Goal: Task Accomplishment & Management: Manage account settings

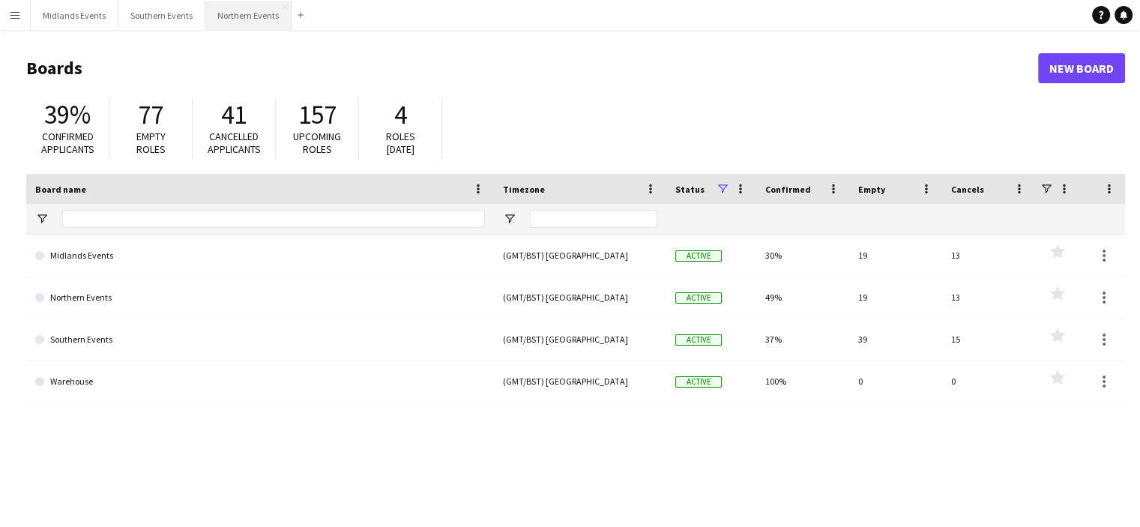
click at [230, 19] on button "Northern Events Close" at bounding box center [248, 15] width 86 height 29
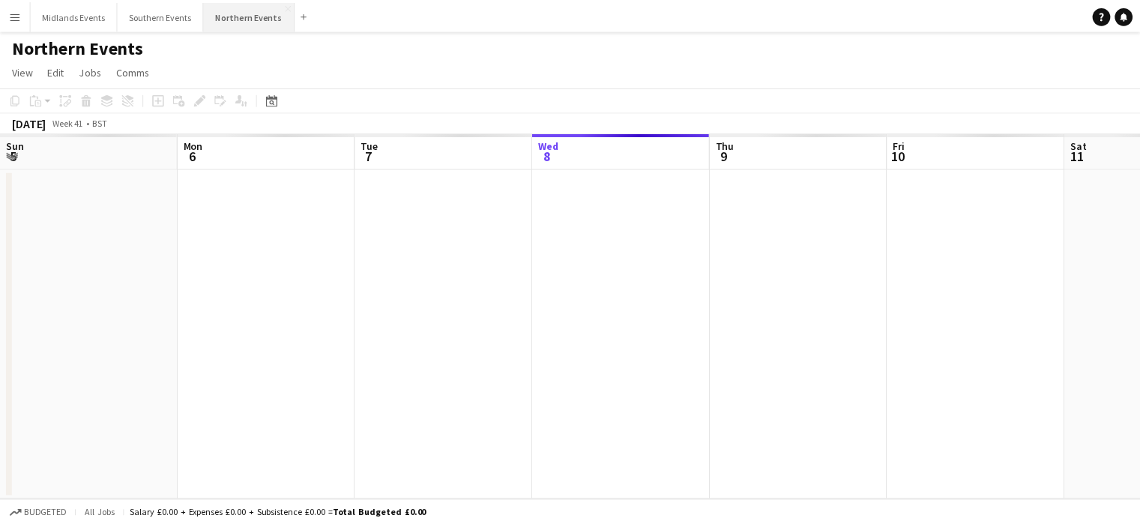
scroll to position [0, 358]
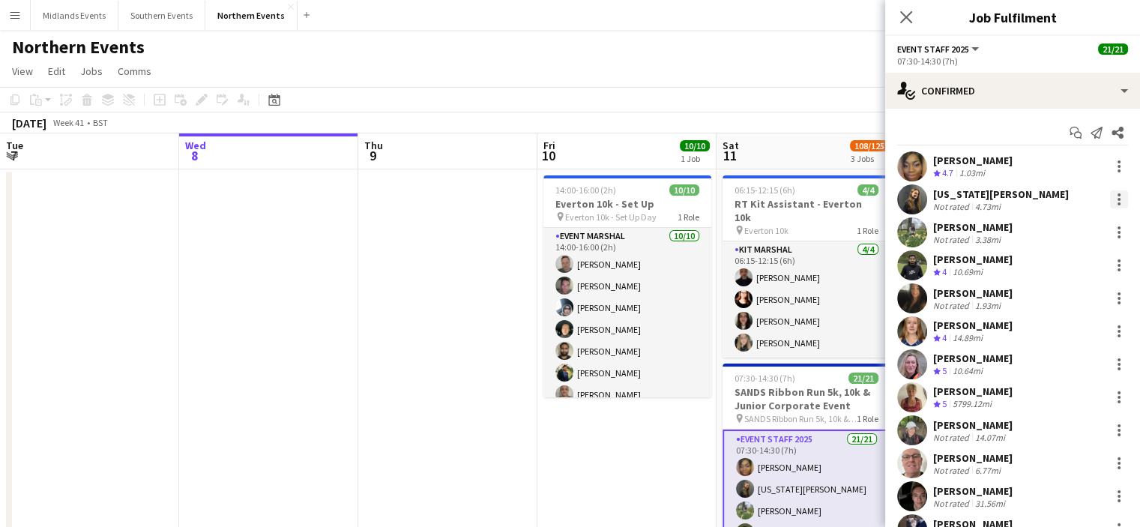
click at [1112, 197] on div at bounding box center [1119, 199] width 18 height 18
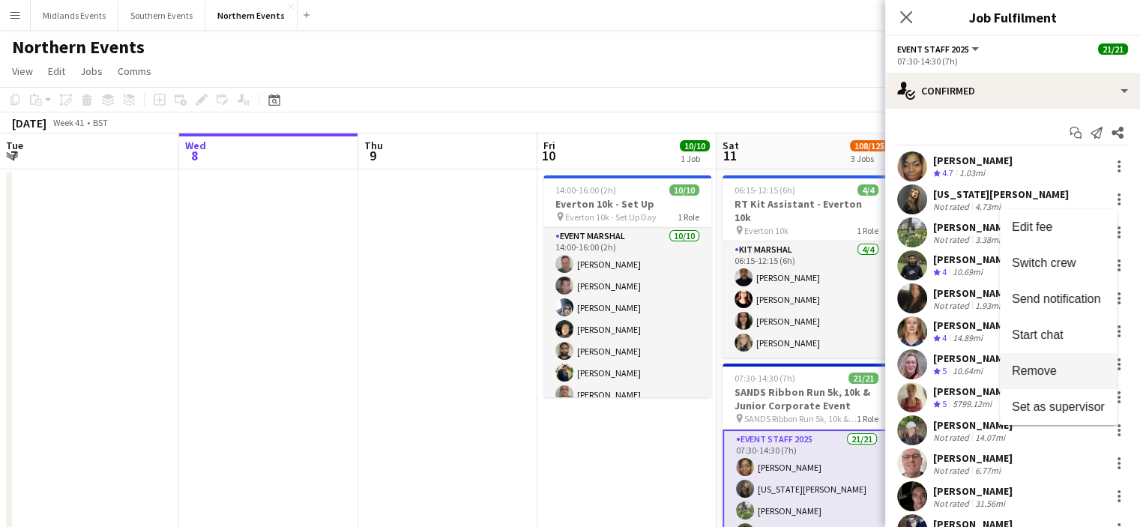
click at [1047, 363] on button "Remove" at bounding box center [1058, 371] width 117 height 36
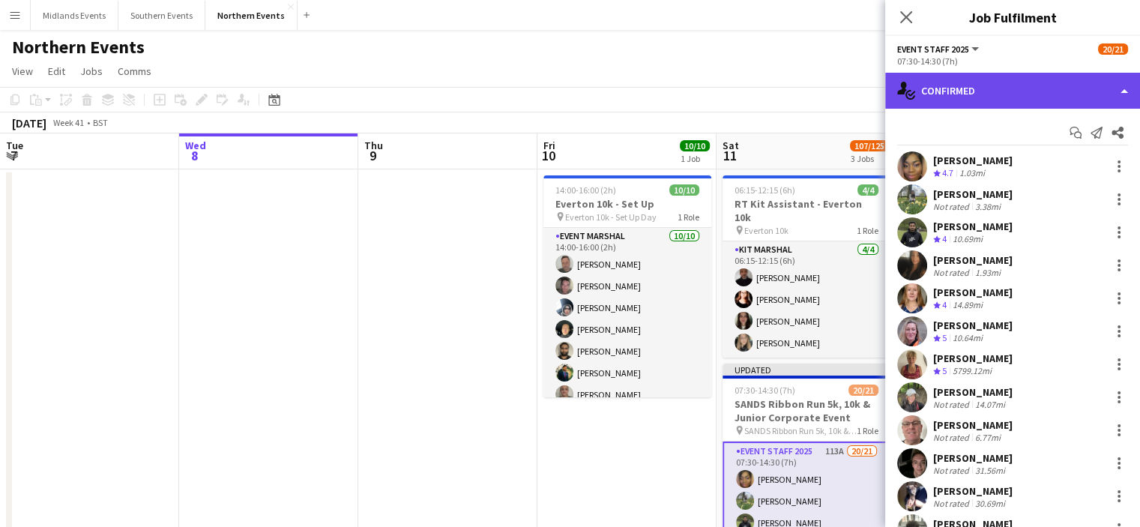
click at [1098, 97] on div "single-neutral-actions-check-2 Confirmed" at bounding box center [1013, 91] width 255 height 36
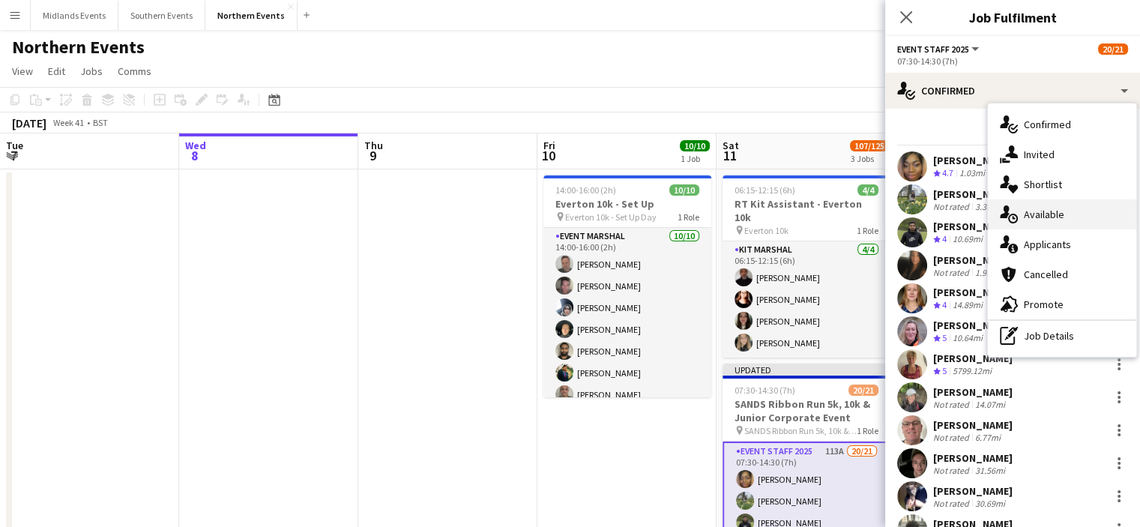
click at [1101, 223] on div "single-neutral-actions-upload Available" at bounding box center [1062, 214] width 148 height 30
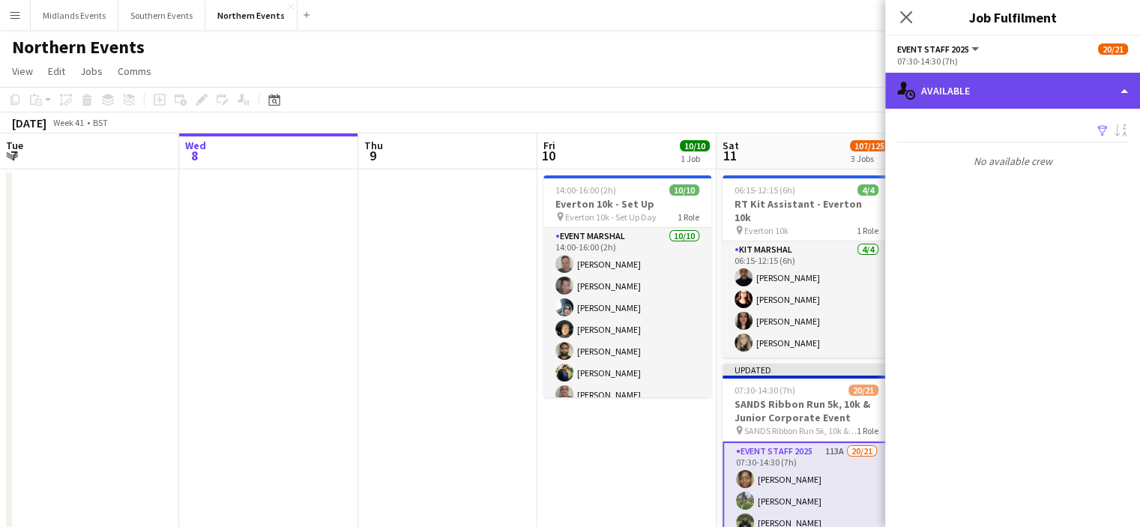
click at [1087, 101] on div "single-neutral-actions-upload Available" at bounding box center [1013, 91] width 255 height 36
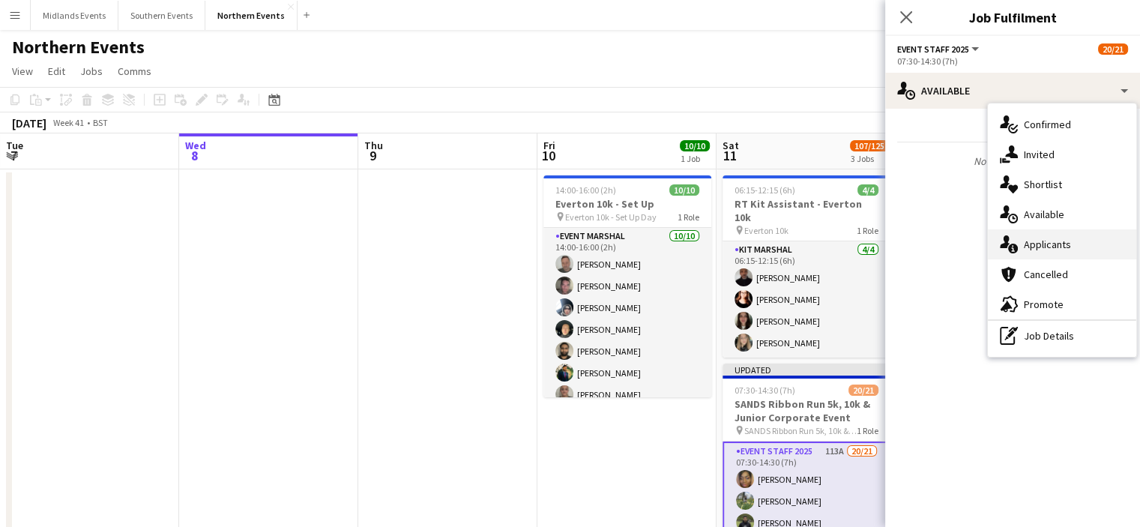
click at [1078, 244] on div "single-neutral-actions-information Applicants" at bounding box center [1062, 244] width 148 height 30
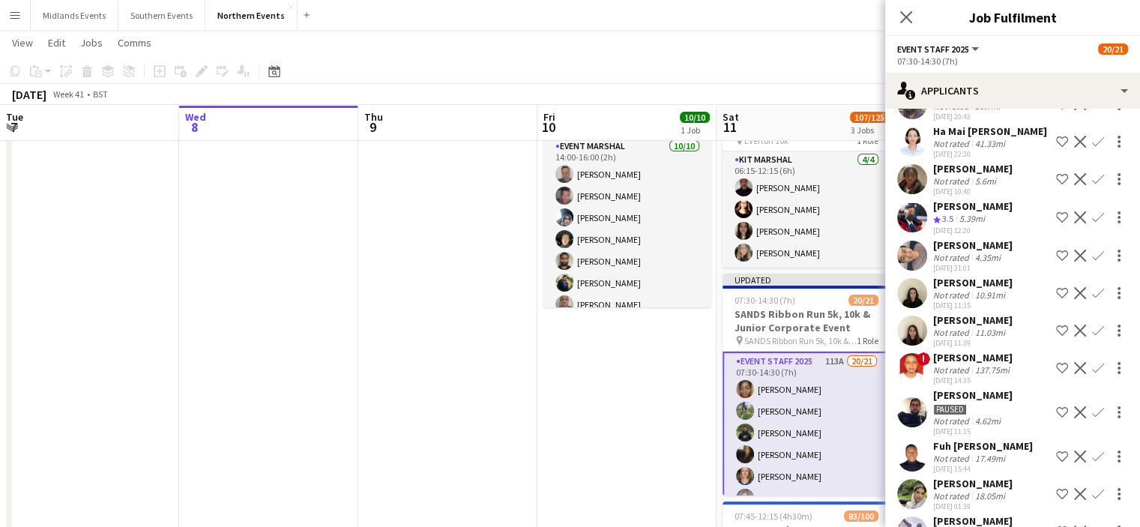
scroll to position [199, 0]
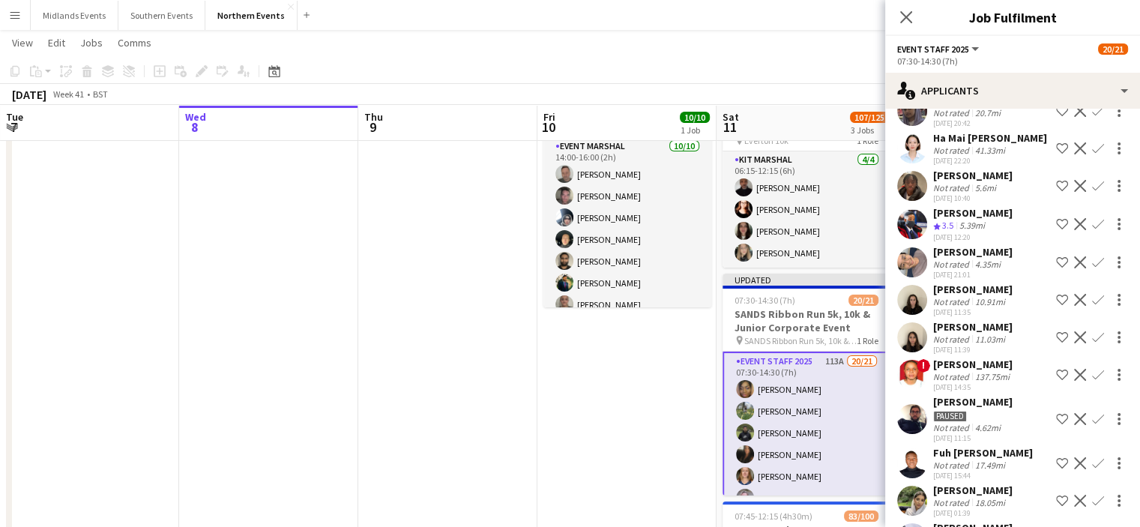
click at [1092, 266] on app-icon "Confirm" at bounding box center [1098, 262] width 12 height 12
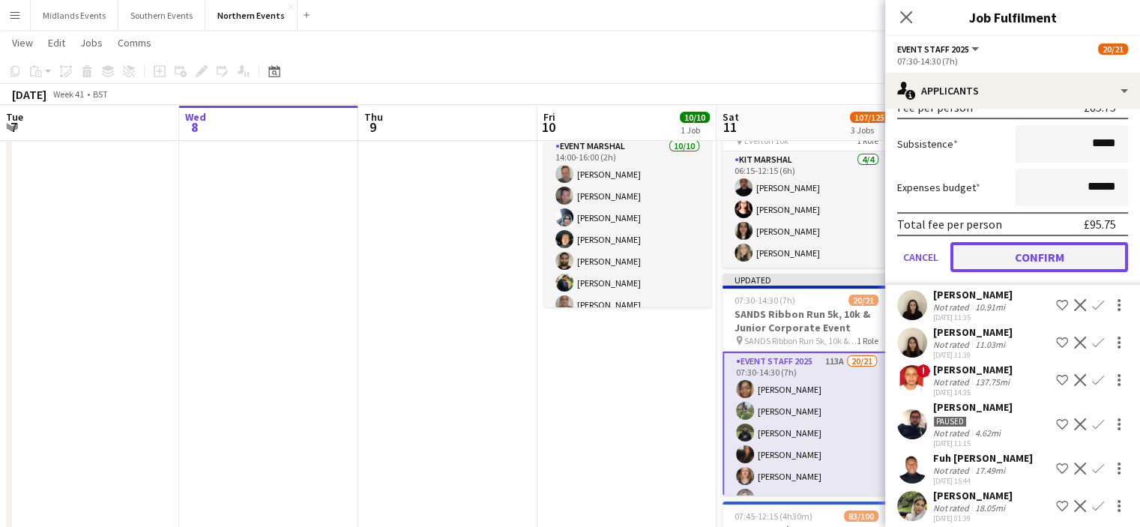
click at [1050, 252] on button "Confirm" at bounding box center [1040, 257] width 178 height 30
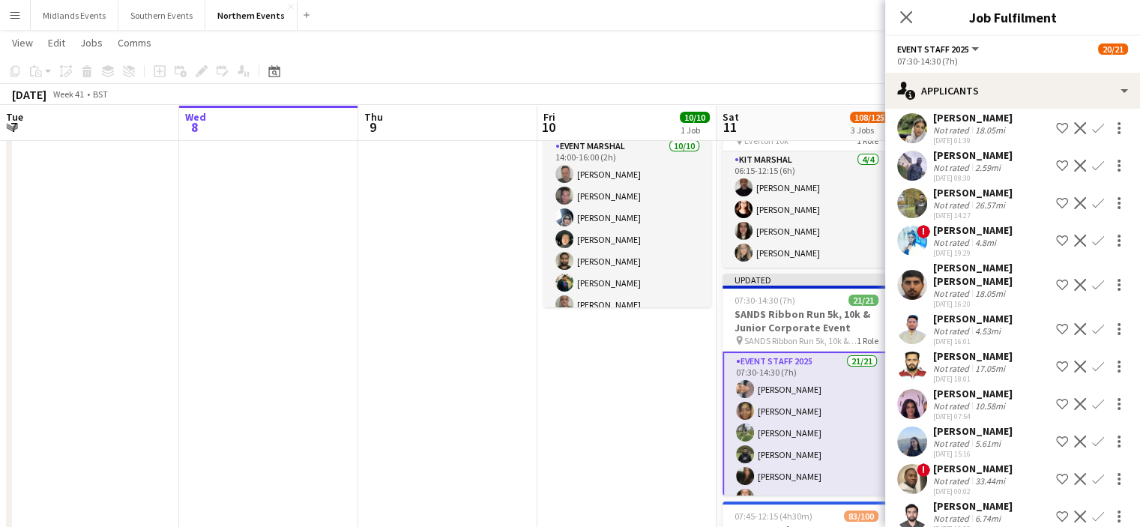
scroll to position [159, 0]
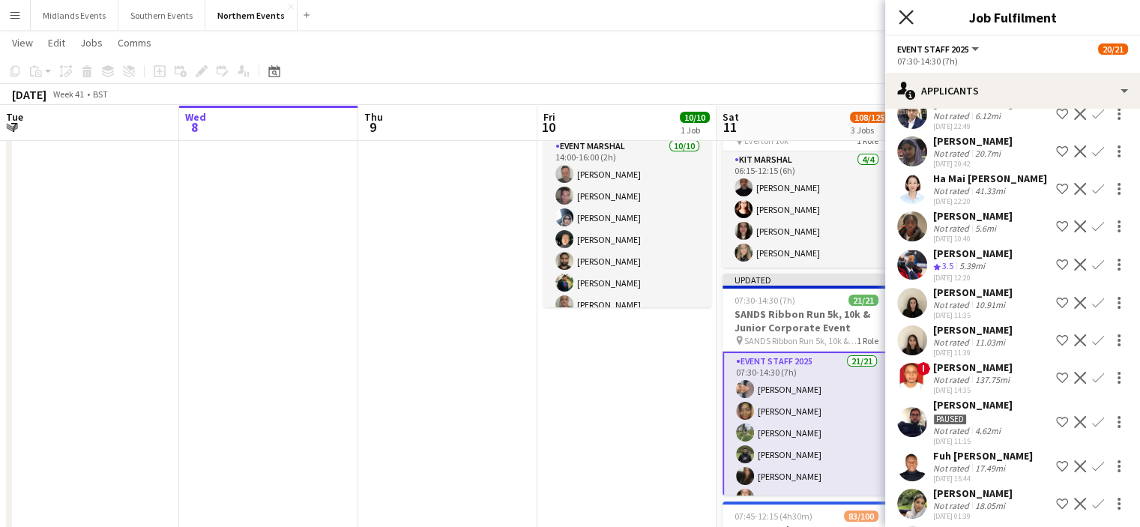
click at [902, 14] on icon at bounding box center [906, 17] width 14 height 14
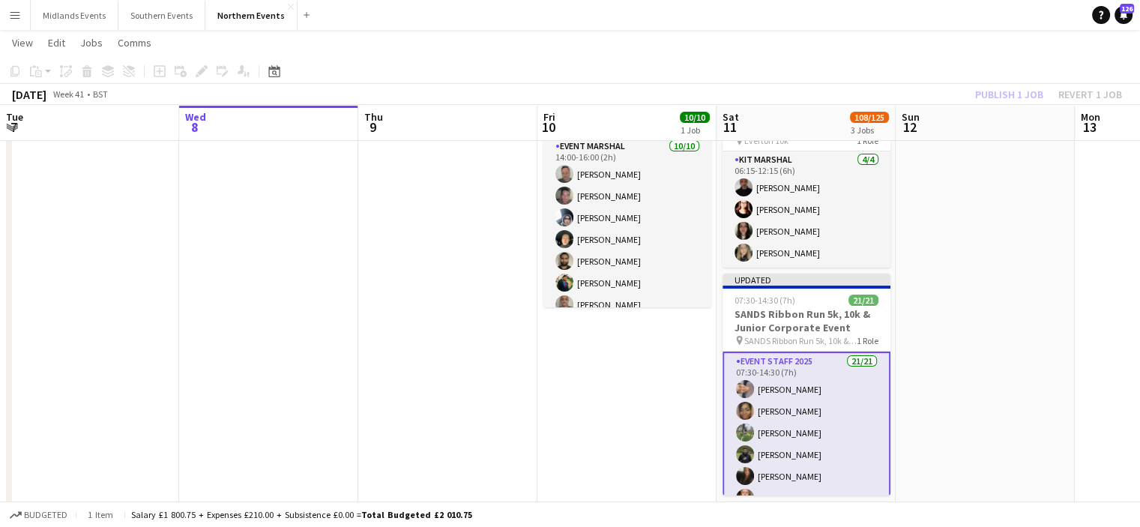
click at [1014, 95] on div "Publish 1 job Revert 1 job" at bounding box center [1048, 94] width 183 height 19
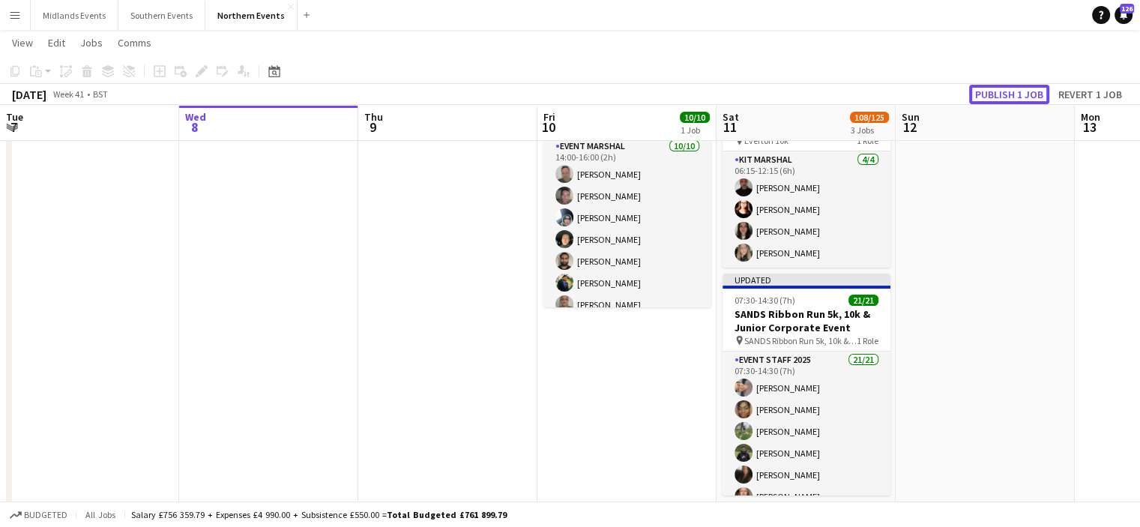
click at [1014, 95] on button "Publish 1 job" at bounding box center [1009, 94] width 80 height 19
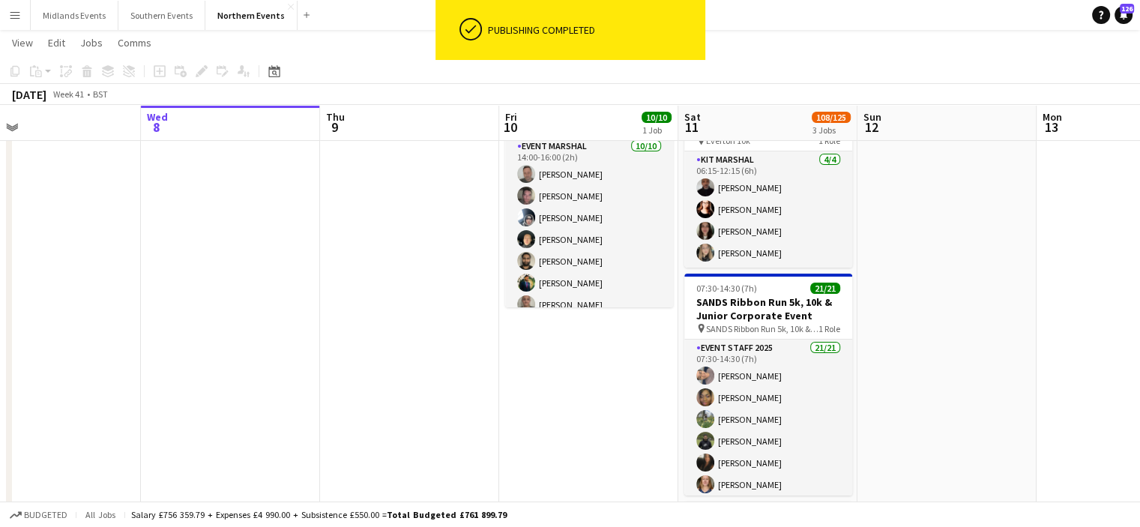
scroll to position [0, 397]
drag, startPoint x: 801, startPoint y: 371, endPoint x: 762, endPoint y: 363, distance: 39.9
click at [762, 363] on app-calendar-viewport "Sun 5 36/41 2 Jobs Mon 6 Tue 7 Wed 8 Thu 9 Fri 10 10/10 1 Job Sat 11 108/125 3 …" at bounding box center [570, 431] width 1140 height 923
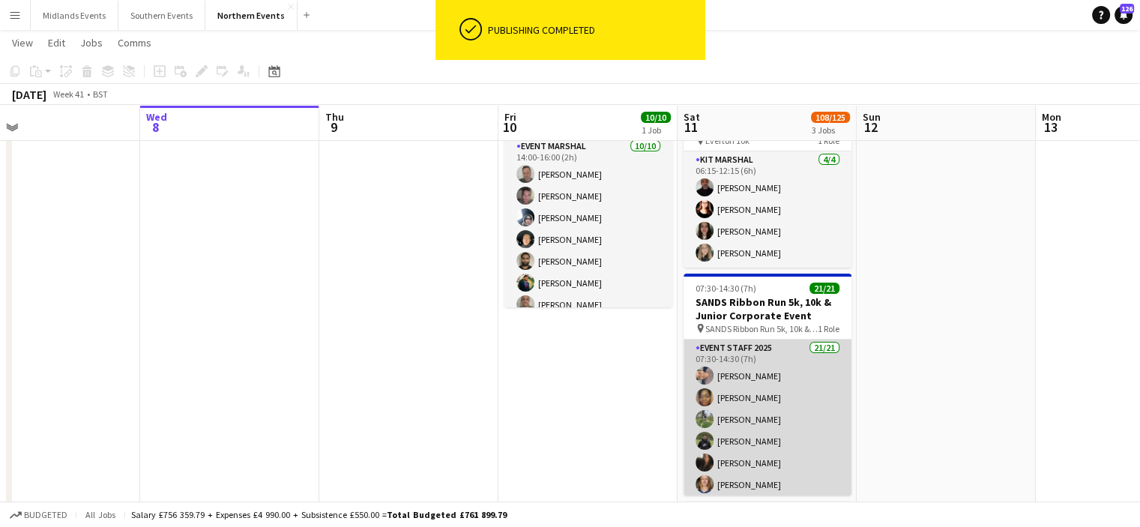
drag, startPoint x: 754, startPoint y: 366, endPoint x: 762, endPoint y: 363, distance: 8.1
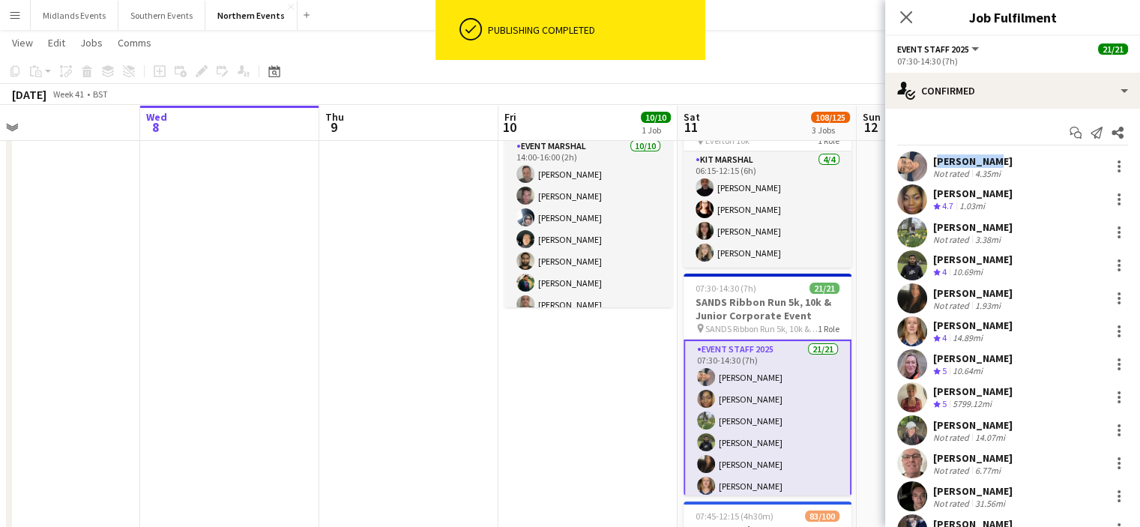
drag, startPoint x: 986, startPoint y: 163, endPoint x: 935, endPoint y: 163, distance: 51.0
click at [935, 163] on div "[PERSON_NAME]" at bounding box center [972, 160] width 79 height 13
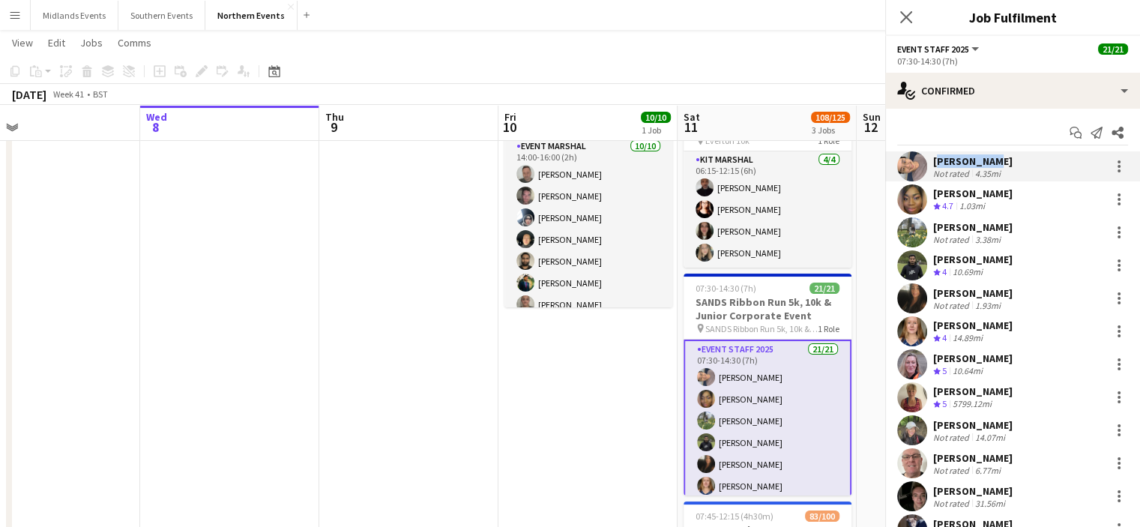
copy div "[PERSON_NAME]"
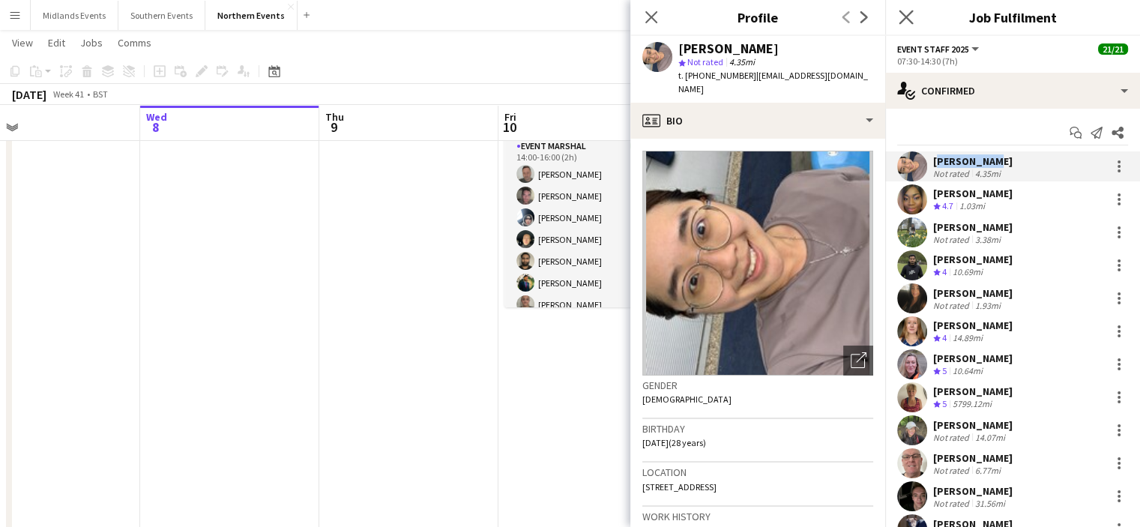
click at [915, 17] on app-icon "Close pop-in" at bounding box center [907, 18] width 22 height 22
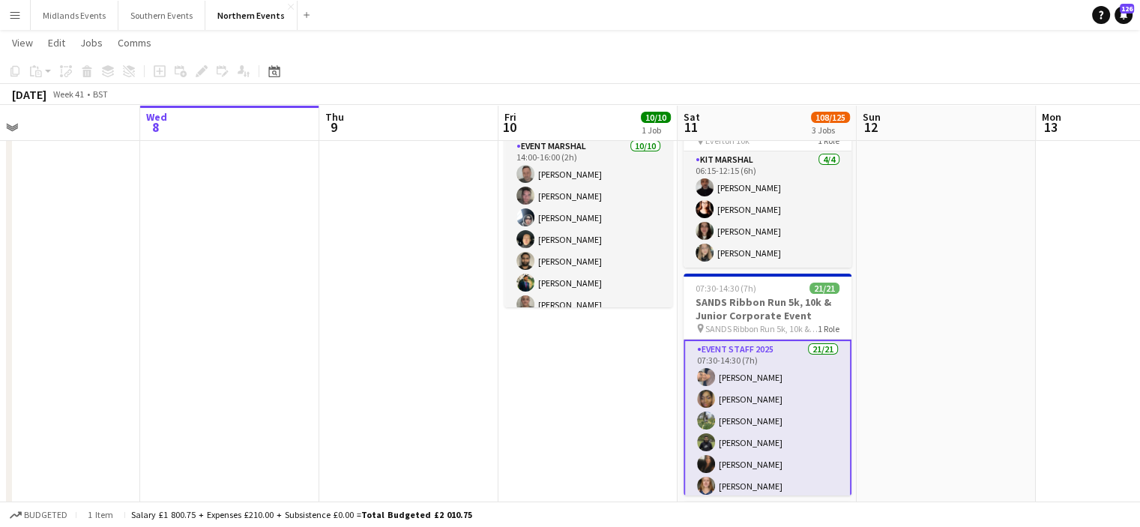
drag, startPoint x: 915, startPoint y: 17, endPoint x: 765, endPoint y: 132, distance: 188.8
click at [765, 132] on div "Menu Boards Boards Boards All jobs Status Workforce Workforce My Workforce Recr…" at bounding box center [570, 415] width 1140 height 1007
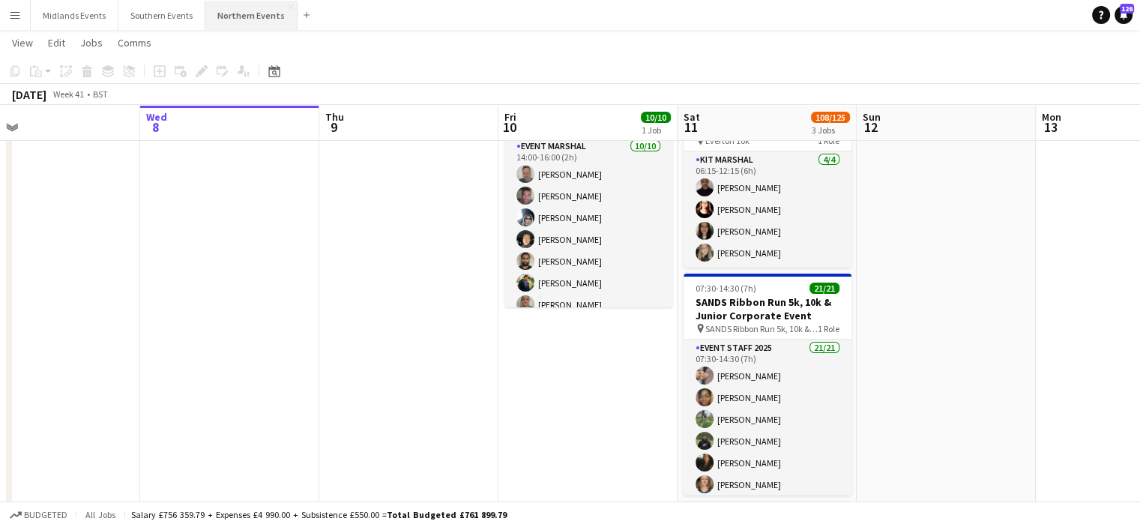
click at [235, 20] on button "Northern Events Close" at bounding box center [251, 15] width 92 height 29
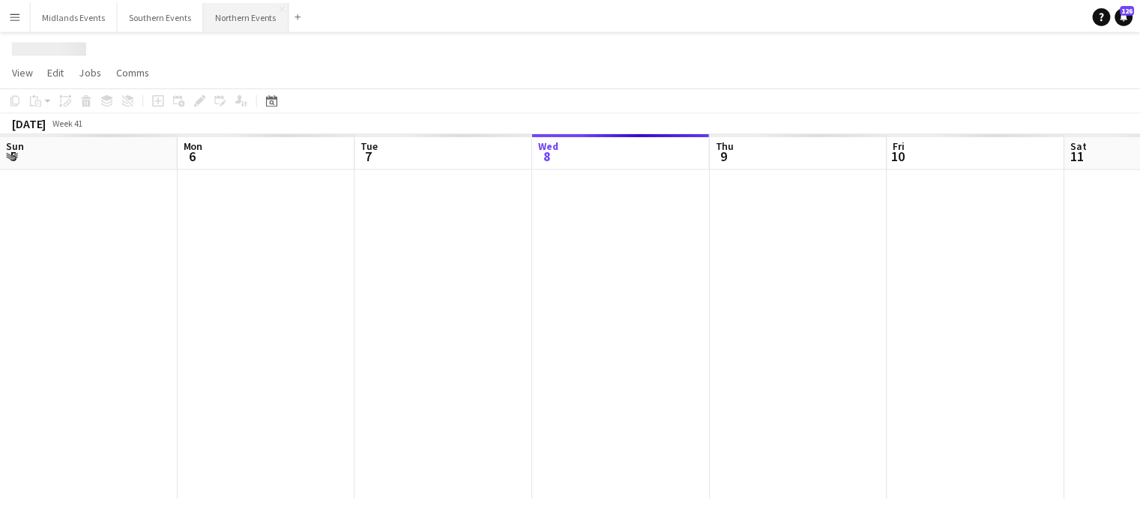
scroll to position [0, 358]
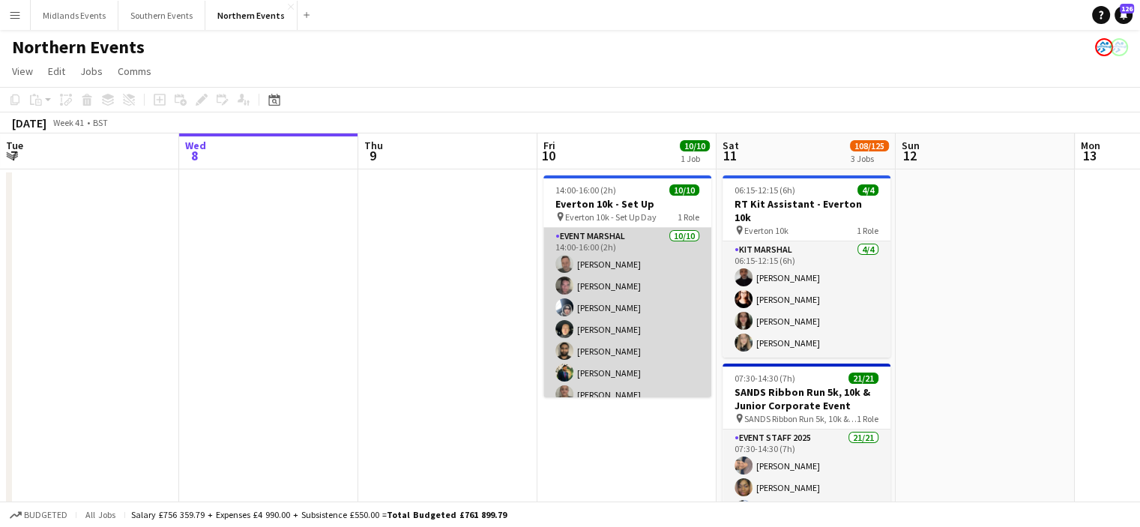
click at [588, 286] on app-card-role "Event Marshal 10/10 14:00-16:00 (2h) Andrew Glover Jonathan Binns Dan Rowlands …" at bounding box center [628, 351] width 168 height 247
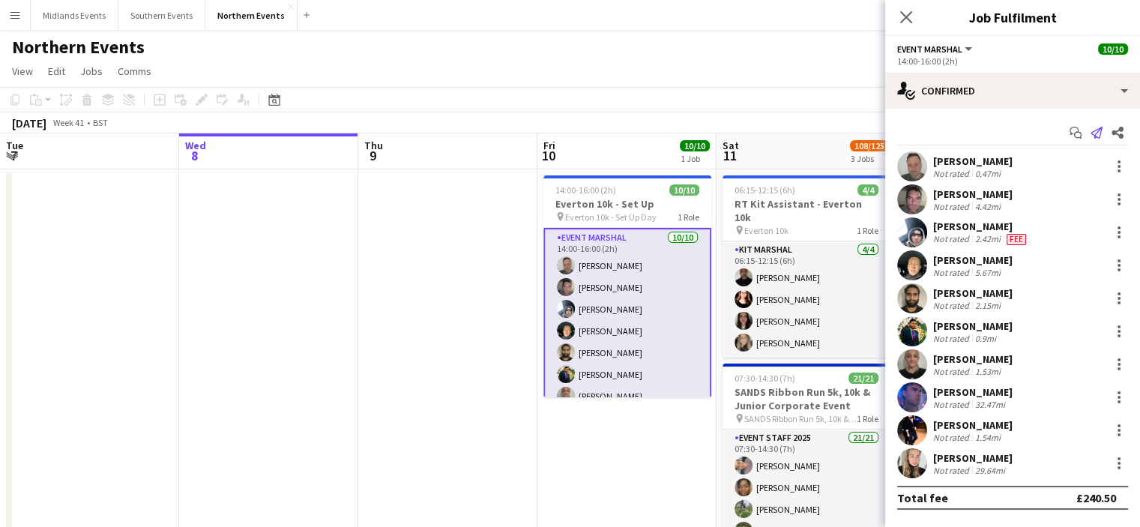
click at [1100, 133] on icon "Send notification" at bounding box center [1097, 133] width 12 height 12
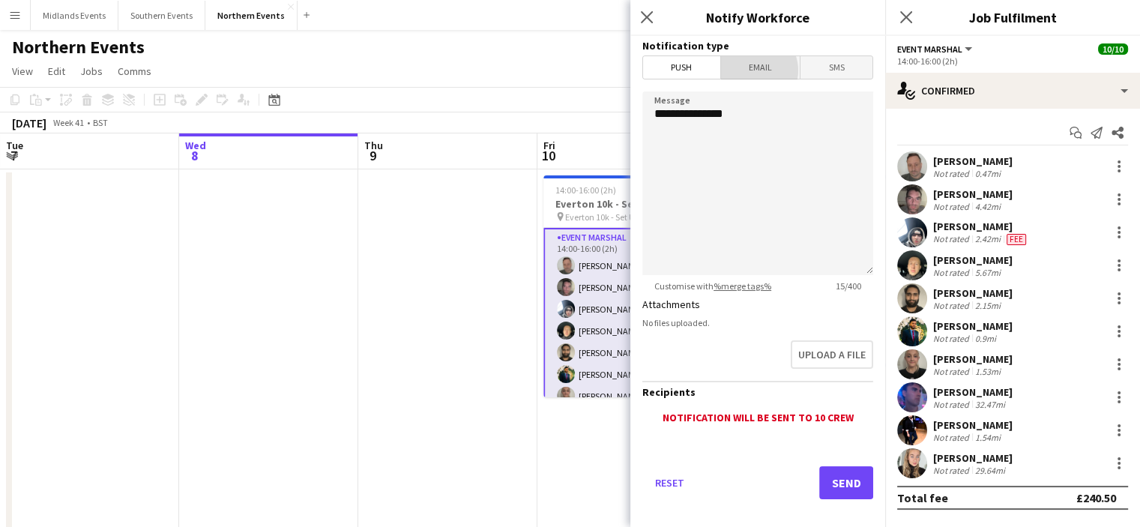
click at [748, 70] on span "Email" at bounding box center [760, 67] width 79 height 22
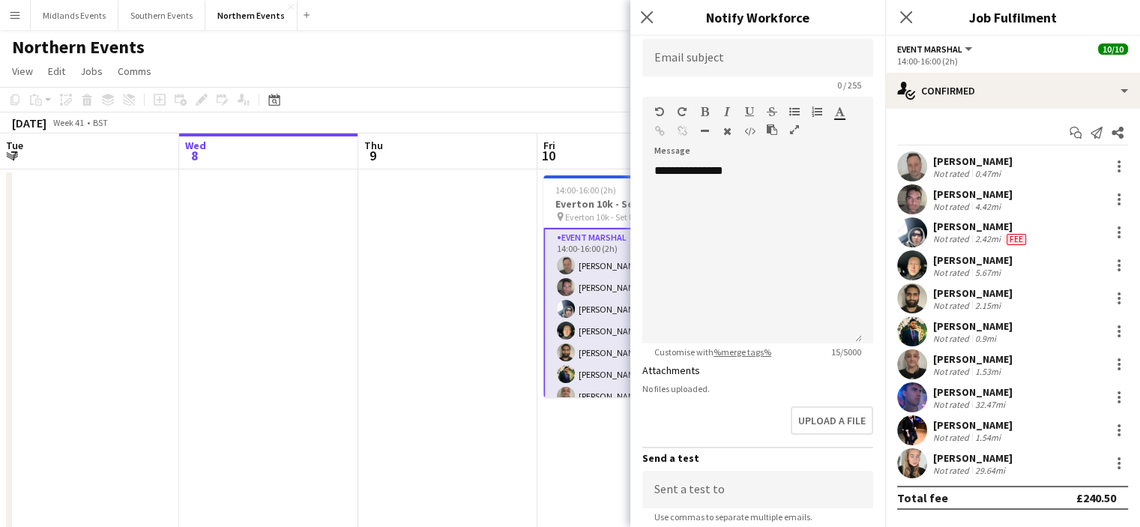
scroll to position [0, 0]
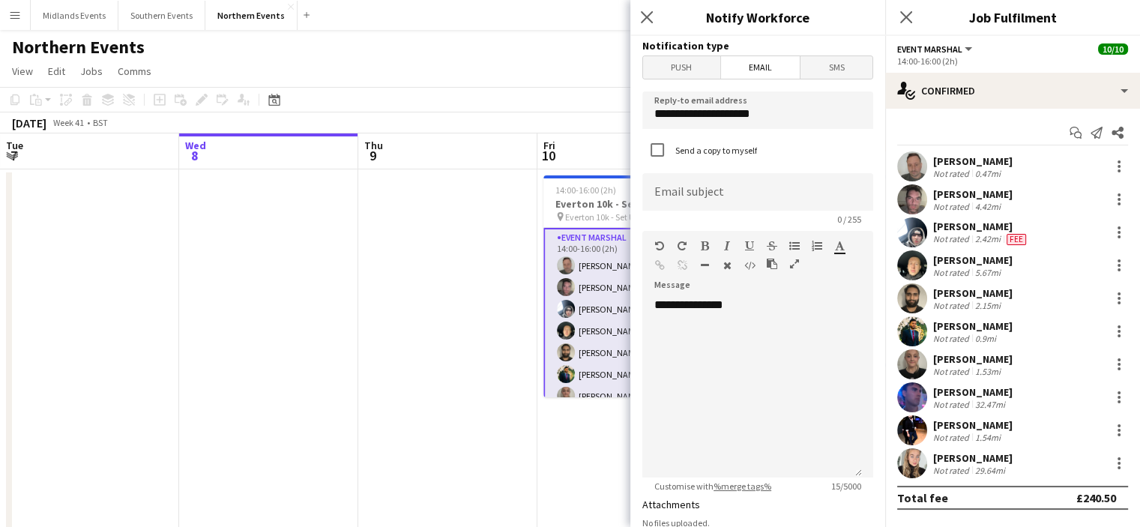
click at [951, 159] on div "[PERSON_NAME]" at bounding box center [972, 160] width 79 height 13
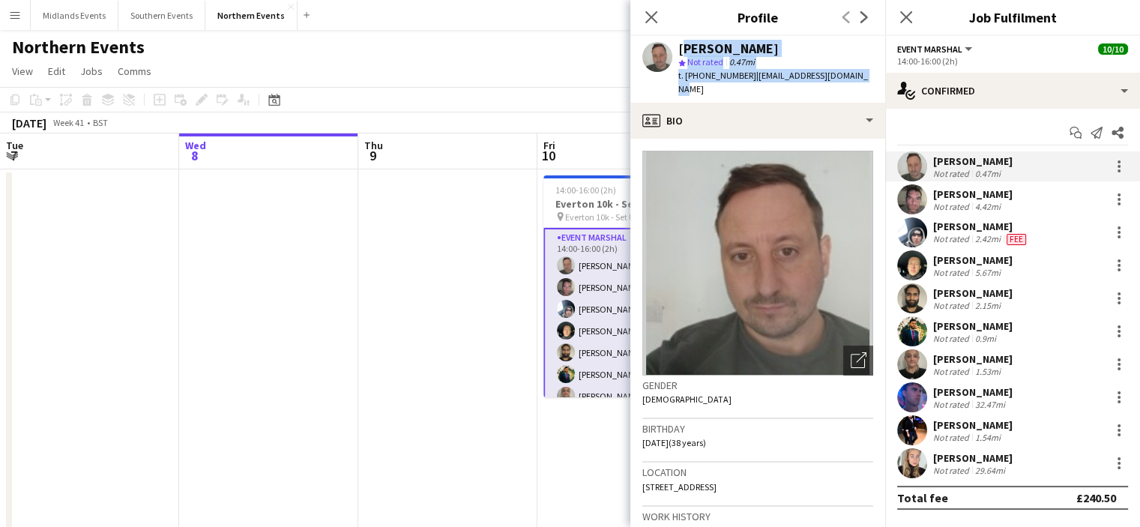
drag, startPoint x: 860, startPoint y: 83, endPoint x: 678, endPoint y: 52, distance: 184.8
click at [678, 52] on div "Andrew Glover star Not rated 0.47mi t. +447873426153 | gloverandrew07@gmail.com" at bounding box center [758, 69] width 255 height 67
copy div "Andrew Glover star Not rated 0.47mi t. +447873426153 | gloverandrew07@gmail.com"
click at [954, 193] on div "[PERSON_NAME]" at bounding box center [972, 193] width 79 height 13
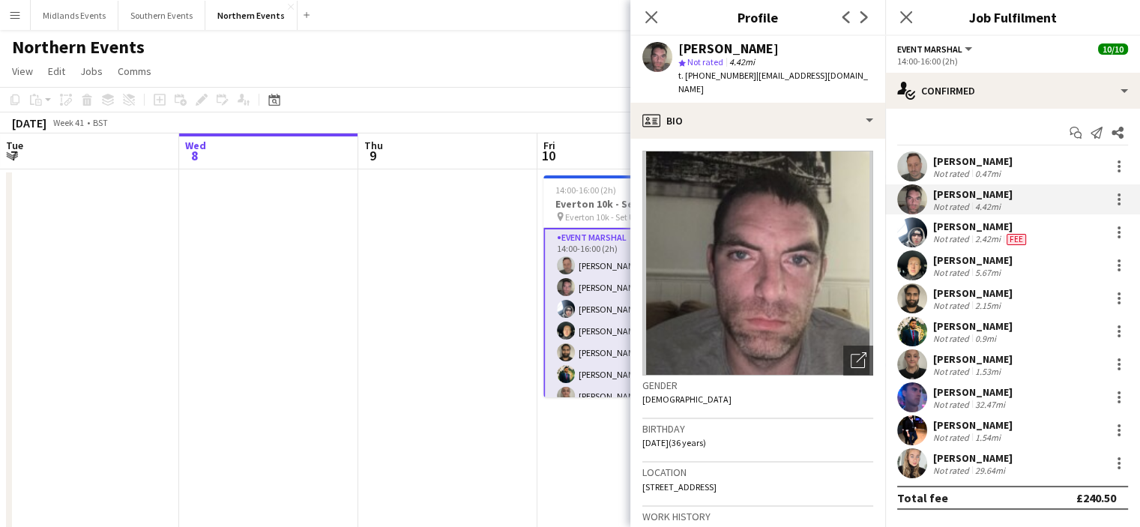
drag, startPoint x: 771, startPoint y: 47, endPoint x: 664, endPoint y: 63, distance: 107.6
click at [664, 63] on div "Jonathan Binns star Not rated 4.42mi t. +447444355253 | jonathanbinns1234@hotma…" at bounding box center [758, 69] width 255 height 67
copy div "[PERSON_NAME]"
drag, startPoint x: 748, startPoint y: 74, endPoint x: 881, endPoint y: 77, distance: 133.5
click at [881, 77] on div "Jonathan Binns star Not rated 4.42mi t. +447444355253 | jonathanbinns1234@hotma…" at bounding box center [758, 69] width 255 height 67
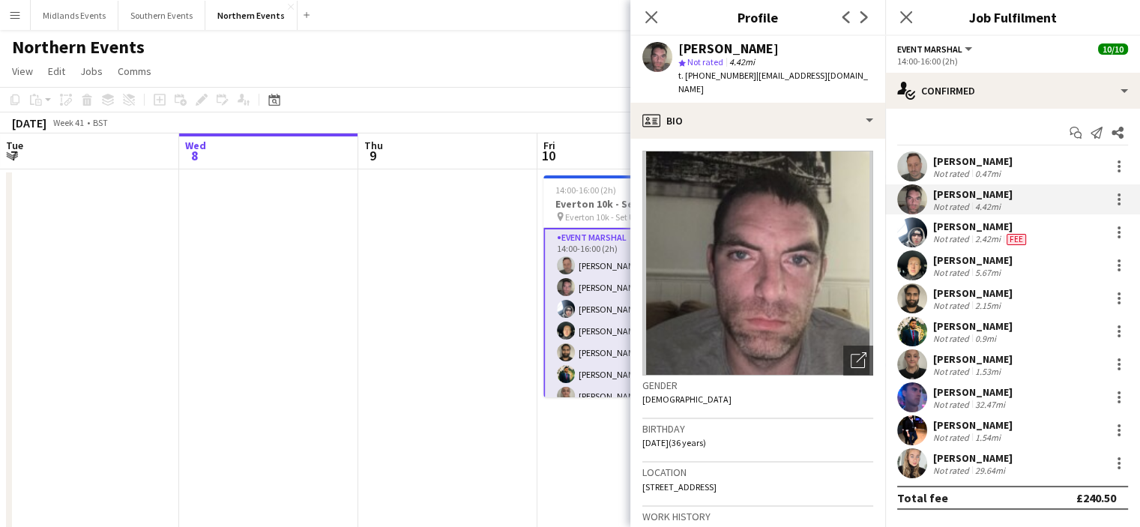
copy span "jonathanbinns1234@hotmail.co."
click at [999, 226] on div "[PERSON_NAME]" at bounding box center [981, 226] width 96 height 13
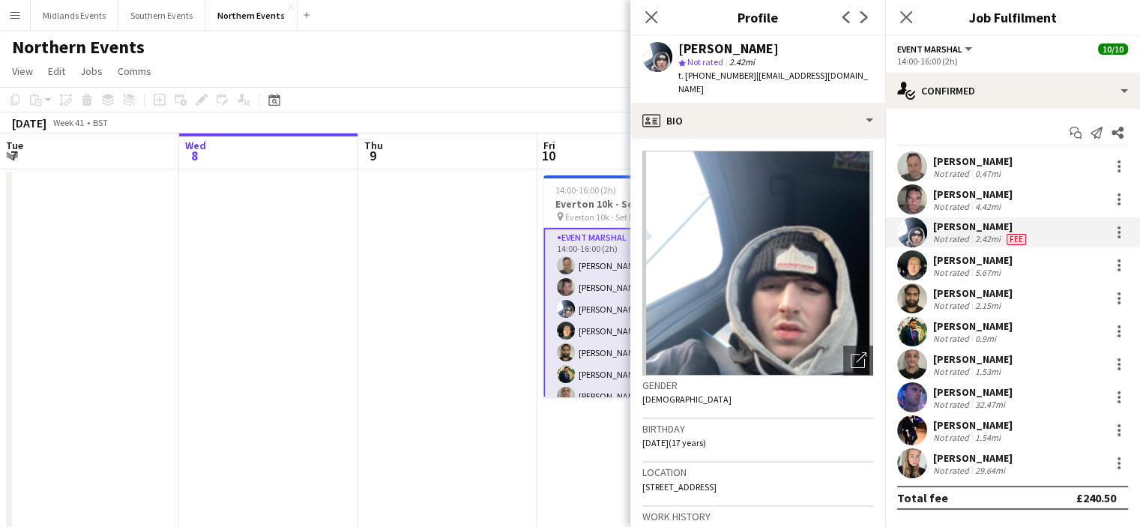
drag, startPoint x: 768, startPoint y: 48, endPoint x: 681, endPoint y: 55, distance: 87.3
click at [681, 55] on div "Dan Rowlands star Not rated 2.42mi t. +447547436765 | danrowlands111107@gmail.c…" at bounding box center [776, 69] width 195 height 55
drag, startPoint x: 677, startPoint y: 40, endPoint x: 780, endPoint y: 43, distance: 102.8
click at [780, 43] on div "Dan Rowlands star Not rated 2.42mi t. +447547436765 | danrowlands111107@gmail.c…" at bounding box center [758, 69] width 255 height 67
copy div "[PERSON_NAME]"
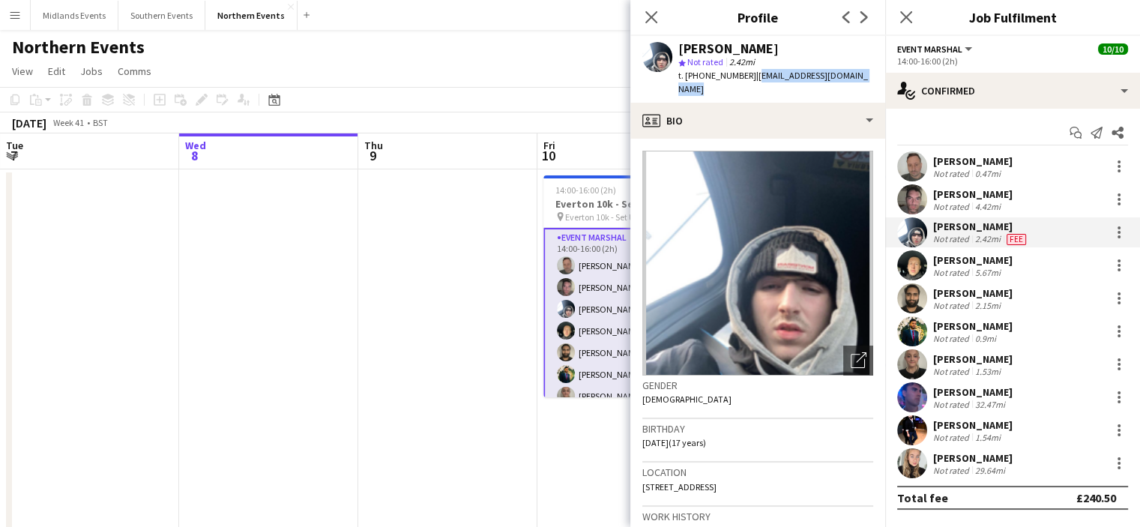
drag, startPoint x: 750, startPoint y: 71, endPoint x: 877, endPoint y: 76, distance: 126.8
click at [877, 76] on div "Dan Rowlands star Not rated 2.42mi t. +447547436765 | danrowlands111107@gmail.c…" at bounding box center [758, 69] width 255 height 67
copy span "danrowlands111107@gmail.com"
click at [969, 259] on div "[PERSON_NAME]" at bounding box center [972, 259] width 79 height 13
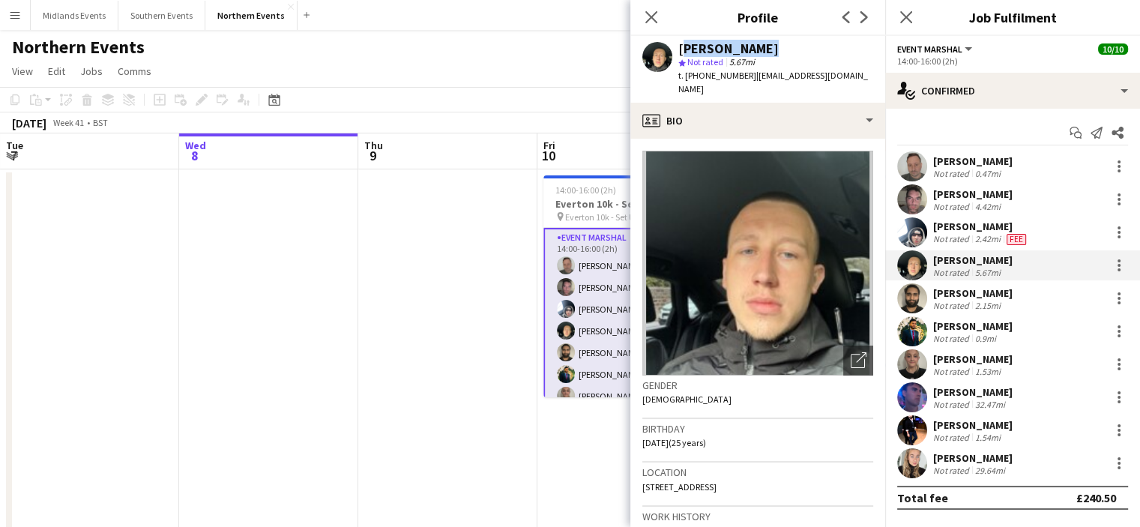
drag, startPoint x: 678, startPoint y: 47, endPoint x: 763, endPoint y: 40, distance: 85.0
click at [763, 40] on div "Jacob Carter star Not rated 5.67mi t. +447465212393 | jacobcarter7@hotmail.co.uk" at bounding box center [758, 69] width 255 height 67
copy div "[PERSON_NAME]"
drag, startPoint x: 748, startPoint y: 76, endPoint x: 859, endPoint y: 75, distance: 111.0
click at [859, 75] on div "Jacob Carter star Not rated 5.67mi t. +447465212393 | jacobcarter7@hotmail.co.uk" at bounding box center [758, 69] width 255 height 67
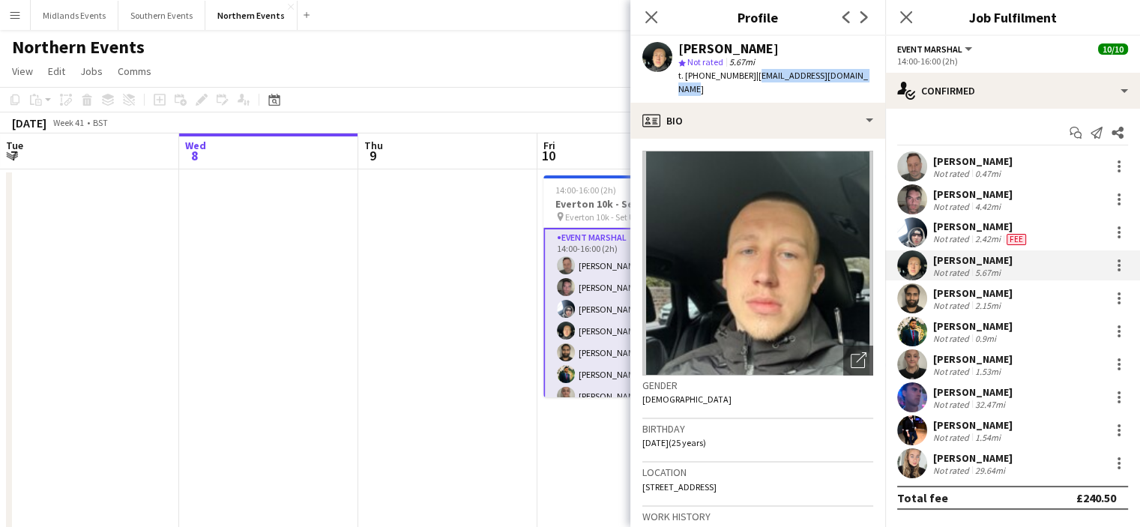
copy span "jacobcarter7@hotmail.co.uk"
click at [954, 292] on div "[PERSON_NAME]" at bounding box center [972, 292] width 79 height 13
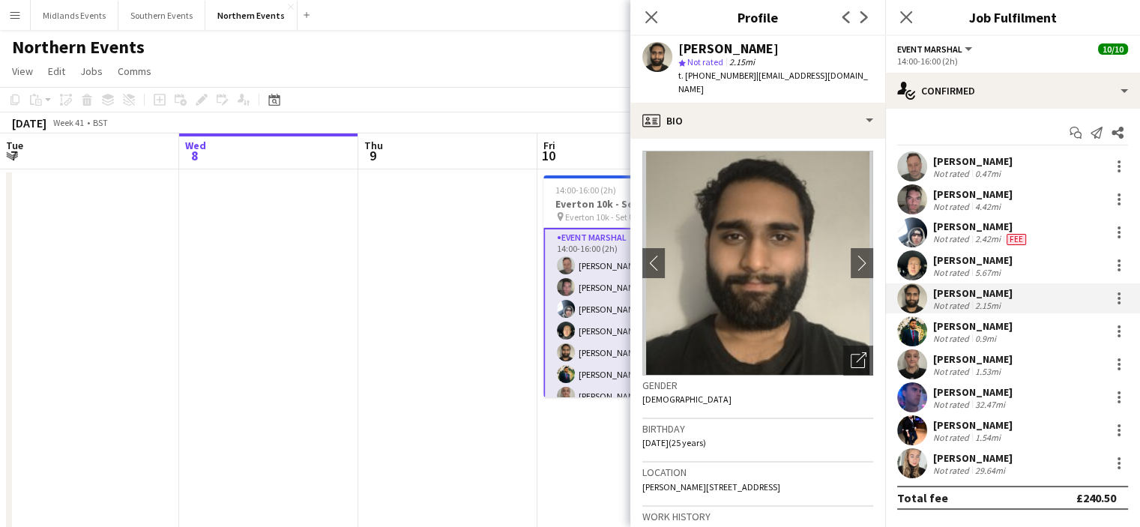
drag, startPoint x: 677, startPoint y: 47, endPoint x: 756, endPoint y: 48, distance: 78.7
click at [756, 48] on div "Vishal Pujari star Not rated 2.15mi t. +447818916809 | vishalvpujari8@gmail.com" at bounding box center [758, 69] width 255 height 67
copy div "[PERSON_NAME]"
drag, startPoint x: 752, startPoint y: 77, endPoint x: 852, endPoint y: 73, distance: 99.8
click at [852, 73] on div "Vishal Pujari star Not rated 2.15mi t. +447818916809 | vishalvpujari8@gmail.com" at bounding box center [758, 69] width 255 height 67
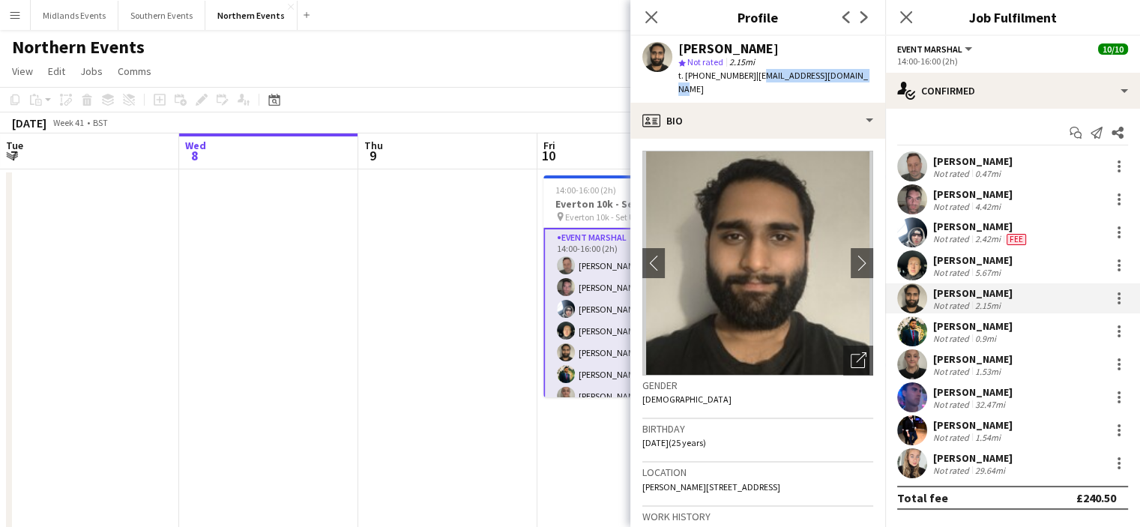
copy span "ishalvpujari8@gmail.com"
click at [948, 322] on div "[PERSON_NAME]" at bounding box center [972, 325] width 79 height 13
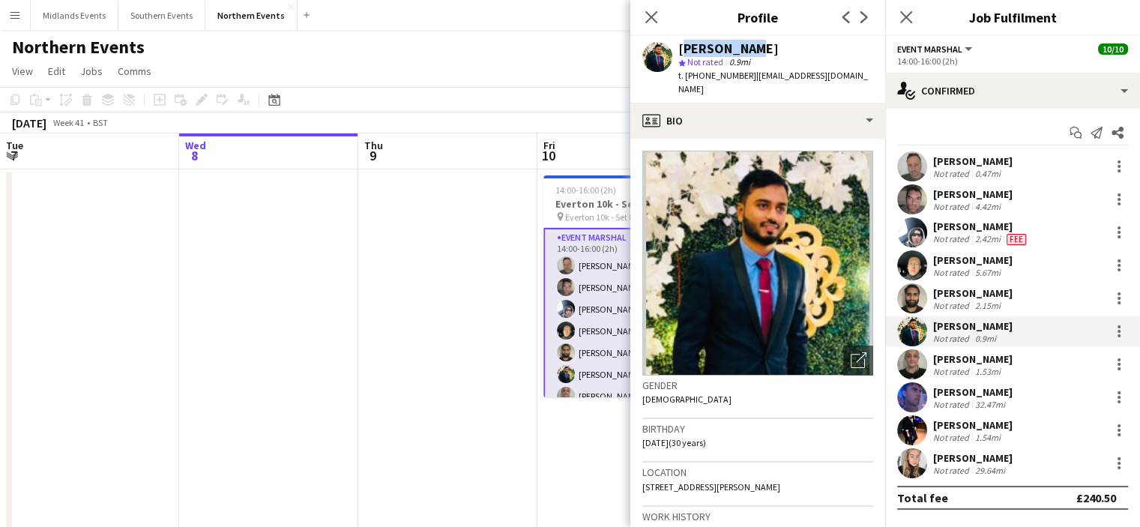
drag, startPoint x: 678, startPoint y: 47, endPoint x: 750, endPoint y: 48, distance: 72.0
click at [750, 48] on div "[PERSON_NAME]" at bounding box center [776, 48] width 195 height 13
drag, startPoint x: 754, startPoint y: 72, endPoint x: 868, endPoint y: 71, distance: 113.2
click at [868, 71] on div "Abdul Hadi star Not rated 0.9mi t. +4407466115497 | abdul.hadi.radi@gmail.com" at bounding box center [758, 69] width 255 height 67
click at [943, 356] on div "[PERSON_NAME]" at bounding box center [972, 358] width 79 height 13
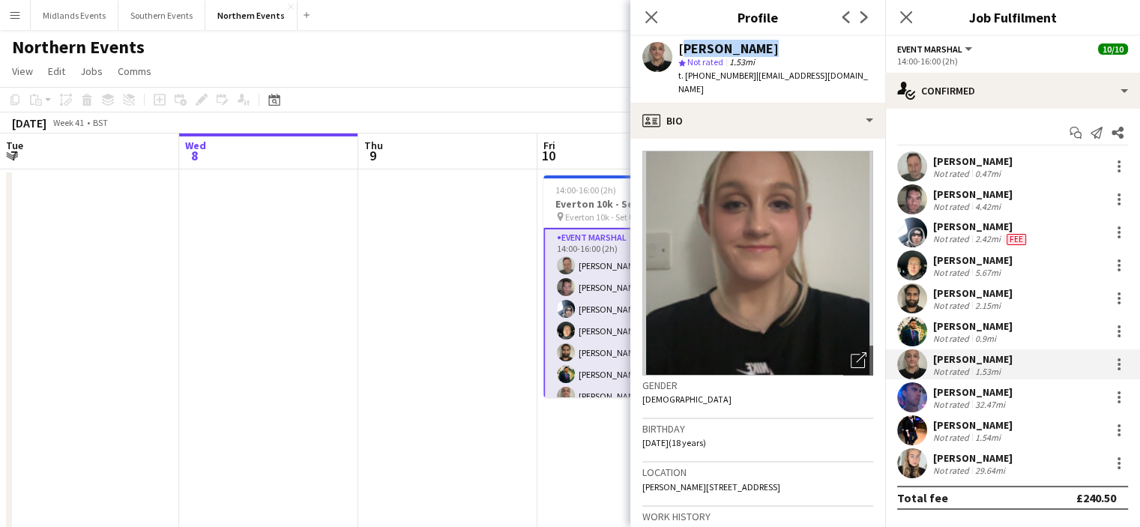
drag, startPoint x: 676, startPoint y: 52, endPoint x: 765, endPoint y: 46, distance: 88.7
click at [765, 46] on div "amber maltby star Not rated 1.53mi t. +4407488375938 | amber_maltby@icloud.com" at bounding box center [758, 69] width 255 height 67
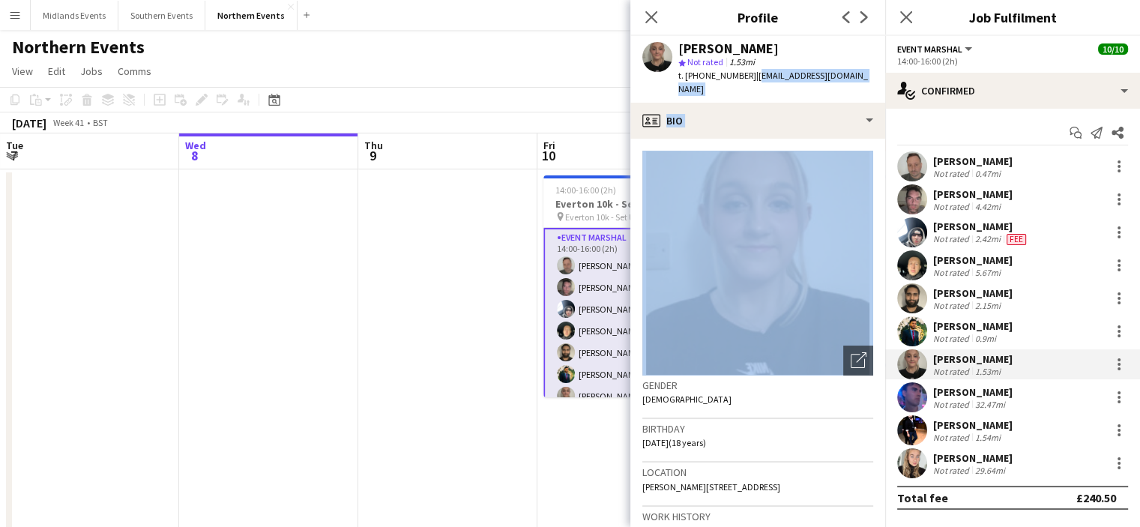
drag, startPoint x: 755, startPoint y: 71, endPoint x: 858, endPoint y: 161, distance: 136.6
click at [858, 161] on app-crew-profile "Close pop-in Profile Previous Next amber maltby star Not rated 1.53mi t. +44074…" at bounding box center [758, 263] width 255 height 527
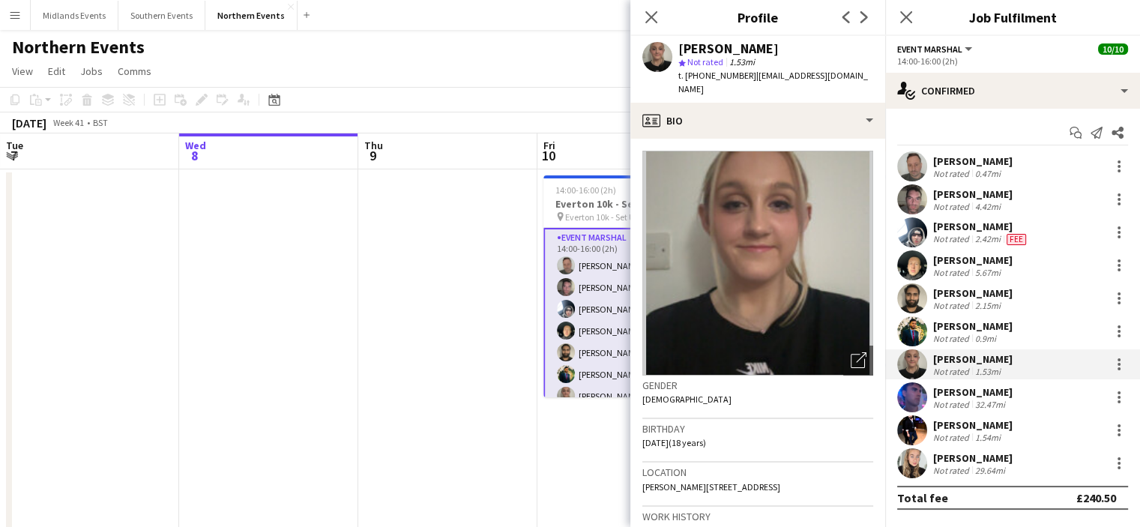
click at [879, 58] on app-profile-header "amber maltby star Not rated 1.53mi t. +4407488375938 | amber_maltby@icloud.com" at bounding box center [758, 69] width 255 height 67
drag, startPoint x: 865, startPoint y: 72, endPoint x: 790, endPoint y: 69, distance: 74.3
click at [790, 69] on div "amber maltby star Not rated 1.53mi t. +4407488375938 | amber_maltby@icloud.com" at bounding box center [758, 69] width 255 height 67
drag, startPoint x: 753, startPoint y: 74, endPoint x: 861, endPoint y: 73, distance: 108.0
click at [861, 73] on div "amber maltby star Not rated 1.53mi t. +4407488375938 | amber_maltby@icloud.com" at bounding box center [758, 69] width 255 height 67
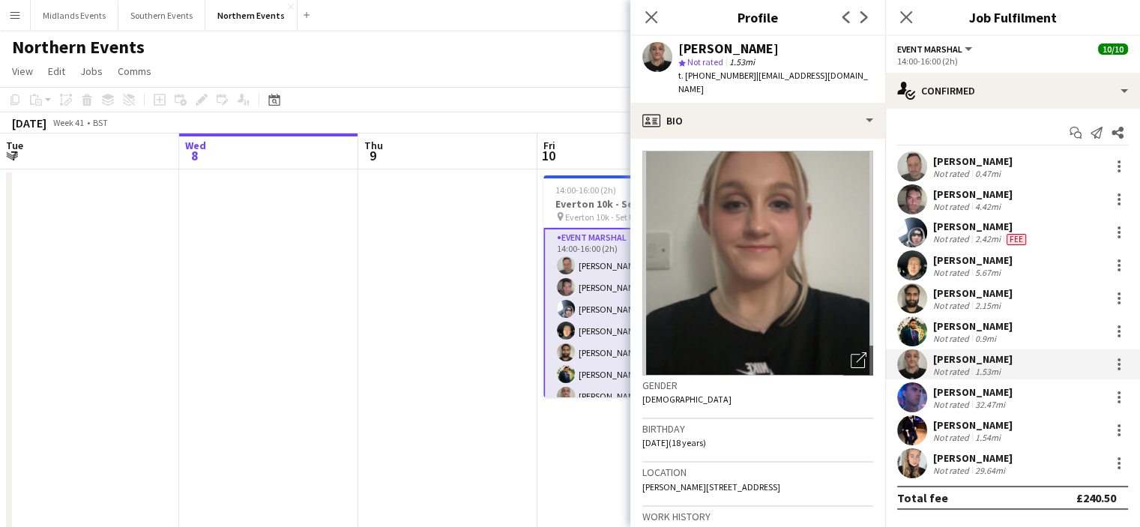
click at [940, 391] on div "[PERSON_NAME]" at bounding box center [972, 391] width 79 height 13
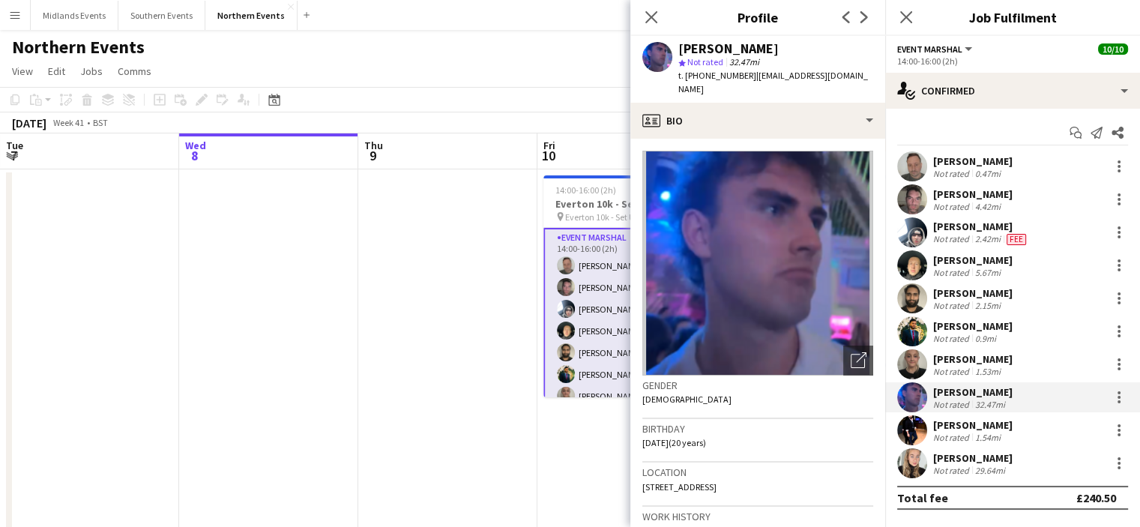
drag, startPoint x: 680, startPoint y: 49, endPoint x: 784, endPoint y: 46, distance: 103.5
click at [784, 46] on div "[PERSON_NAME]" at bounding box center [776, 48] width 195 height 13
drag, startPoint x: 750, startPoint y: 74, endPoint x: 876, endPoint y: 81, distance: 126.1
click at [876, 81] on div "George Murphy star Not rated 32.47mi t. +447536390509 | georgemurphy2005@icloud…" at bounding box center [758, 69] width 255 height 67
click at [945, 433] on div "Not rated" at bounding box center [952, 437] width 39 height 11
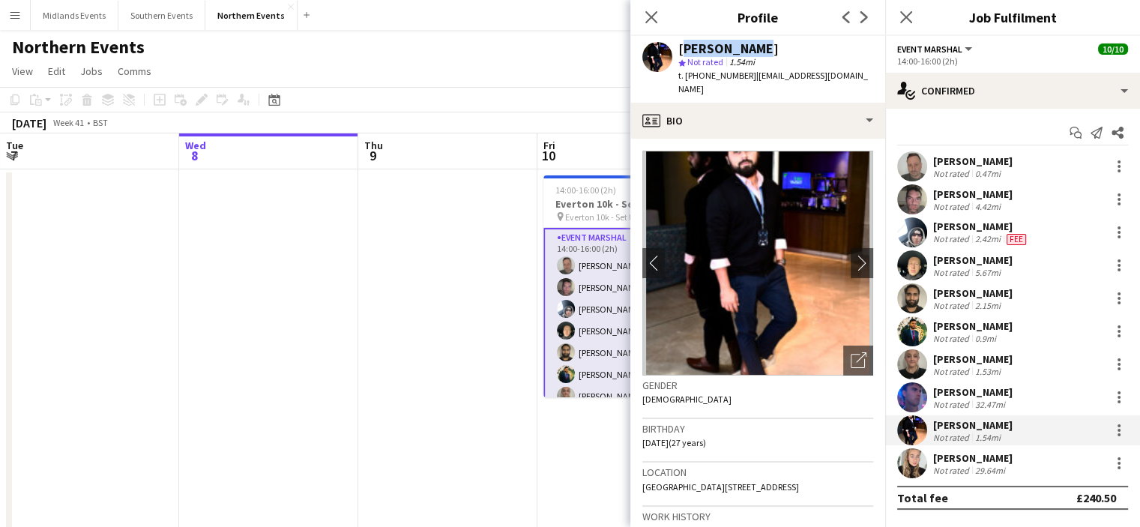
drag, startPoint x: 718, startPoint y: 44, endPoint x: 785, endPoint y: 47, distance: 66.8
click at [785, 47] on div "Aman Mishra star Not rated 1.54mi t. +447523163030 | mishra17aman@gmail.com" at bounding box center [758, 69] width 255 height 67
drag, startPoint x: 751, startPoint y: 74, endPoint x: 861, endPoint y: 73, distance: 109.5
click at [861, 73] on div "Aman Mishra star Not rated 1.54mi t. +447523163030 | mishra17aman@gmail.com" at bounding box center [758, 69] width 255 height 67
click at [654, 26] on app-icon "Close pop-in" at bounding box center [652, 18] width 22 height 22
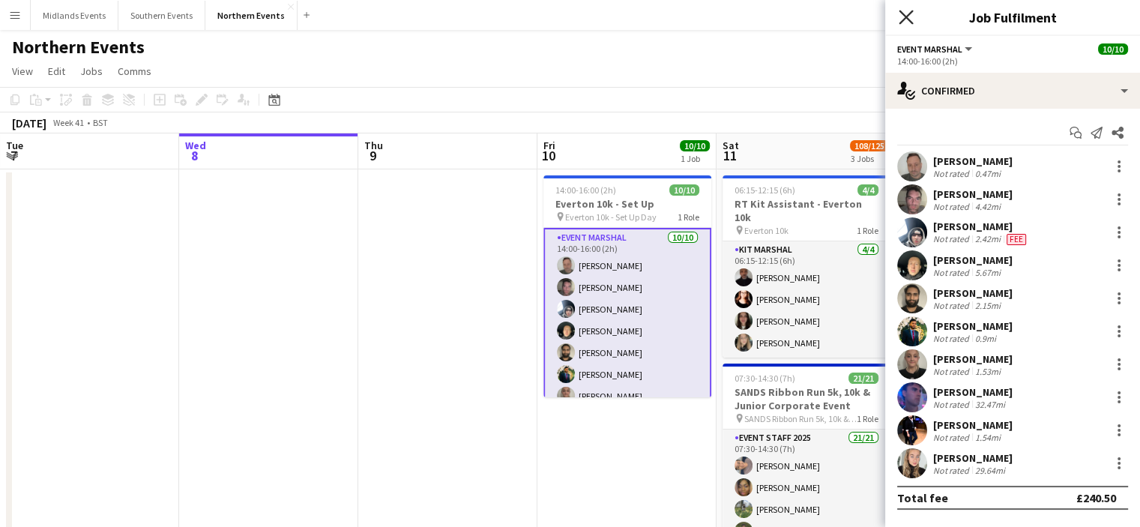
click at [912, 16] on icon "Close pop-in" at bounding box center [906, 17] width 14 height 14
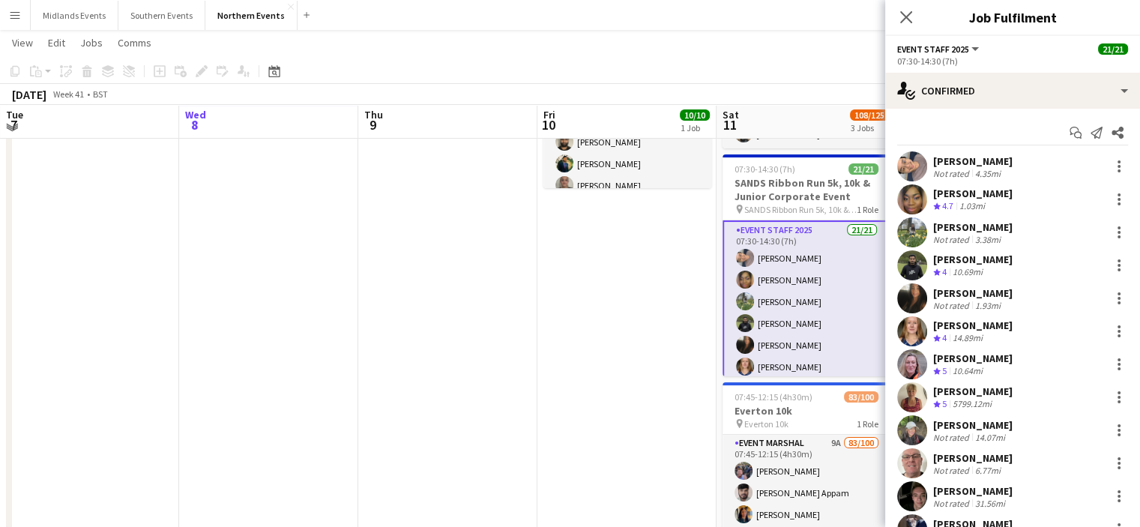
scroll to position [205, 0]
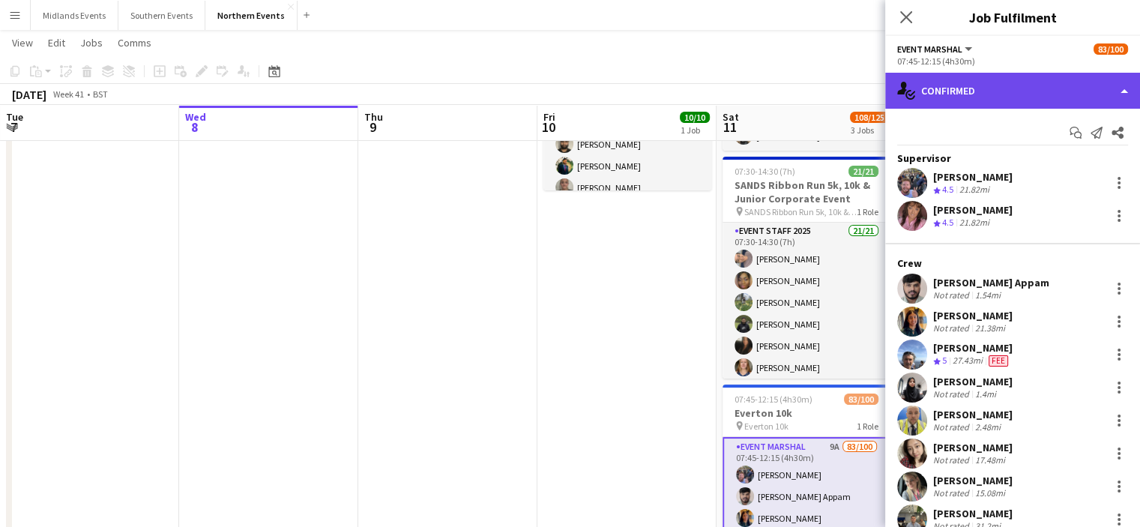
click at [996, 78] on div "single-neutral-actions-check-2 Confirmed" at bounding box center [1013, 91] width 255 height 36
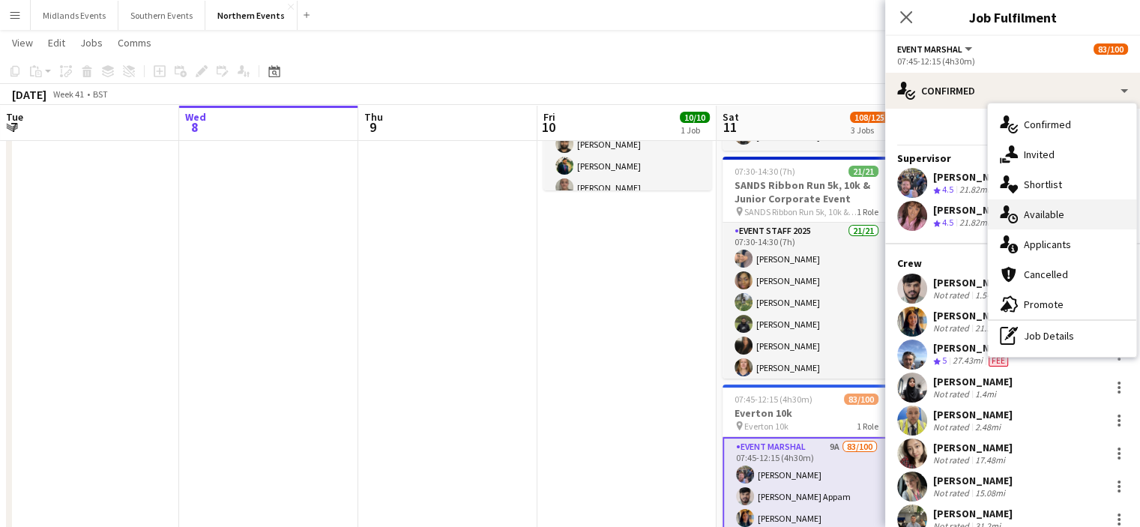
click at [1052, 217] on span "Available" at bounding box center [1044, 214] width 40 height 13
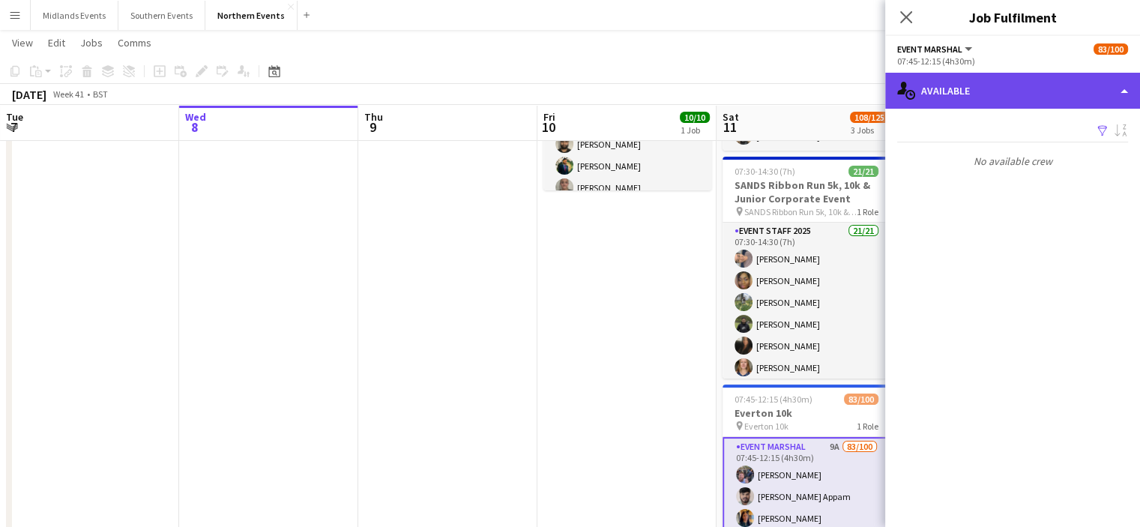
click at [1019, 79] on div "single-neutral-actions-upload Available" at bounding box center [1013, 91] width 255 height 36
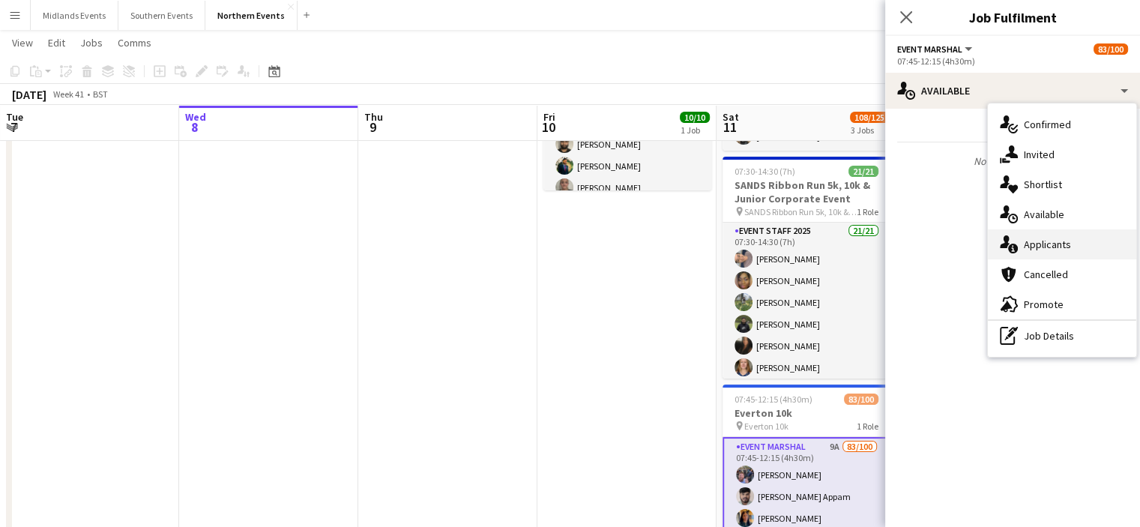
click at [1038, 250] on span "Applicants" at bounding box center [1047, 244] width 47 height 13
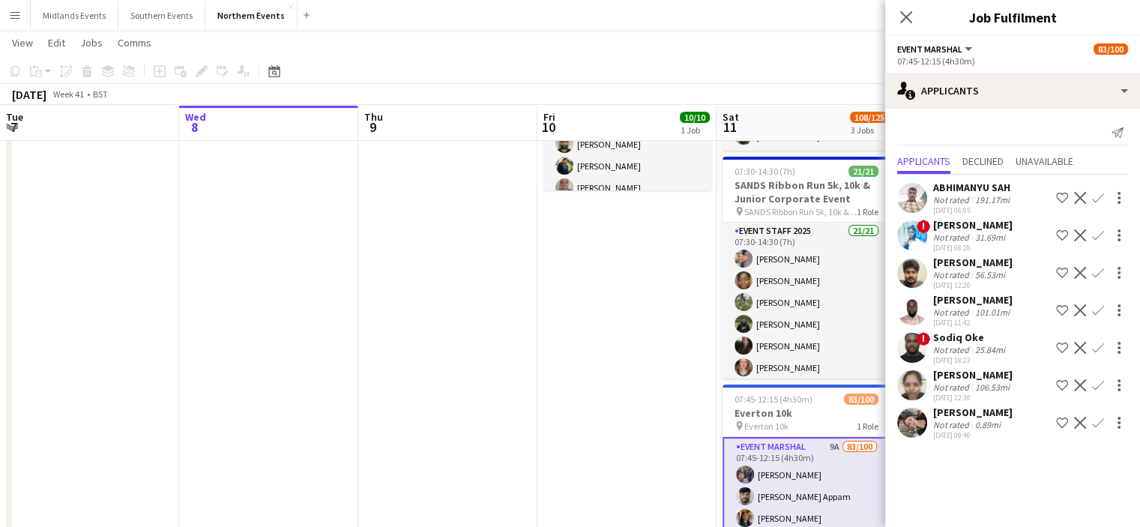
drag, startPoint x: 1024, startPoint y: 425, endPoint x: 927, endPoint y: 427, distance: 97.5
click at [927, 427] on div "Jasmine Pitchford Not rated 0.89mi 08-10-2025 09:40 Shortlist crew Decline Conf…" at bounding box center [1013, 423] width 255 height 34
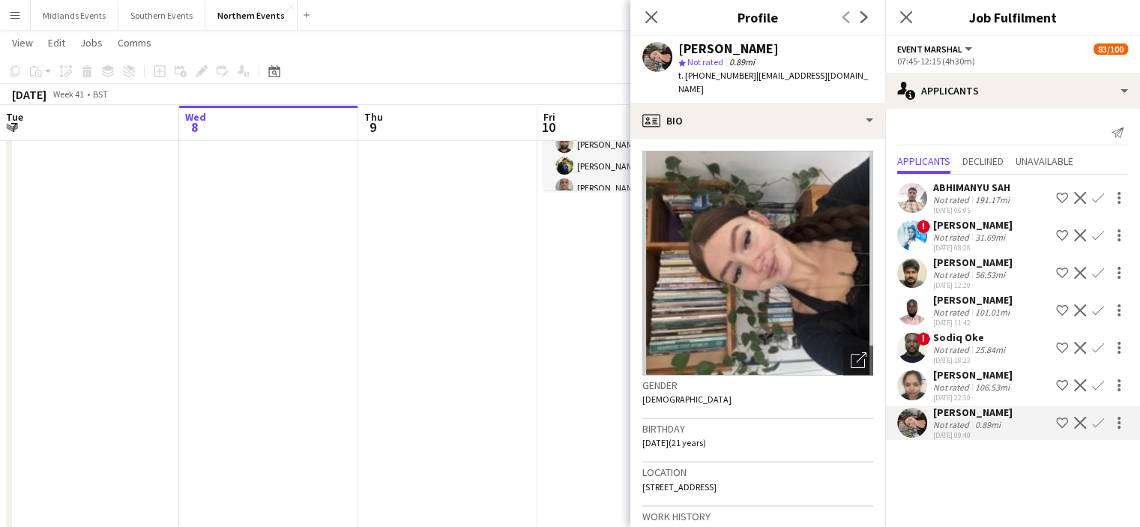
click at [1101, 429] on app-icon "Confirm" at bounding box center [1098, 423] width 12 height 12
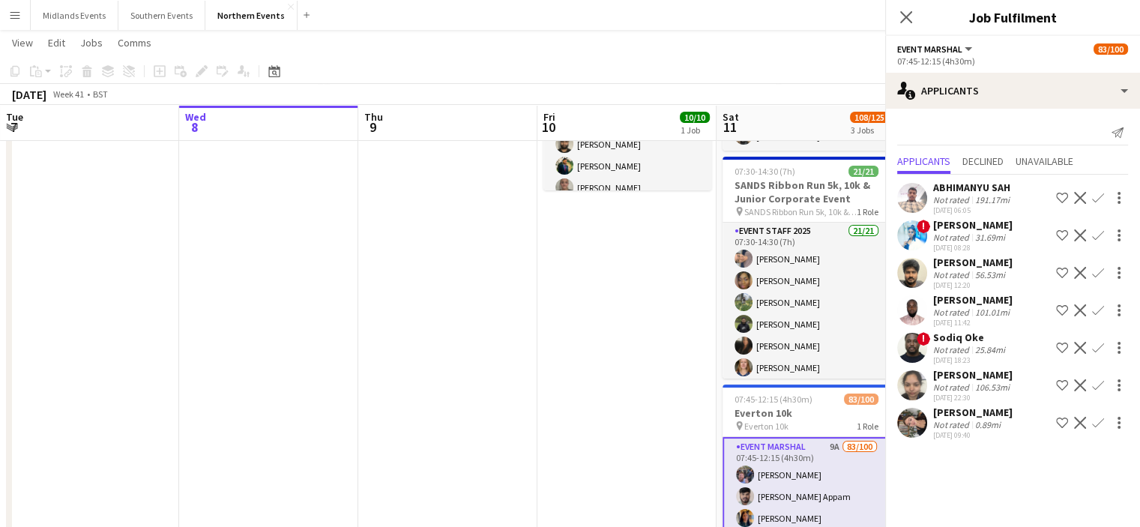
scroll to position [0, 0]
click at [1101, 429] on app-icon "Confirm" at bounding box center [1098, 423] width 12 height 12
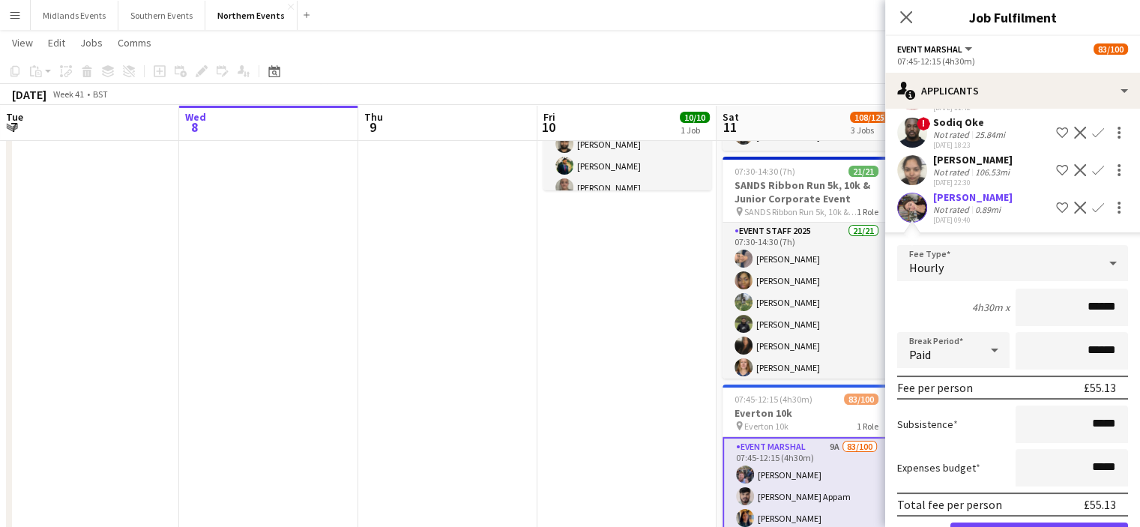
scroll to position [279, 0]
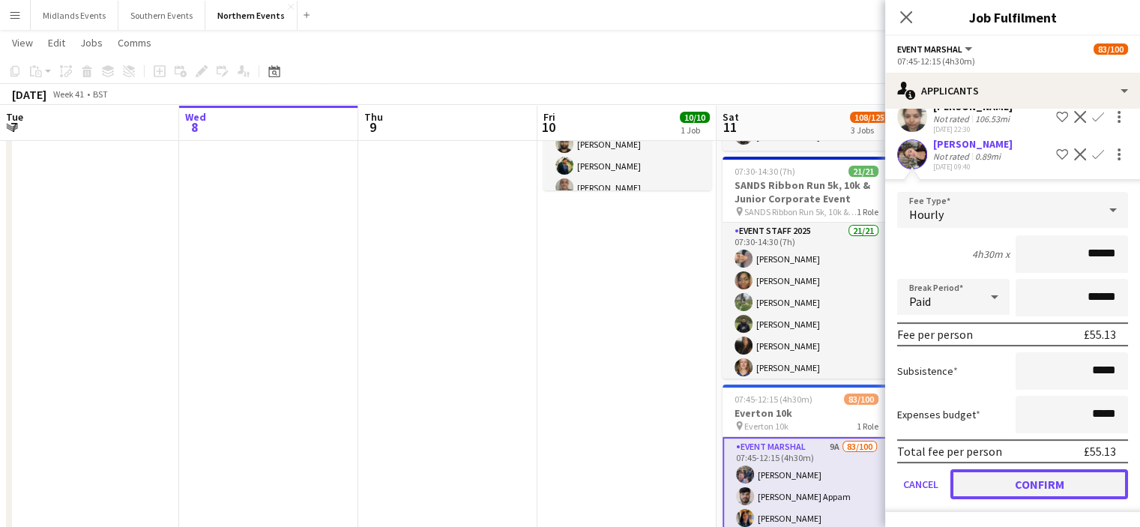
click at [1086, 491] on button "Confirm" at bounding box center [1040, 484] width 178 height 30
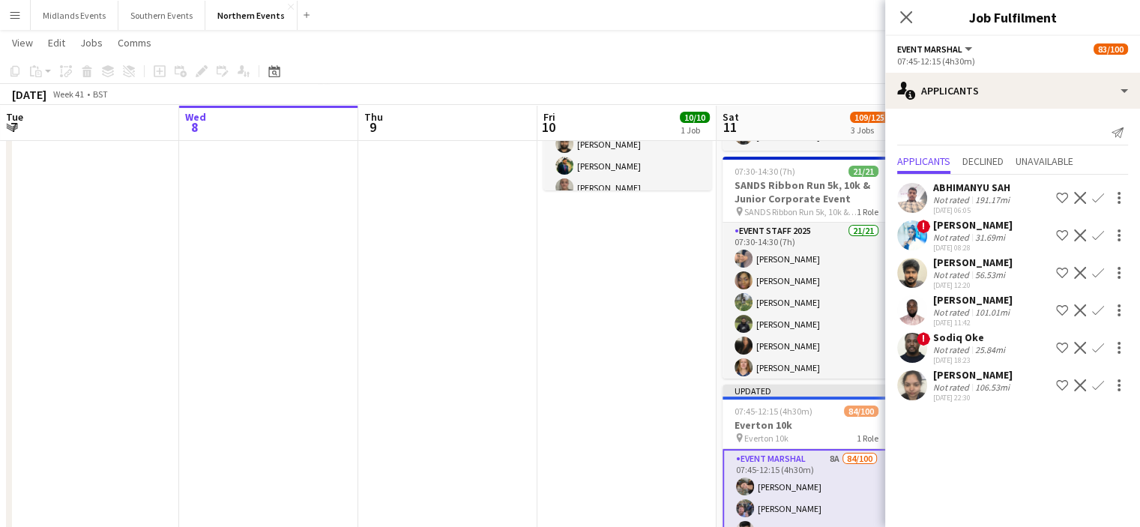
scroll to position [0, 0]
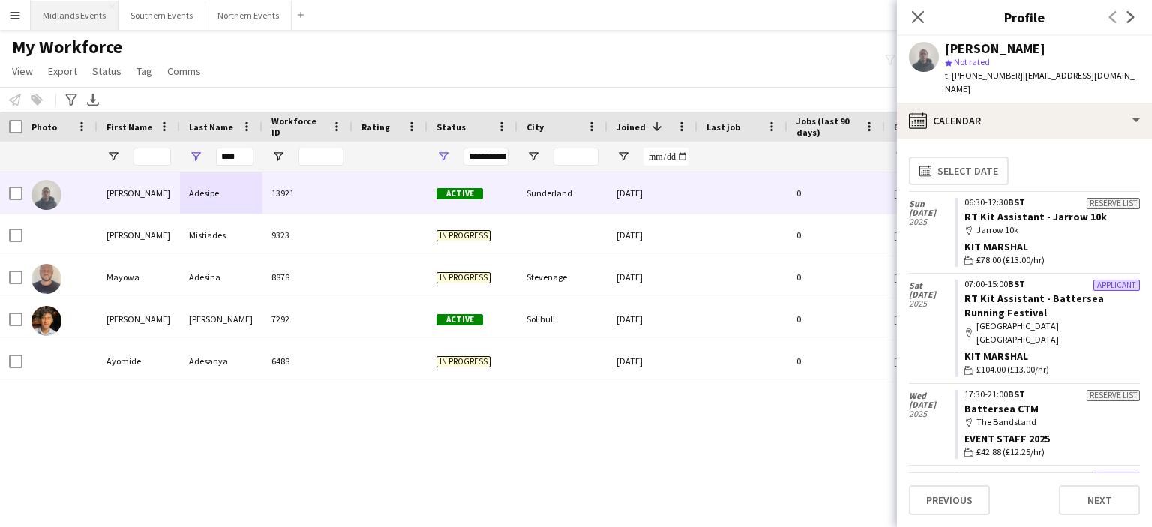
click at [75, 21] on button "Midlands Events Close" at bounding box center [75, 15] width 88 height 29
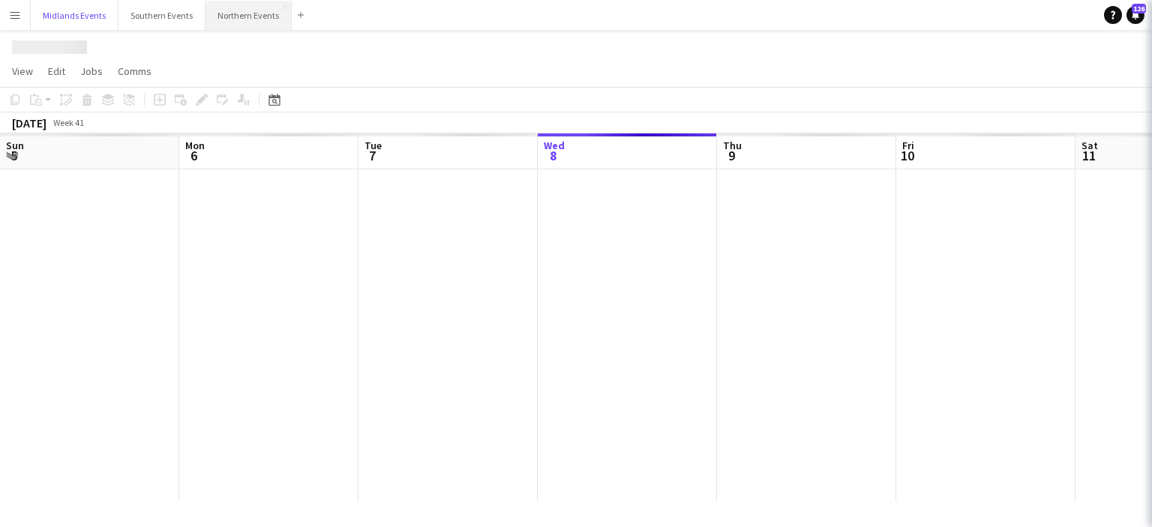
scroll to position [0, 358]
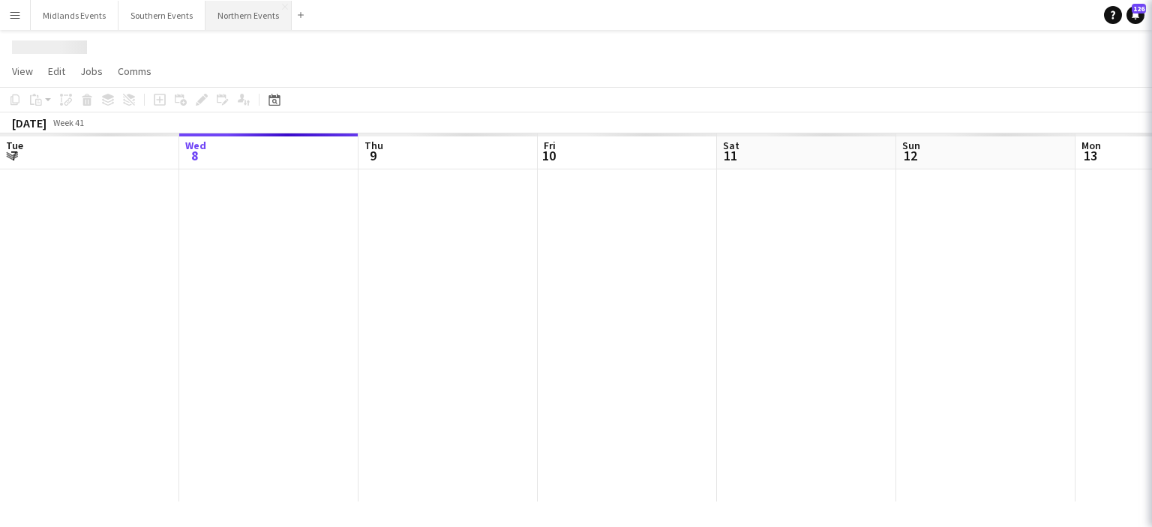
click at [229, 22] on button "Northern Events Close" at bounding box center [248, 15] width 86 height 29
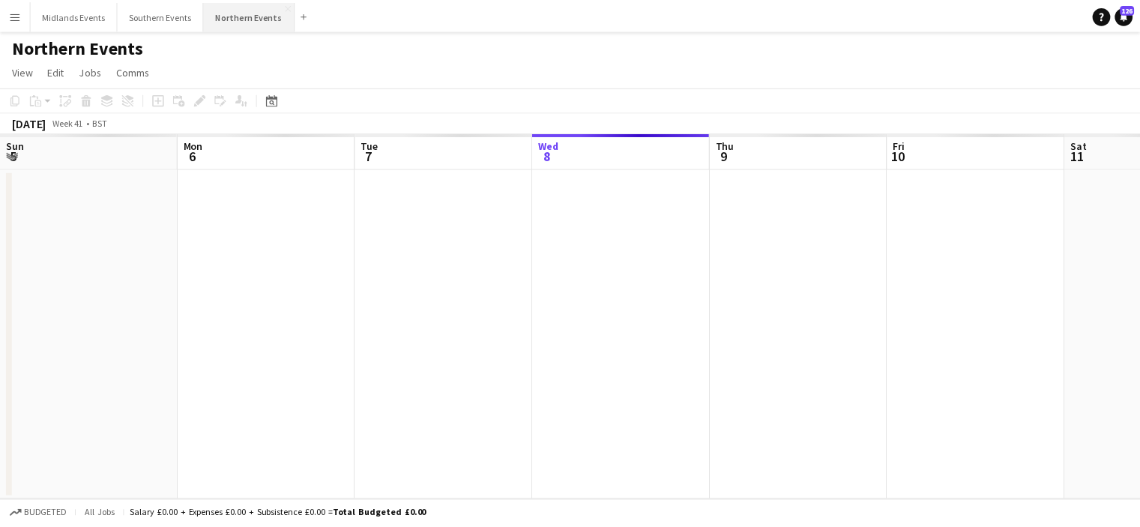
scroll to position [0, 358]
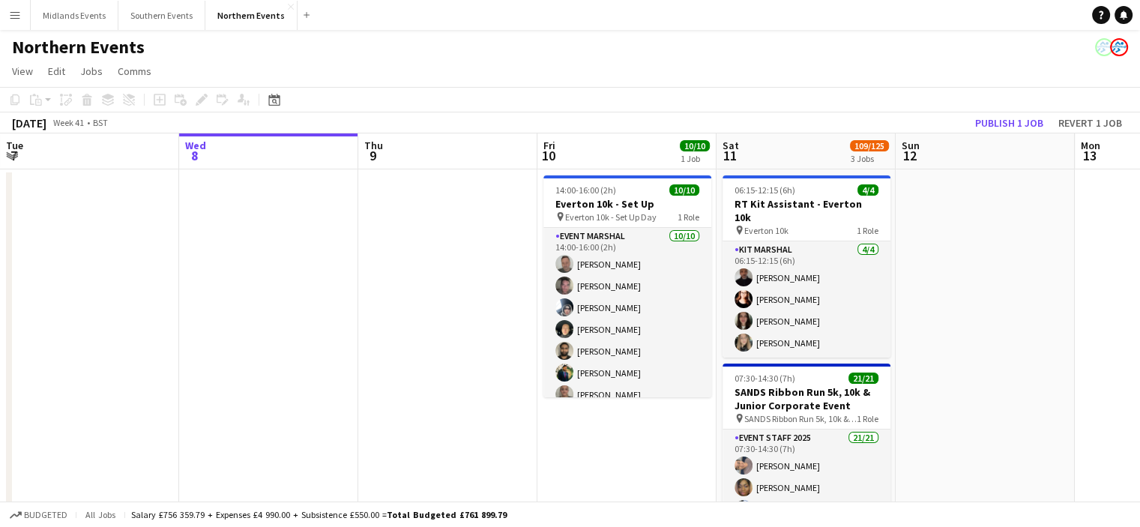
click at [16, 13] on app-icon "Menu" at bounding box center [15, 15] width 12 height 12
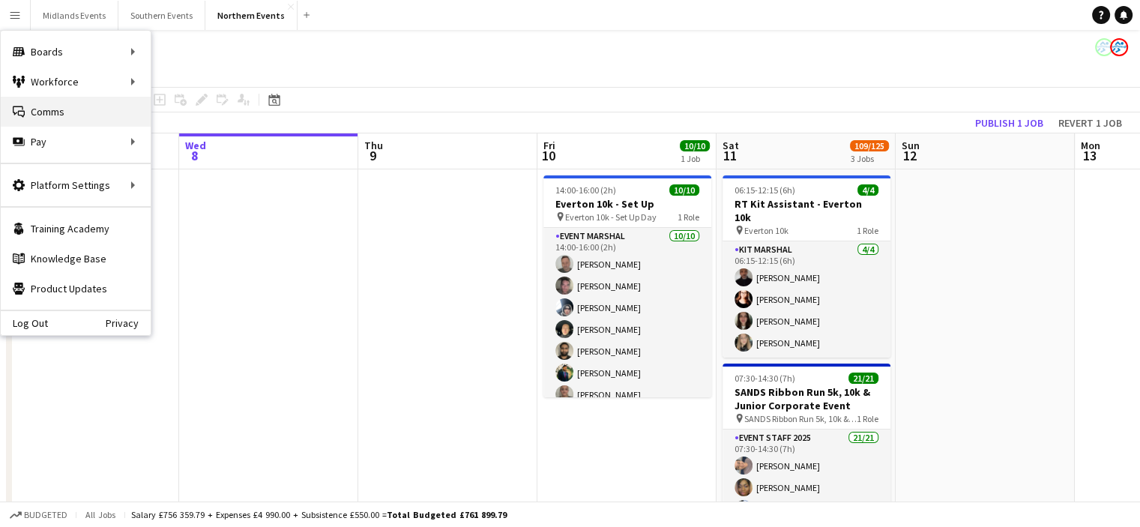
click at [54, 114] on link "Comms Comms" at bounding box center [76, 112] width 150 height 30
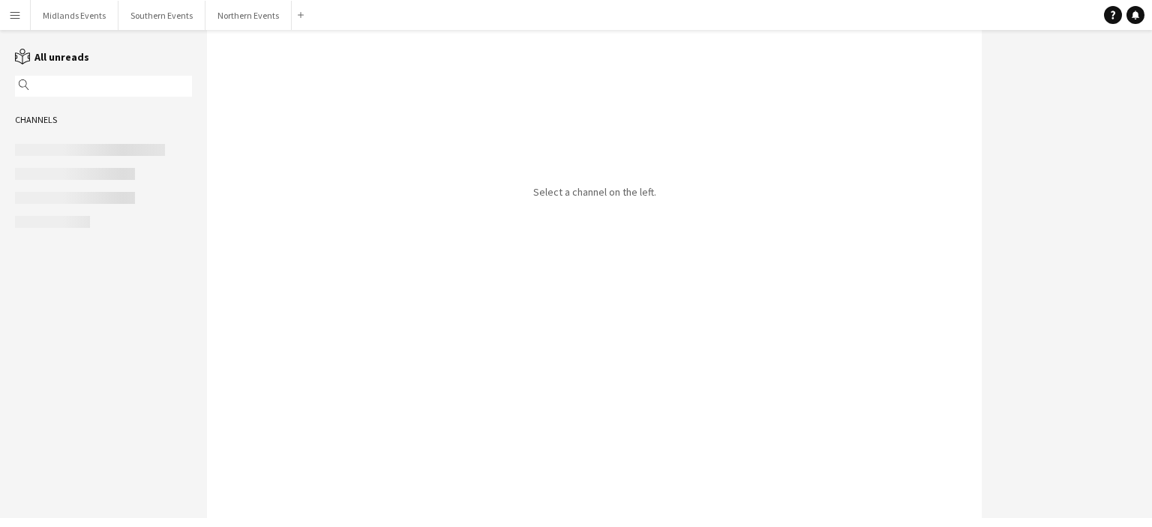
click at [18, 13] on app-icon "Menu" at bounding box center [15, 15] width 12 height 12
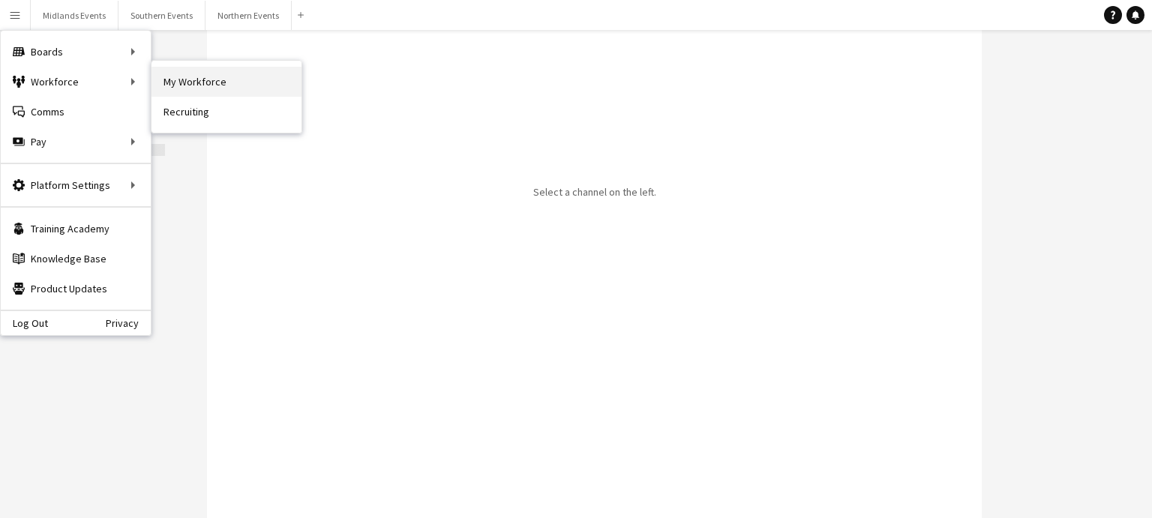
click at [181, 81] on link "My Workforce" at bounding box center [226, 82] width 150 height 30
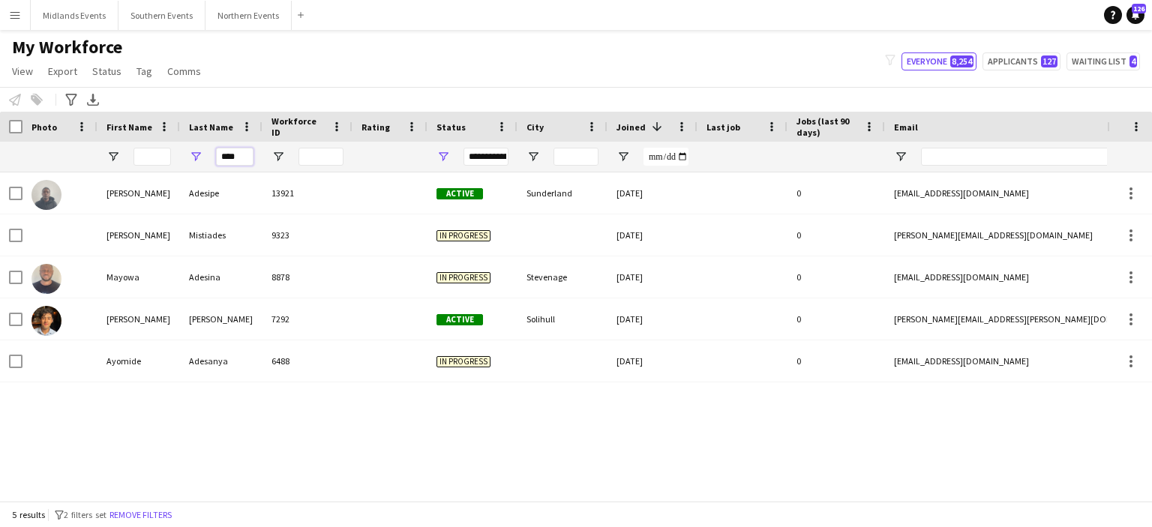
click at [245, 160] on input "****" at bounding box center [234, 157] width 37 height 18
click at [945, 156] on input "Email Filter Input" at bounding box center [1048, 157] width 255 height 18
click at [942, 154] on input "Email Filter Input" at bounding box center [1048, 157] width 255 height 18
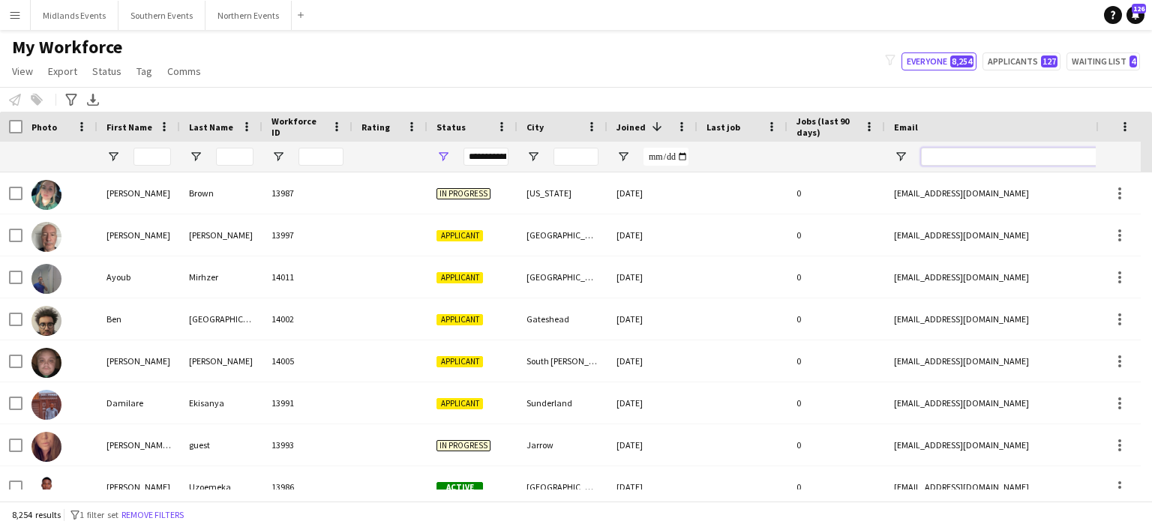
click at [930, 156] on input "Email Filter Input" at bounding box center [1048, 157] width 255 height 18
paste input "**********"
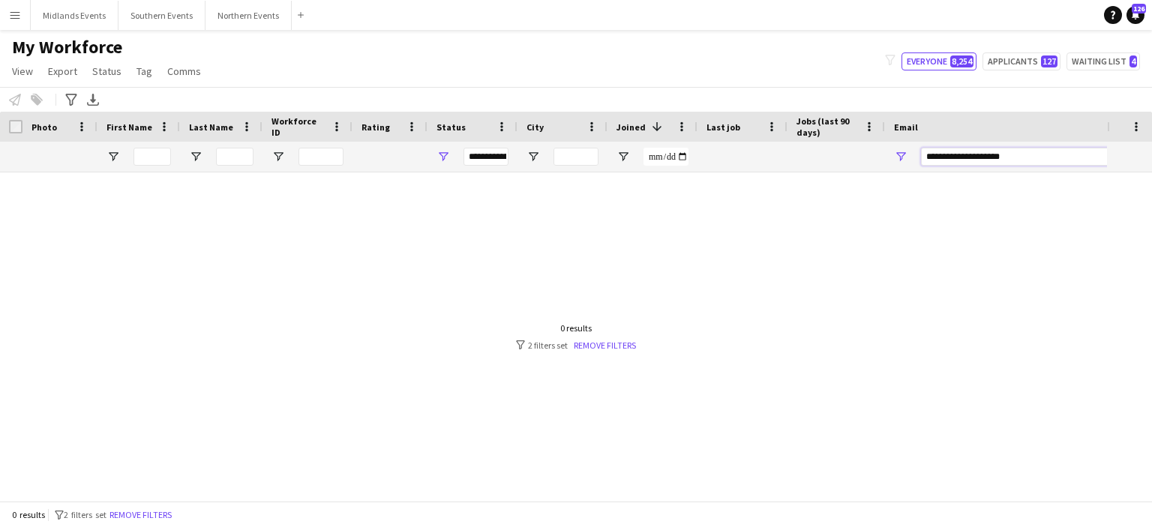
type input "**********"
click at [483, 158] on div "**********" at bounding box center [485, 157] width 45 height 18
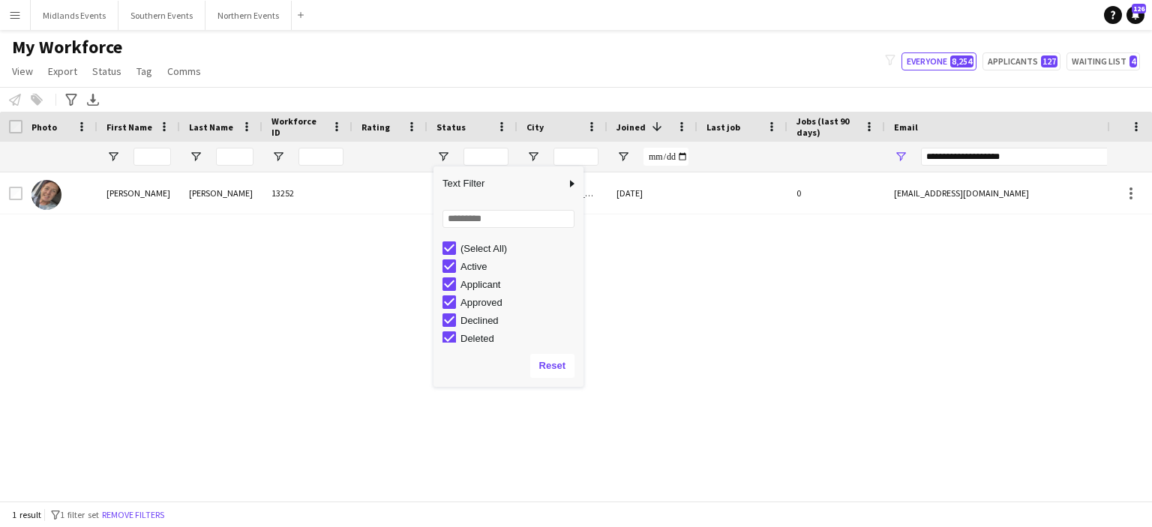
click at [317, 293] on div "[PERSON_NAME] 13252 Deleted Durham [DATE] 0 [EMAIL_ADDRESS][DOMAIN_NAME] [PHONE…" at bounding box center [553, 330] width 1107 height 317
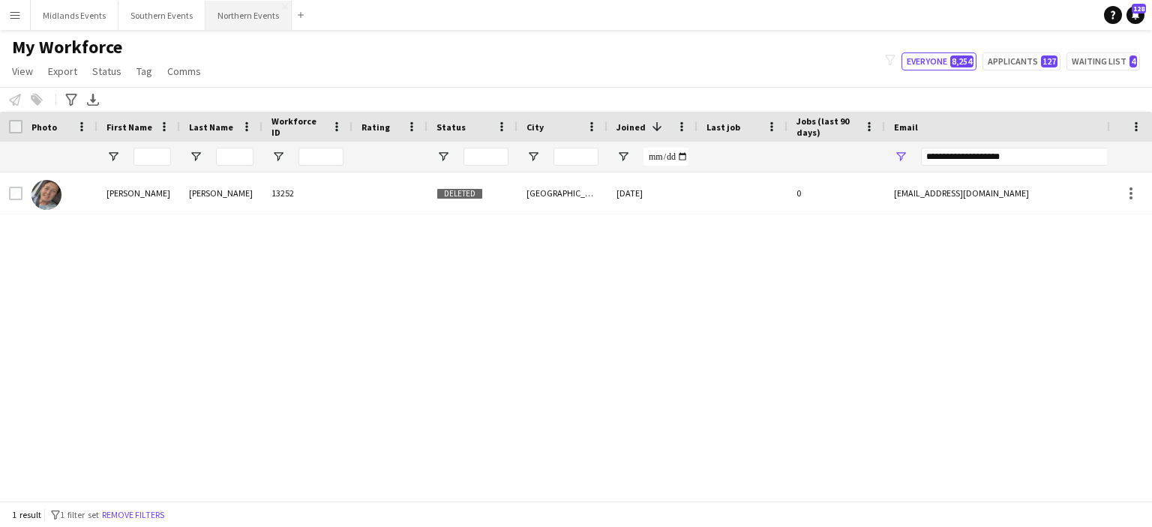
click at [238, 12] on button "Northern Events Close" at bounding box center [248, 15] width 86 height 29
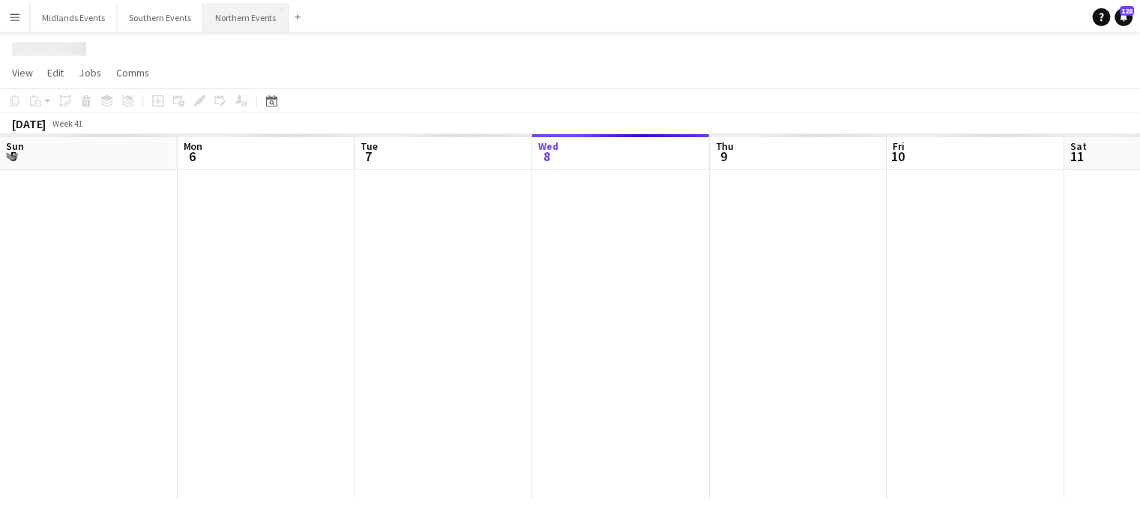
scroll to position [0, 358]
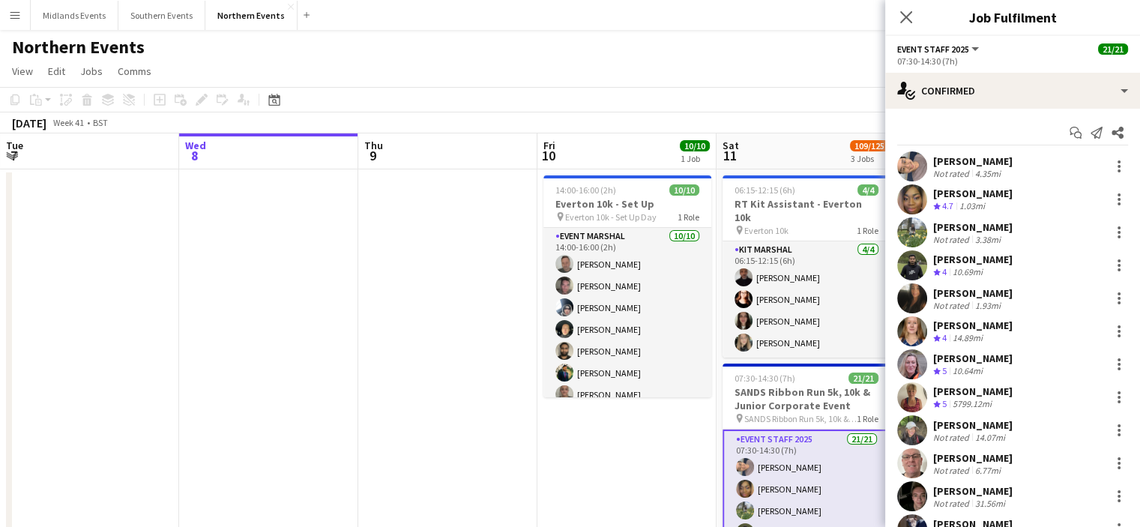
click at [834, 74] on app-page-menu "View Day view expanded Day view collapsed Month view Date picker Jump to [DATE]…" at bounding box center [570, 72] width 1140 height 28
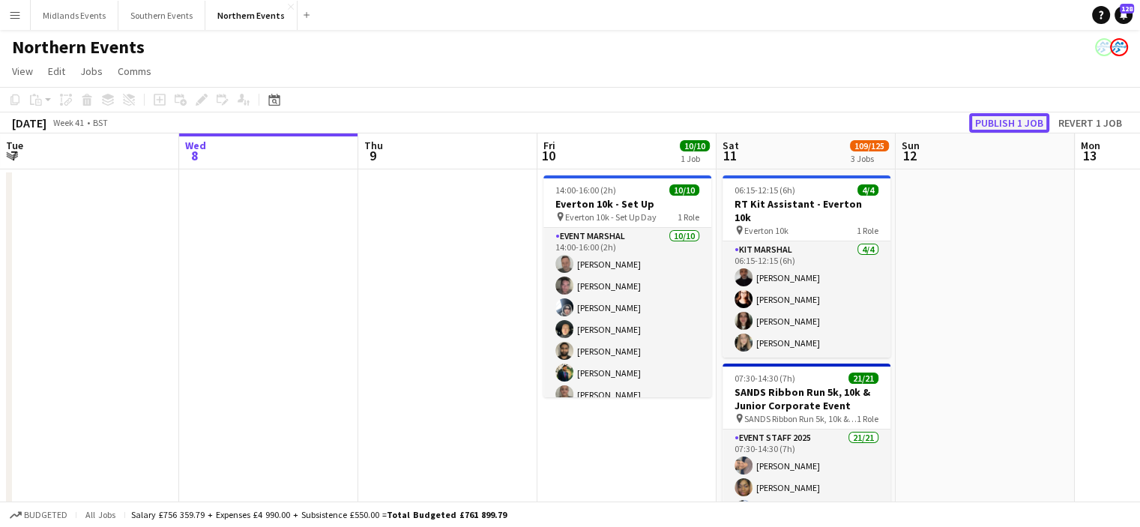
click at [1010, 121] on button "Publish 1 job" at bounding box center [1009, 122] width 80 height 19
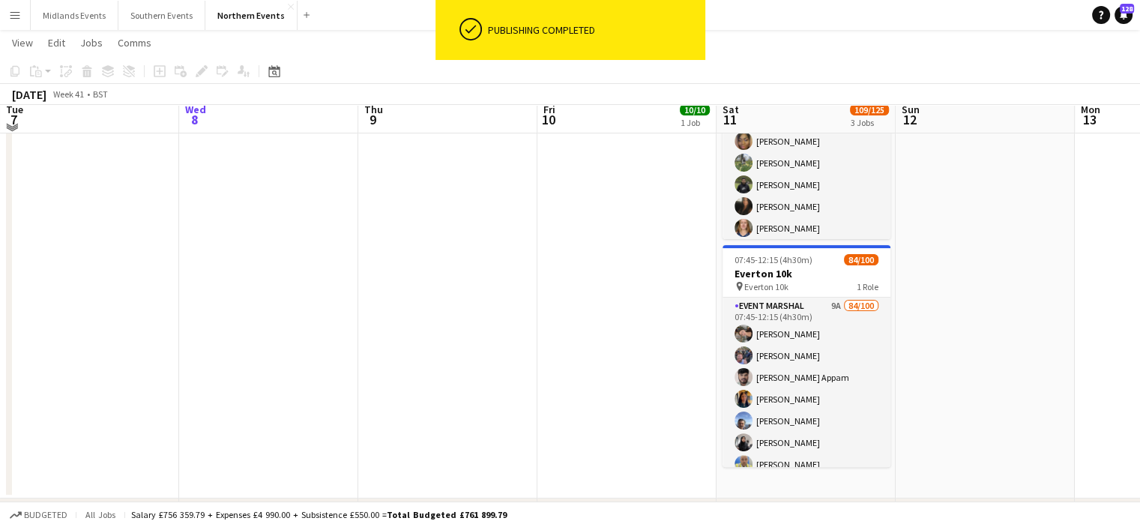
scroll to position [357, 0]
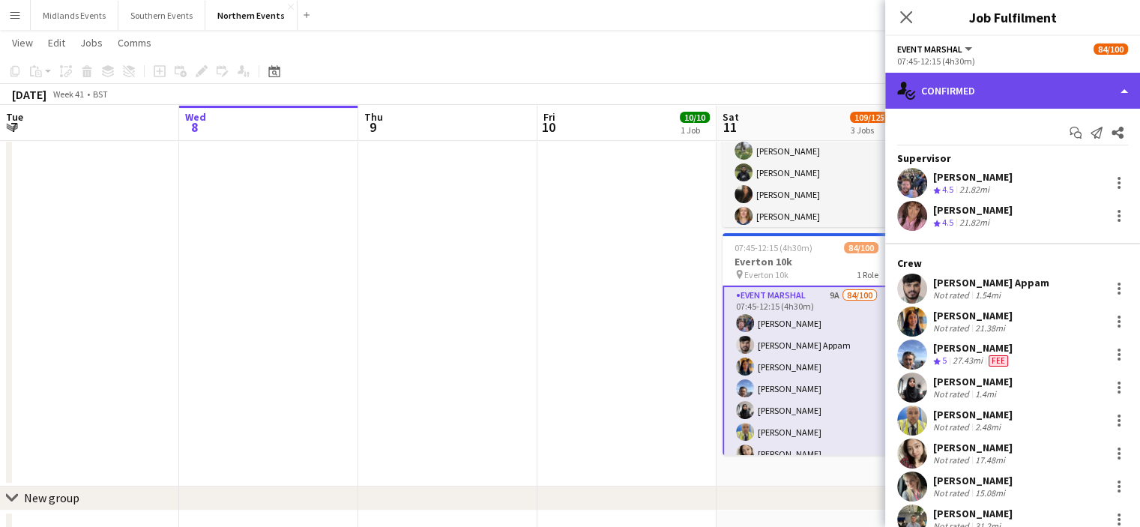
click at [984, 103] on div "single-neutral-actions-check-2 Confirmed" at bounding box center [1013, 91] width 255 height 36
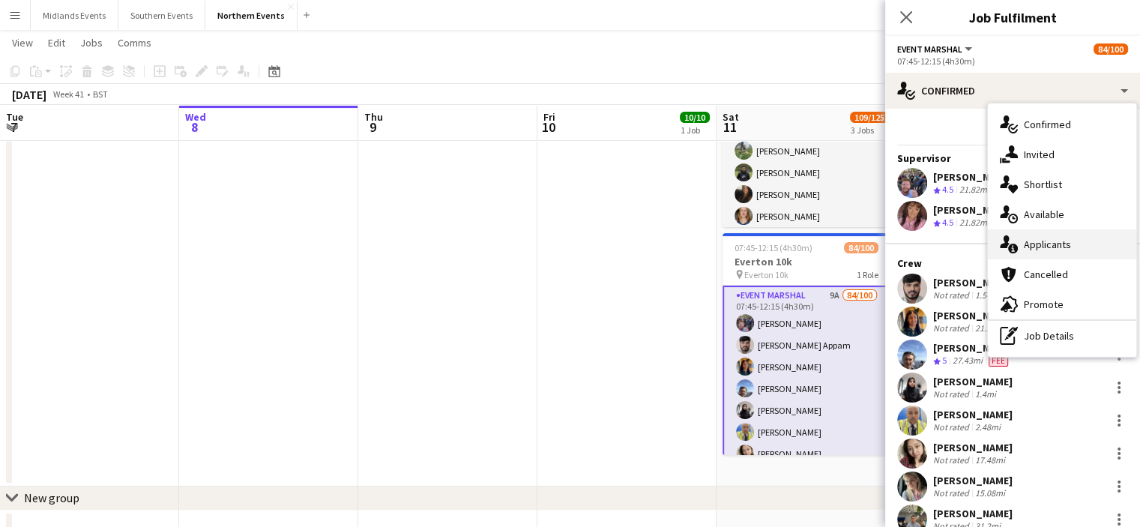
click at [1026, 243] on span "Applicants" at bounding box center [1047, 244] width 47 height 13
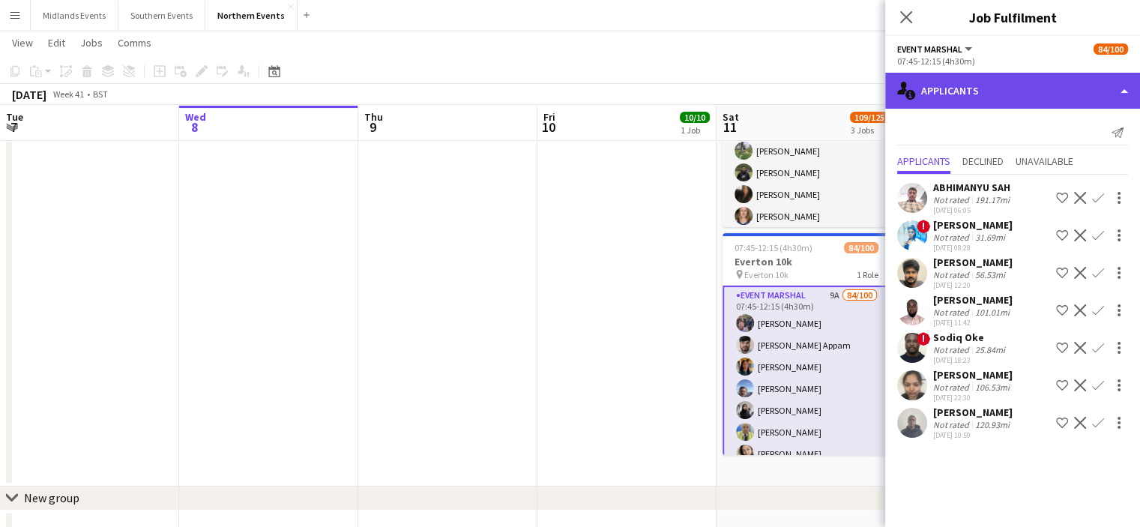
click at [988, 100] on div "single-neutral-actions-information Applicants" at bounding box center [1013, 91] width 255 height 36
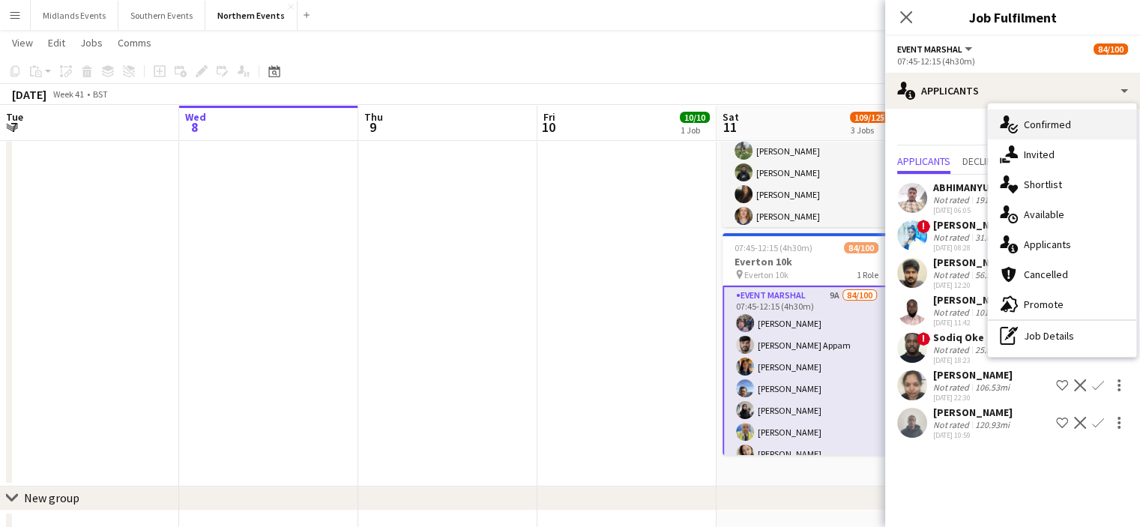
click at [1034, 122] on span "Confirmed" at bounding box center [1047, 124] width 47 height 13
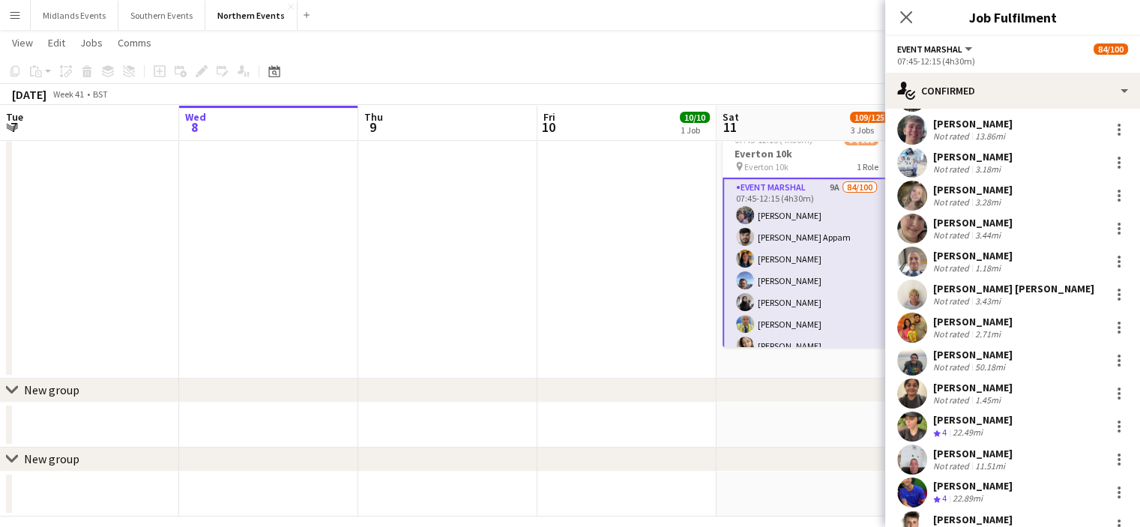
scroll to position [1297, 0]
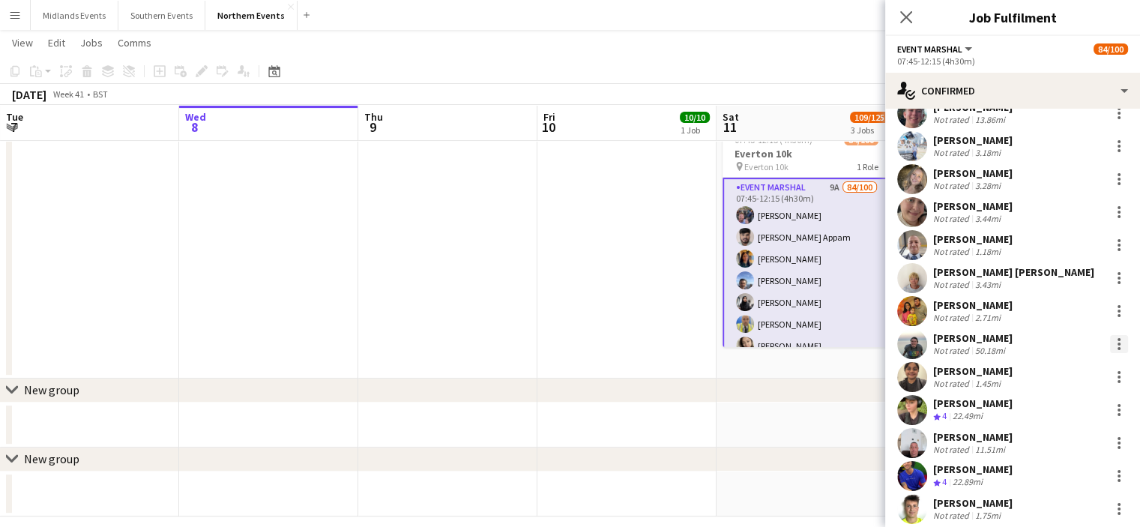
click at [1118, 343] on div at bounding box center [1119, 344] width 3 height 3
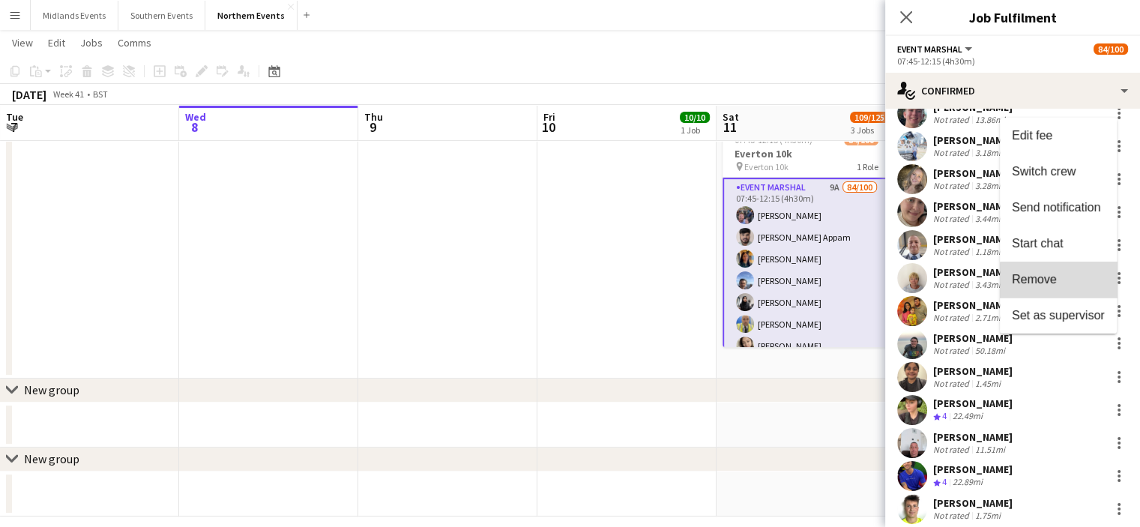
click at [1071, 286] on span "Remove" at bounding box center [1058, 278] width 93 height 13
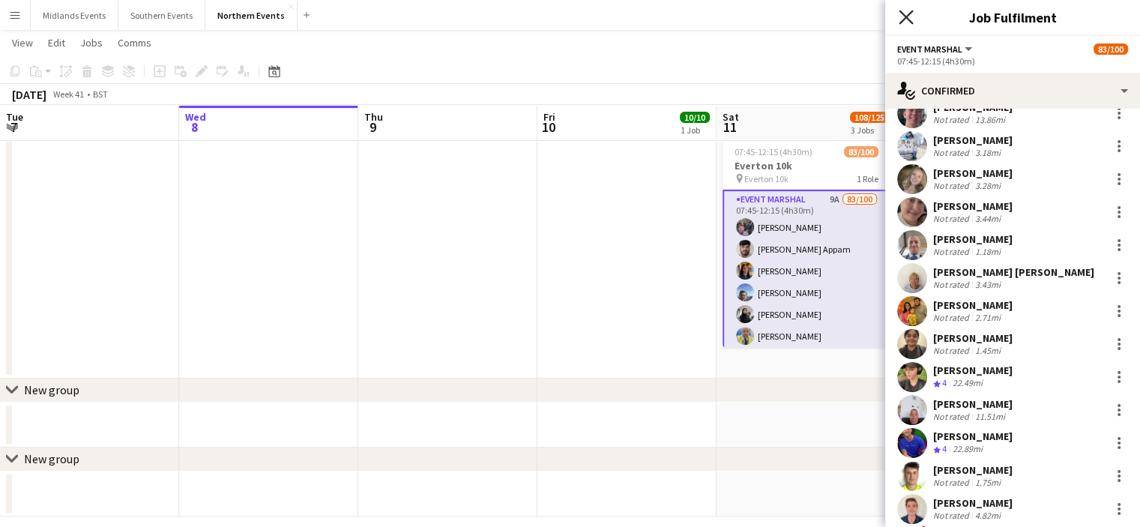
click at [907, 14] on icon "Close pop-in" at bounding box center [906, 17] width 14 height 14
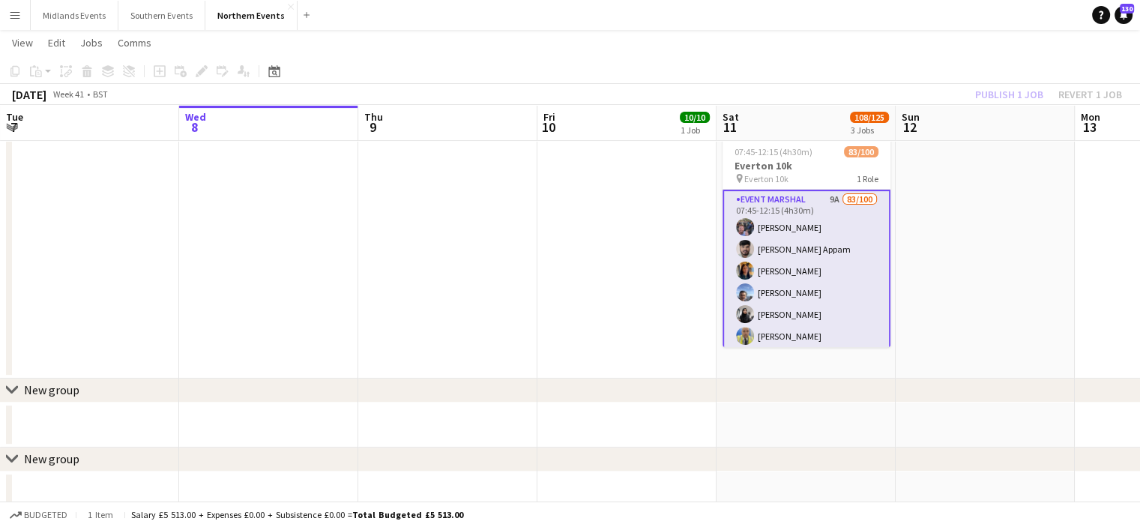
click at [1014, 92] on div "Publish 1 job Revert 1 job" at bounding box center [1048, 94] width 183 height 19
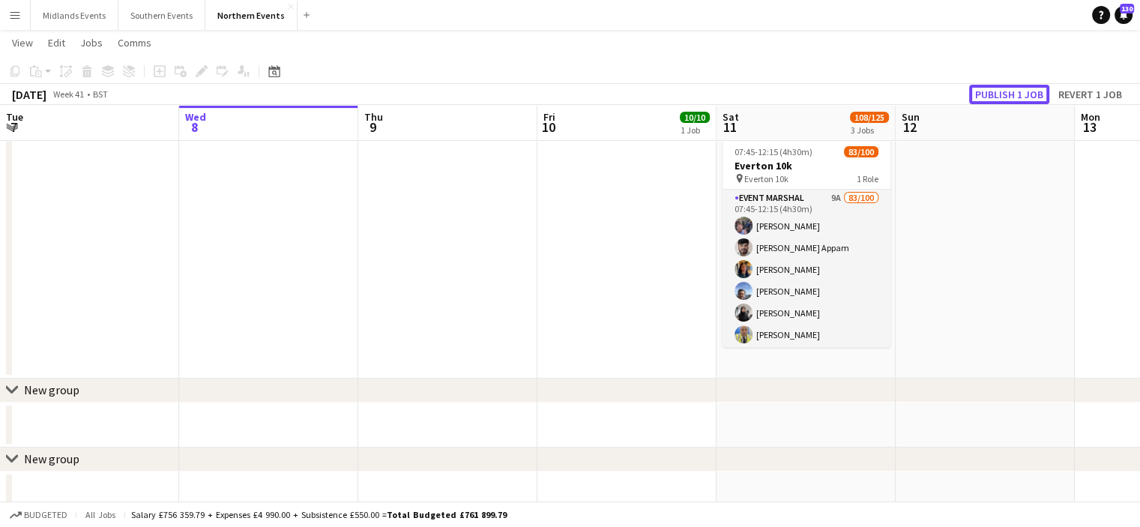
click at [1014, 92] on button "Publish 1 job" at bounding box center [1009, 94] width 80 height 19
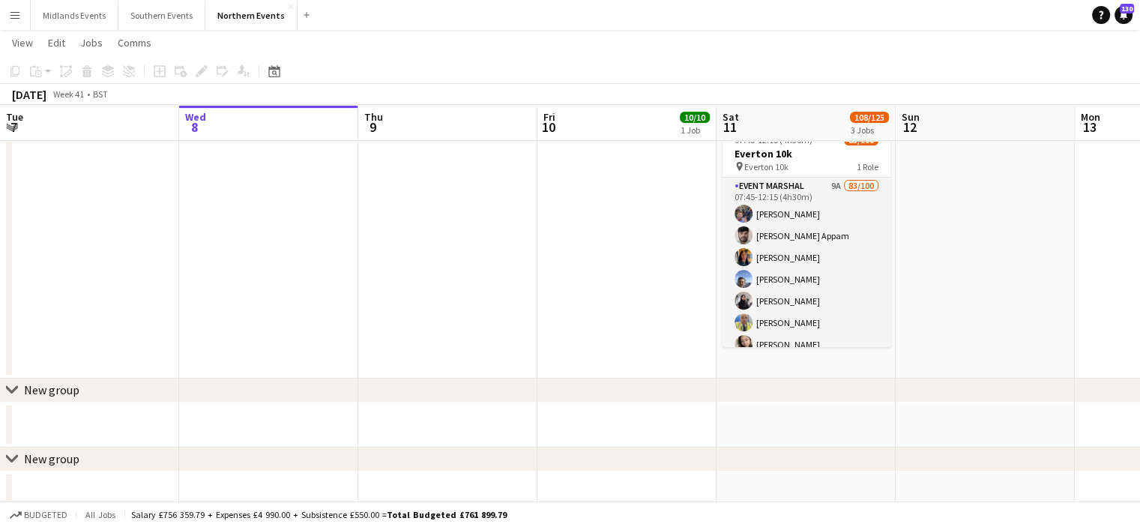
drag, startPoint x: 939, startPoint y: 180, endPoint x: 531, endPoint y: 206, distance: 408.7
click at [460, 211] on app-calendar-viewport "Sun 5 36/41 2 Jobs Mon 6 Tue 7 Wed 8 Thu 9 Fri 10 10/10 1 Job Sat 11 108/125 3 …" at bounding box center [570, 55] width 1140 height 923
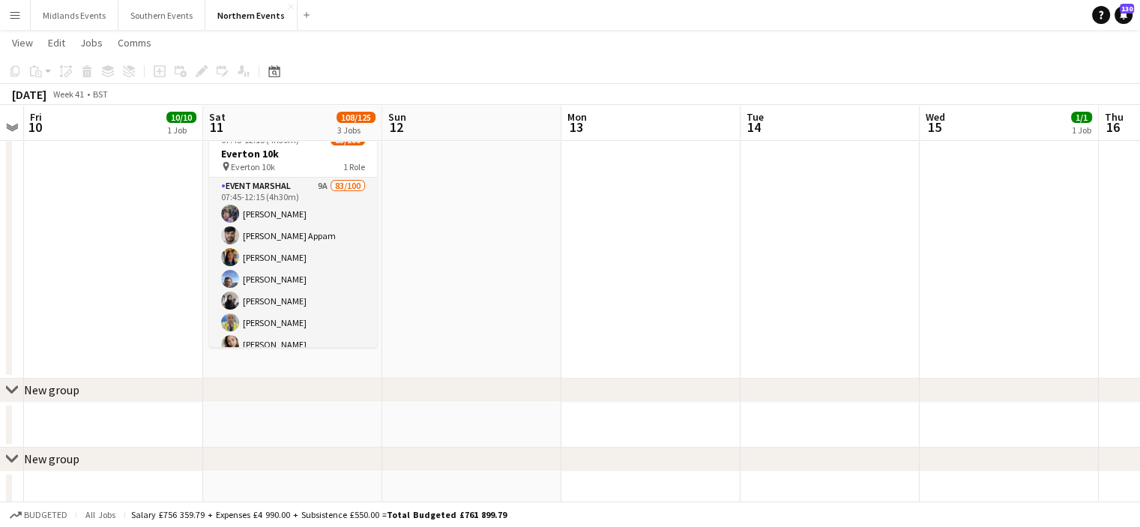
drag, startPoint x: 615, startPoint y: 197, endPoint x: 435, endPoint y: 206, distance: 180.2
click at [435, 206] on app-calendar-viewport "Tue 7 Wed 8 Thu 9 Fri 10 10/10 1 Job Sat 11 108/125 3 Jobs Sun 12 Mon 13 Tue 14…" at bounding box center [570, 55] width 1140 height 923
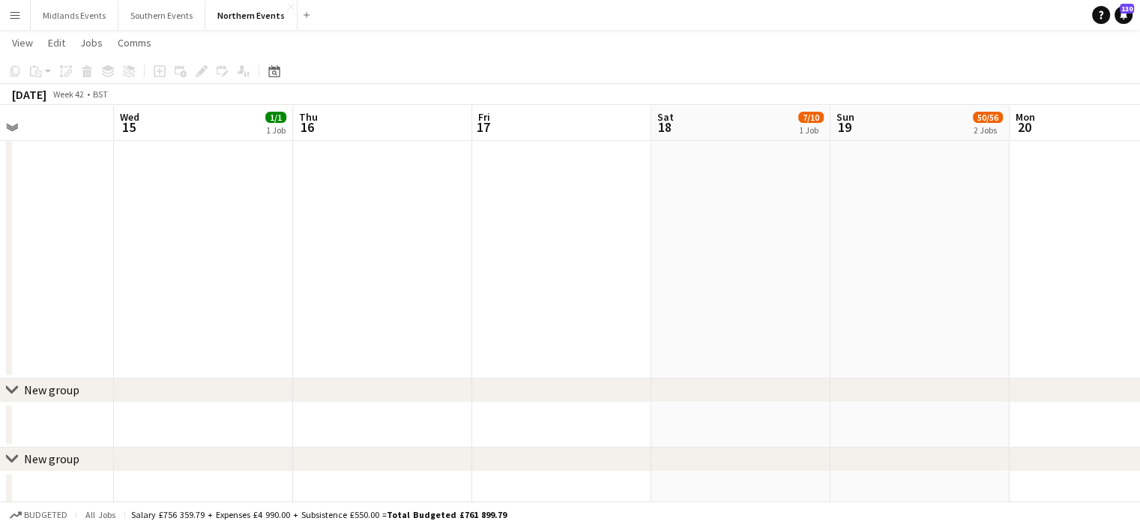
drag, startPoint x: 759, startPoint y: 223, endPoint x: 505, endPoint y: 222, distance: 253.4
click at [505, 222] on app-calendar-viewport "Sat 11 108/125 3 Jobs Sun 12 Mon 13 Tue 14 Wed 15 1/1 1 Job Thu 16 Fri 17 Sat 1…" at bounding box center [570, 55] width 1140 height 923
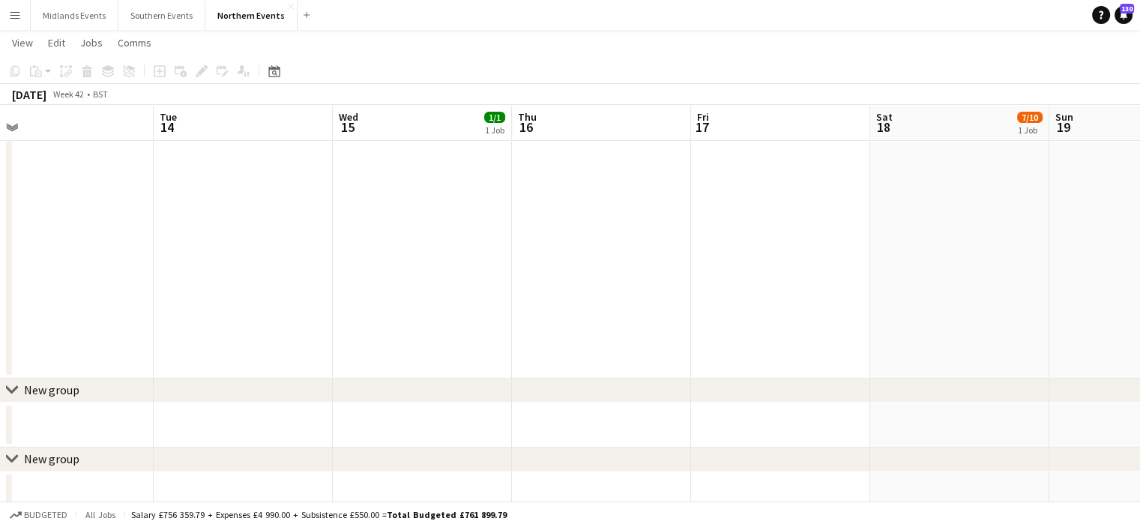
drag, startPoint x: 193, startPoint y: 277, endPoint x: 358, endPoint y: 274, distance: 165.0
click at [183, 277] on app-calendar-viewport "Sat 11 108/125 3 Jobs Sun 12 Mon 13 Tue 14 Wed 15 1/1 1 Job Thu 16 Fri 17 Sat 1…" at bounding box center [570, 55] width 1140 height 923
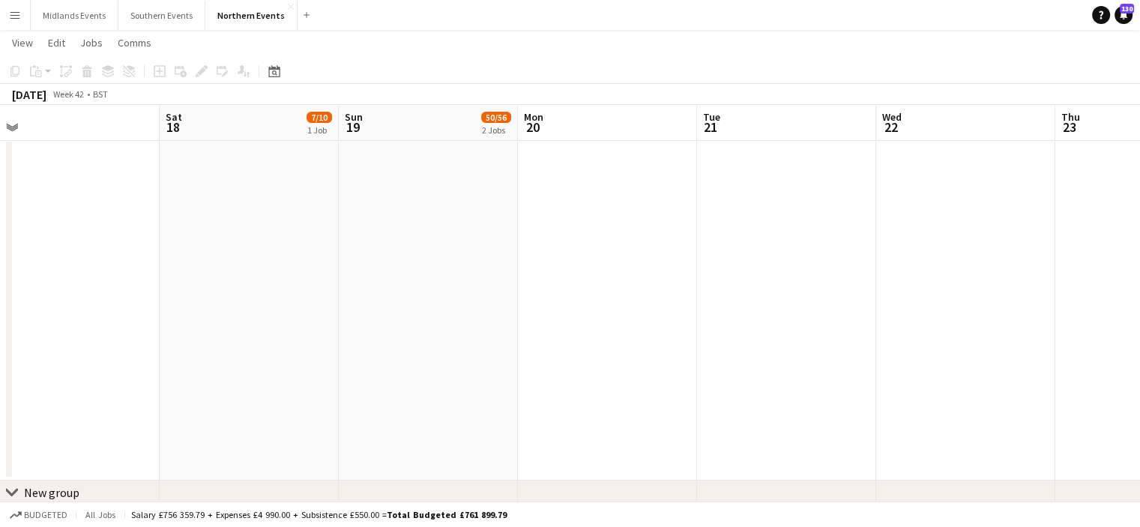
drag, startPoint x: 327, startPoint y: 281, endPoint x: 311, endPoint y: 281, distance: 15.7
click at [311, 281] on app-calendar-viewport "Wed 15 1/1 1 Job Thu 16 Fri 17 Sat 18 7/10 1 Job Sun 19 50/56 2 Jobs Mon 20 Tue…" at bounding box center [570, 106] width 1140 height 1025
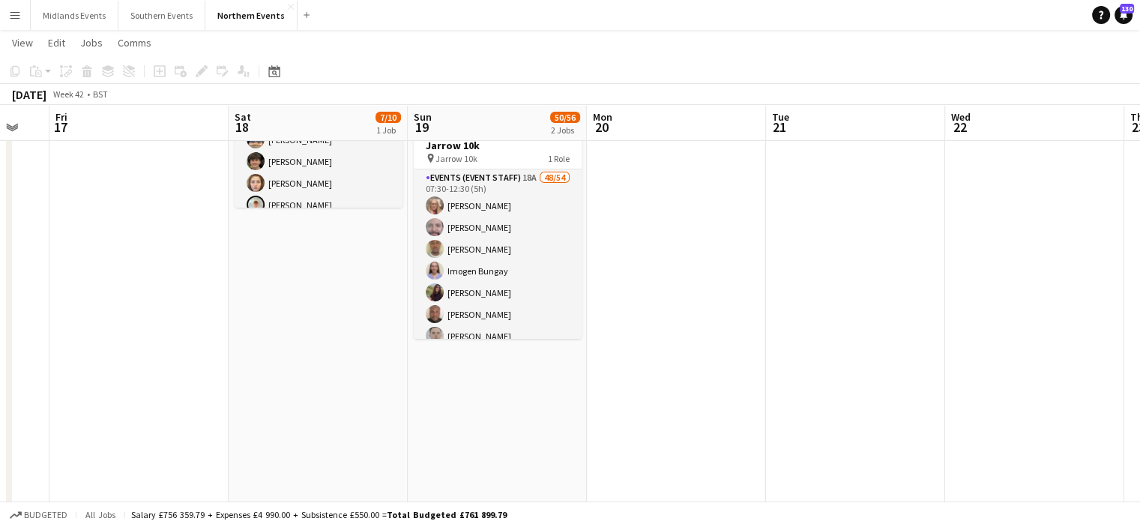
scroll to position [0, 434]
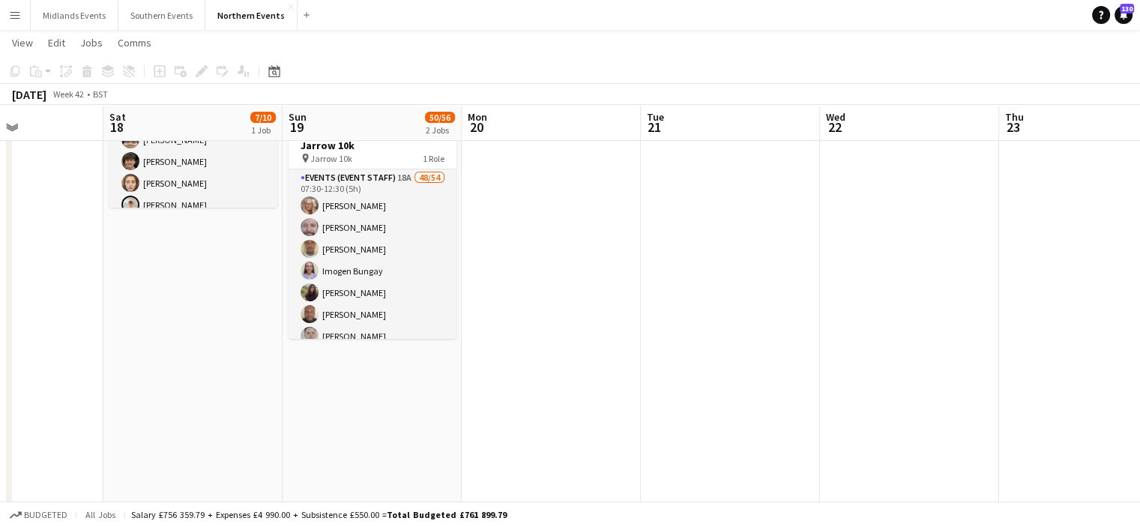
drag, startPoint x: 369, startPoint y: 325, endPoint x: 510, endPoint y: 325, distance: 141.0
click at [510, 325] on app-calendar-viewport "Wed 15 1/1 1 Job Thu 16 Fri 17 Sat 18 7/10 1 Job Sun 19 50/56 2 Jobs Mon 20 Tue…" at bounding box center [570, 382] width 1140 height 1025
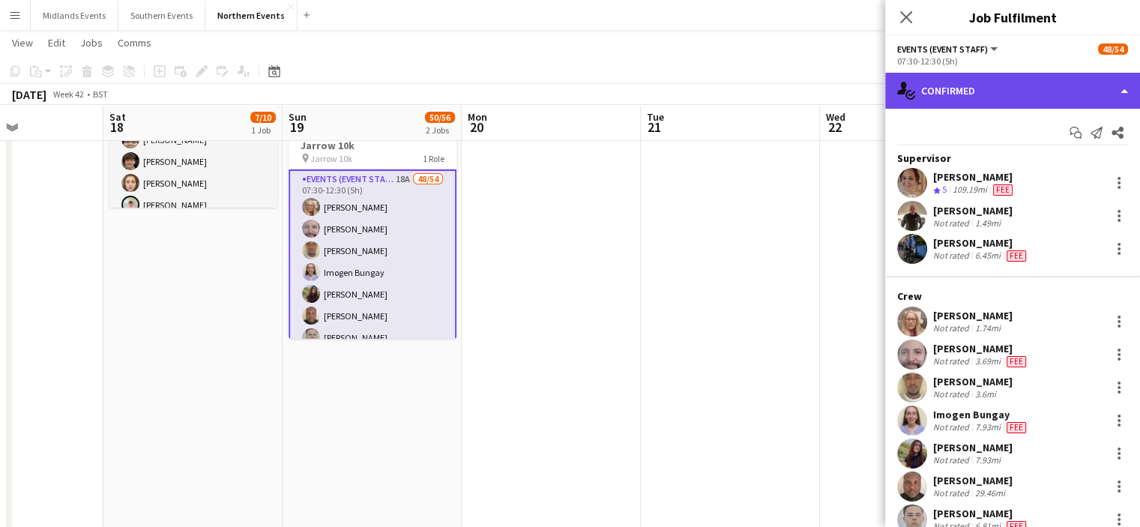
click at [1008, 102] on div "single-neutral-actions-check-2 Confirmed" at bounding box center [1013, 91] width 255 height 36
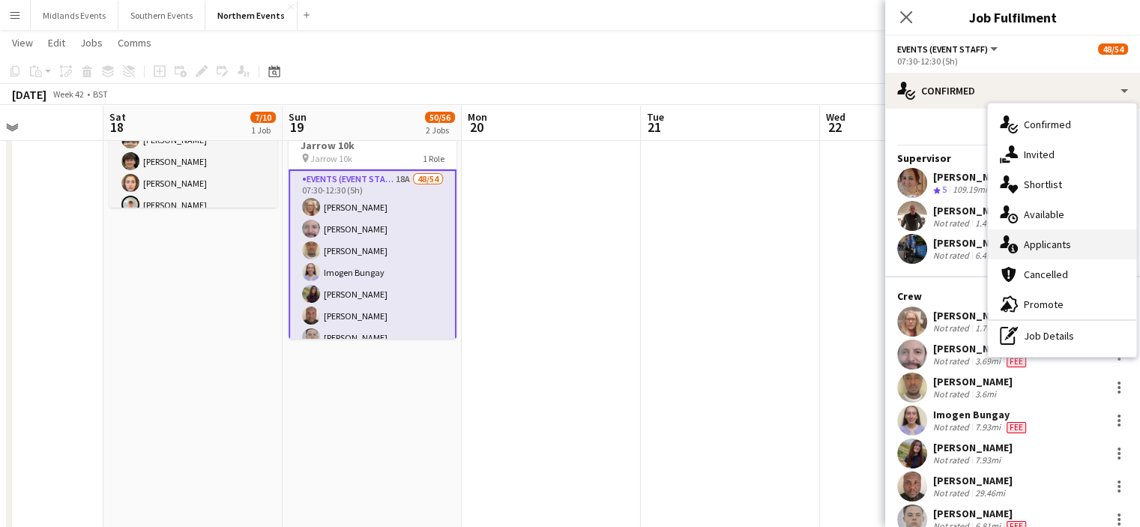
click at [1047, 244] on span "Applicants" at bounding box center [1047, 244] width 47 height 13
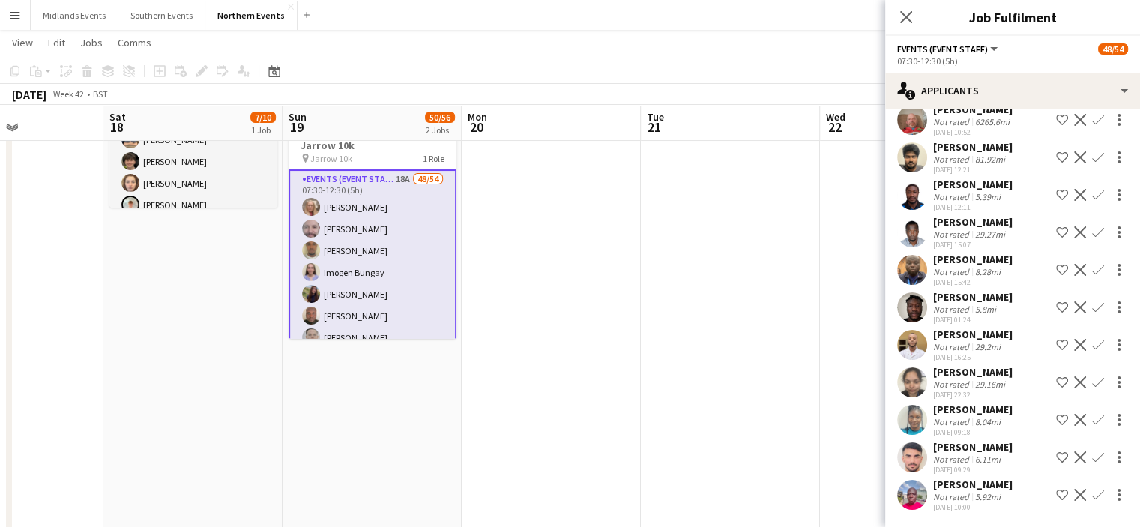
scroll to position [305, 0]
click at [1008, 403] on div "[PERSON_NAME] Not rated 8.04mi [DATE] 09:18 Shortlist crew Decline Confirm" at bounding box center [1013, 420] width 255 height 34
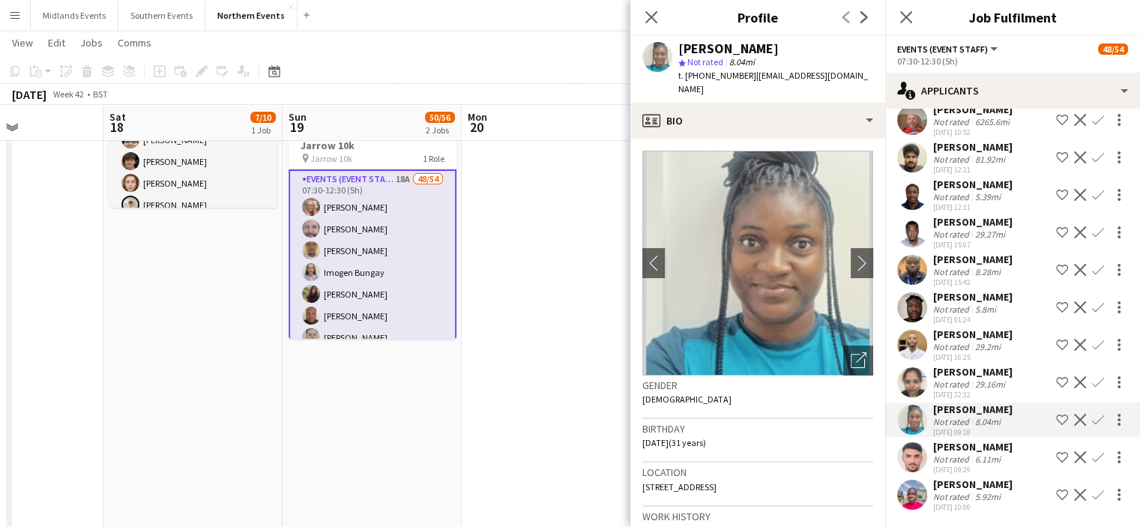
drag, startPoint x: 774, startPoint y: 52, endPoint x: 674, endPoint y: 52, distance: 99.7
click at [676, 50] on div "[PERSON_NAME] star Not rated 8.04mi t. [PHONE_NUMBER] | [EMAIL_ADDRESS][DOMAIN_…" at bounding box center [758, 69] width 255 height 67
copy div "[PERSON_NAME]"
click at [1092, 414] on app-icon "Confirm" at bounding box center [1098, 420] width 12 height 12
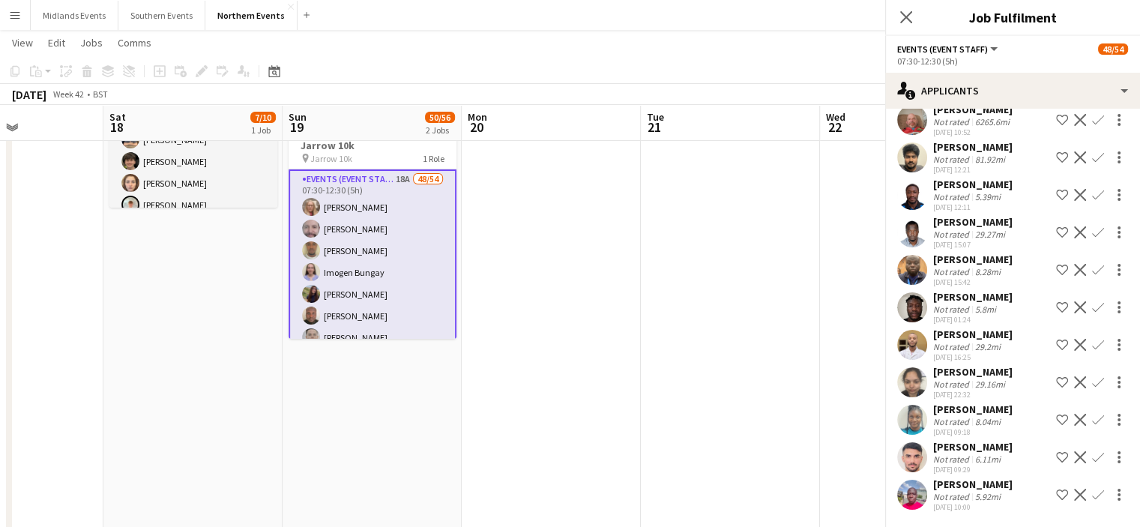
scroll to position [278, 0]
click at [1092, 416] on app-icon "Confirm" at bounding box center [1098, 420] width 12 height 12
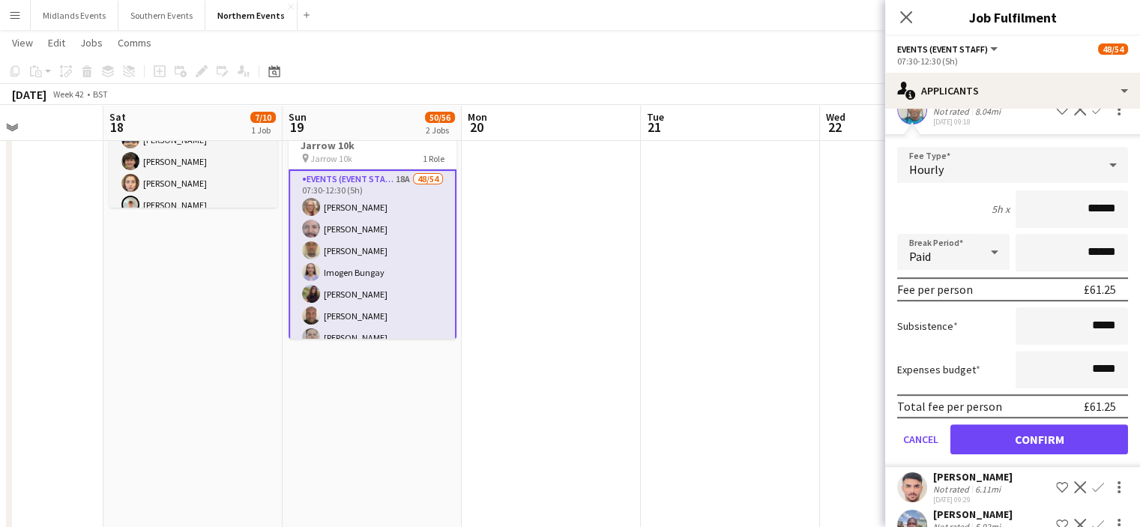
scroll to position [617, 0]
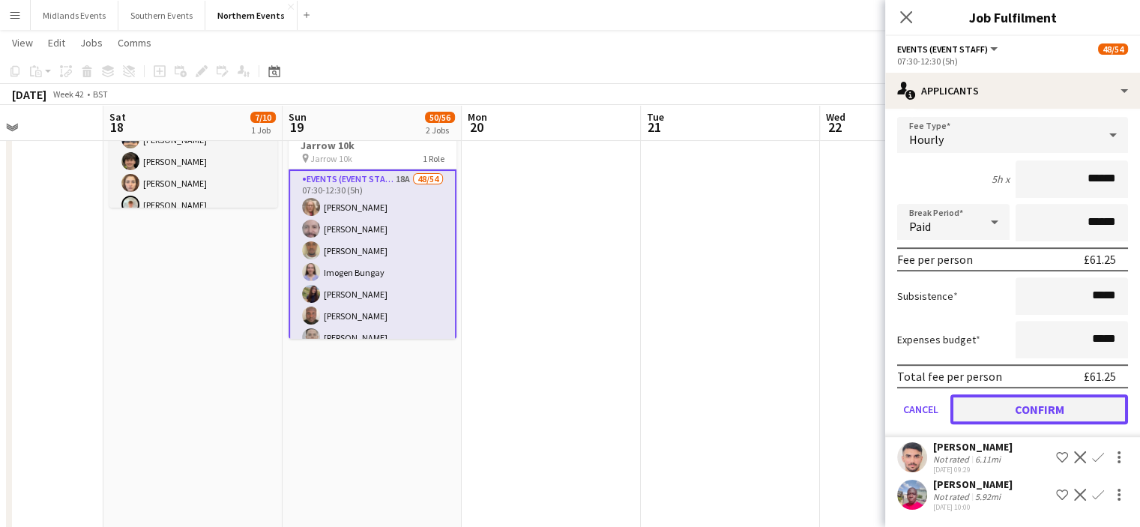
click at [1050, 409] on button "Confirm" at bounding box center [1040, 409] width 178 height 30
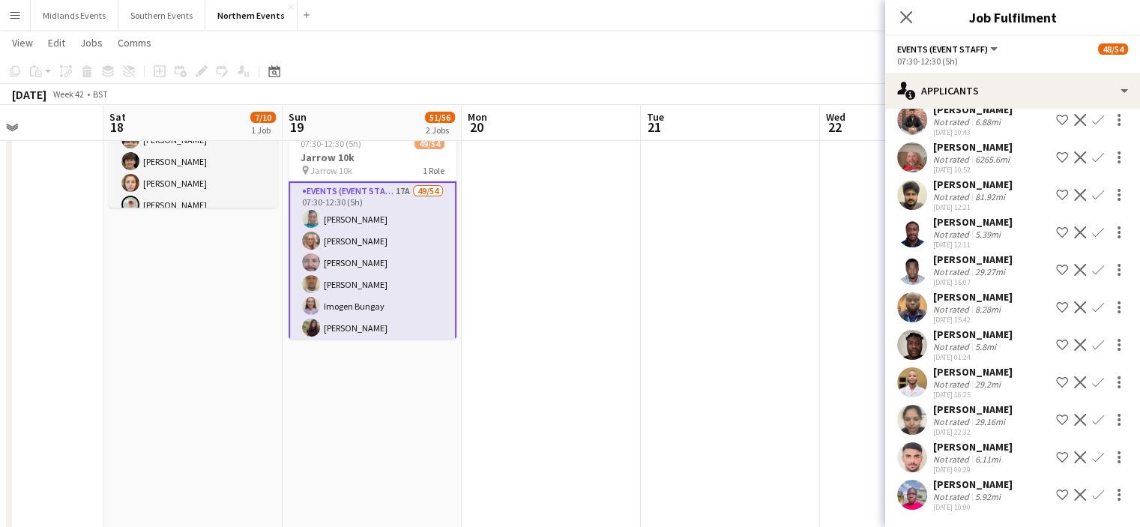
scroll to position [241, 0]
click at [1041, 440] on div "[PERSON_NAME] Butt Not rated 6.11mi [DATE] 09:29 Shortlist crew Decline Confirm" at bounding box center [1013, 457] width 255 height 34
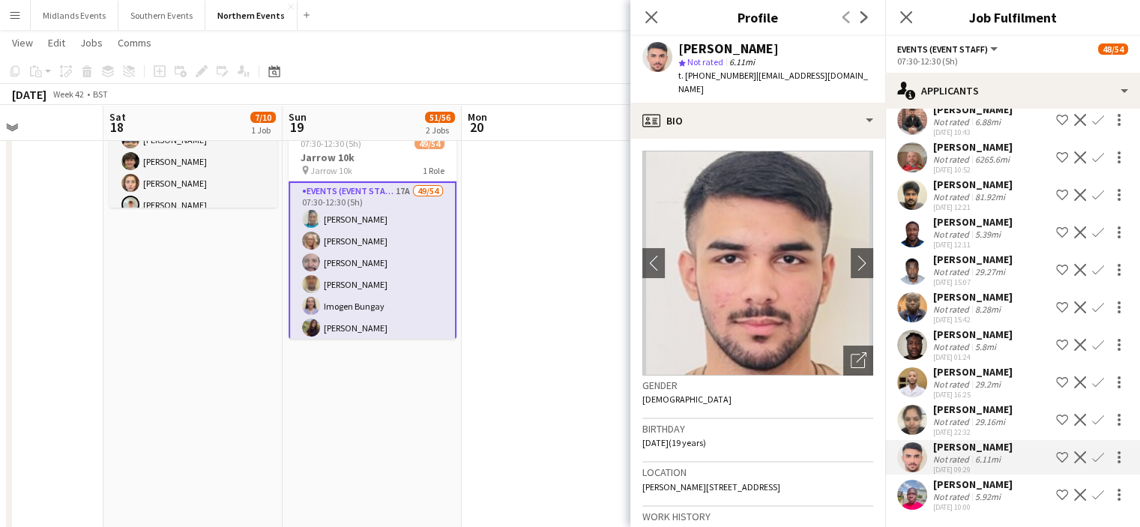
drag, startPoint x: 813, startPoint y: 46, endPoint x: 679, endPoint y: 43, distance: 133.5
click at [679, 43] on div "[PERSON_NAME]" at bounding box center [776, 48] width 195 height 13
copy div "[PERSON_NAME]"
click at [1092, 461] on app-icon "Confirm" at bounding box center [1098, 457] width 12 height 12
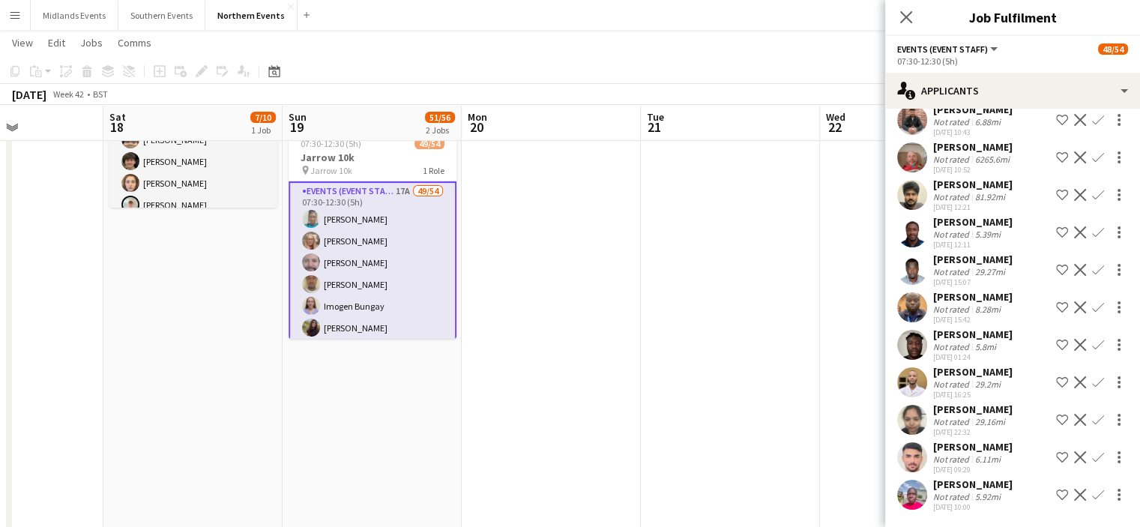
click at [1092, 461] on app-icon "Confirm" at bounding box center [1098, 457] width 12 height 12
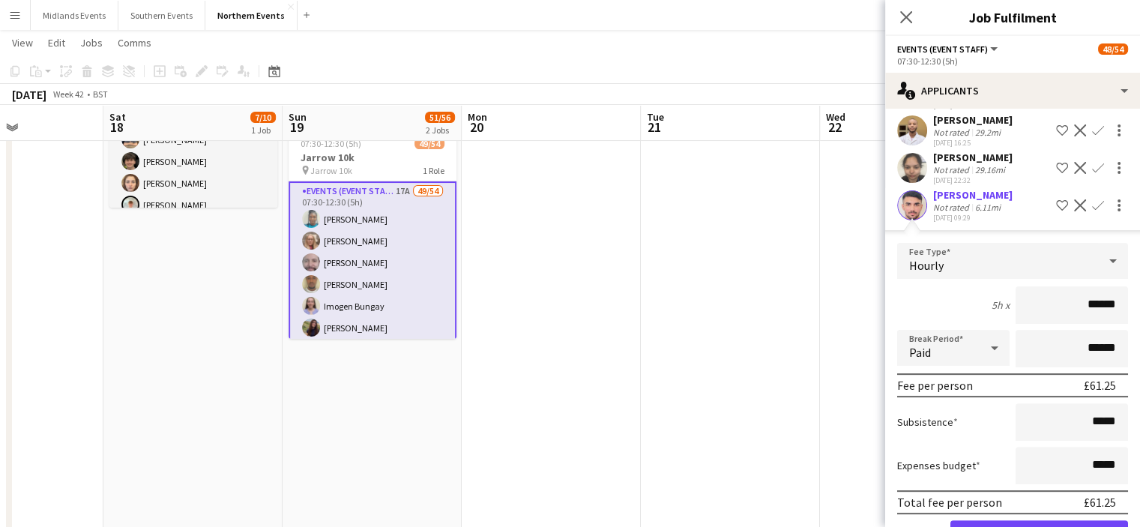
scroll to position [579, 0]
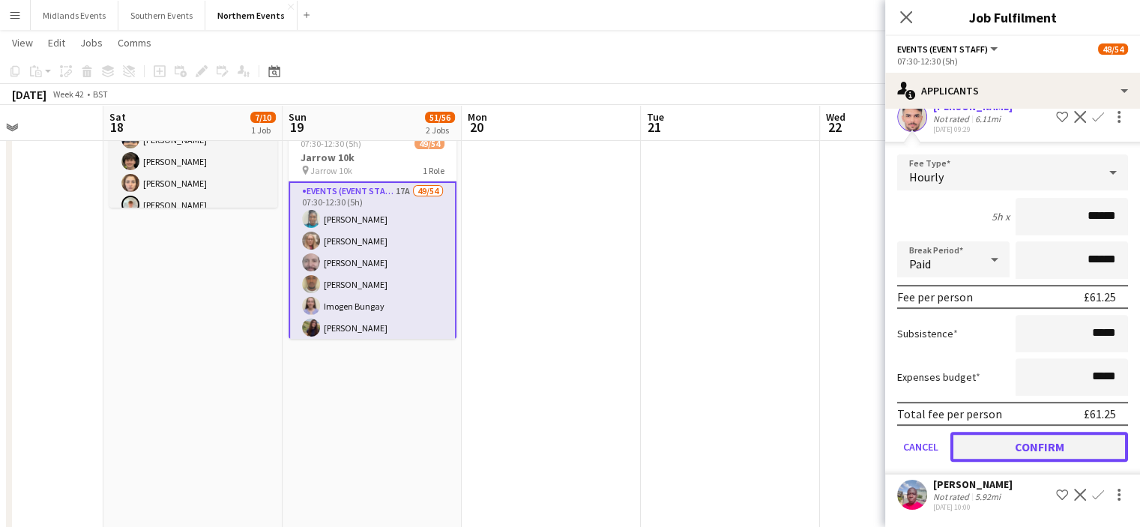
click at [1062, 450] on button "Confirm" at bounding box center [1040, 447] width 178 height 30
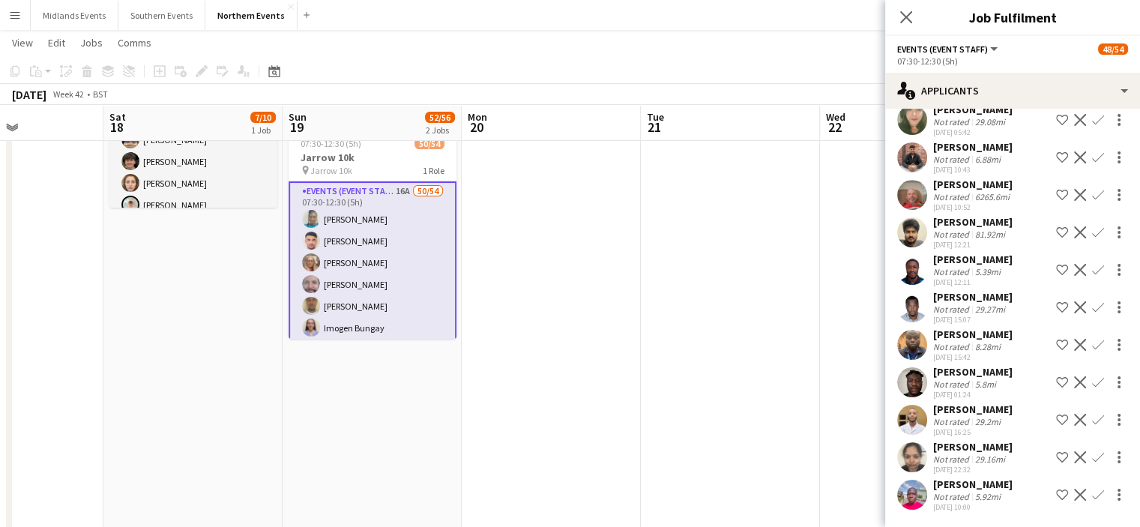
click at [980, 500] on div "5.92mi" at bounding box center [987, 496] width 31 height 11
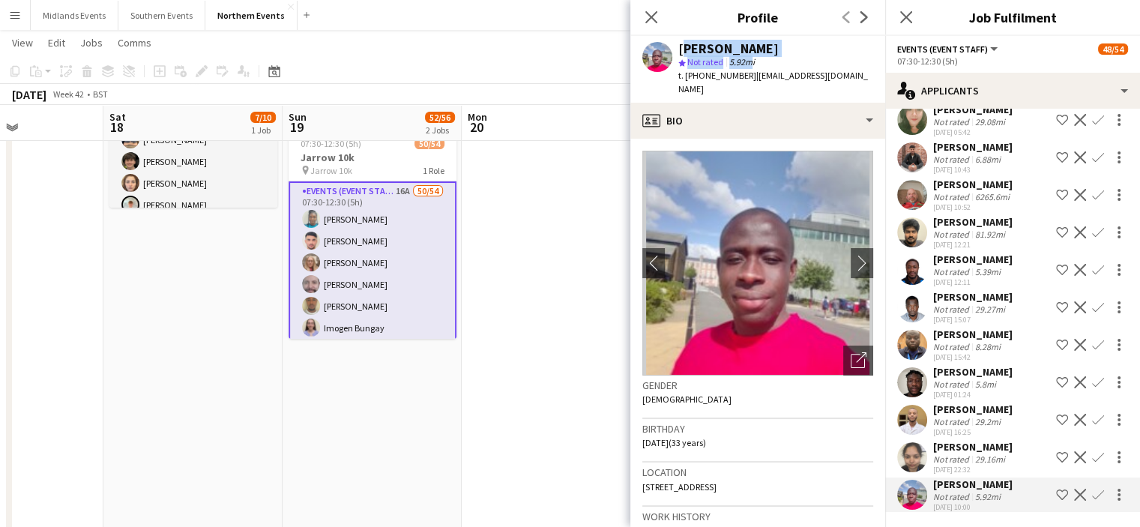
drag, startPoint x: 750, startPoint y: 56, endPoint x: 678, endPoint y: 50, distance: 72.2
click at [678, 50] on div "Benson Eze star Not rated 5.92mi t. [PHONE_NUMBER] | [EMAIL_ADDRESS][DOMAIN_NAM…" at bounding box center [758, 69] width 255 height 67
click at [742, 44] on div "[PERSON_NAME]" at bounding box center [729, 48] width 100 height 13
drag, startPoint x: 751, startPoint y: 50, endPoint x: 680, endPoint y: 42, distance: 71.0
click at [680, 42] on div "[PERSON_NAME]" at bounding box center [776, 48] width 195 height 13
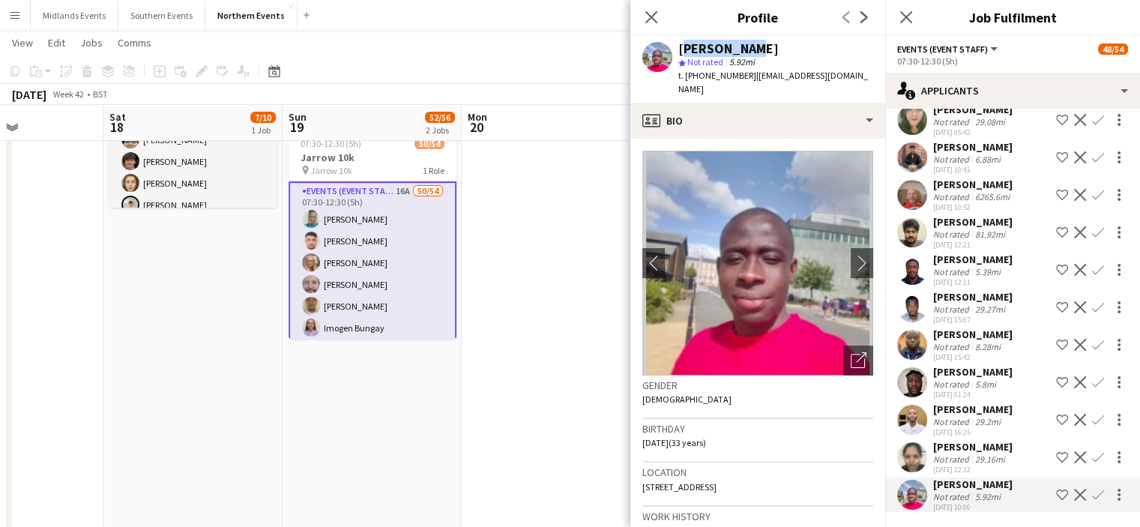
copy div "[PERSON_NAME]"
click at [1092, 496] on app-icon "Confirm" at bounding box center [1098, 495] width 12 height 12
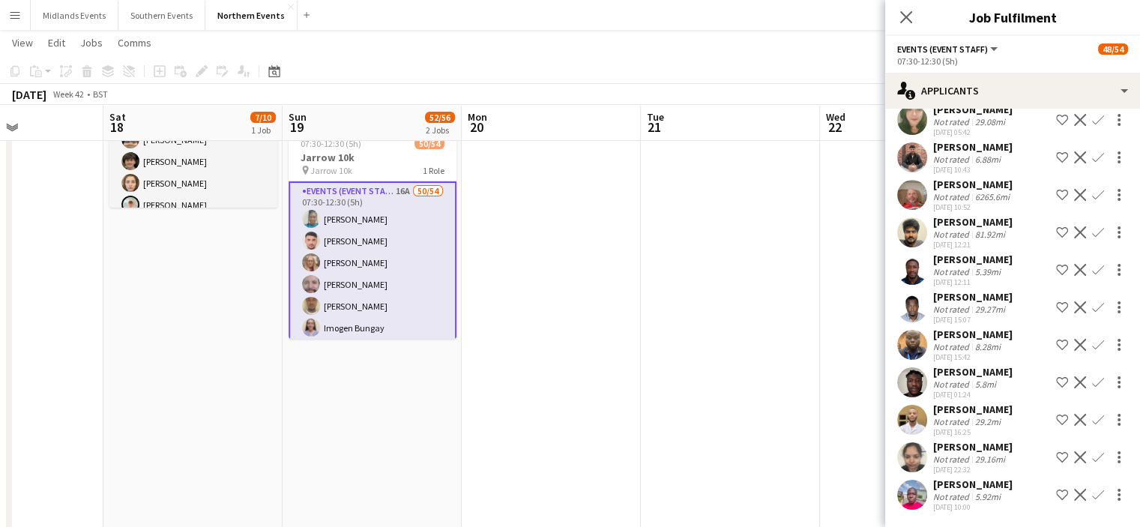
click at [1092, 496] on app-icon "Confirm" at bounding box center [1098, 495] width 12 height 12
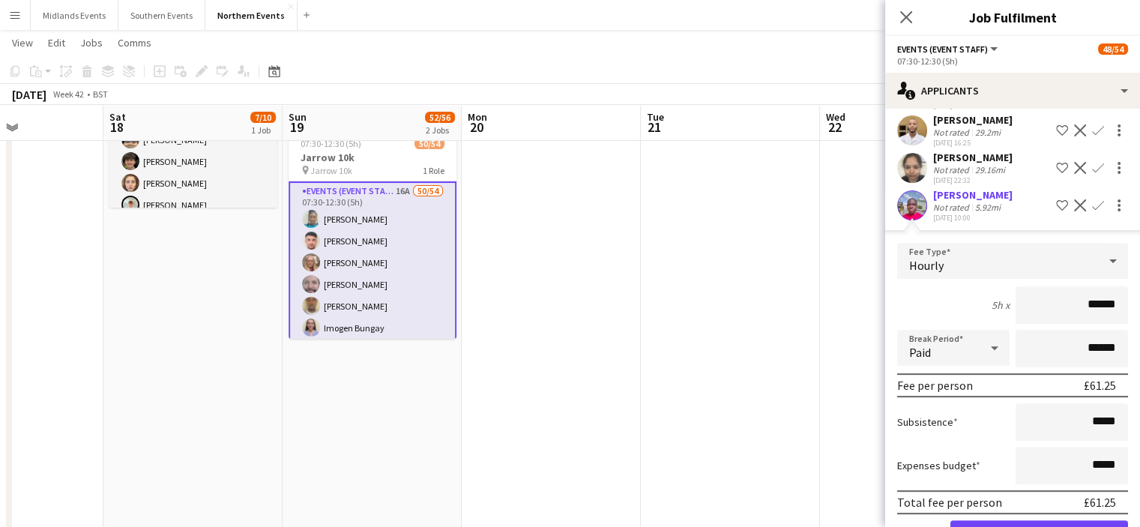
drag, startPoint x: 1127, startPoint y: 427, endPoint x: 1129, endPoint y: 460, distance: 33.8
click at [1129, 460] on mat-expansion-panel "users2 Applicants Send notification Applicants Declined Unavailable [PERSON_NAM…" at bounding box center [1013, 318] width 255 height 418
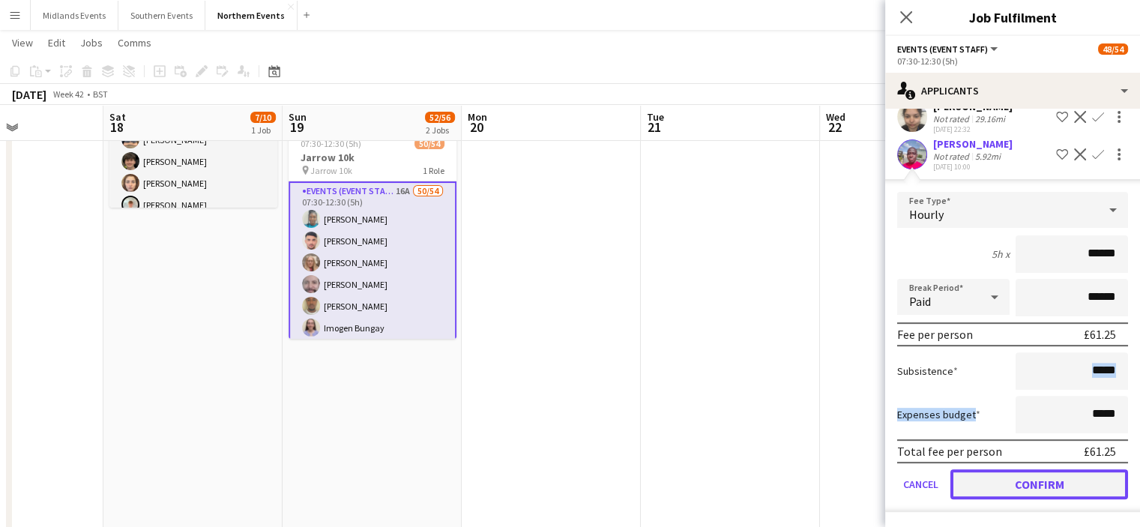
click at [1032, 472] on button "Confirm" at bounding box center [1040, 484] width 178 height 30
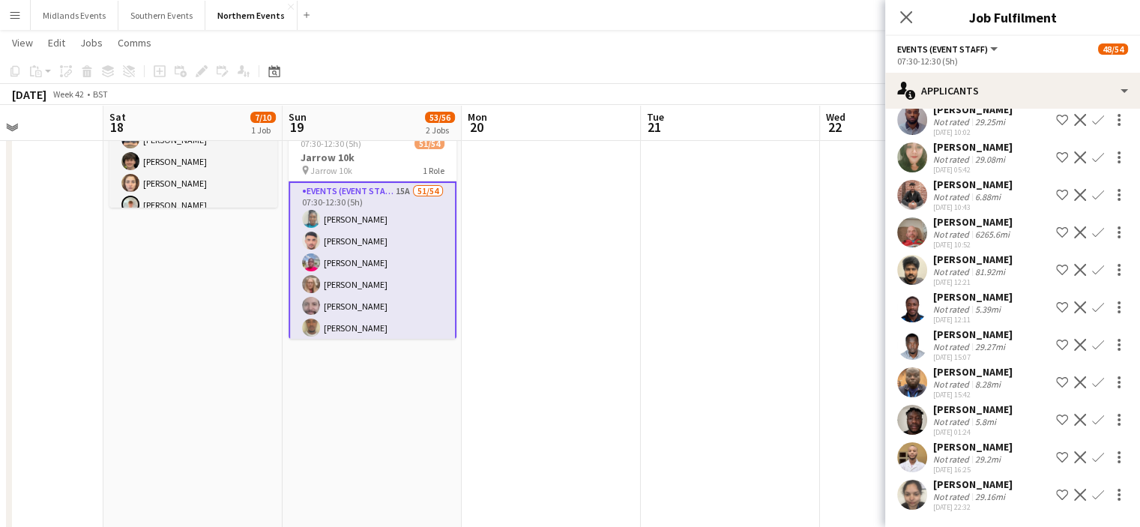
scroll to position [166, 0]
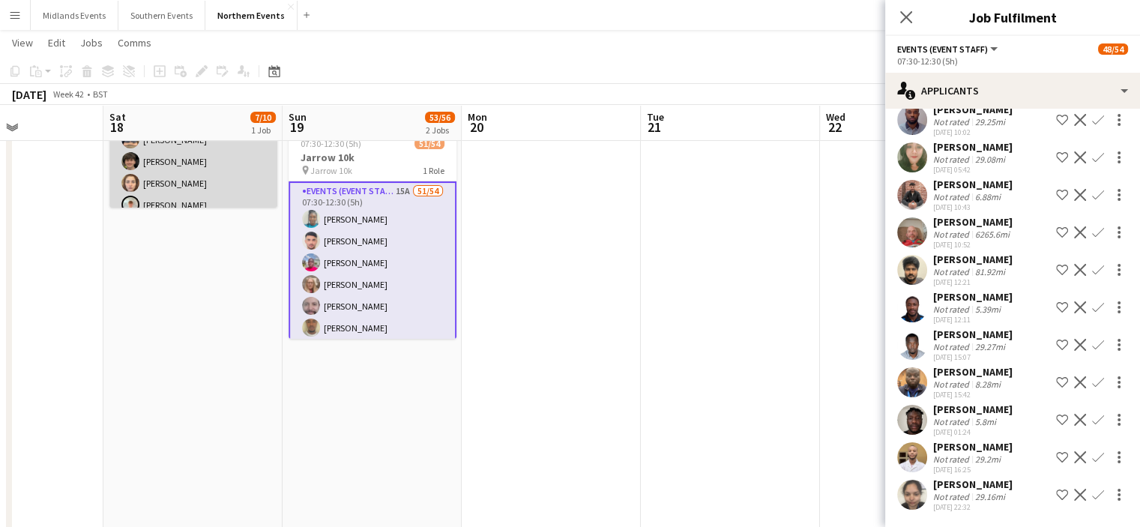
click at [204, 168] on app-card-role "Events (Event Staff) 11A [DATE] 14:00-17:00 (3h) [PERSON_NAME] [PERSON_NAME] [P…" at bounding box center [193, 161] width 168 height 247
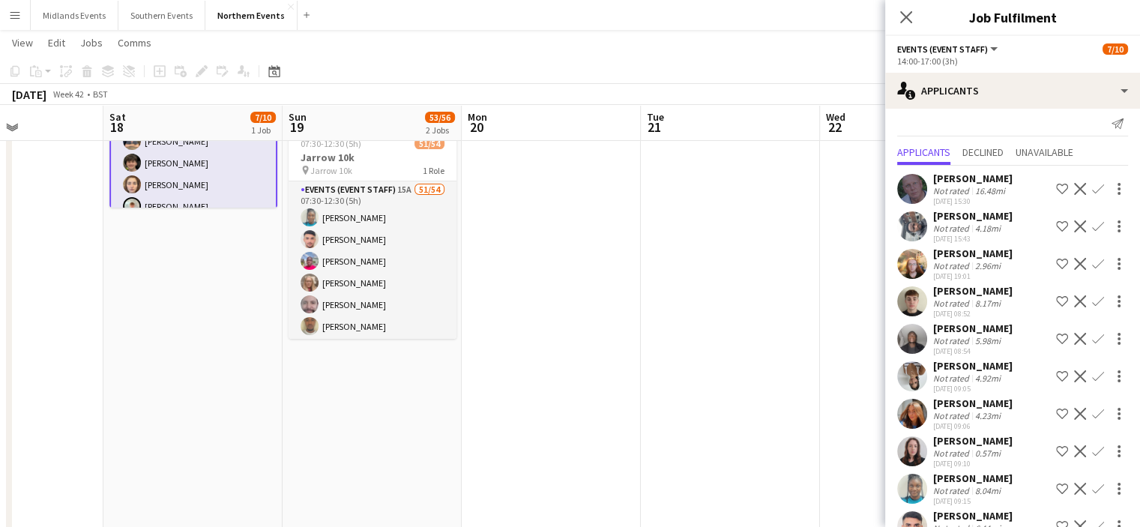
scroll to position [0, 0]
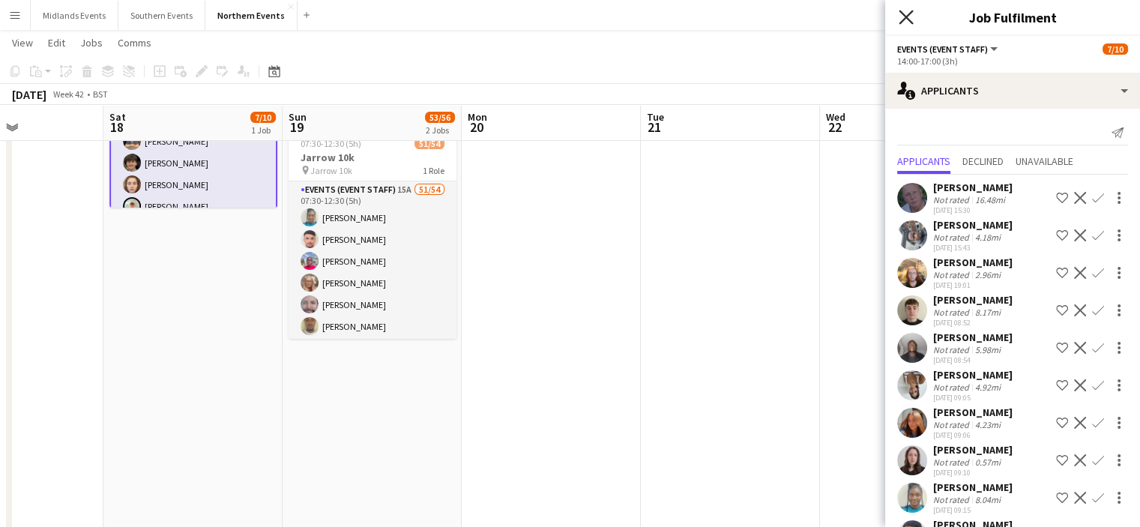
click at [903, 23] on icon "Close pop-in" at bounding box center [906, 17] width 14 height 14
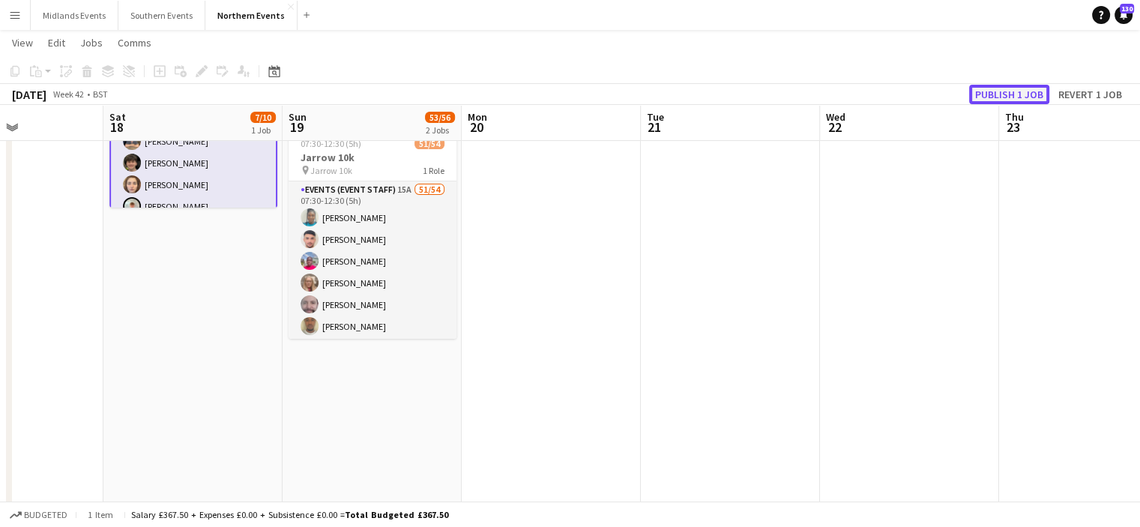
click at [999, 90] on button "Publish 1 job" at bounding box center [1009, 94] width 80 height 19
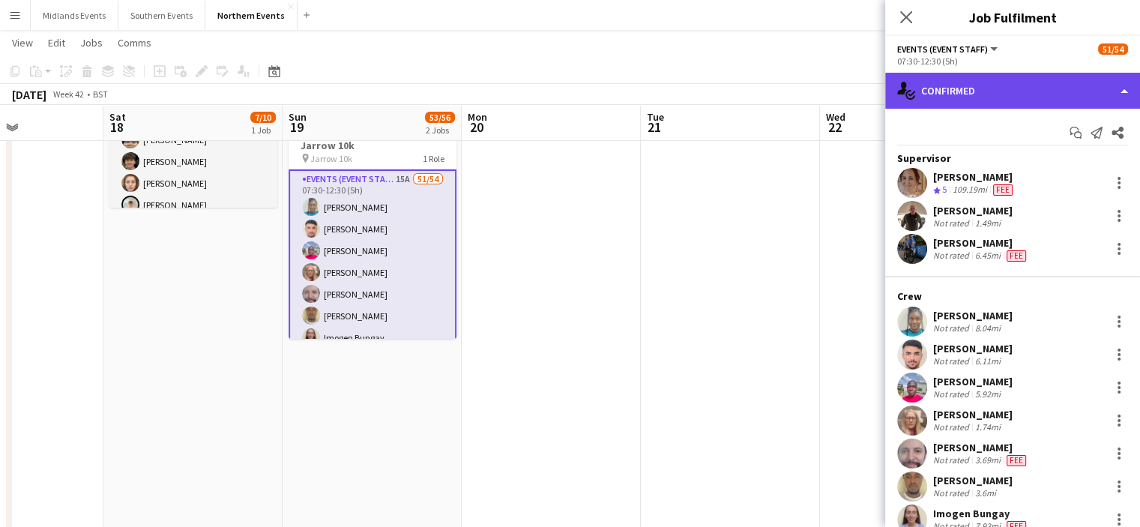
click at [1095, 103] on div "single-neutral-actions-check-2 Confirmed" at bounding box center [1013, 91] width 255 height 36
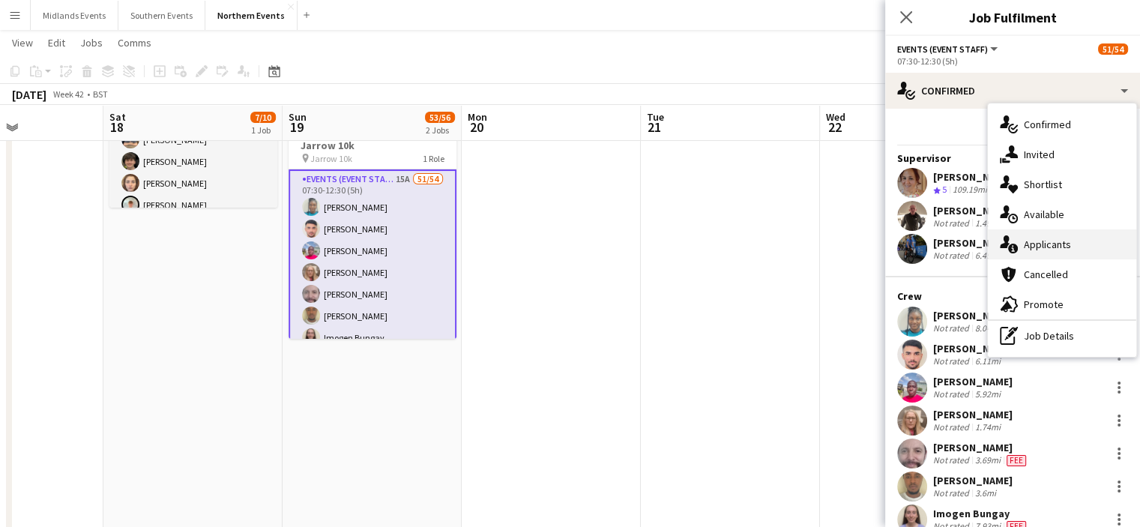
click at [1082, 247] on div "single-neutral-actions-information Applicants" at bounding box center [1062, 244] width 148 height 30
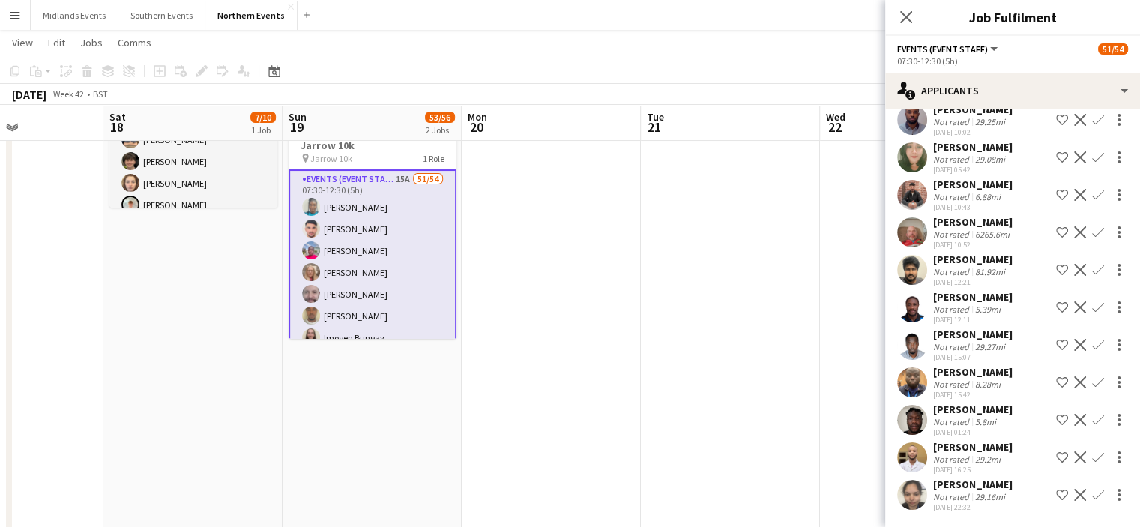
scroll to position [179, 0]
click at [957, 403] on div "[PERSON_NAME]" at bounding box center [972, 409] width 79 height 13
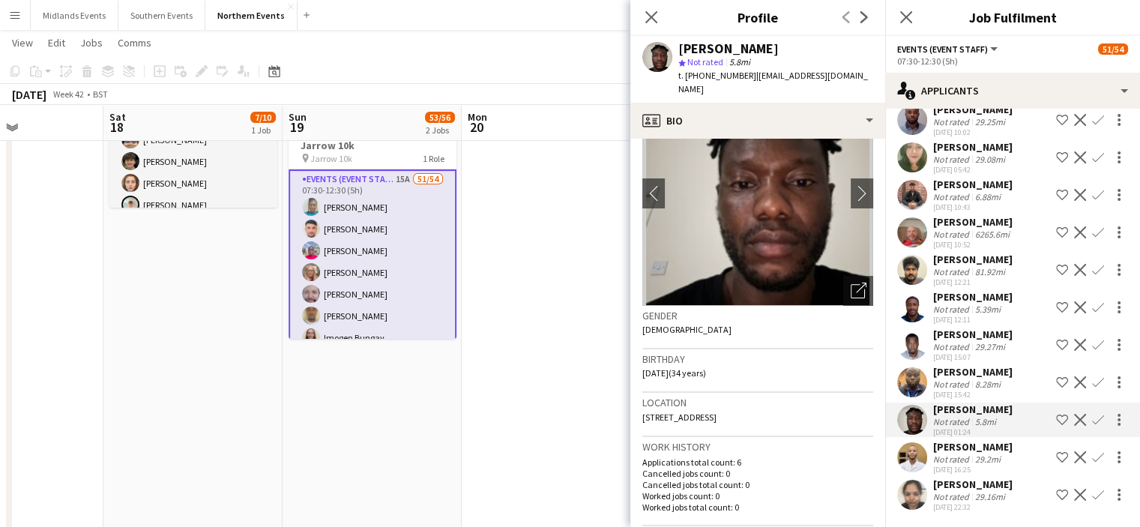
scroll to position [0, 0]
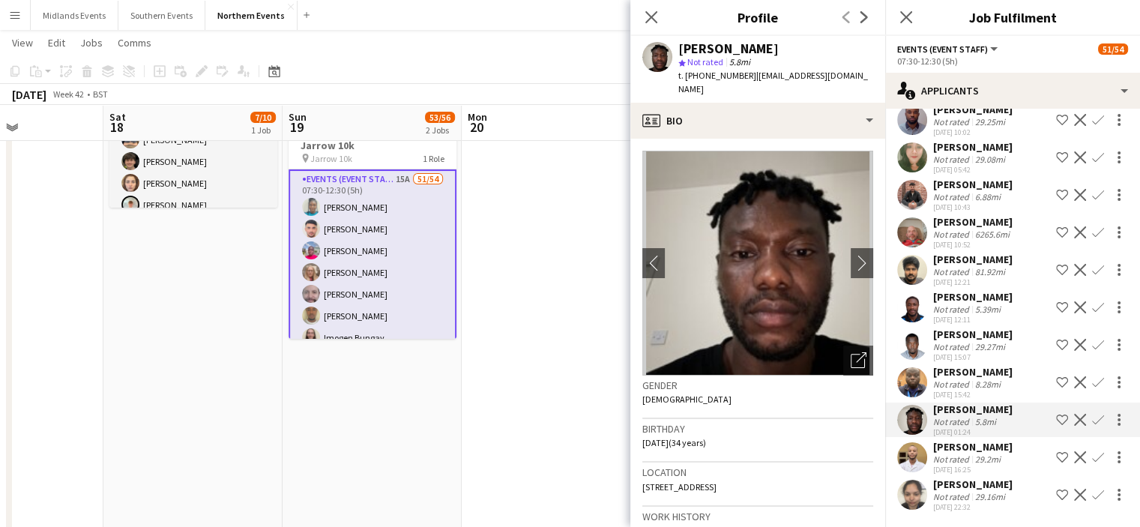
drag, startPoint x: 795, startPoint y: 53, endPoint x: 675, endPoint y: 56, distance: 120.0
click at [675, 56] on div "[PERSON_NAME] star Not rated 5.8mi t. [PHONE_NUMBER] | [EMAIL_ADDRESS][DOMAIN_N…" at bounding box center [758, 69] width 255 height 67
copy div "[PERSON_NAME]"
click at [1092, 414] on app-icon "Confirm" at bounding box center [1098, 420] width 12 height 12
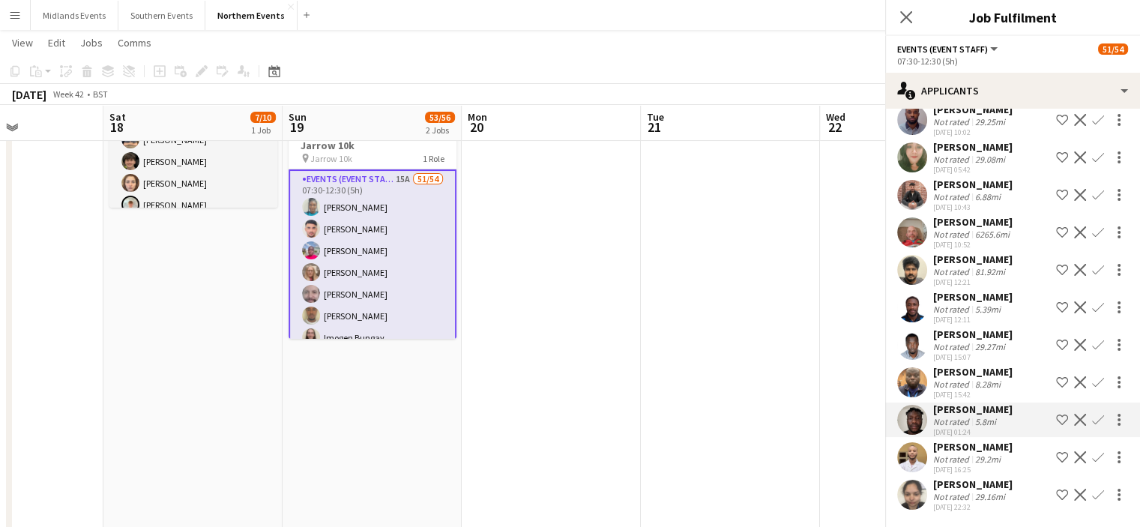
scroll to position [166, 0]
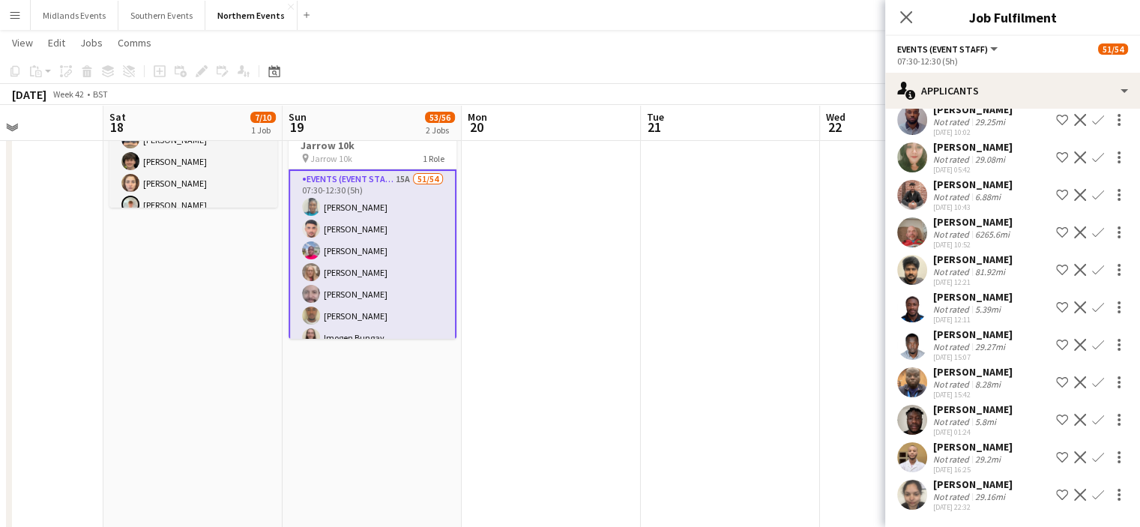
click at [1092, 422] on app-icon "Confirm" at bounding box center [1098, 420] width 12 height 12
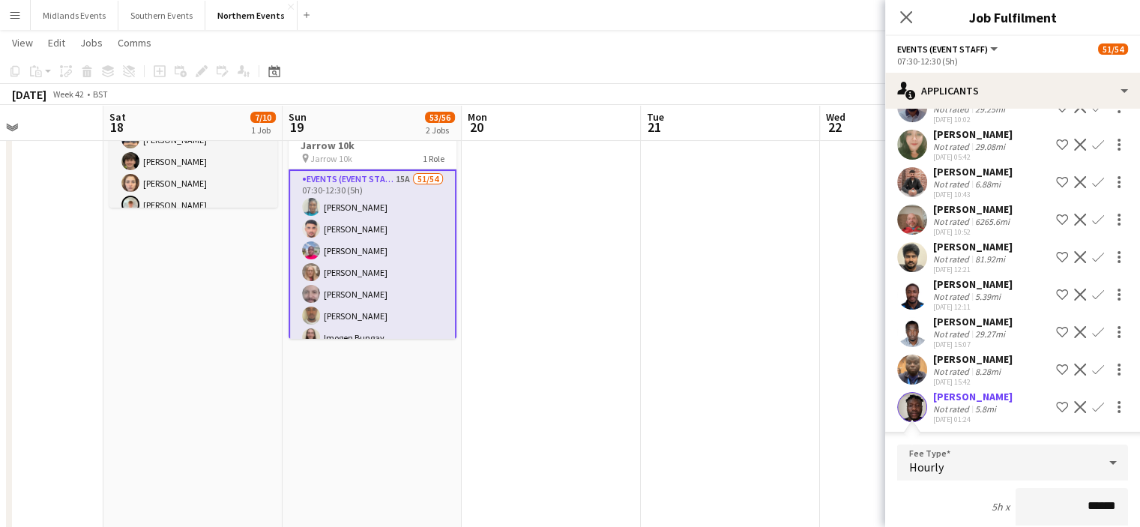
scroll to position [177, 0]
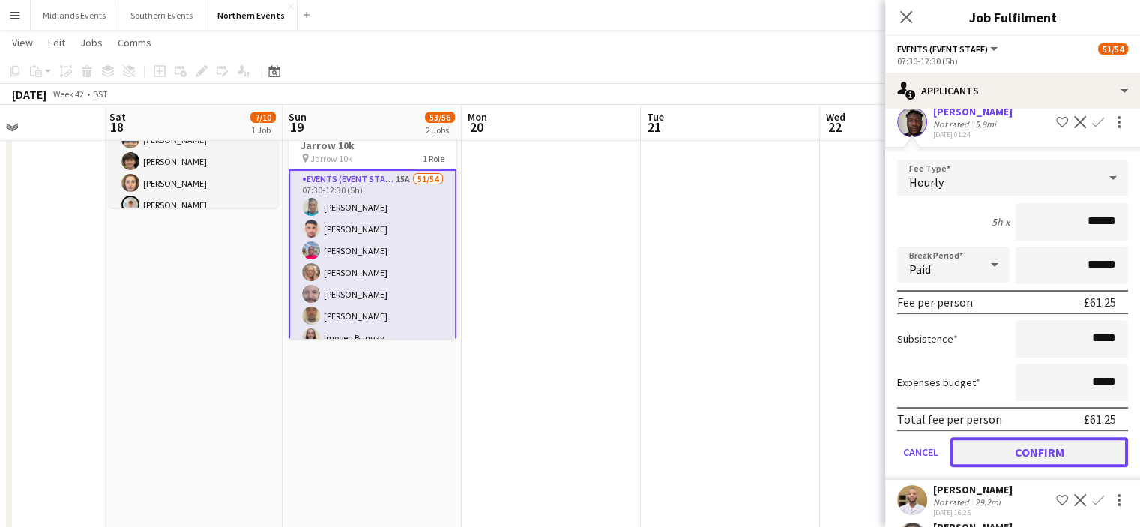
click at [1057, 451] on button "Confirm" at bounding box center [1040, 452] width 178 height 30
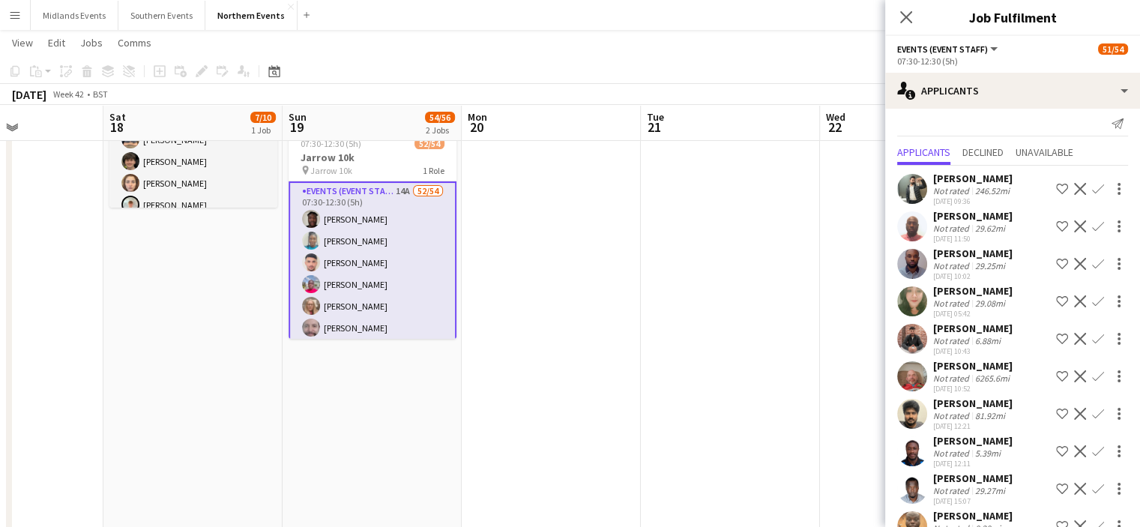
scroll to position [0, 0]
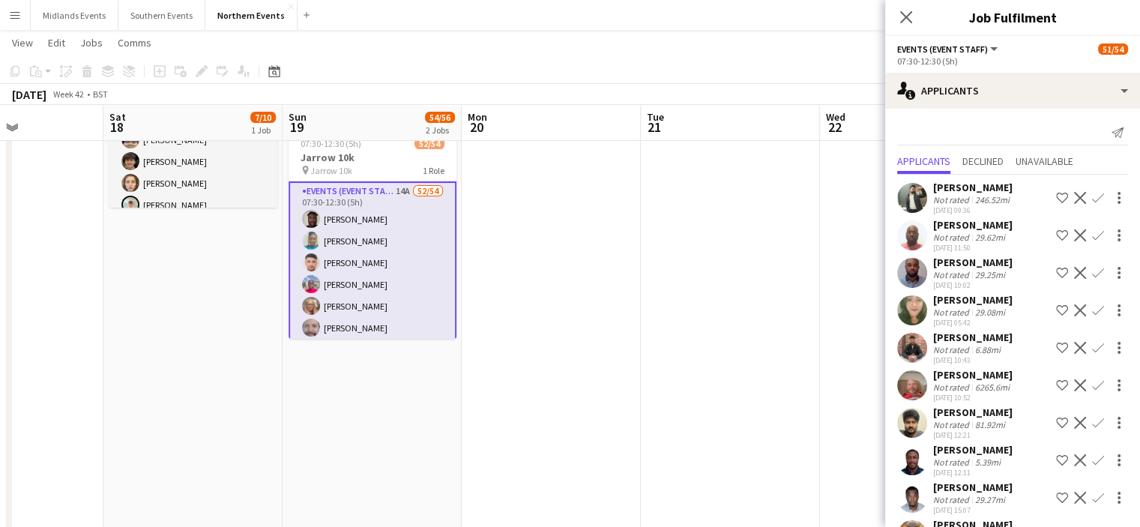
click at [991, 311] on div "29.08mi" at bounding box center [990, 312] width 36 height 11
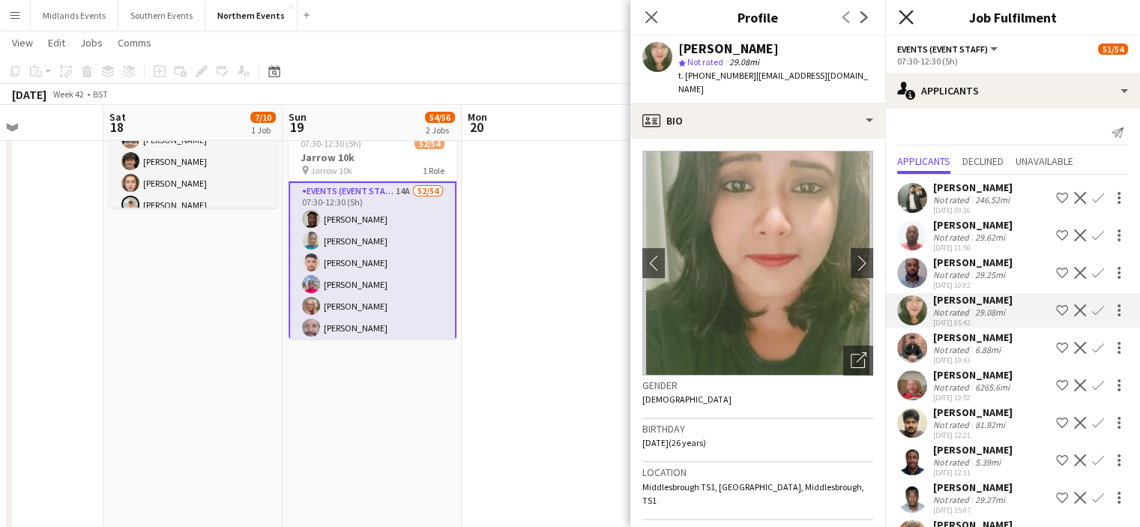
click at [906, 16] on icon at bounding box center [906, 17] width 14 height 14
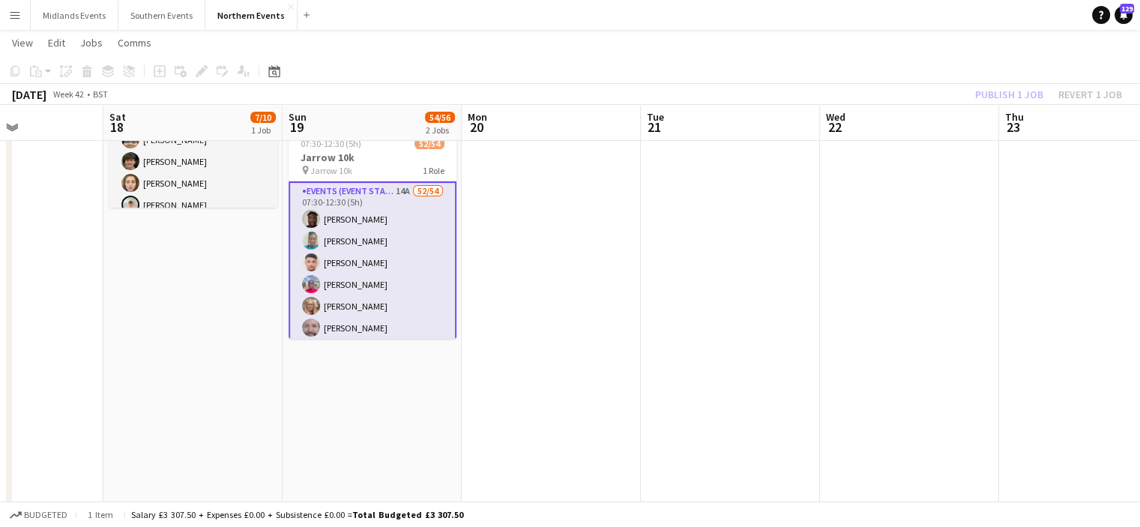
click at [861, 241] on app-date-cell at bounding box center [909, 369] width 179 height 778
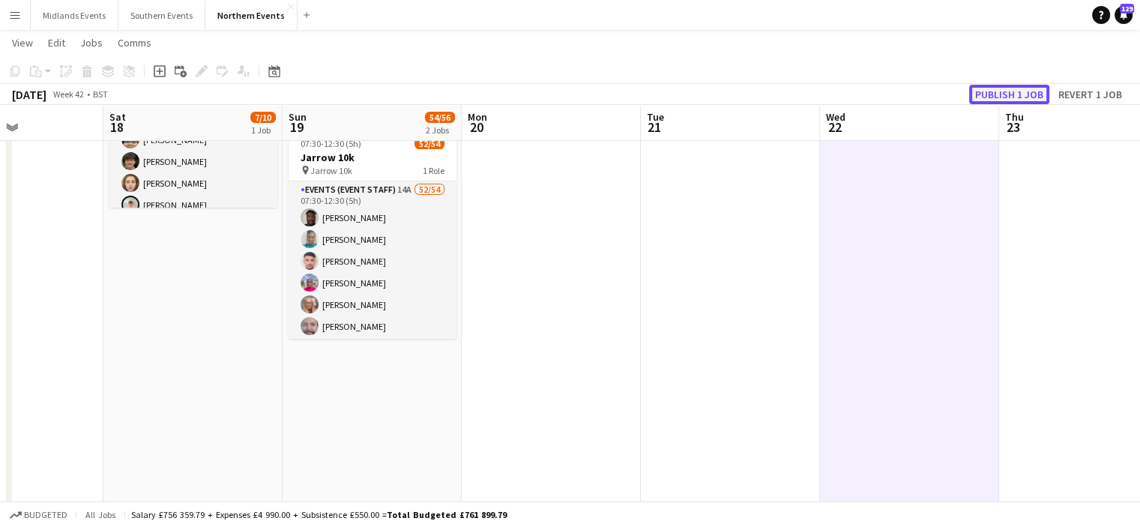
click at [993, 90] on button "Publish 1 job" at bounding box center [1009, 94] width 80 height 19
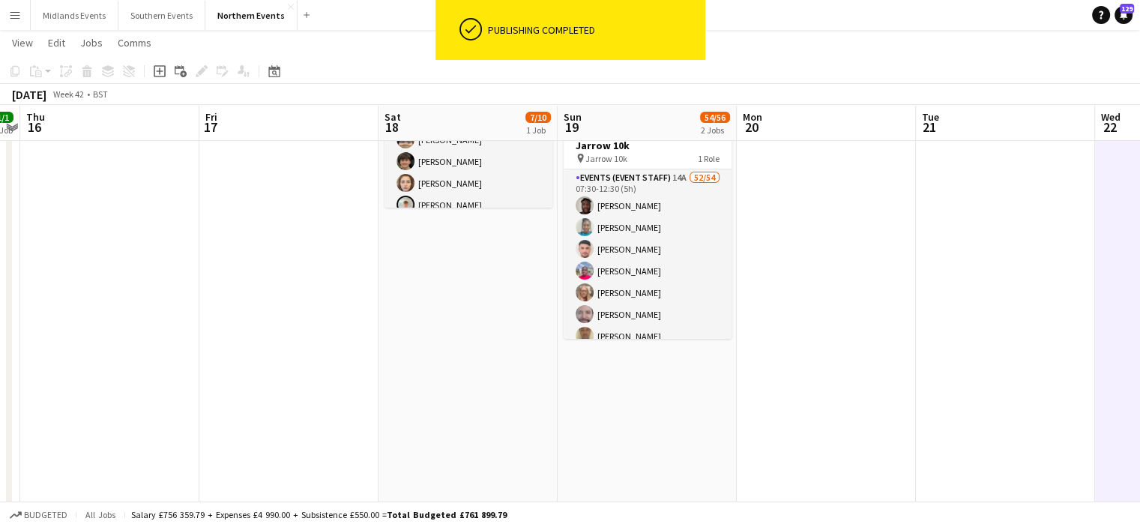
scroll to position [0, 337]
drag, startPoint x: 240, startPoint y: 286, endPoint x: 517, endPoint y: 289, distance: 276.7
click at [517, 289] on app-calendar-viewport "Tue 14 Wed 15 1/1 1 Job Thu 16 Fri 17 Sat 18 7/10 1 Job Sun 19 54/56 2 Jobs Mon…" at bounding box center [570, 382] width 1140 height 1025
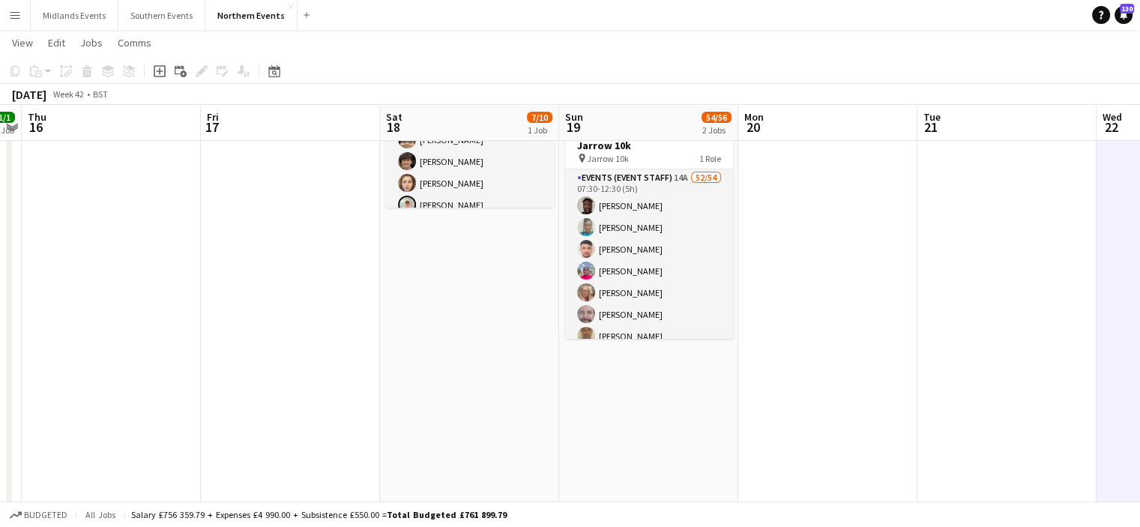
click at [13, 24] on button "Menu" at bounding box center [15, 15] width 30 height 30
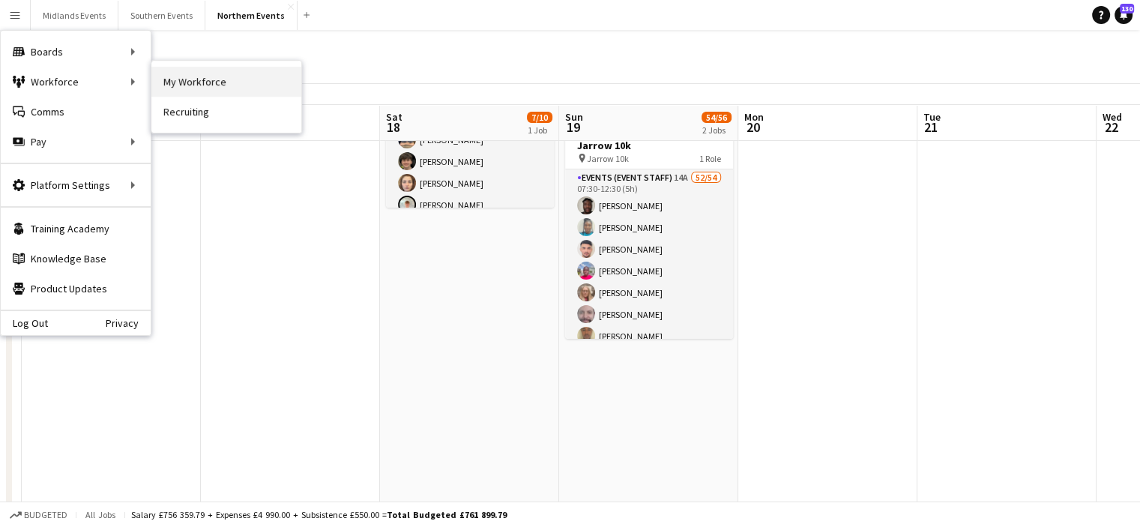
click at [188, 77] on link "My Workforce" at bounding box center [226, 82] width 150 height 30
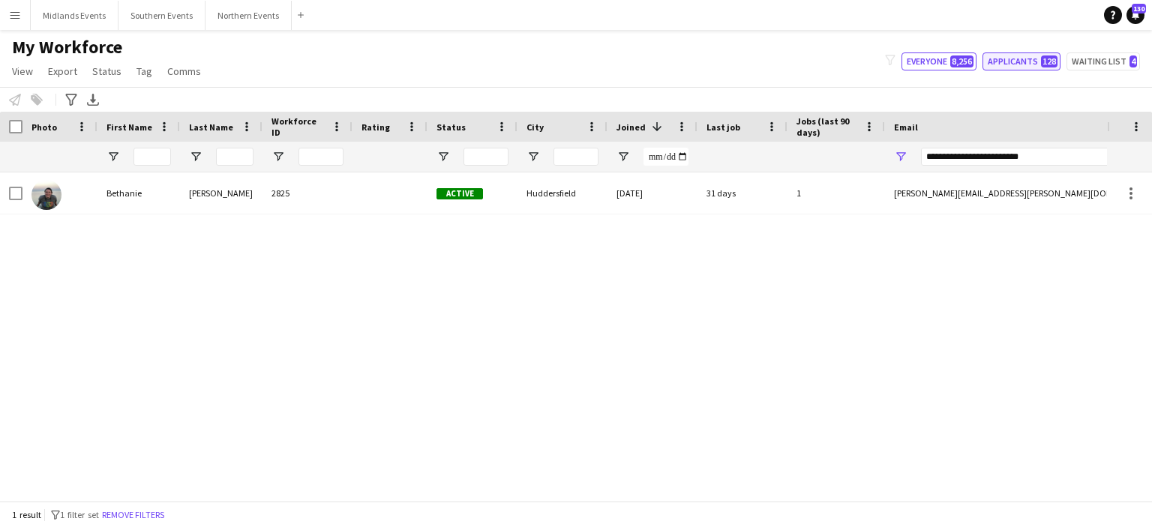
click at [1029, 61] on button "Applicants 128" at bounding box center [1021, 61] width 78 height 18
type input "**********"
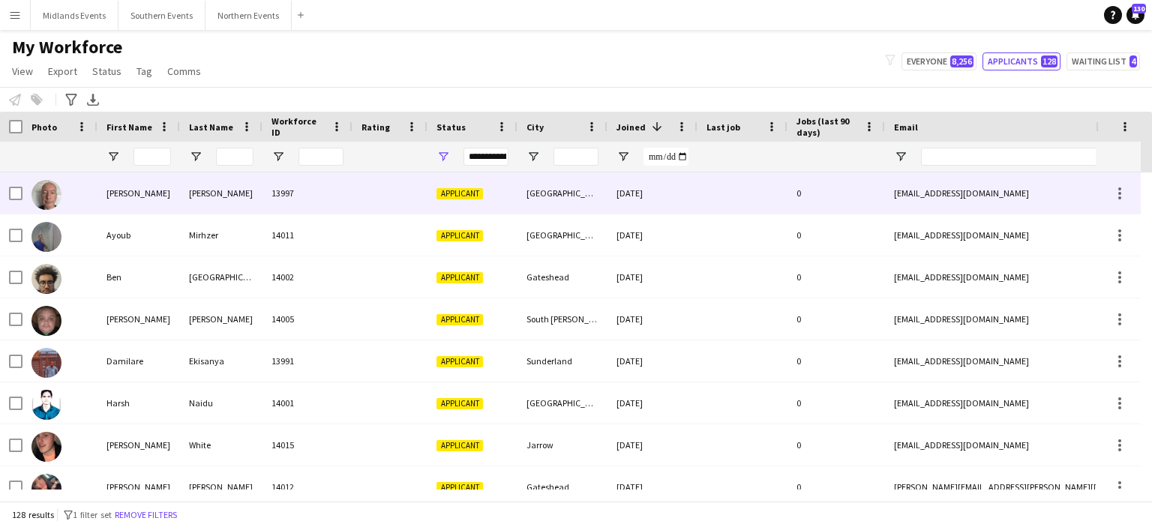
click at [202, 194] on div "[PERSON_NAME]" at bounding box center [221, 192] width 82 height 41
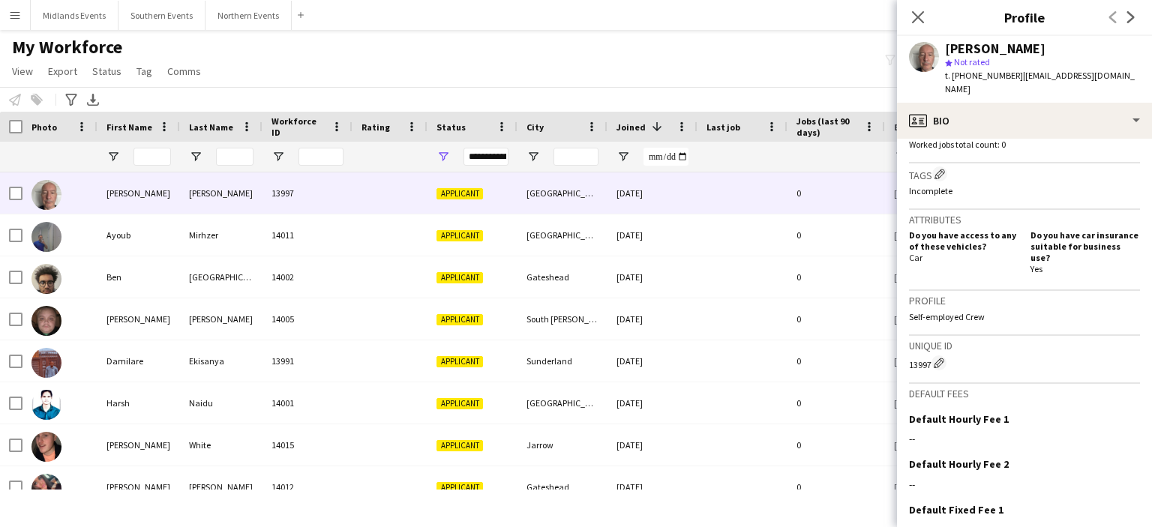
scroll to position [526, 0]
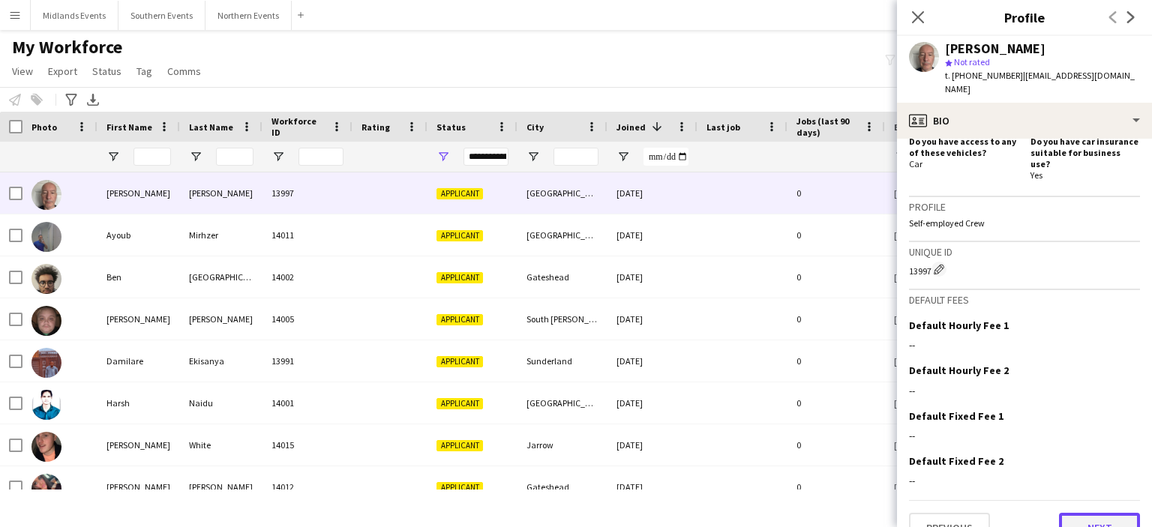
click at [1095, 513] on button "Next" at bounding box center [1099, 528] width 81 height 30
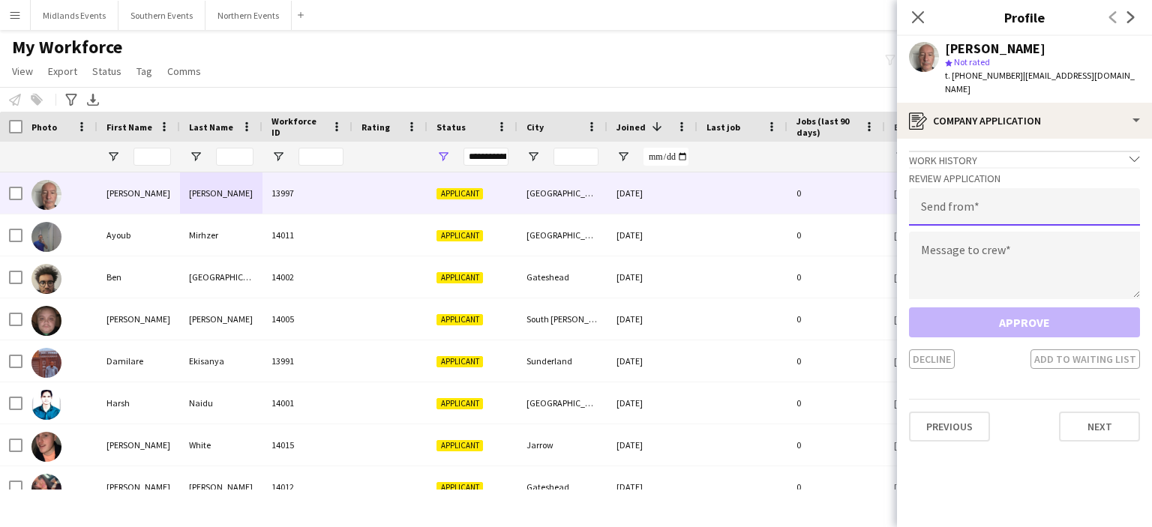
click at [982, 192] on input "email" at bounding box center [1024, 206] width 231 height 37
type input "**********"
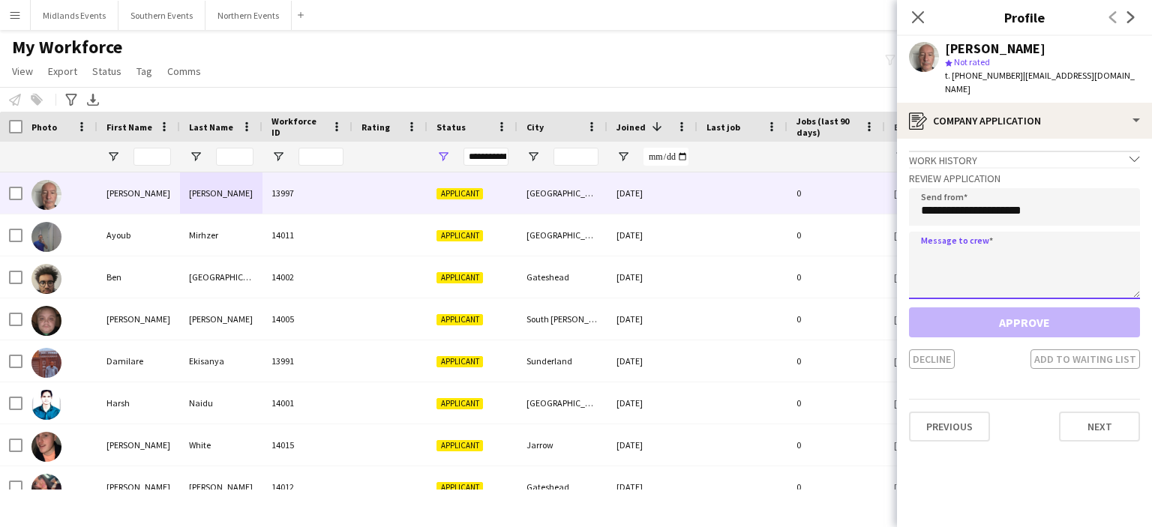
paste textarea "**********"
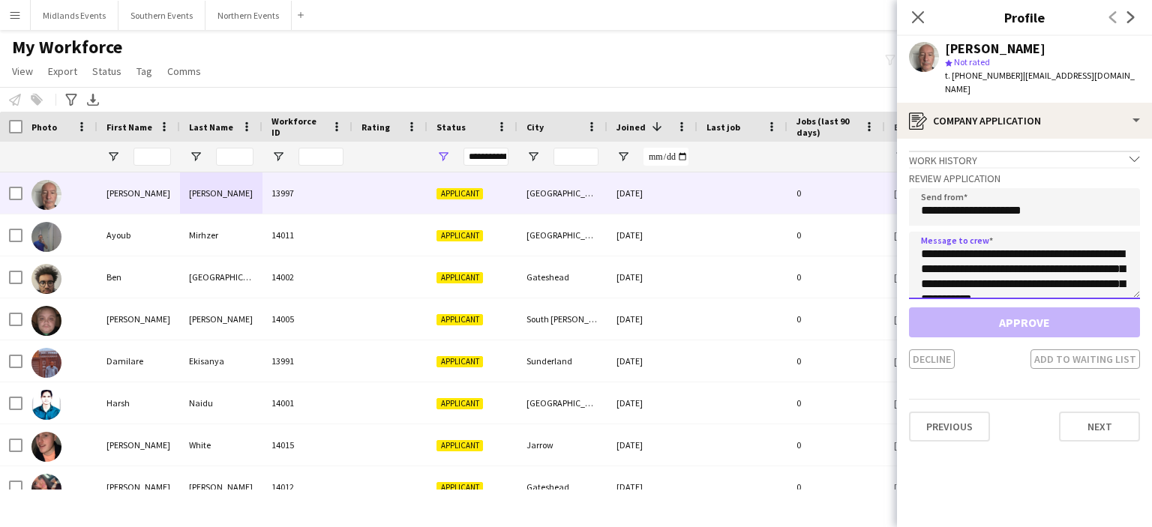
scroll to position [324, 0]
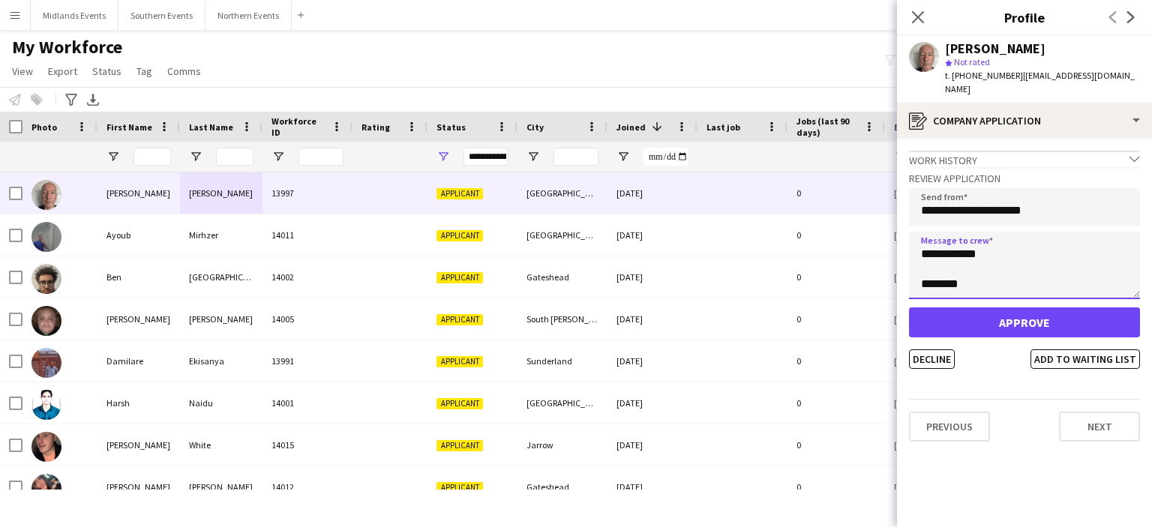
type textarea "**********"
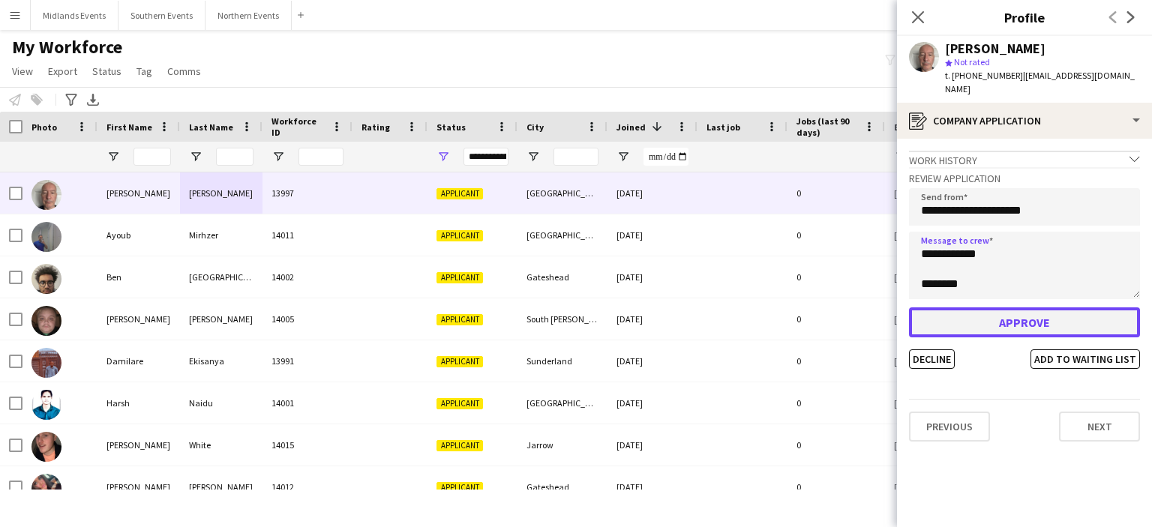
click at [987, 319] on button "Approve" at bounding box center [1024, 322] width 231 height 30
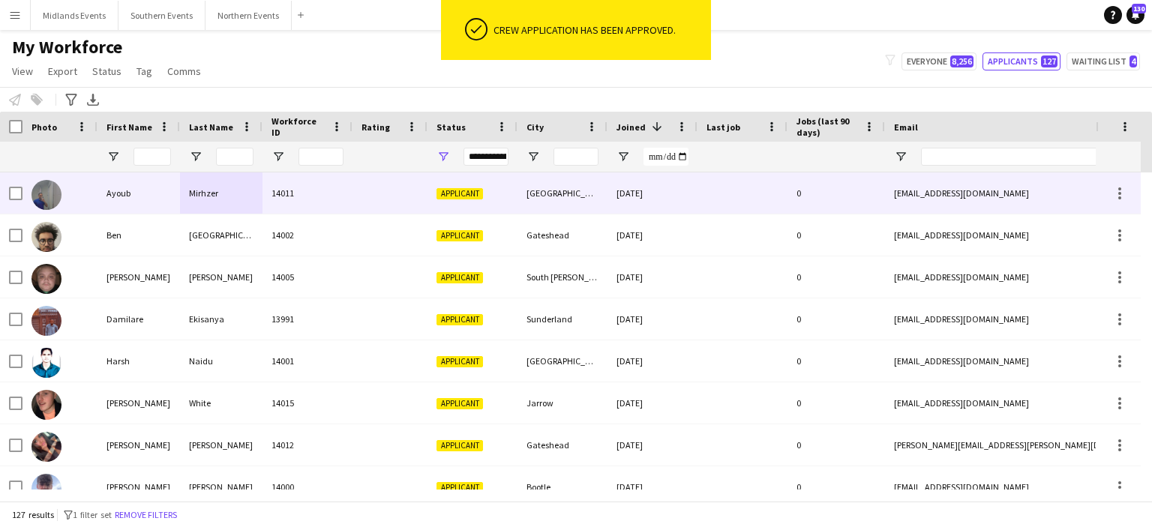
click at [540, 195] on div "[GEOGRAPHIC_DATA]" at bounding box center [562, 192] width 90 height 41
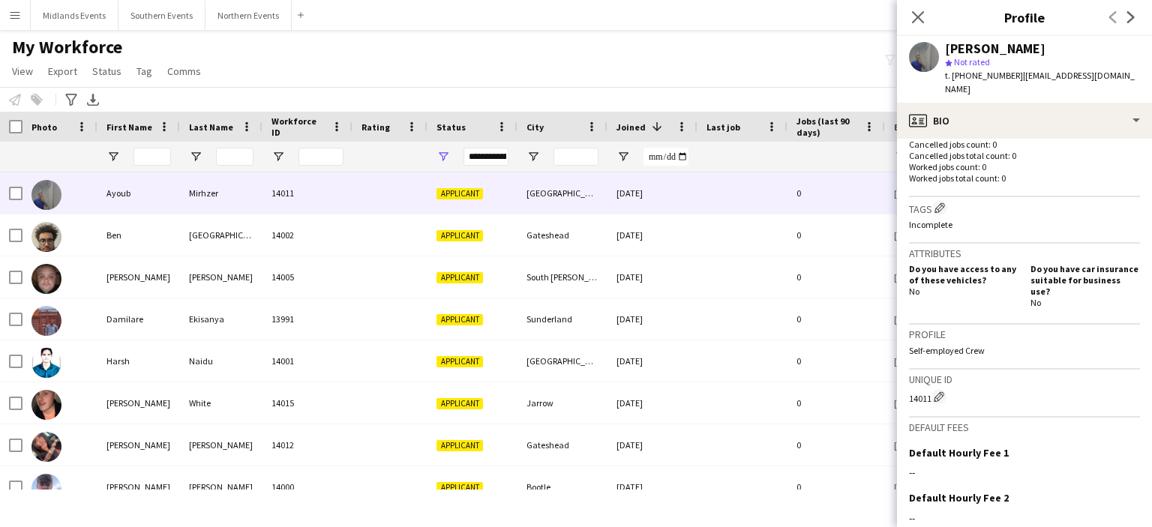
scroll to position [522, 0]
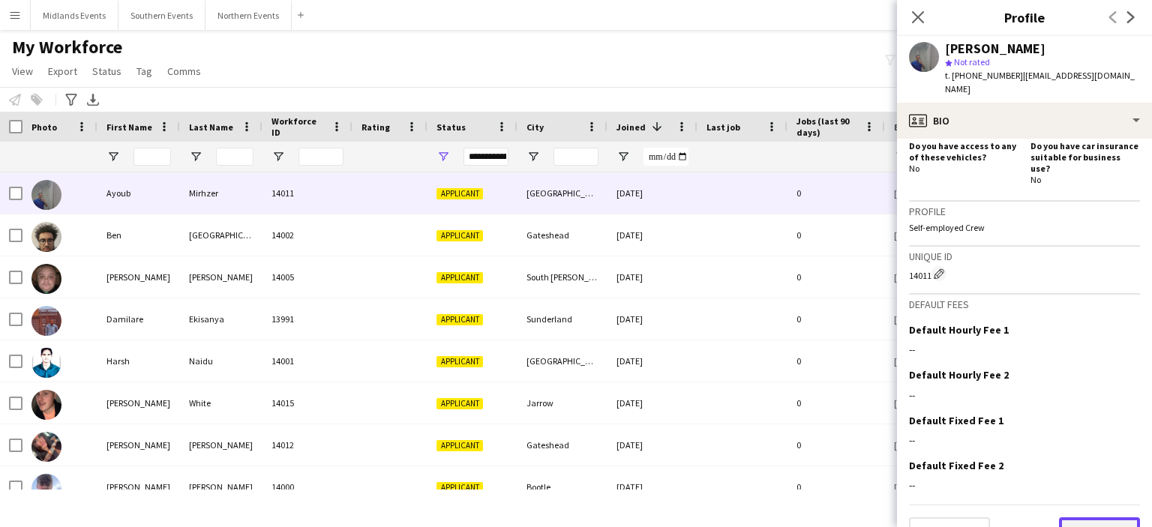
click at [1100, 517] on button "Next" at bounding box center [1099, 532] width 81 height 30
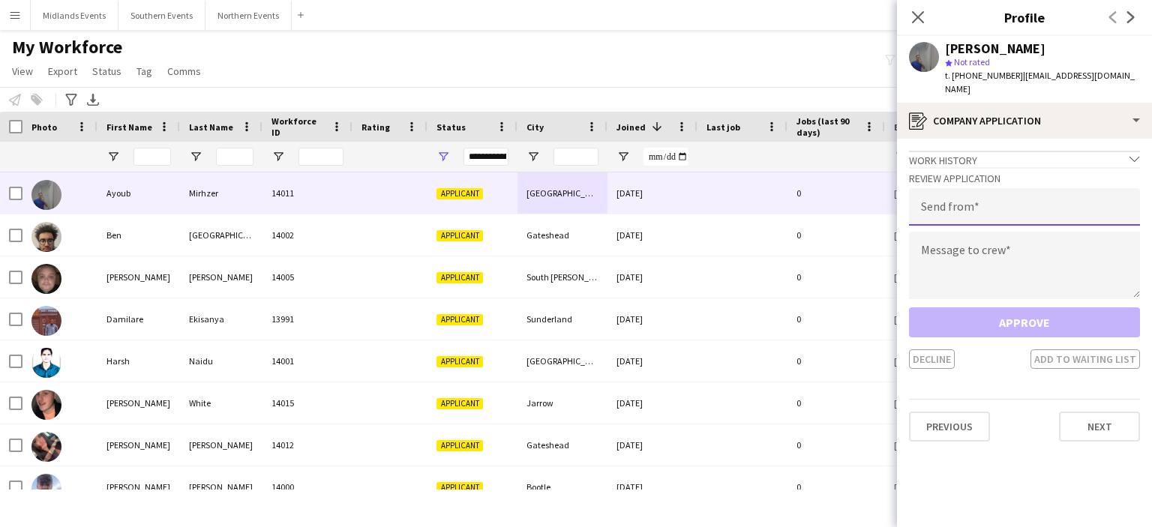
click at [1013, 199] on input "email" at bounding box center [1024, 206] width 231 height 37
type input "**********"
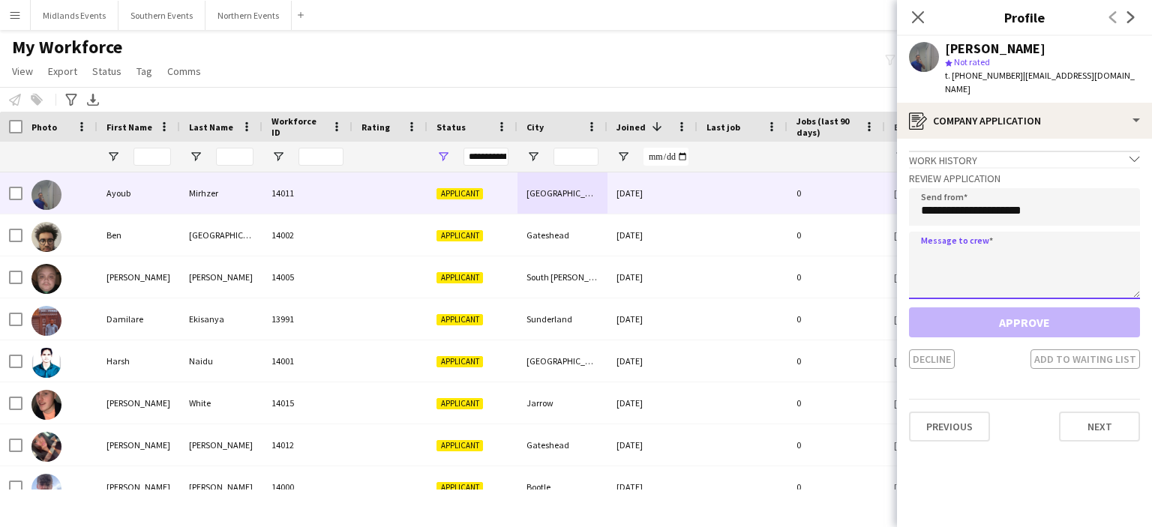
paste textarea "**********"
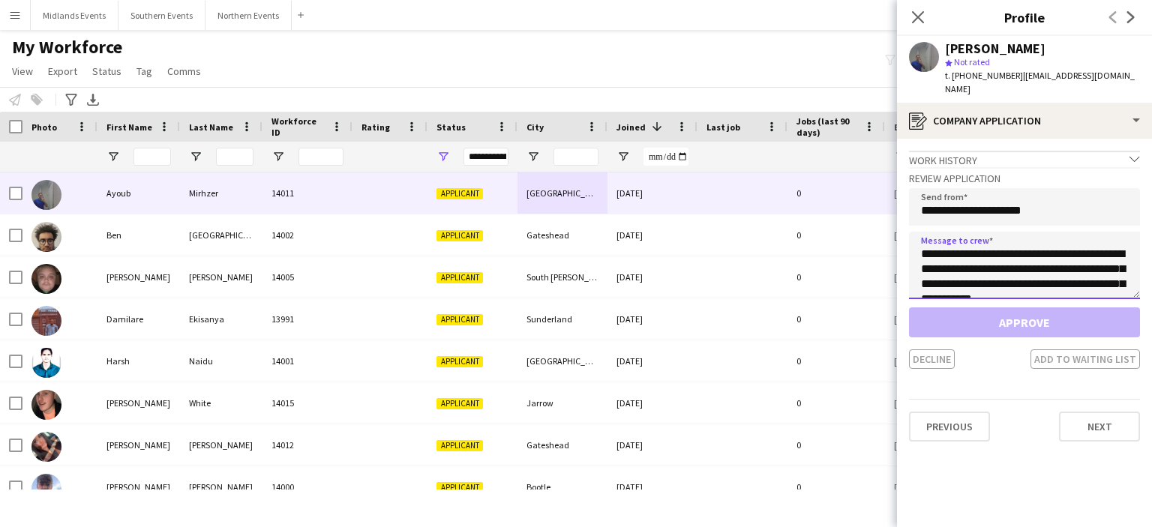
scroll to position [324, 0]
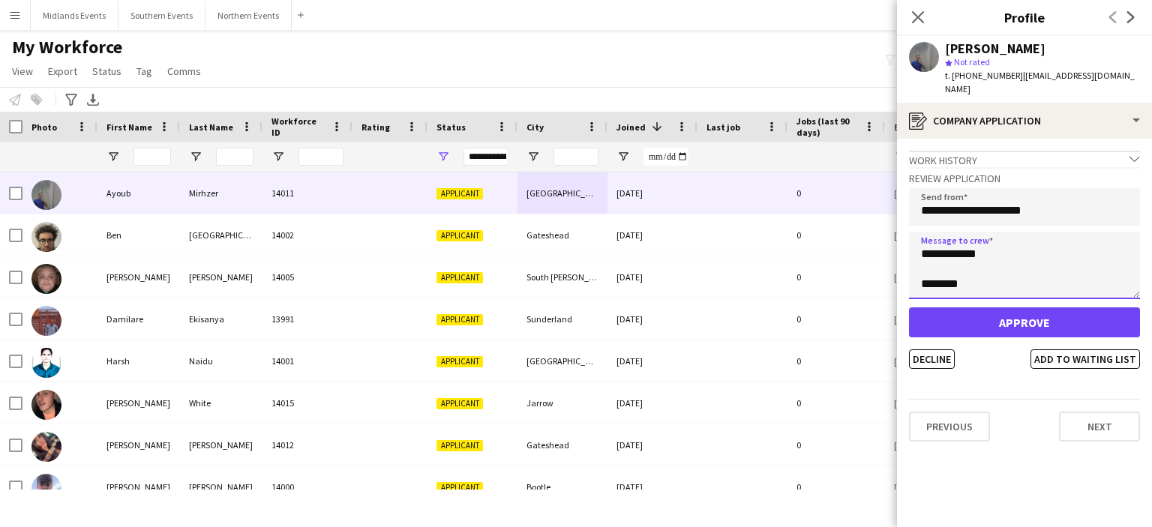
type textarea "**********"
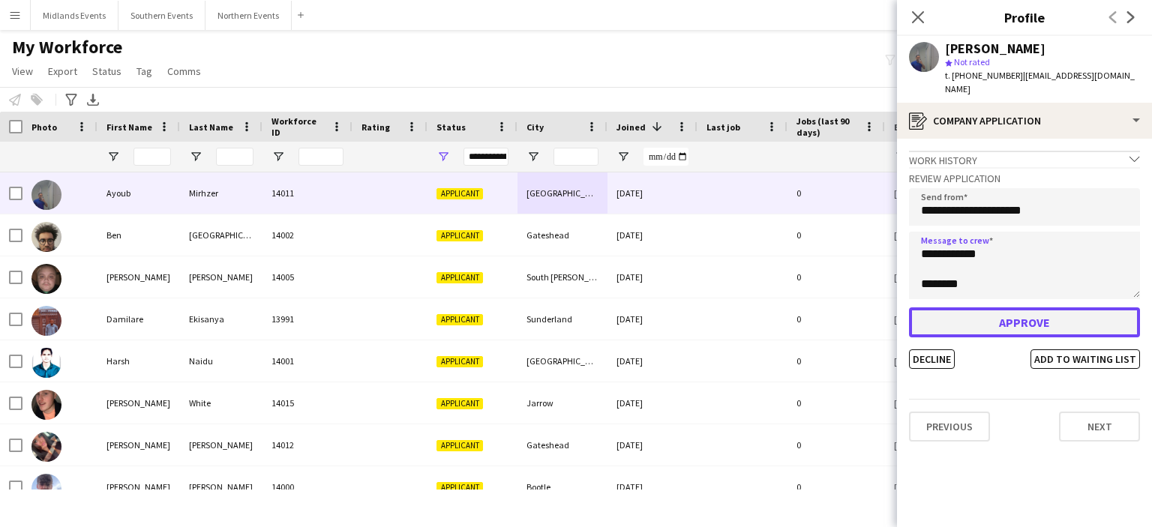
click at [998, 307] on button "Approve" at bounding box center [1024, 322] width 231 height 30
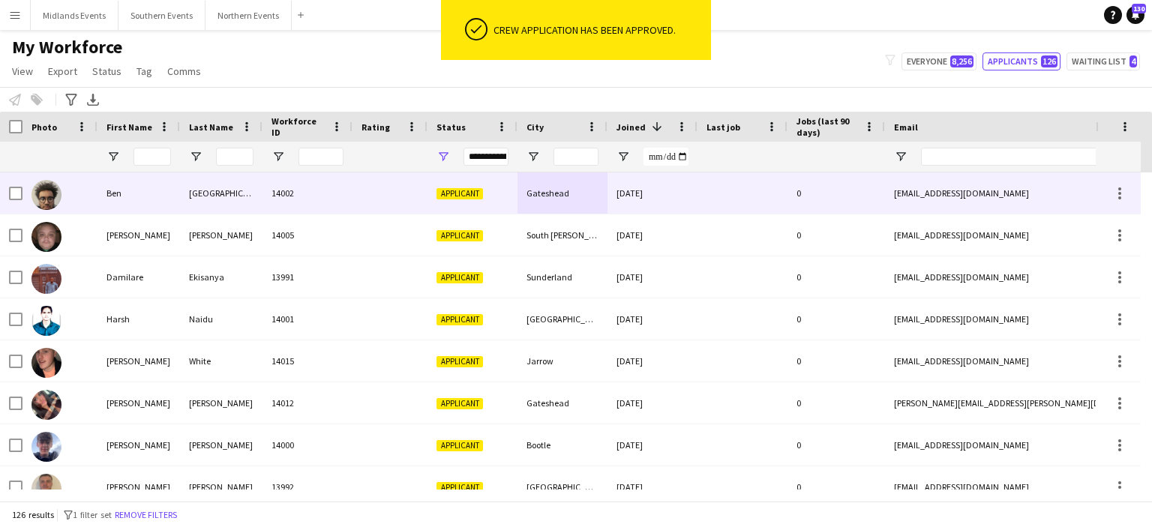
click at [560, 194] on div "Gateshead" at bounding box center [562, 192] width 90 height 41
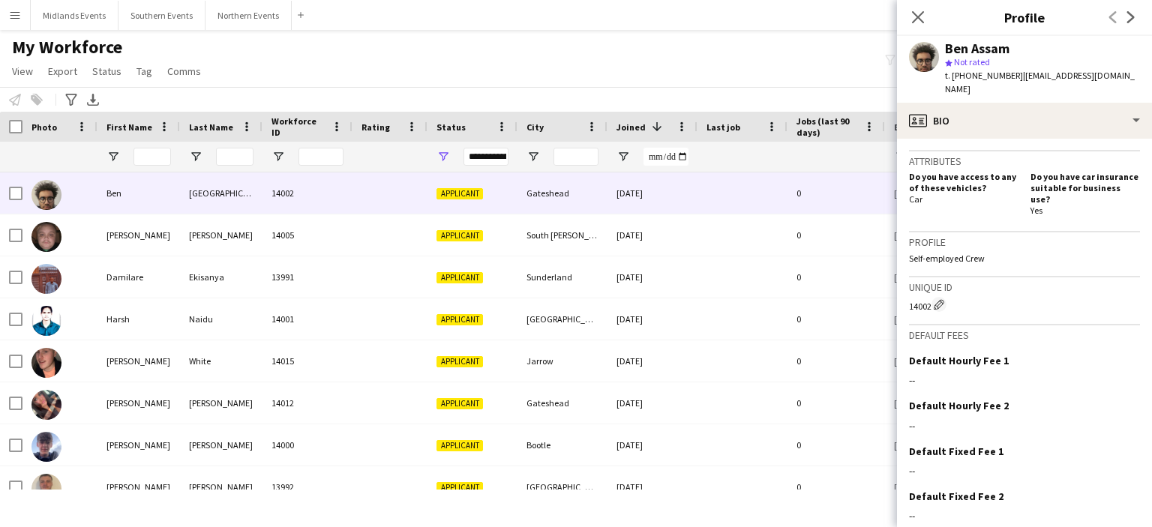
scroll to position [526, 0]
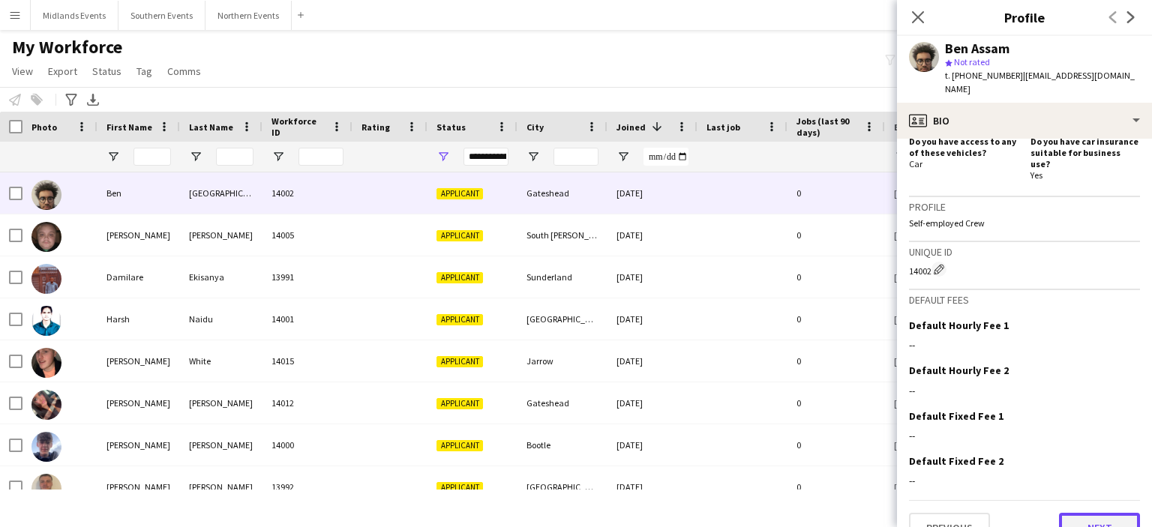
click at [1102, 513] on button "Next" at bounding box center [1099, 528] width 81 height 30
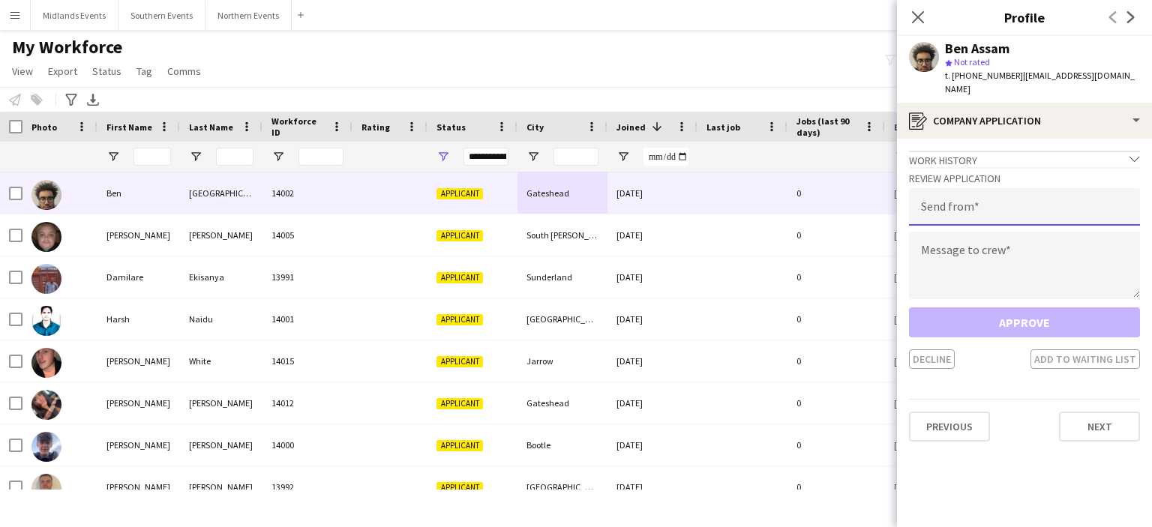
click at [1014, 188] on input "email" at bounding box center [1024, 206] width 231 height 37
type input "**********"
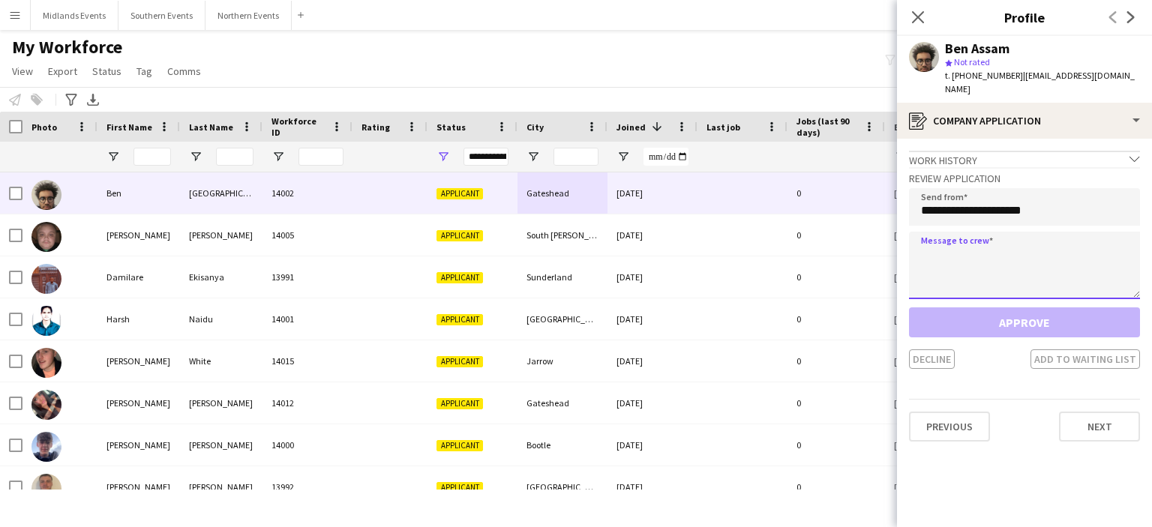
paste textarea "**********"
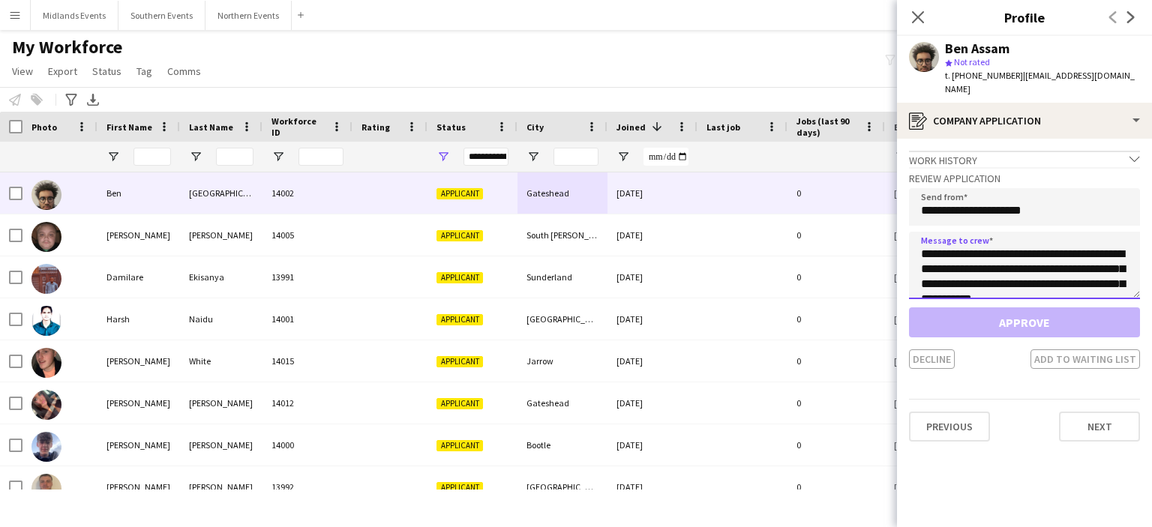
scroll to position [324, 0]
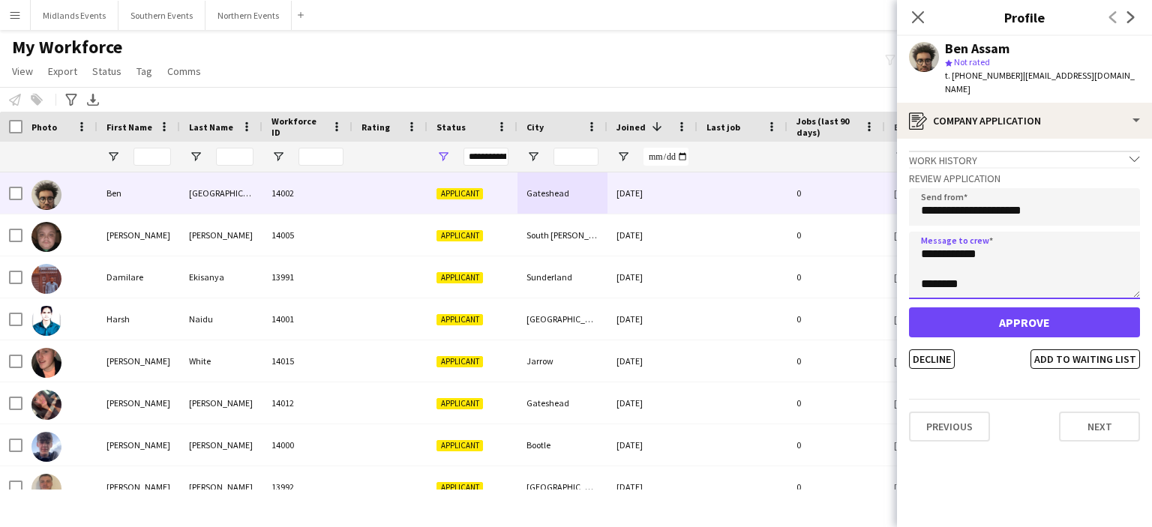
type textarea "**********"
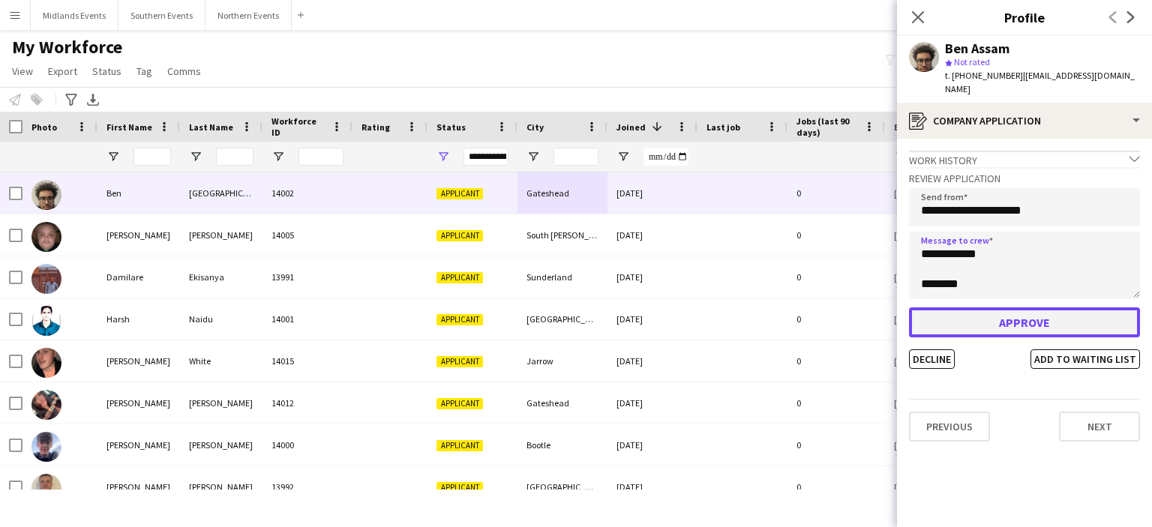
click at [1000, 313] on button "Approve" at bounding box center [1024, 322] width 231 height 30
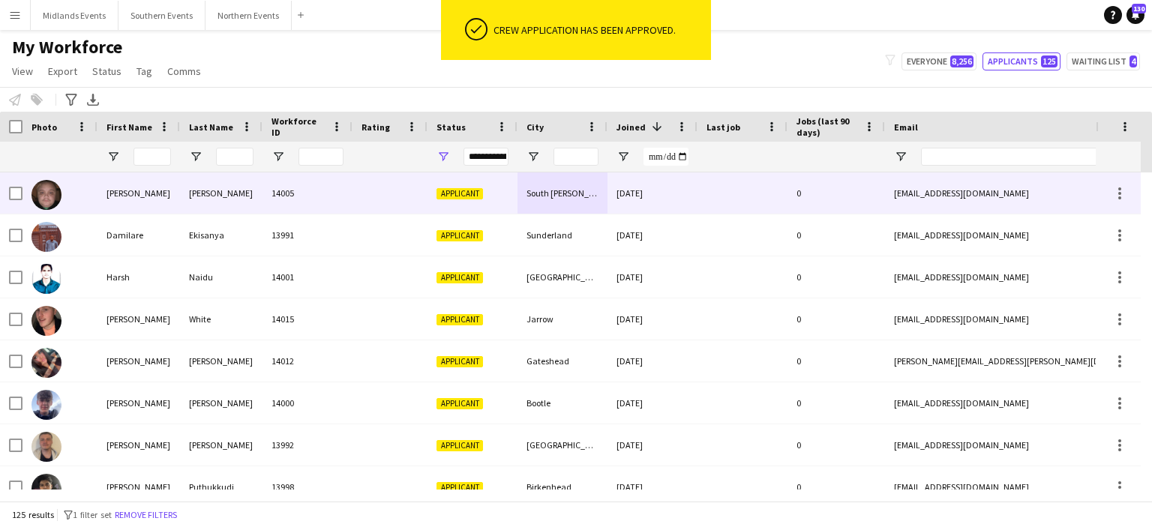
click at [576, 194] on div "South [PERSON_NAME]" at bounding box center [562, 192] width 90 height 41
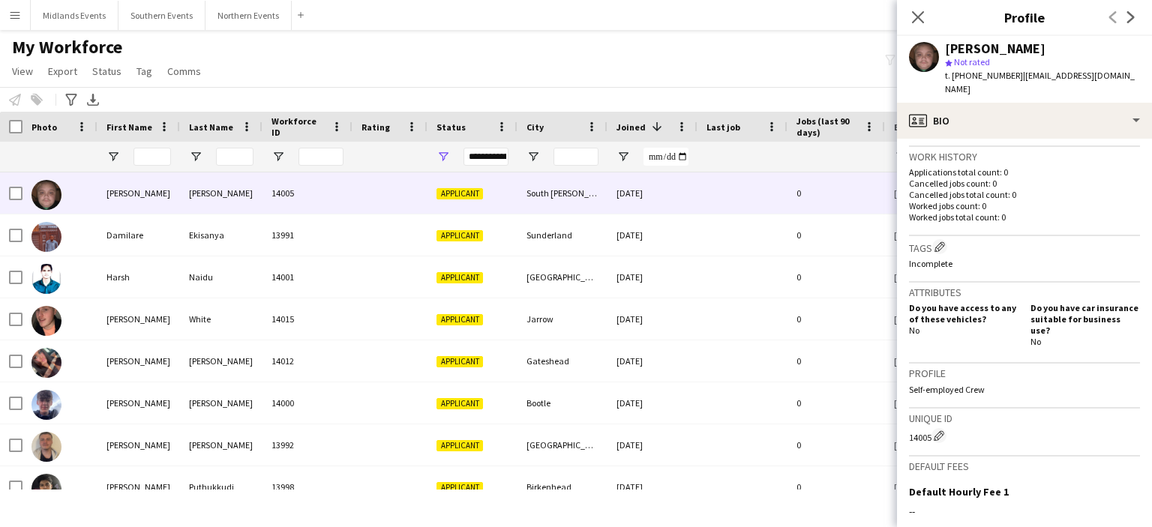
scroll to position [526, 0]
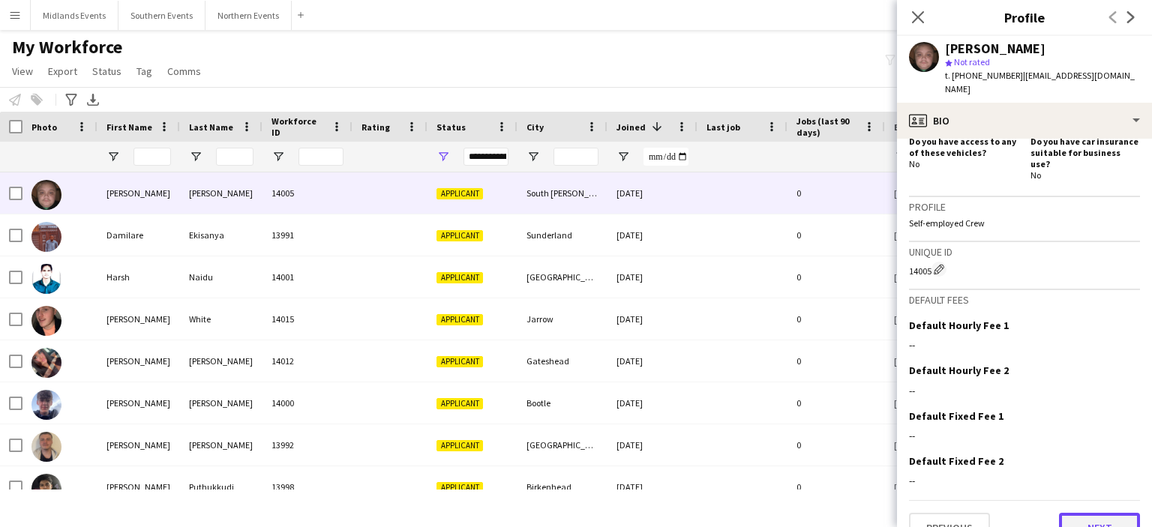
click at [1095, 513] on button "Next" at bounding box center [1099, 528] width 81 height 30
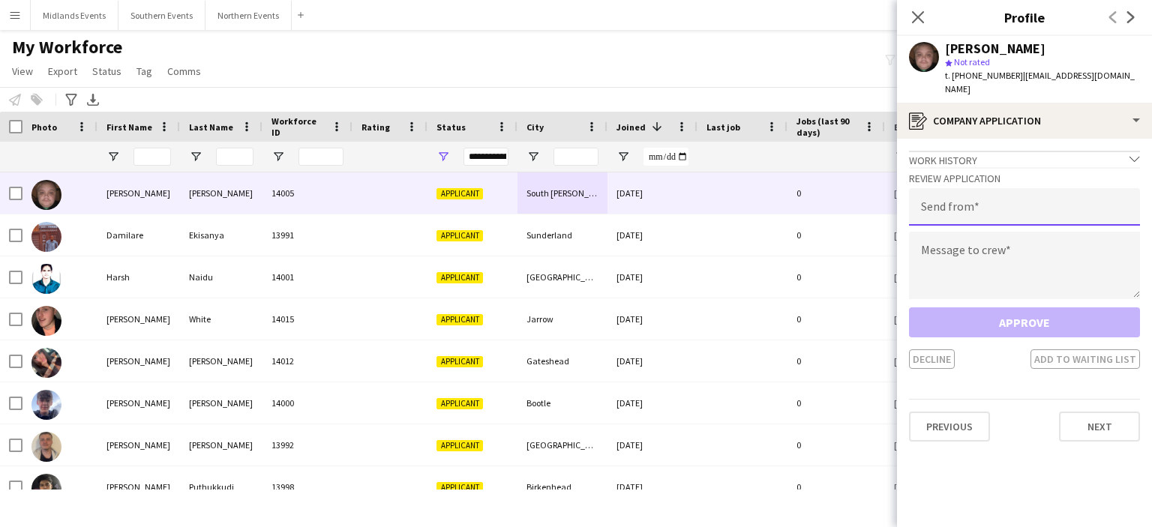
click at [1007, 193] on input "email" at bounding box center [1024, 206] width 231 height 37
type input "**********"
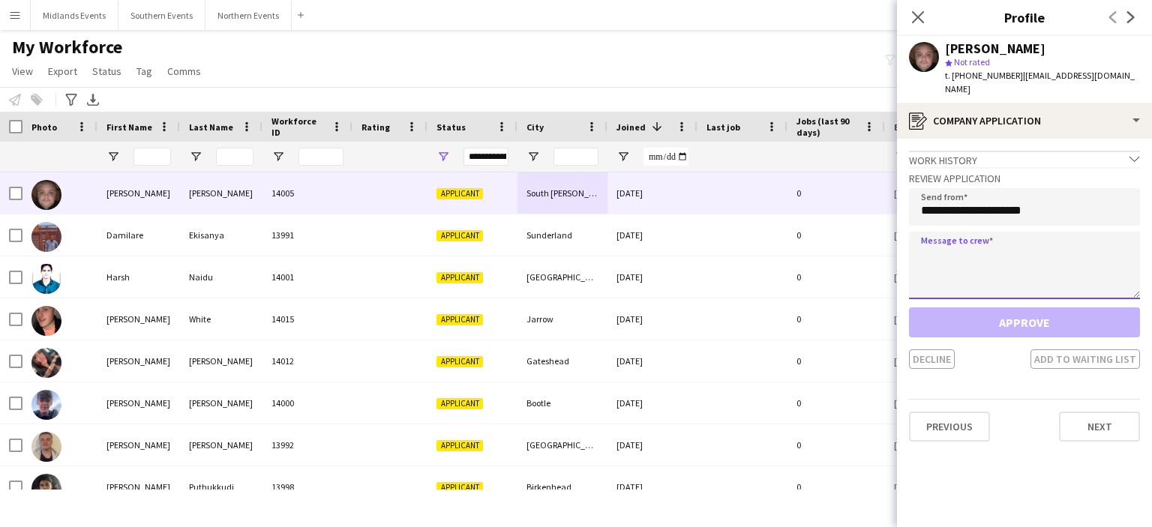
paste textarea "**********"
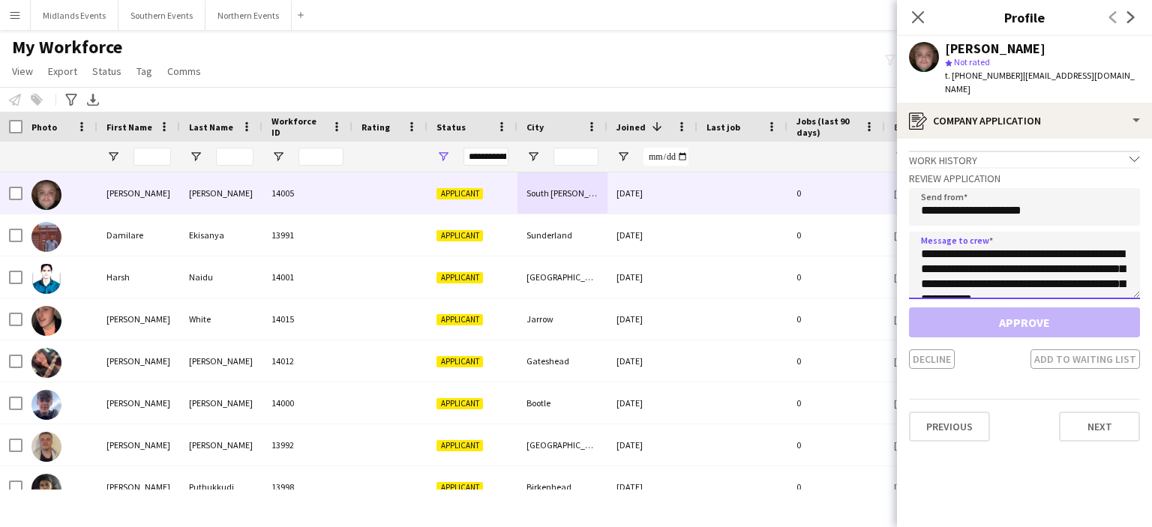
scroll to position [324, 0]
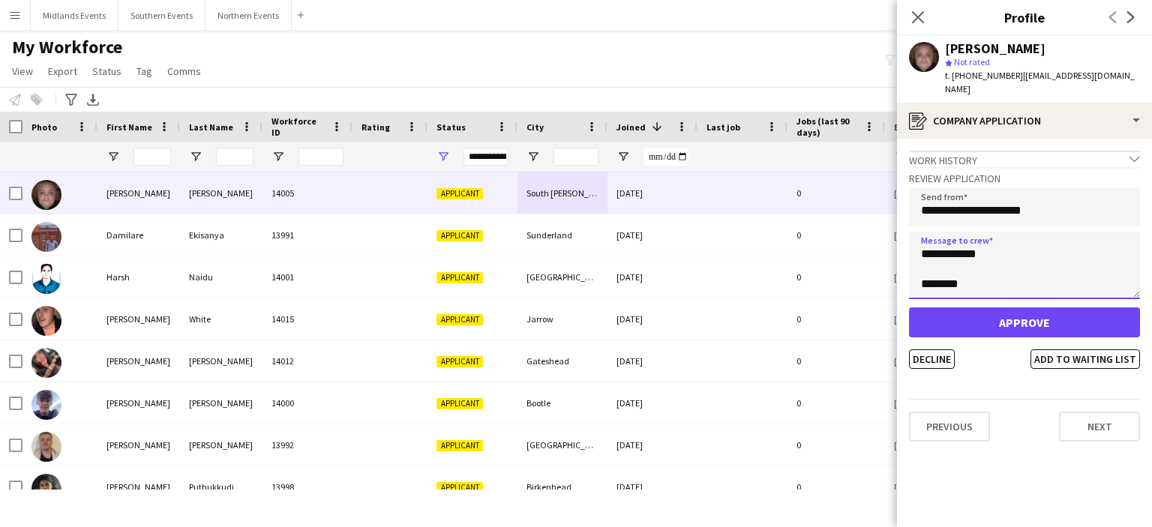
type textarea "**********"
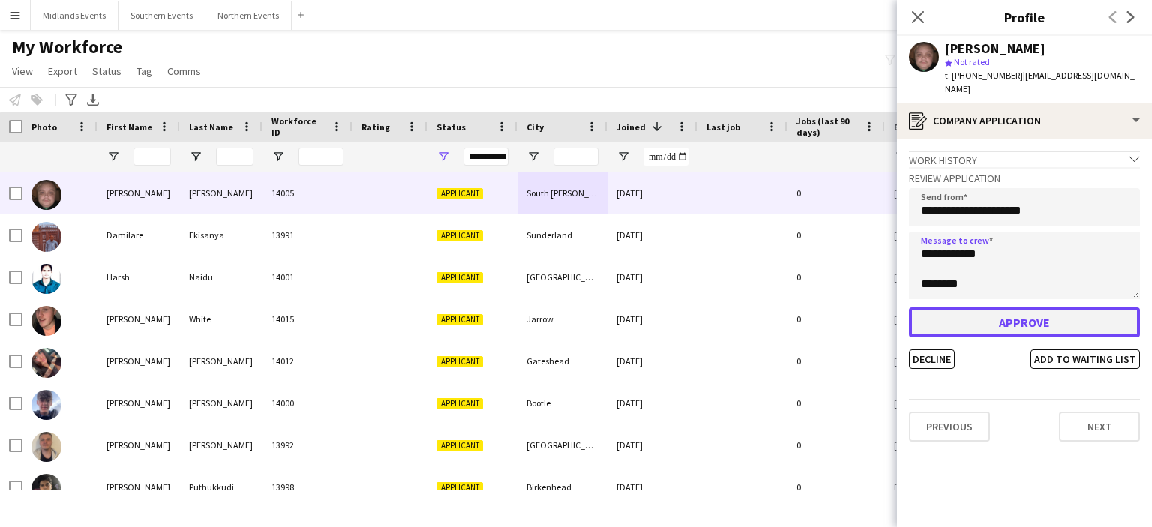
click at [969, 311] on button "Approve" at bounding box center [1024, 322] width 231 height 30
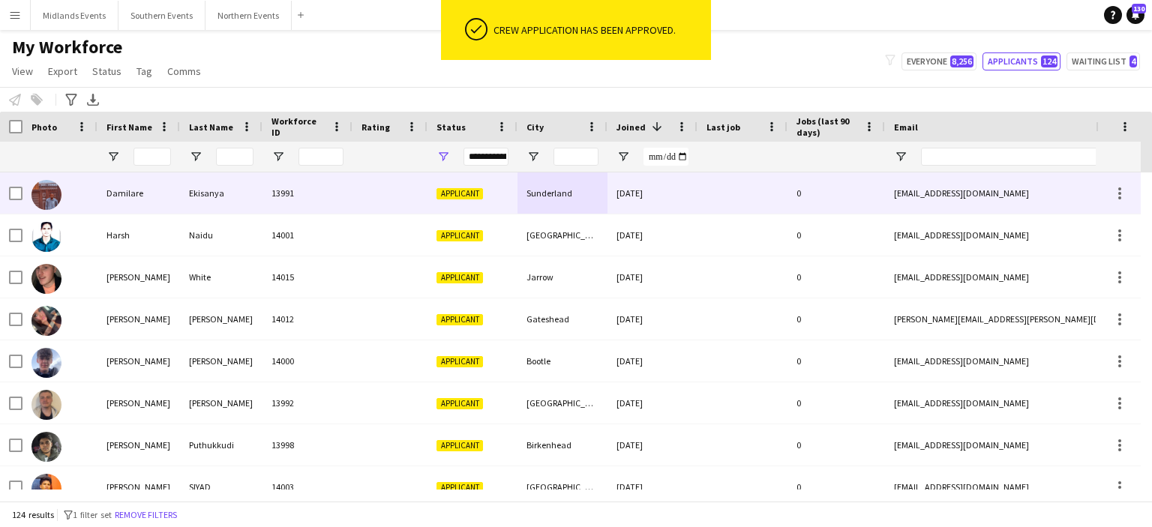
click at [562, 191] on div "Sunderland" at bounding box center [562, 192] width 90 height 41
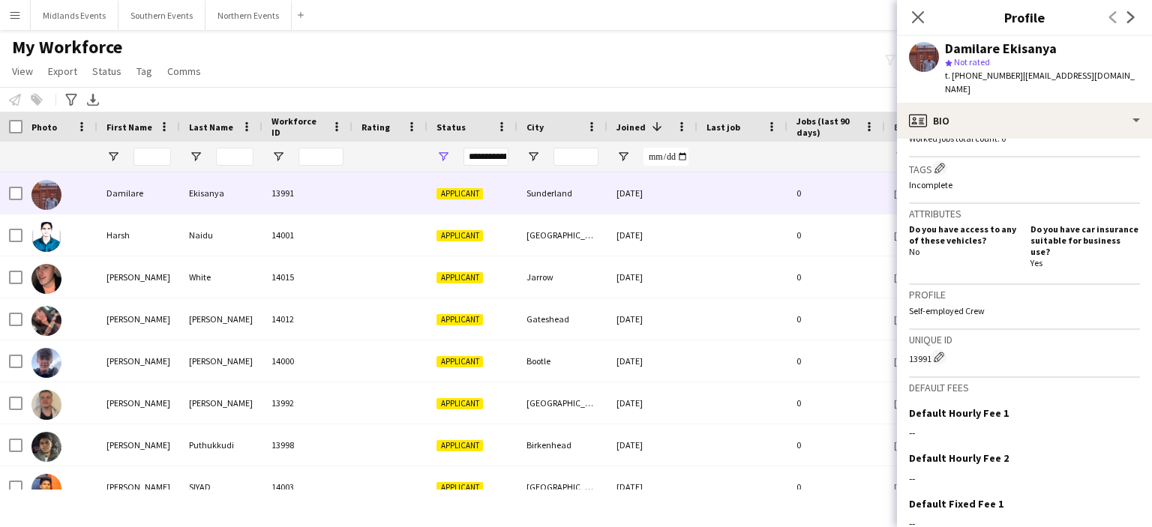
scroll to position [526, 0]
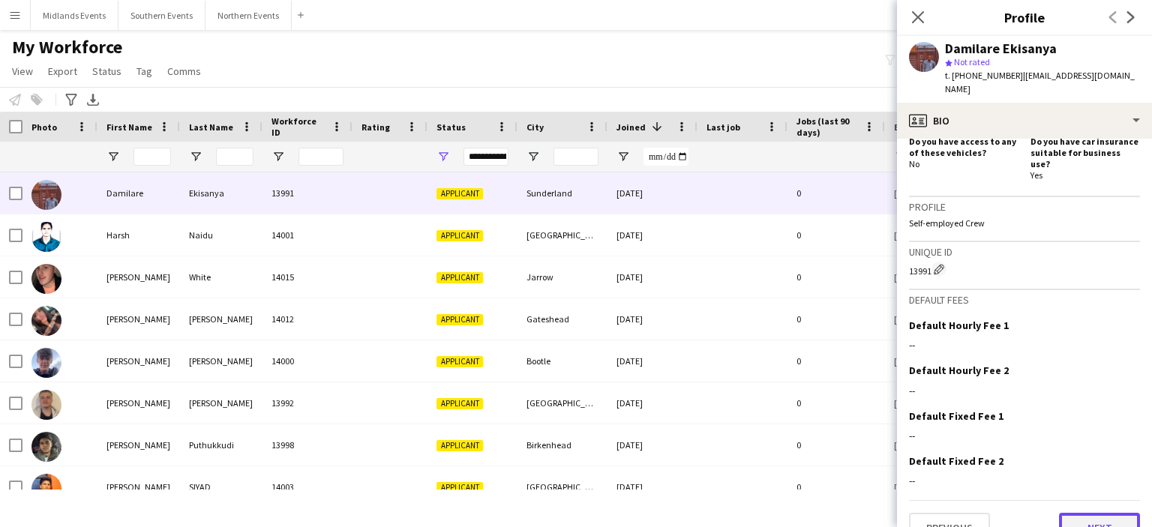
click at [1102, 513] on button "Next" at bounding box center [1099, 528] width 81 height 30
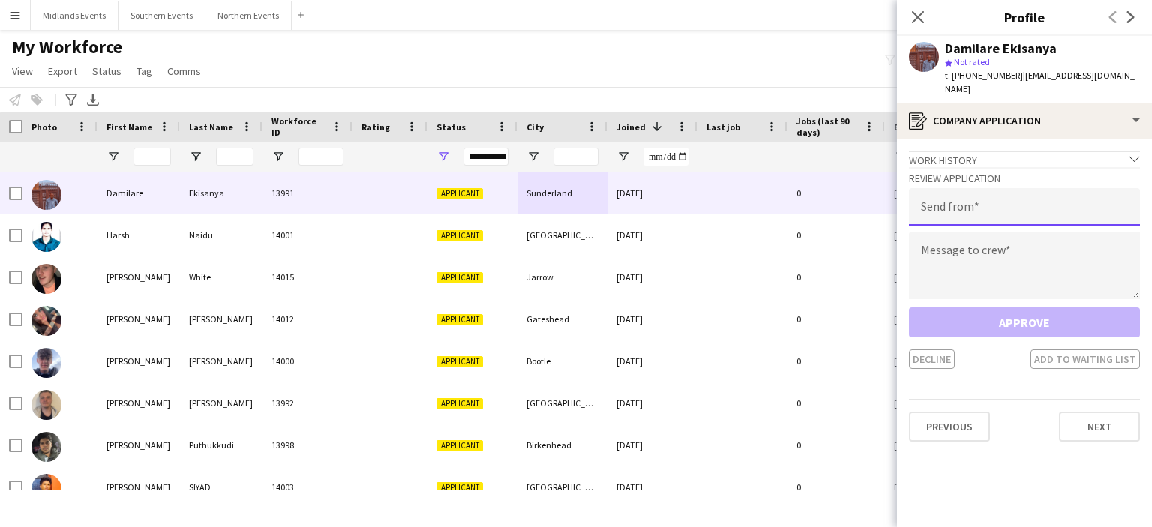
click at [1068, 205] on input "email" at bounding box center [1024, 206] width 231 height 37
type input "**********"
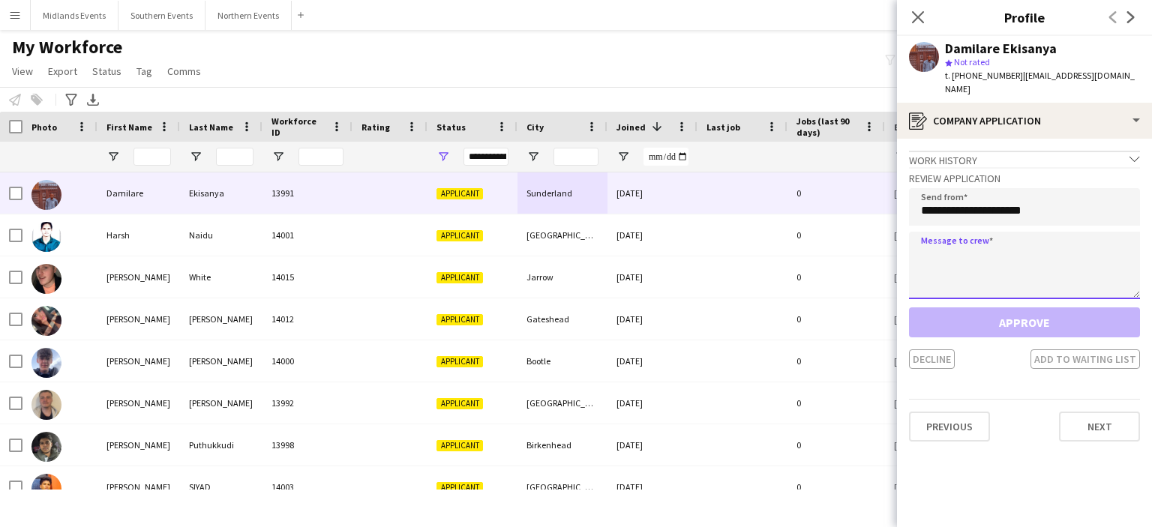
paste textarea "**********"
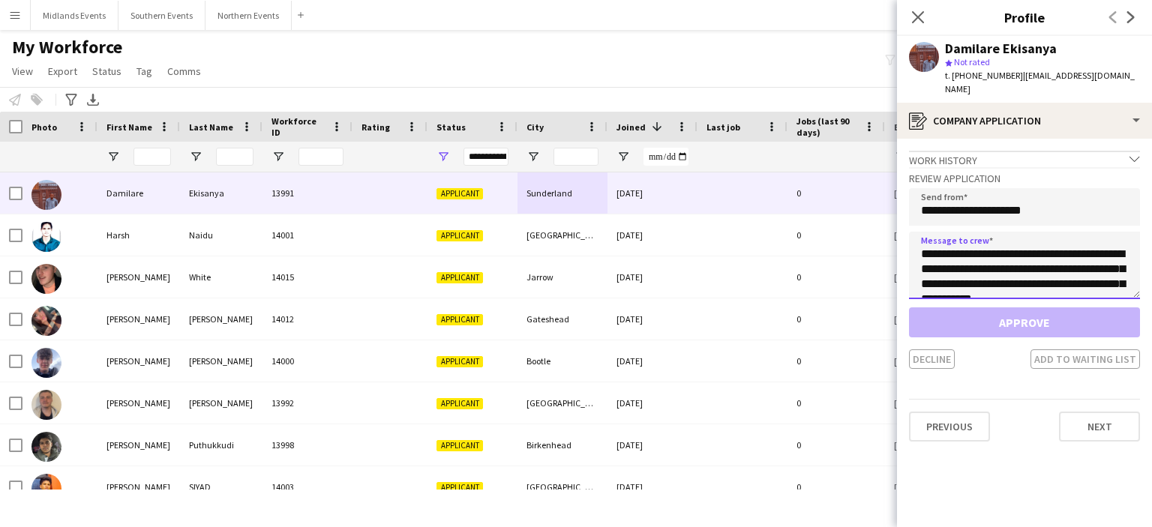
scroll to position [324, 0]
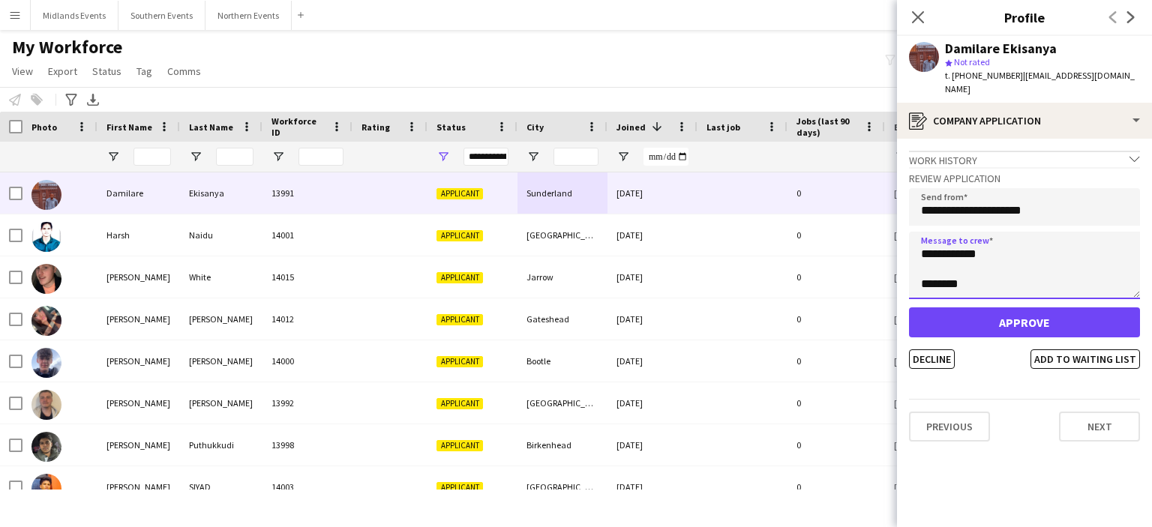
type textarea "**********"
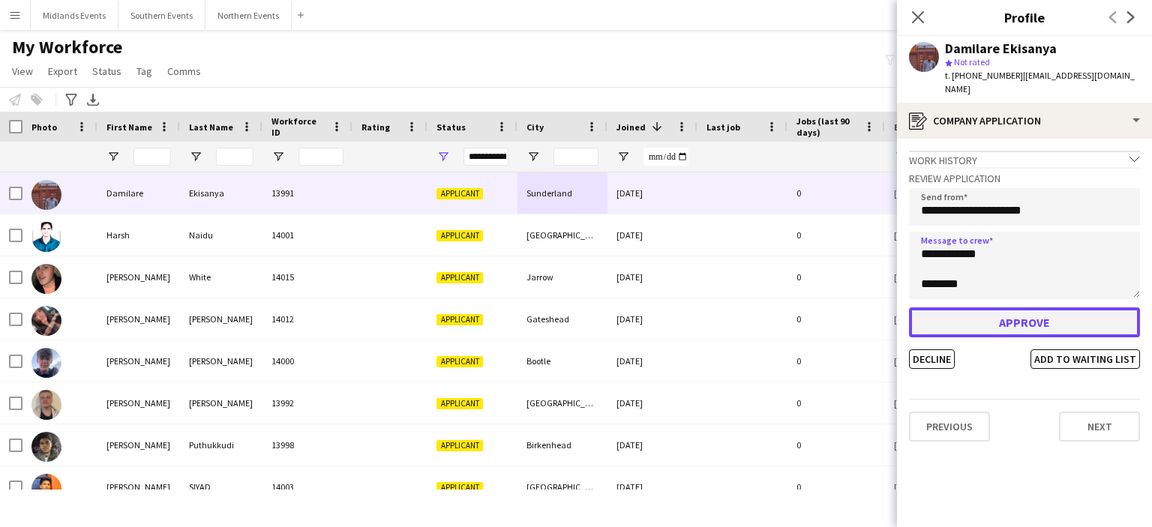
click at [1028, 307] on button "Approve" at bounding box center [1024, 322] width 231 height 30
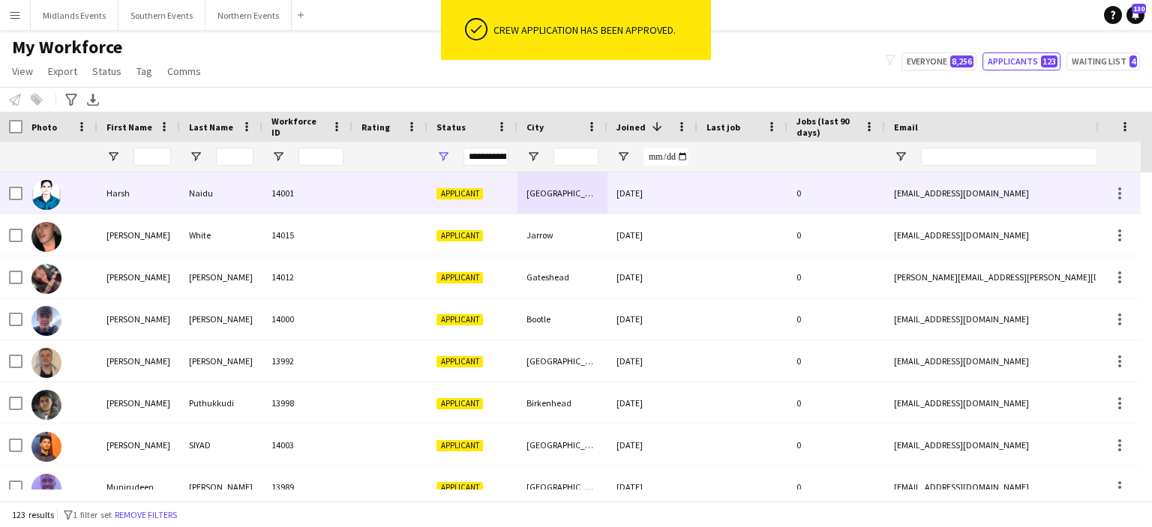
click at [566, 191] on div "[GEOGRAPHIC_DATA]" at bounding box center [562, 192] width 90 height 41
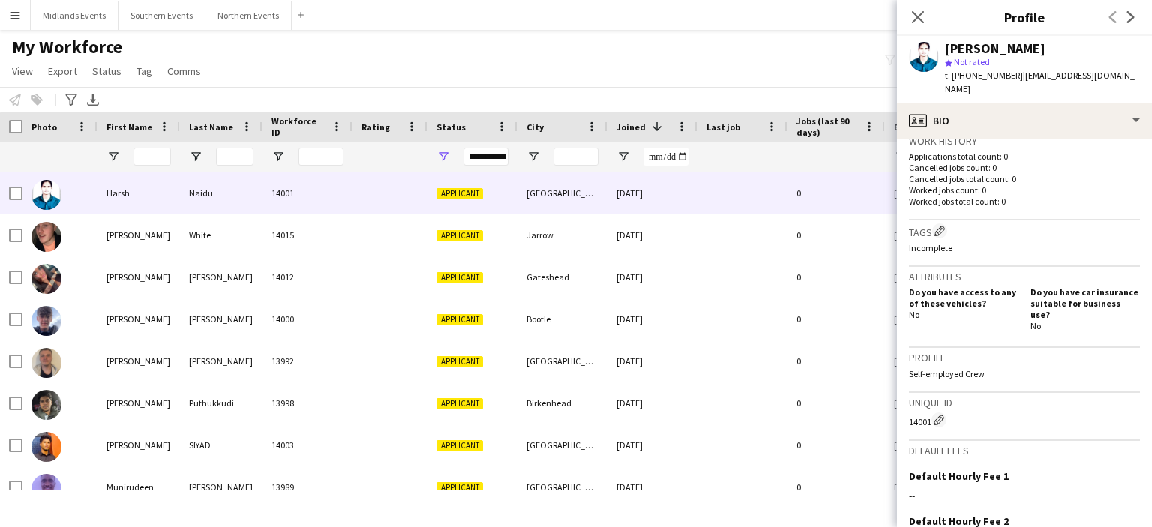
scroll to position [540, 0]
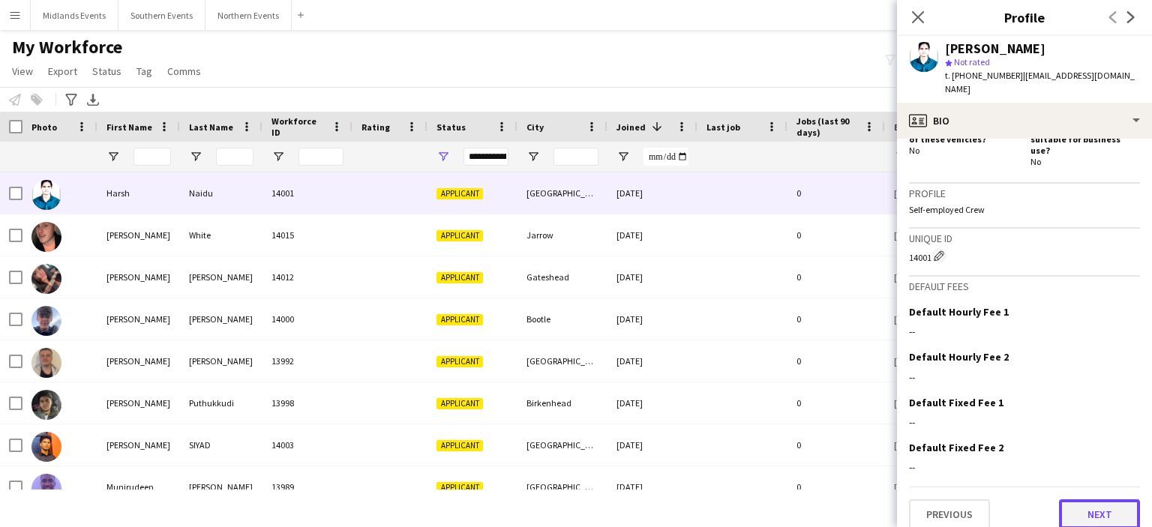
click at [1100, 502] on button "Next" at bounding box center [1099, 514] width 81 height 30
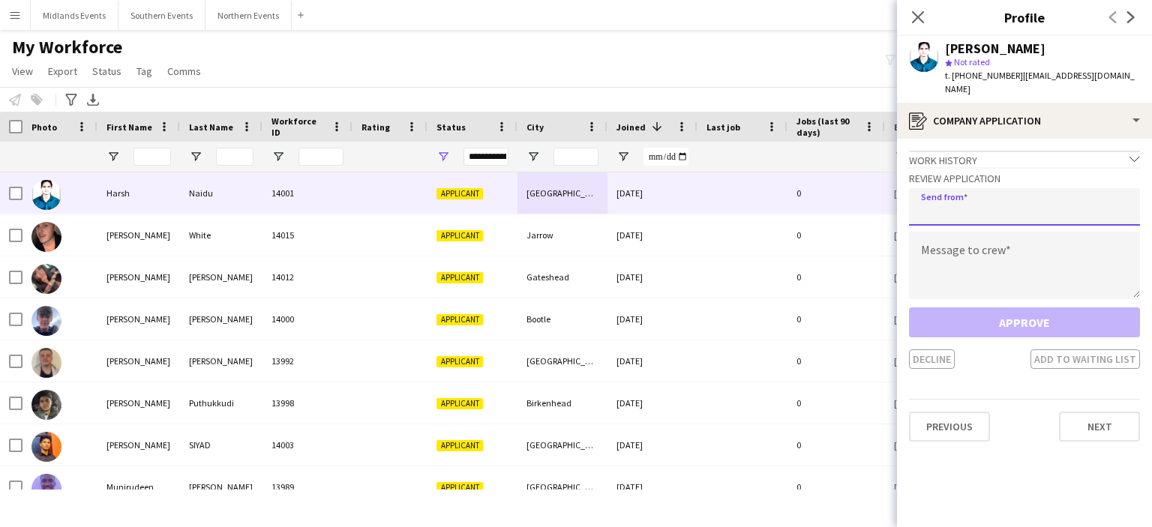
click at [1005, 192] on input "email" at bounding box center [1024, 206] width 231 height 37
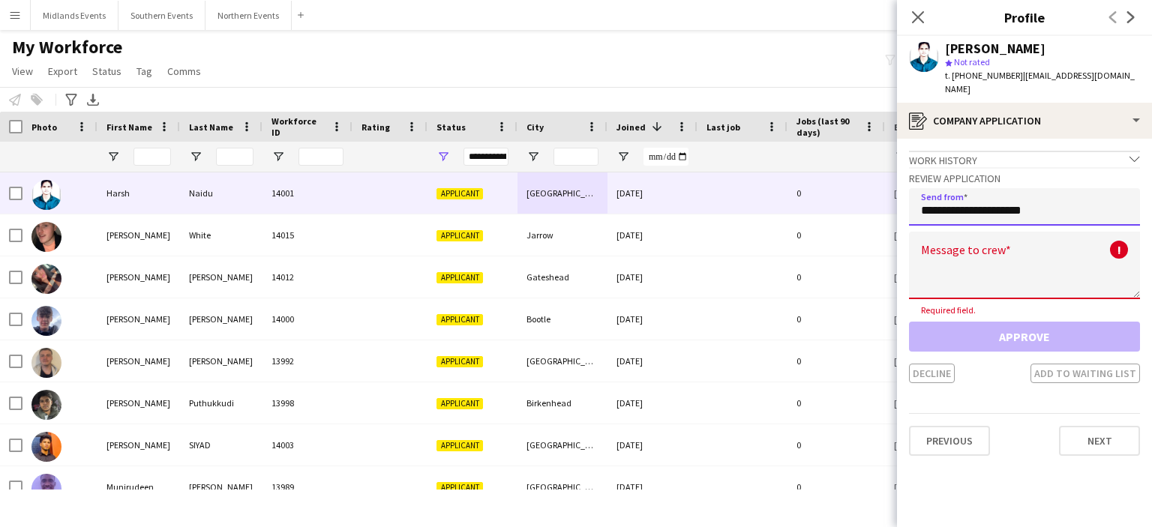
click at [1005, 192] on input "**********" at bounding box center [1024, 206] width 231 height 37
paste input "**********"
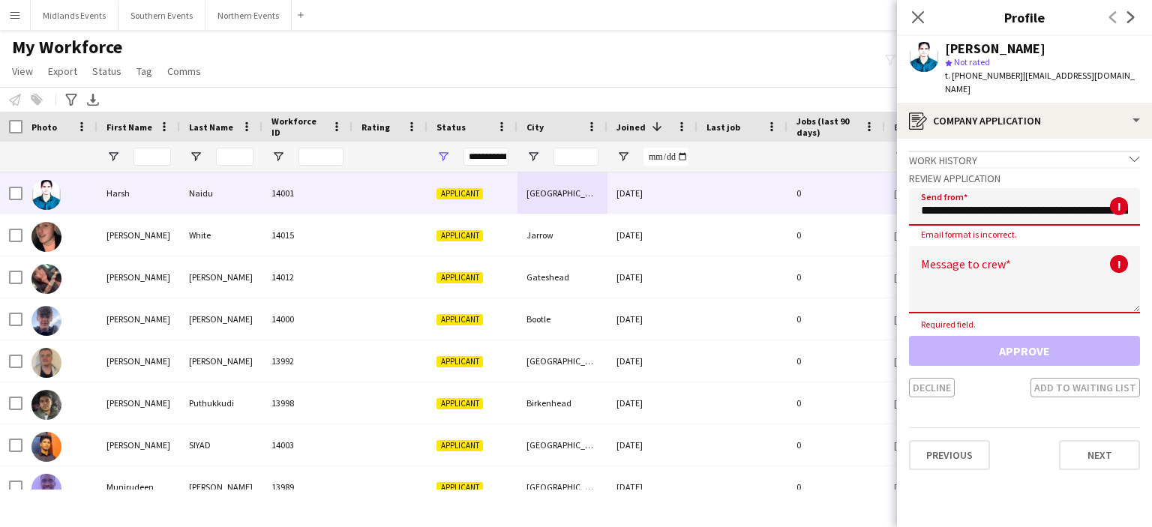
scroll to position [0, 2642]
type input "**********"
click at [994, 266] on textarea at bounding box center [1024, 279] width 231 height 67
paste textarea "**********"
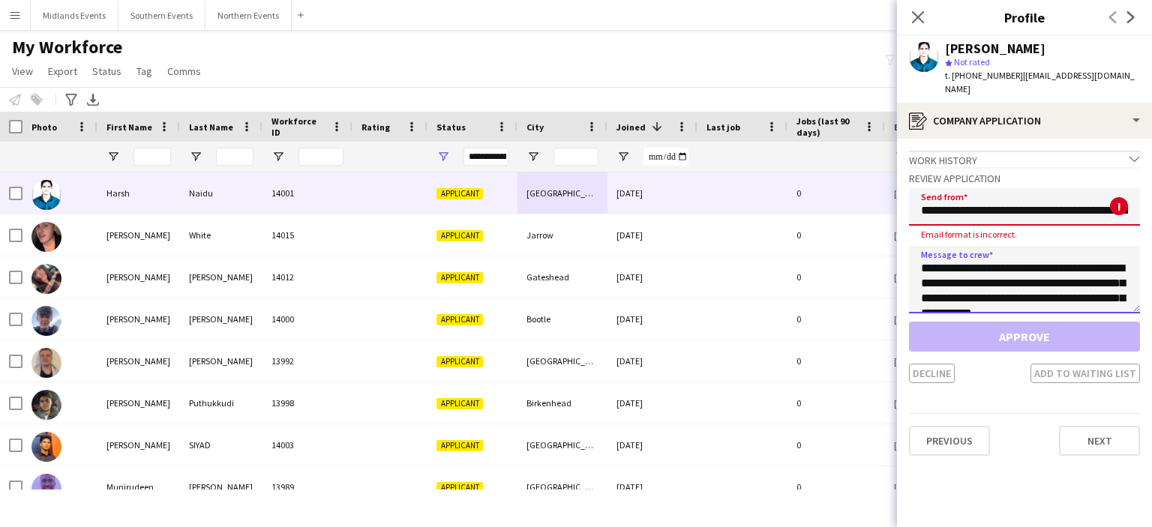
scroll to position [324, 0]
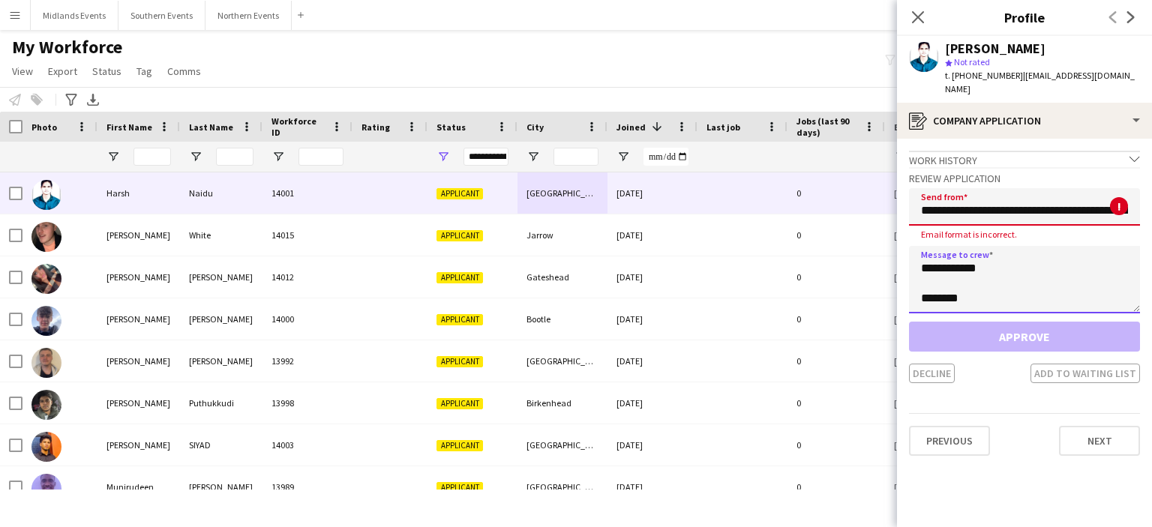
type textarea "**********"
click at [1008, 199] on input "**********" at bounding box center [1024, 206] width 231 height 37
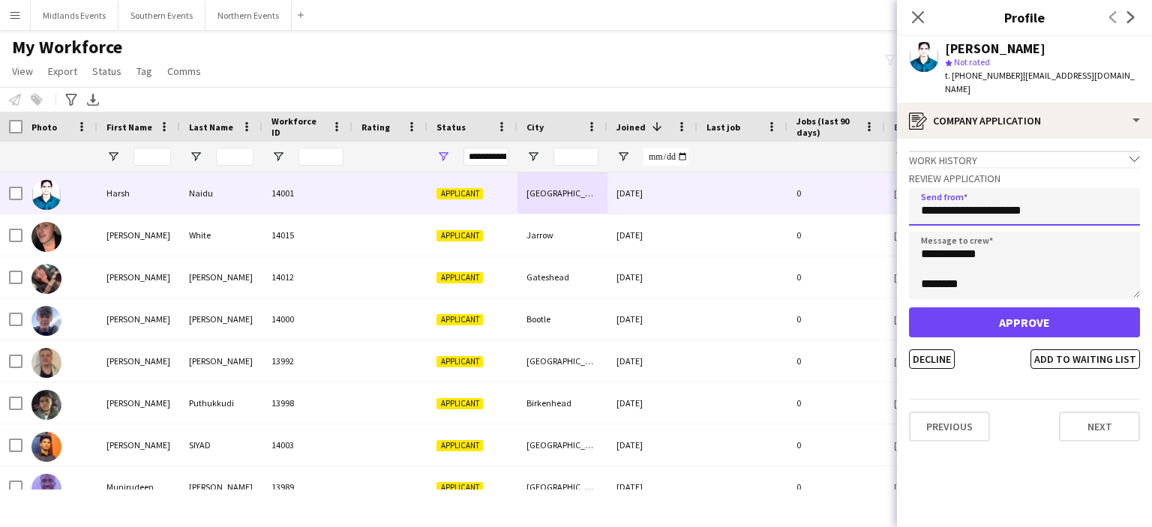
type input "**********"
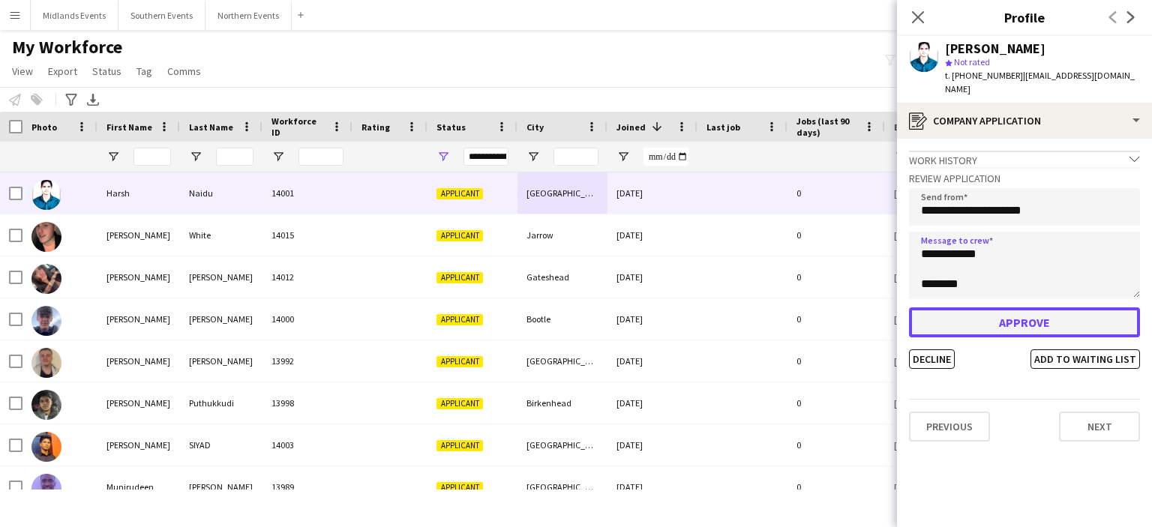
click at [999, 307] on button "Approve" at bounding box center [1024, 322] width 231 height 30
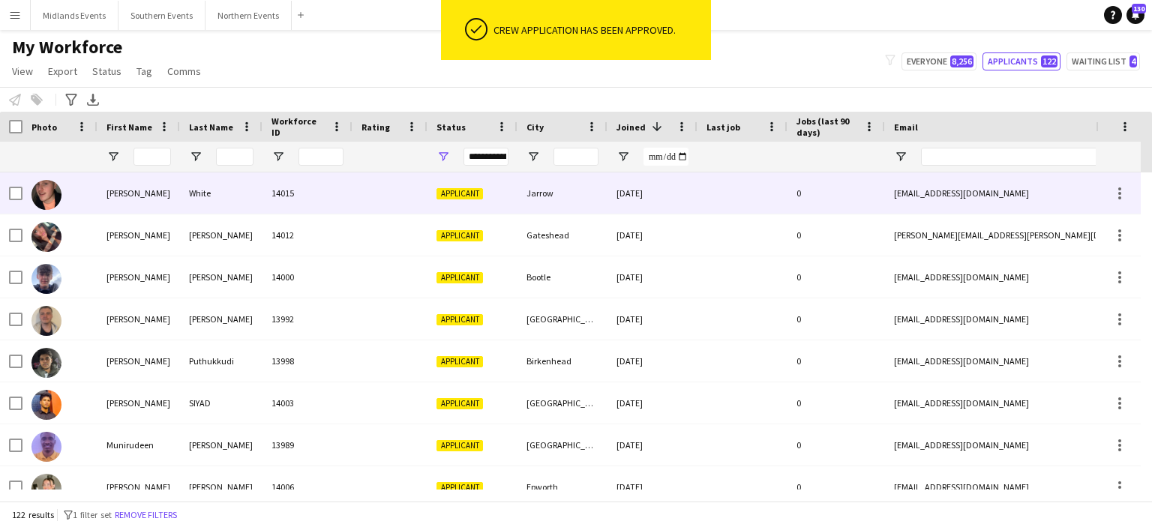
click at [198, 184] on div "White" at bounding box center [221, 192] width 82 height 41
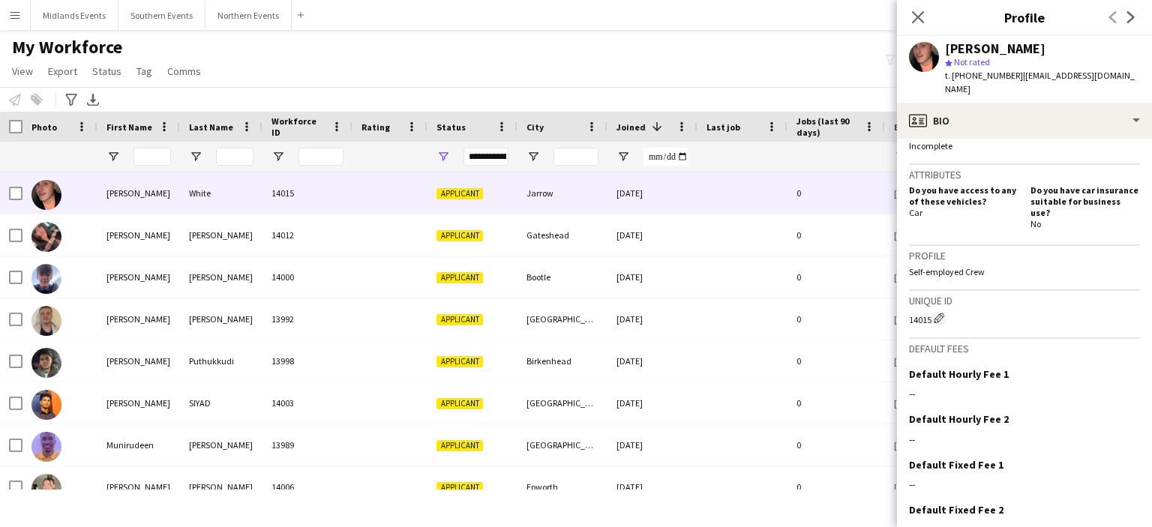
scroll to position [526, 0]
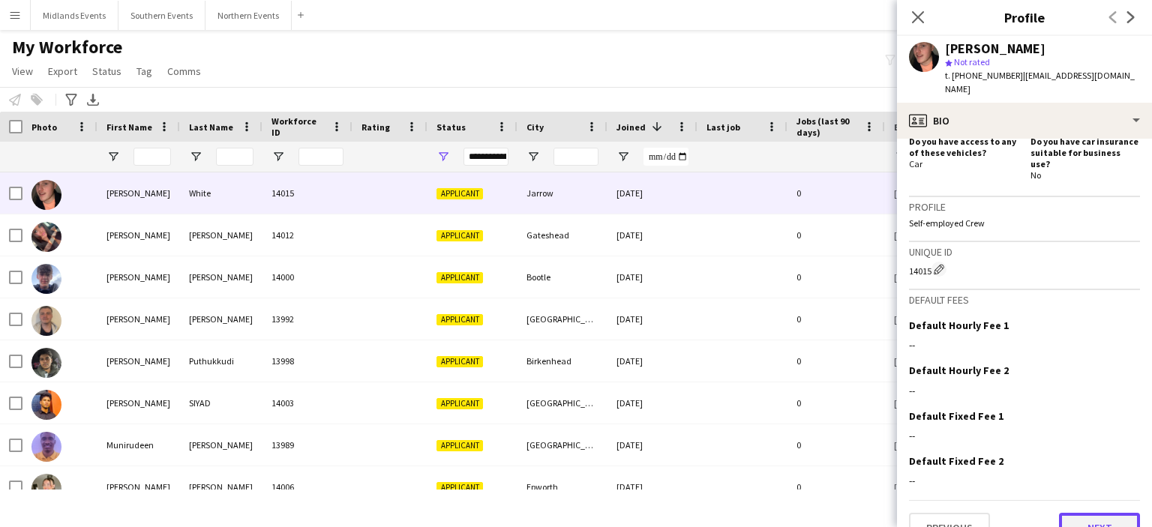
click at [1092, 513] on button "Next" at bounding box center [1099, 528] width 81 height 30
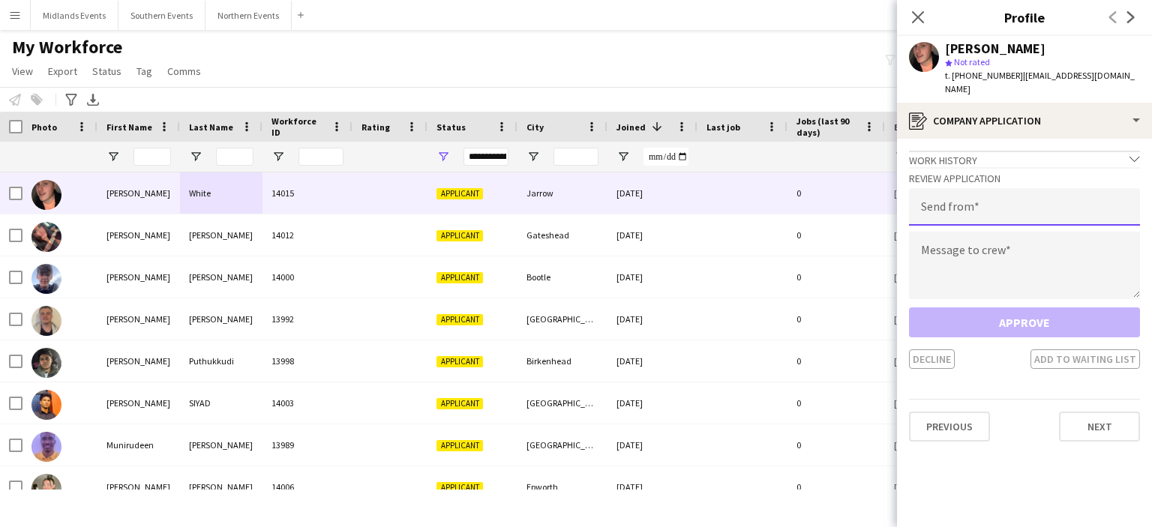
click at [1005, 197] on input "email" at bounding box center [1024, 206] width 231 height 37
type input "**********"
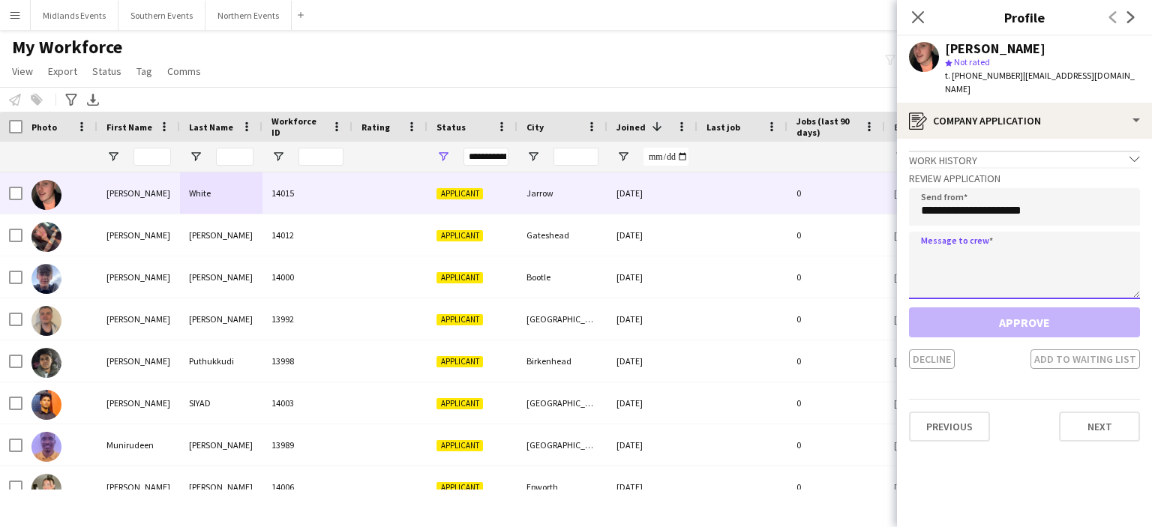
paste textarea "**********"
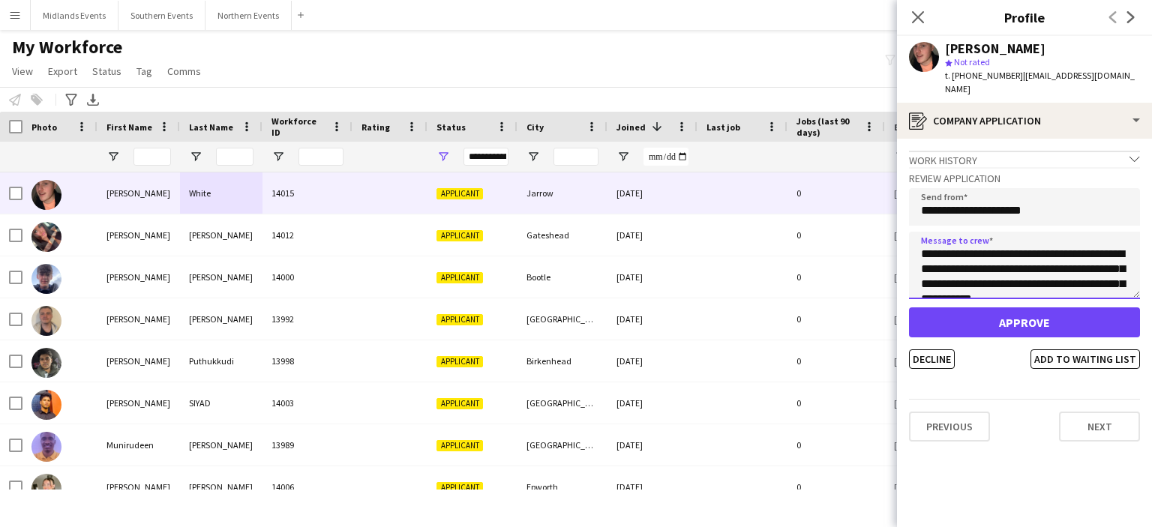
scroll to position [324, 0]
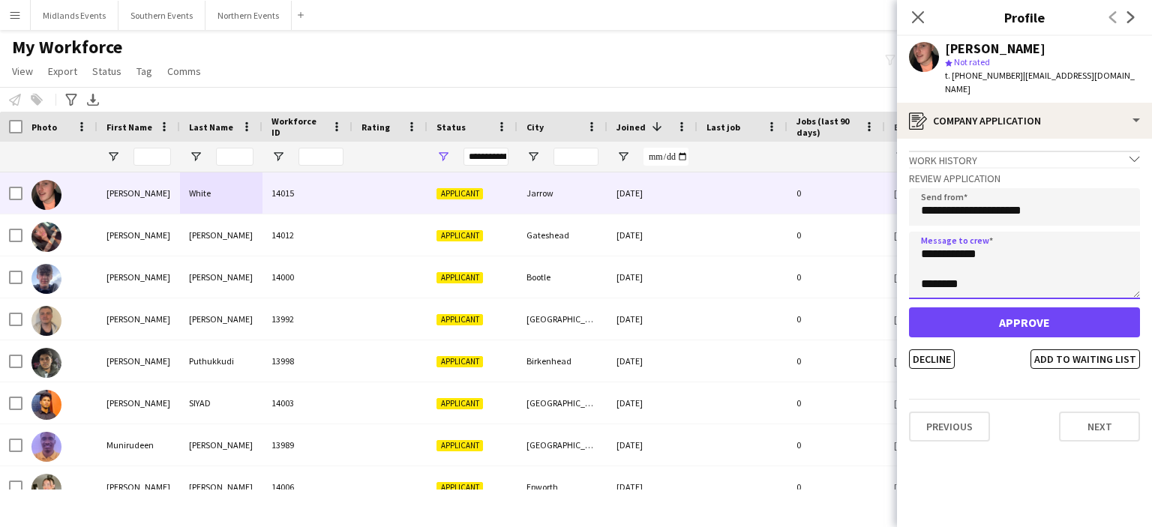
type textarea "**********"
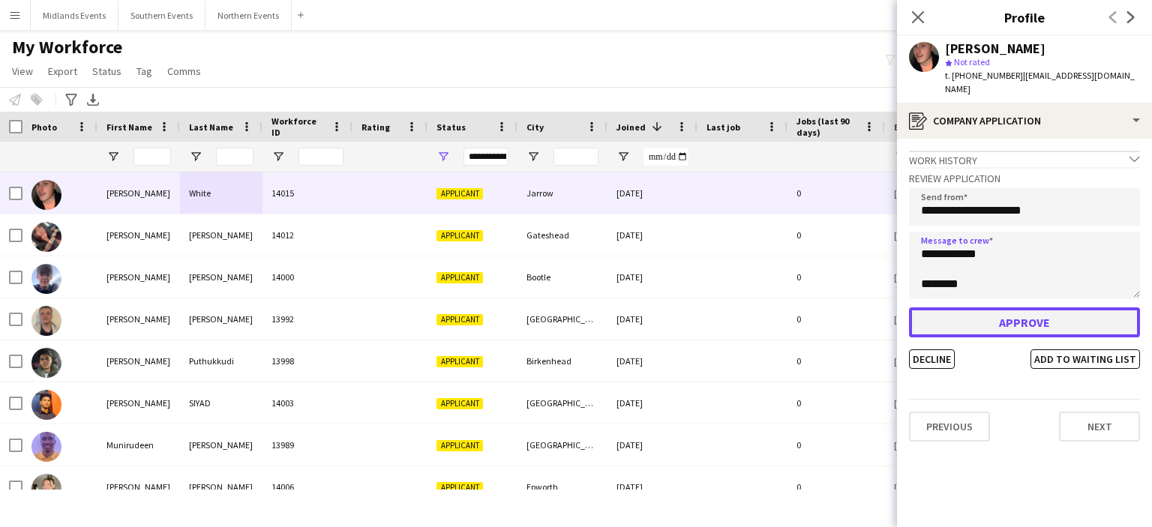
click at [987, 307] on button "Approve" at bounding box center [1024, 322] width 231 height 30
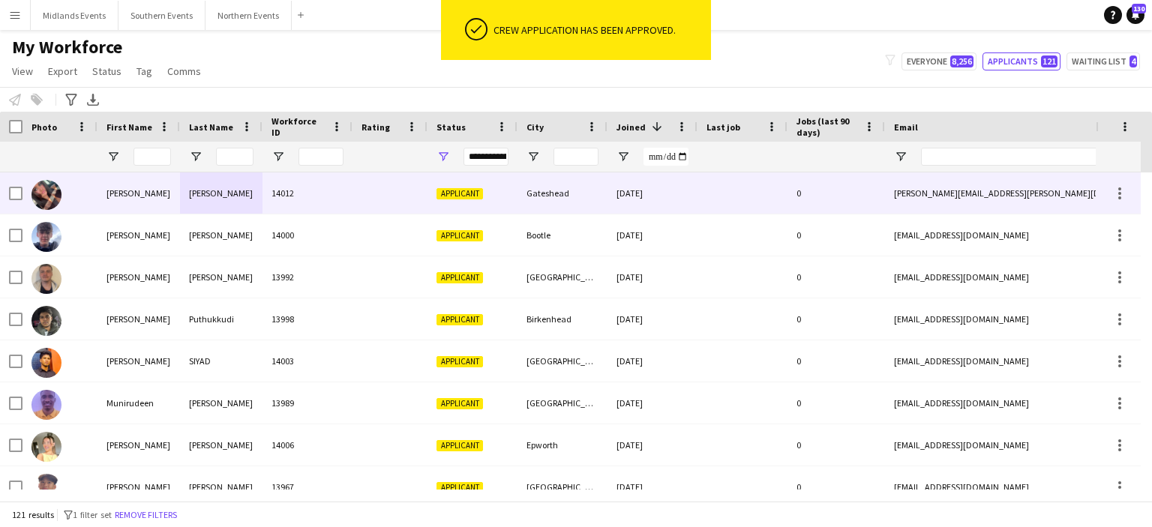
click at [205, 200] on div "[PERSON_NAME]" at bounding box center [221, 192] width 82 height 41
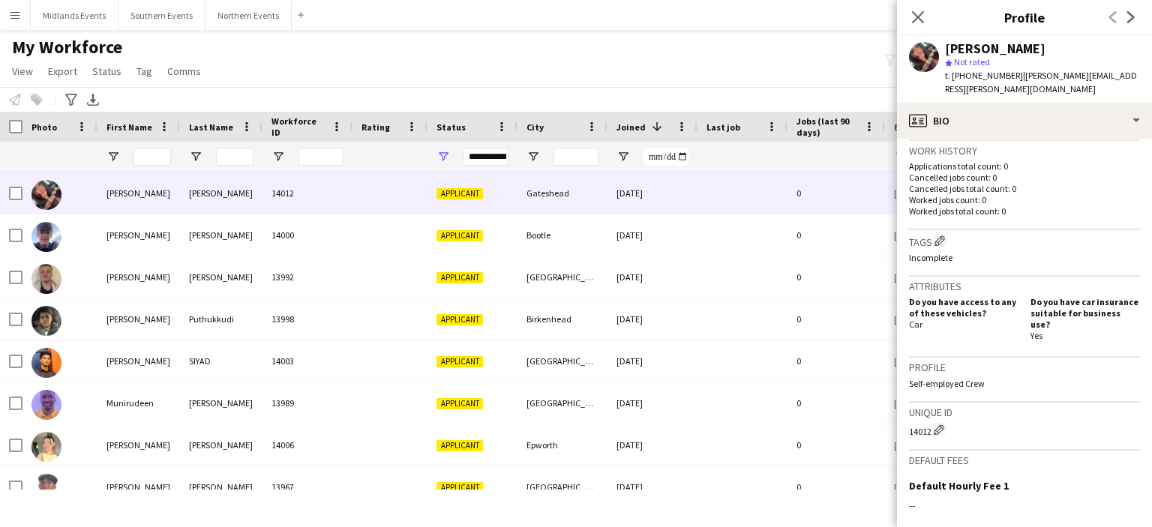
scroll to position [526, 0]
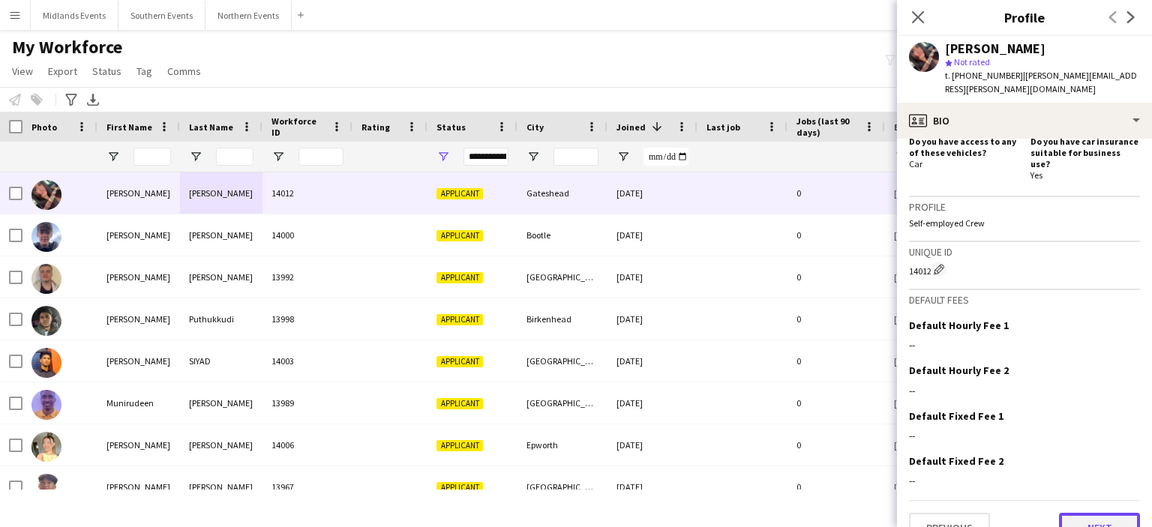
click at [1100, 513] on button "Next" at bounding box center [1099, 528] width 81 height 30
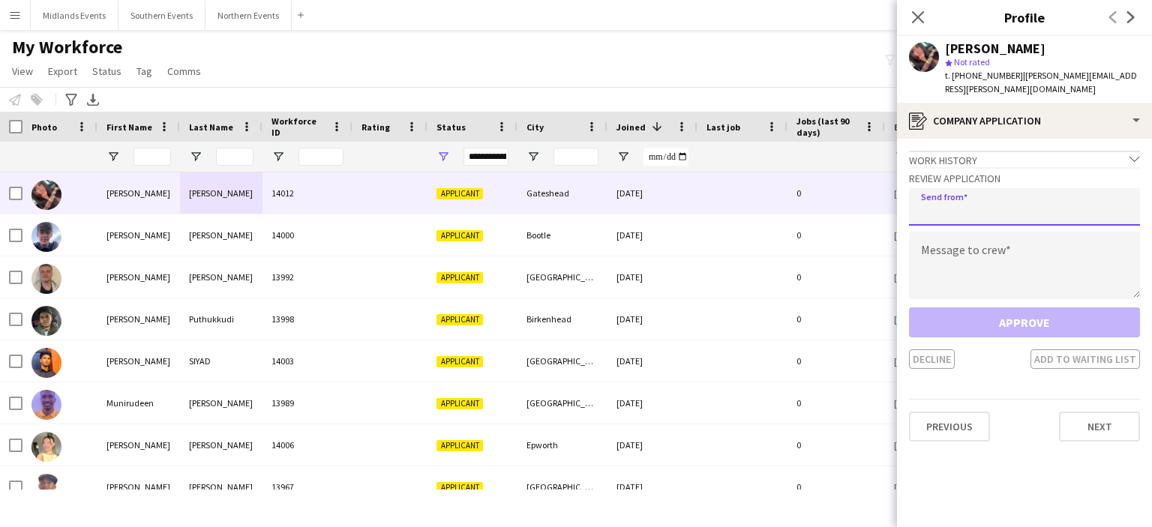
click at [953, 200] on input "email" at bounding box center [1024, 206] width 231 height 37
type input "**********"
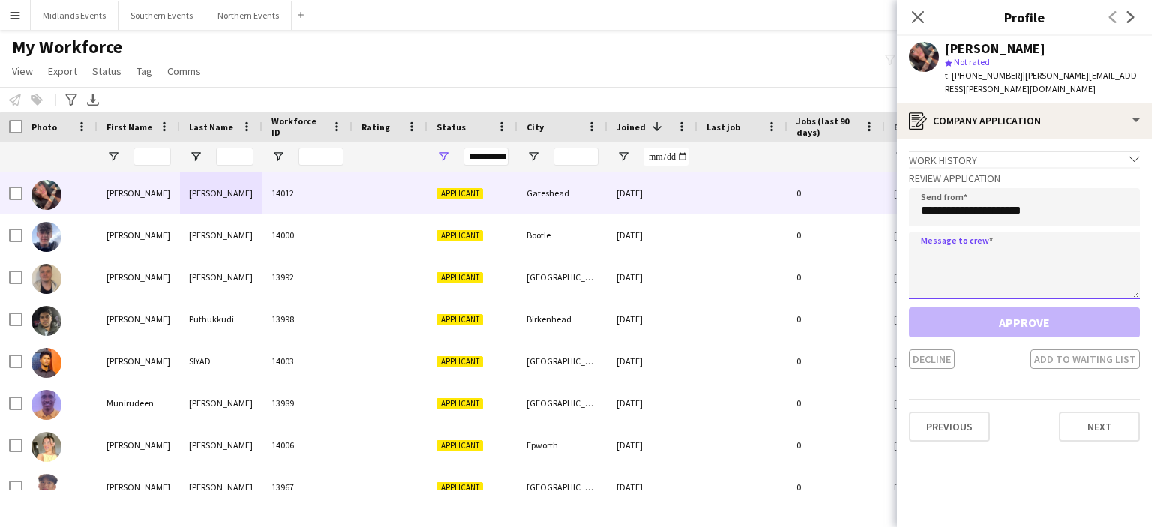
paste textarea "**********"
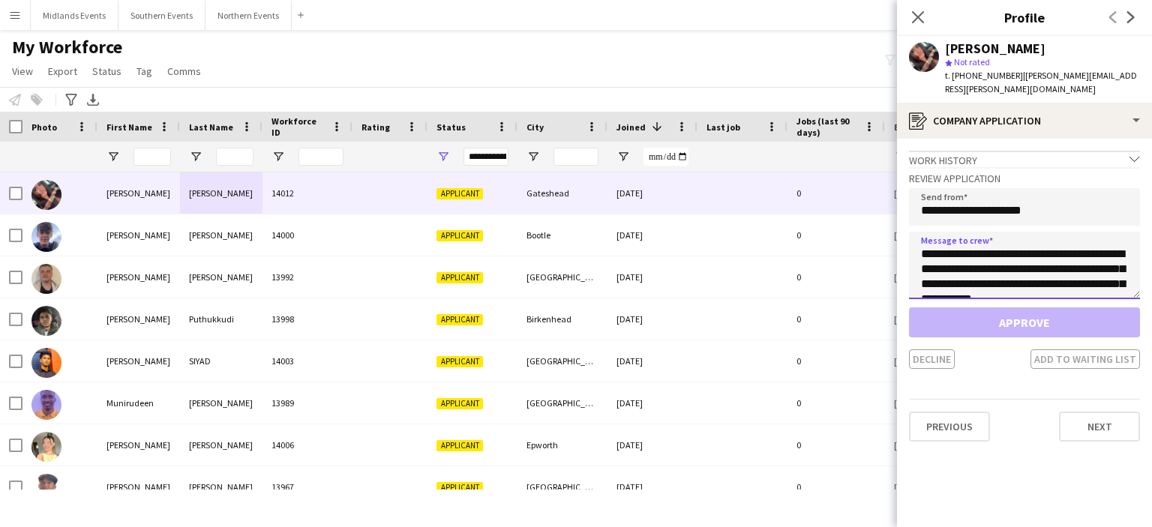
scroll to position [324, 0]
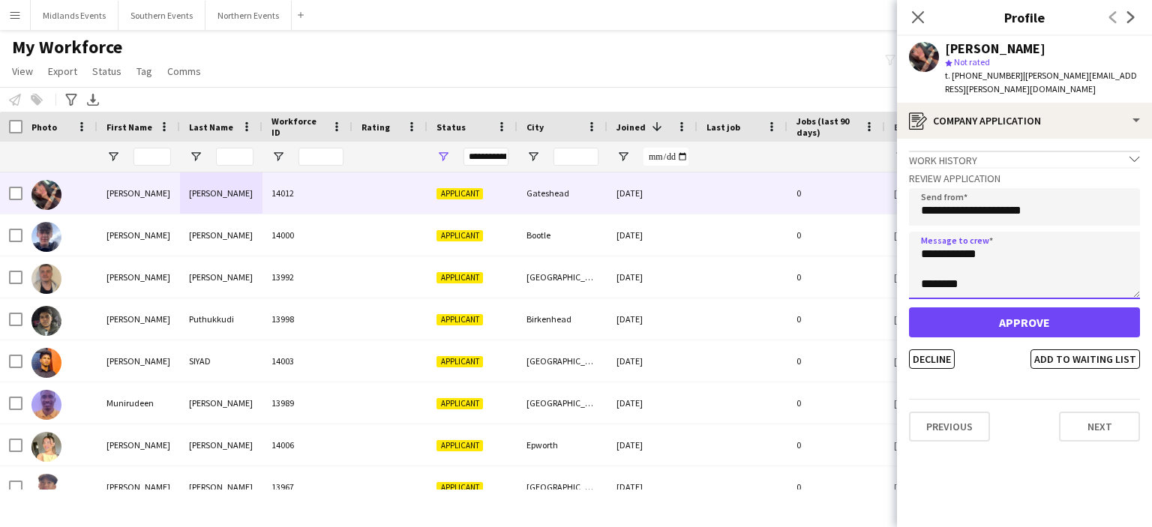
type textarea "**********"
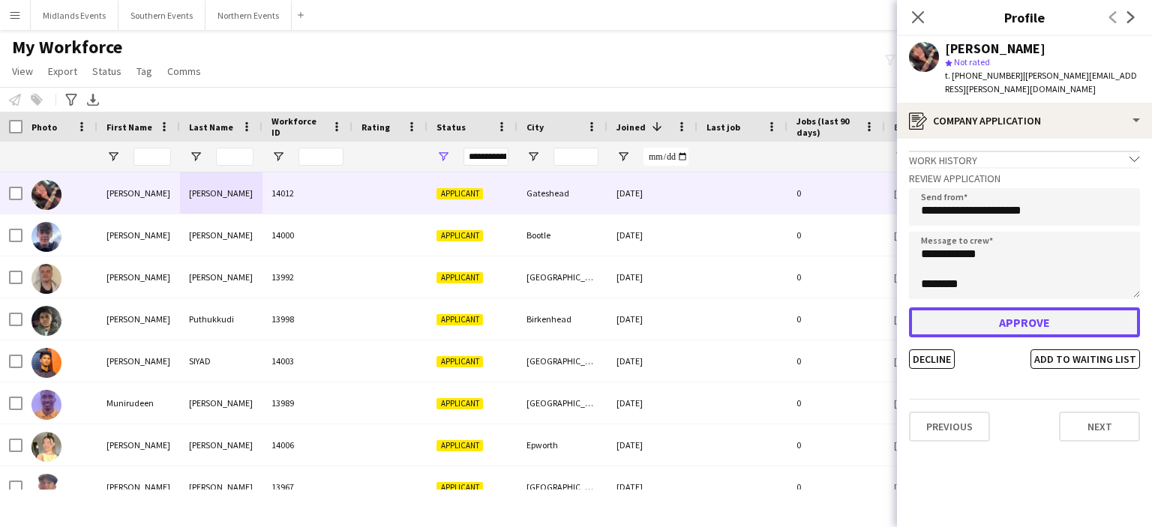
click at [928, 307] on button "Approve" at bounding box center [1024, 322] width 231 height 30
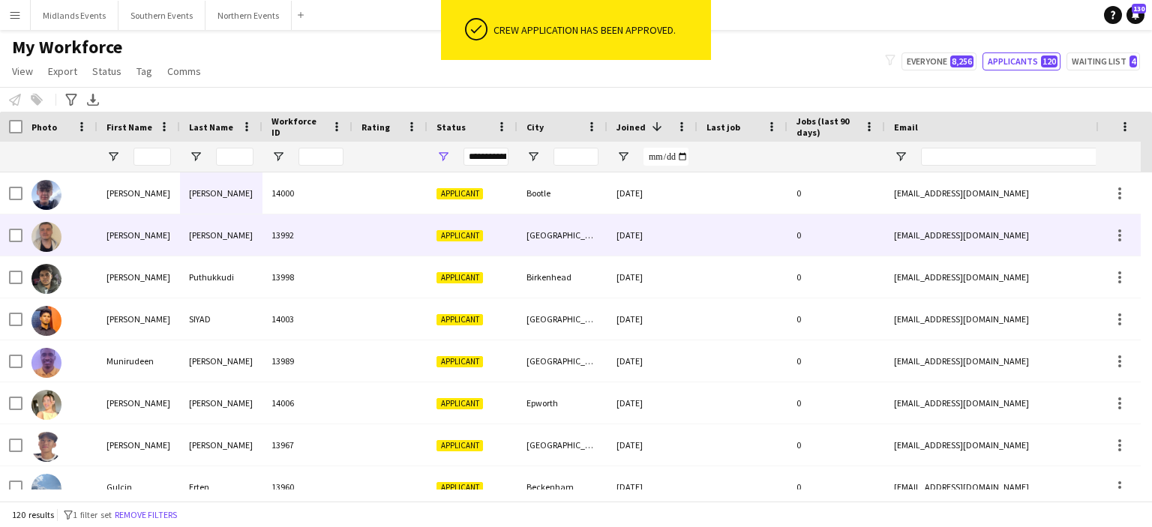
click at [211, 240] on div "[PERSON_NAME]" at bounding box center [221, 234] width 82 height 41
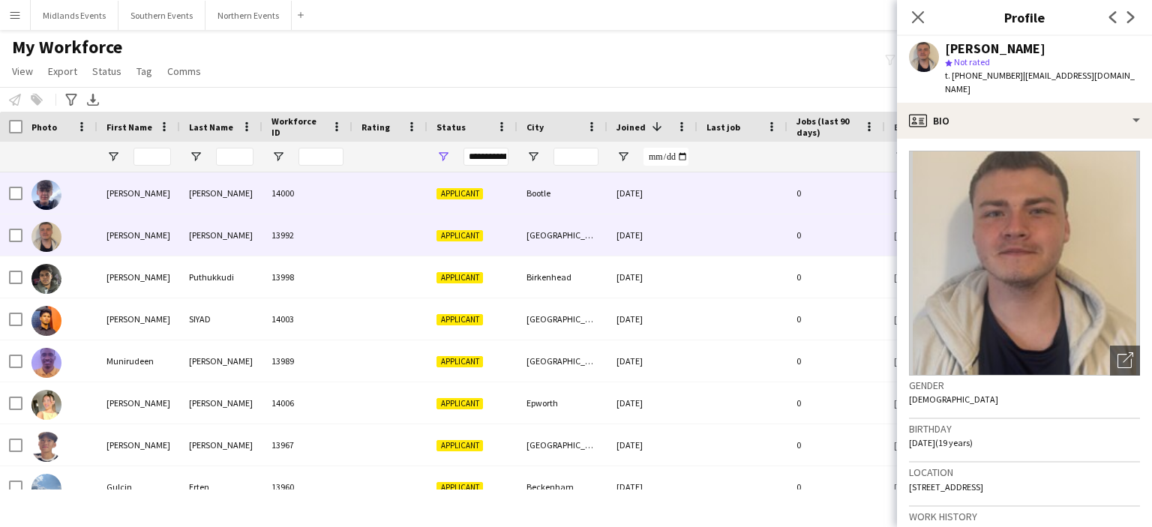
click at [190, 199] on div "[PERSON_NAME]" at bounding box center [221, 192] width 82 height 41
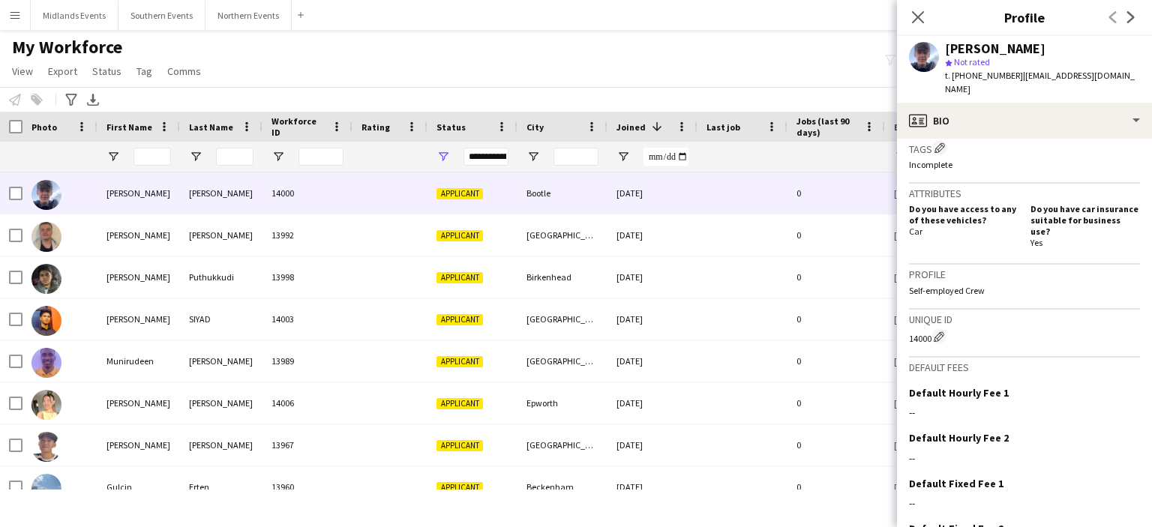
scroll to position [526, 0]
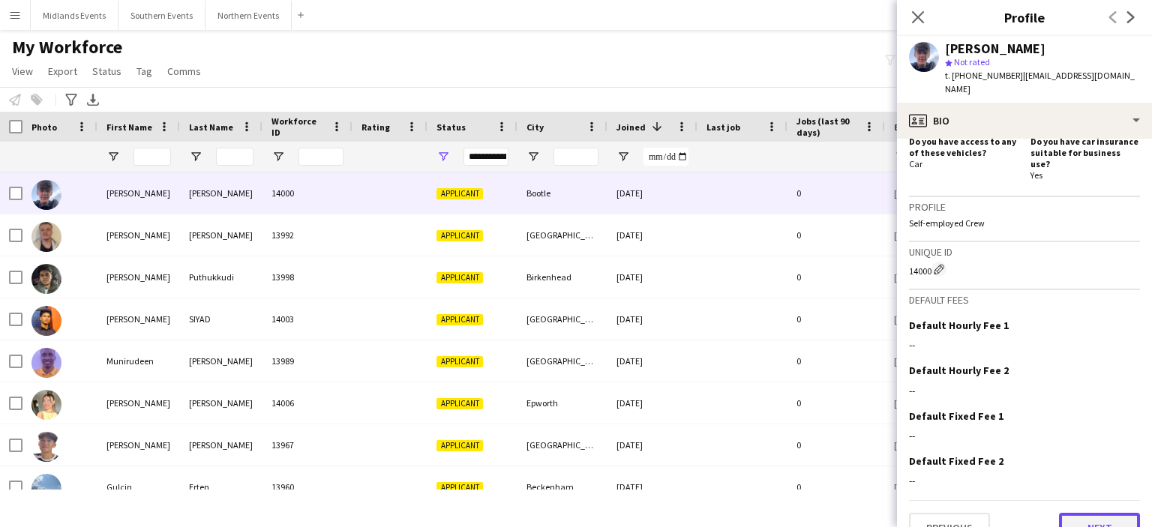
click at [1092, 513] on button "Next" at bounding box center [1099, 528] width 81 height 30
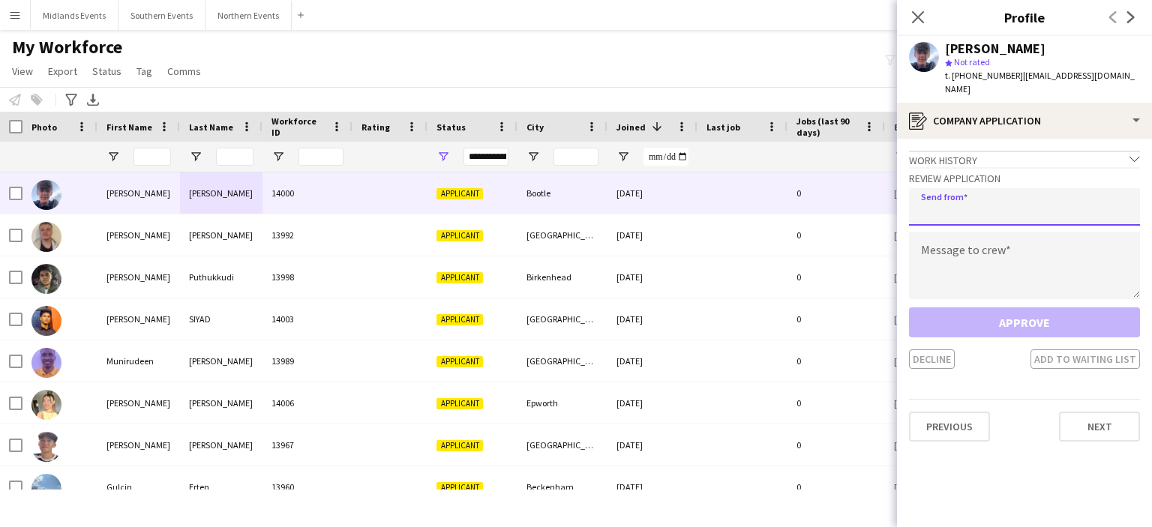
click at [967, 188] on input "email" at bounding box center [1024, 206] width 231 height 37
type input "**********"
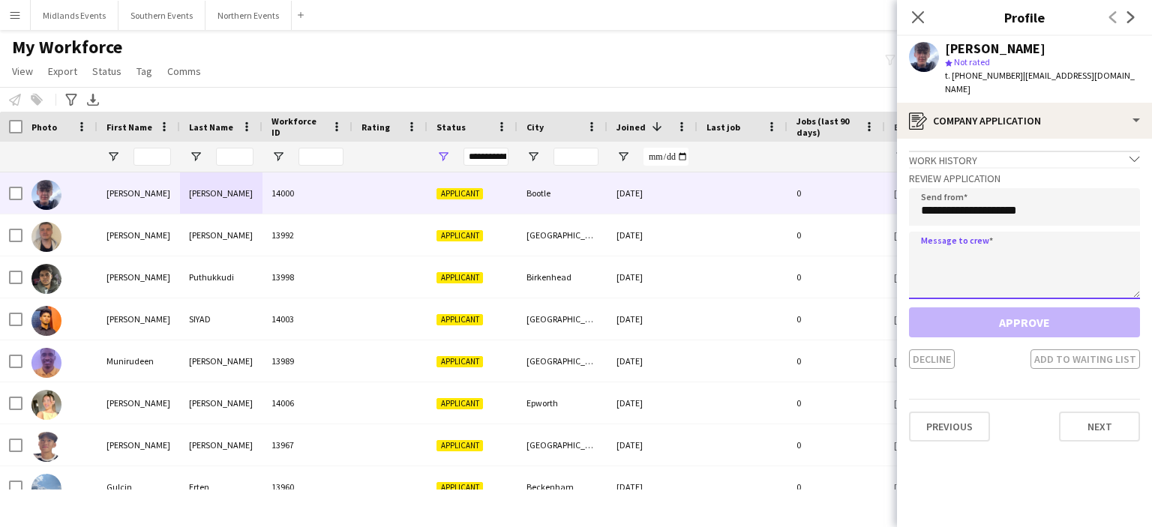
paste textarea "**********"
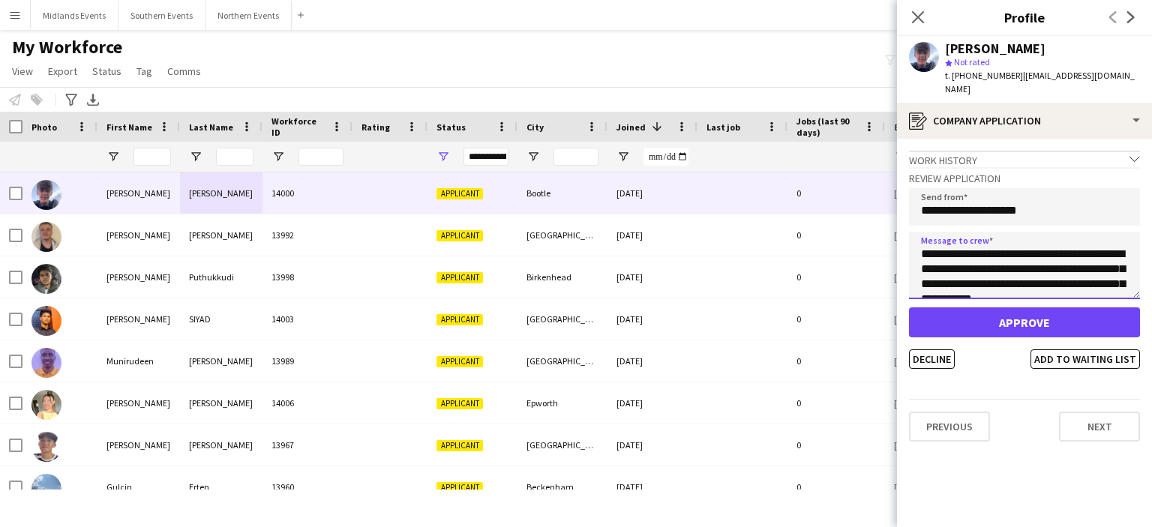
scroll to position [324, 0]
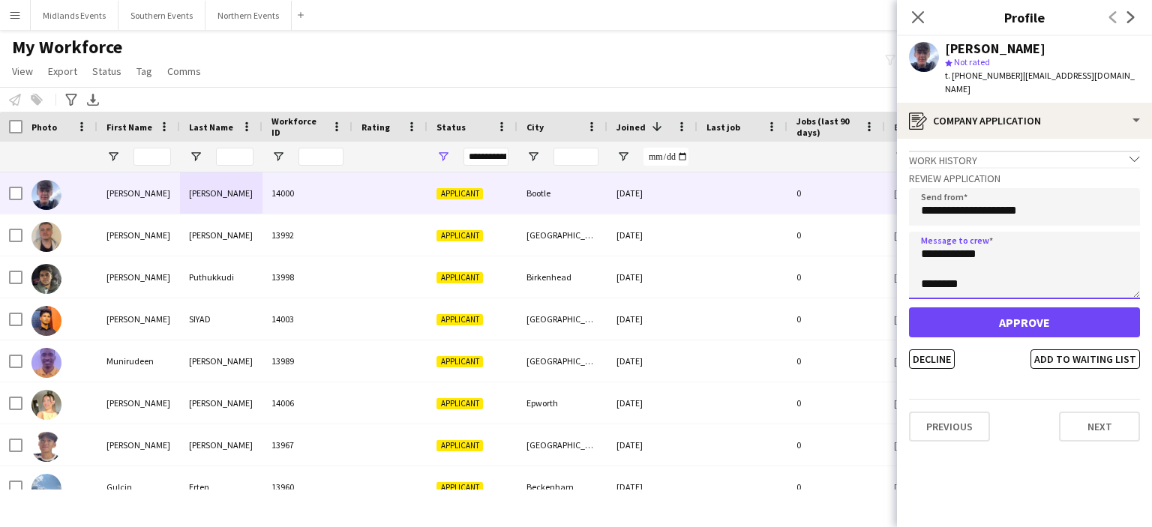
type textarea "**********"
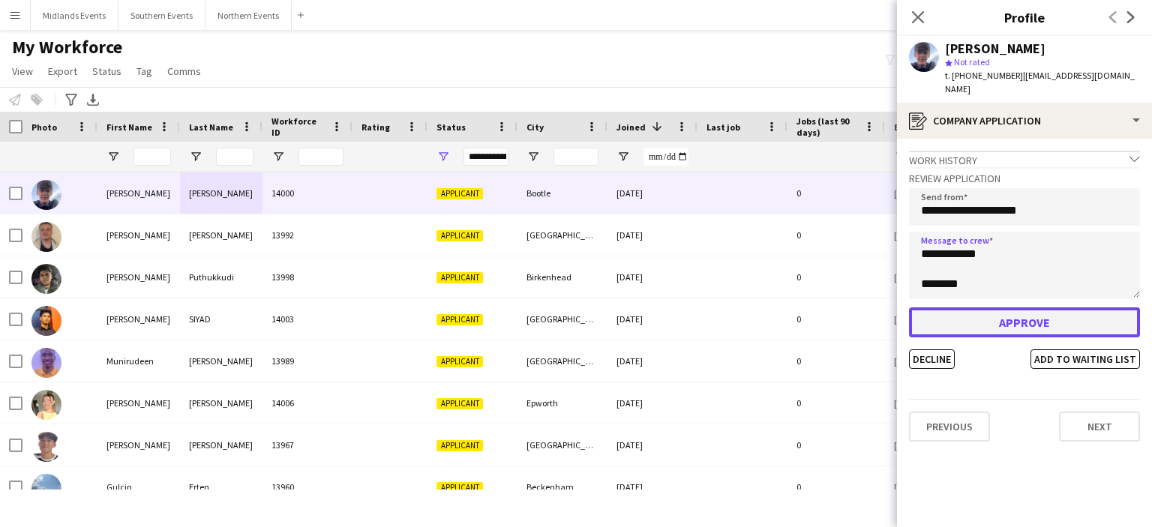
click at [948, 311] on button "Approve" at bounding box center [1024, 322] width 231 height 30
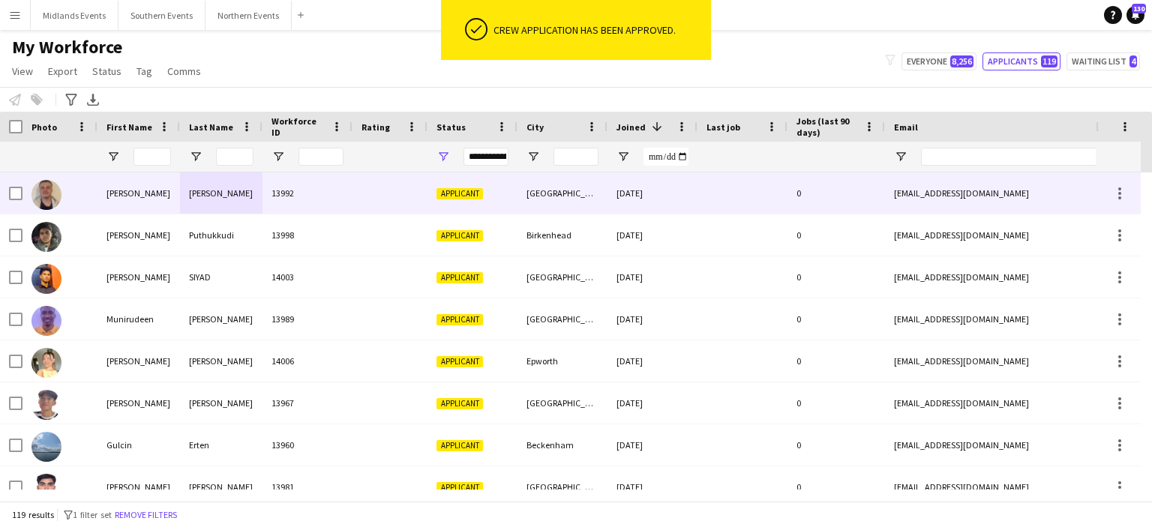
click at [235, 197] on div "[PERSON_NAME]" at bounding box center [221, 192] width 82 height 41
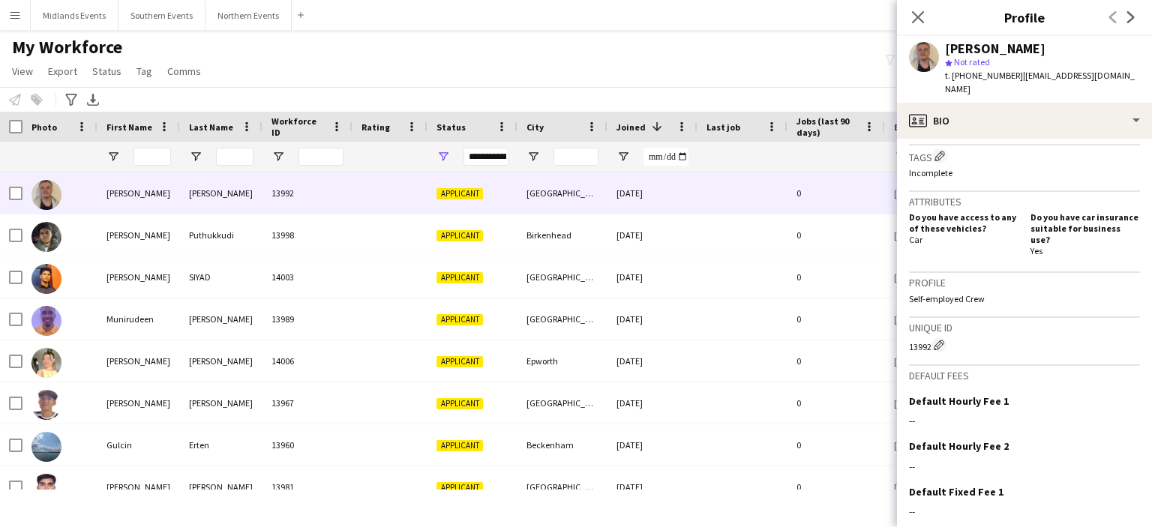
scroll to position [540, 0]
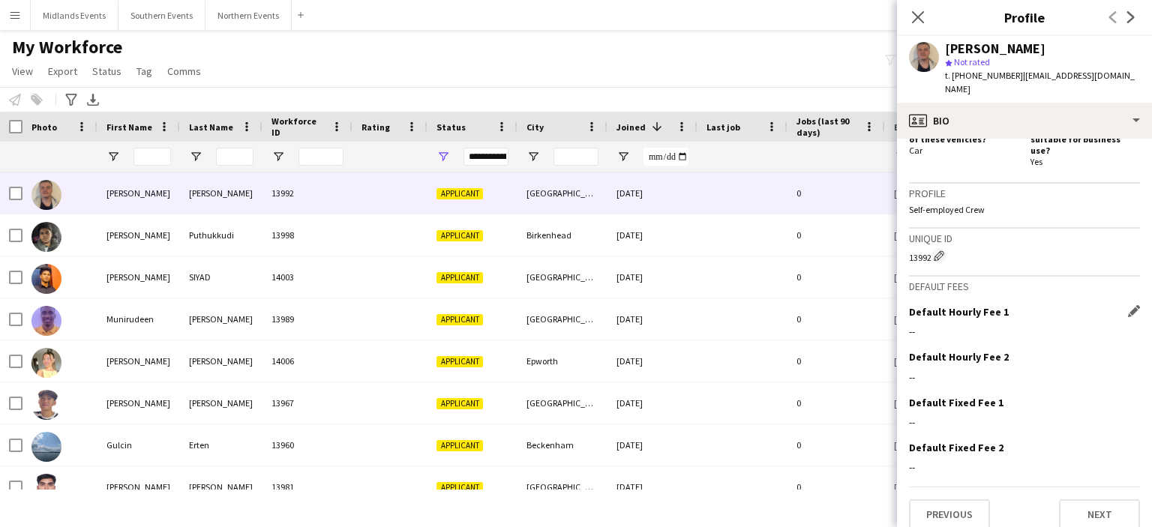
click at [921, 305] on h3 "Default Hourly Fee 1" at bounding box center [959, 311] width 100 height 13
click at [1128, 305] on app-icon "Edit this field" at bounding box center [1134, 311] width 12 height 12
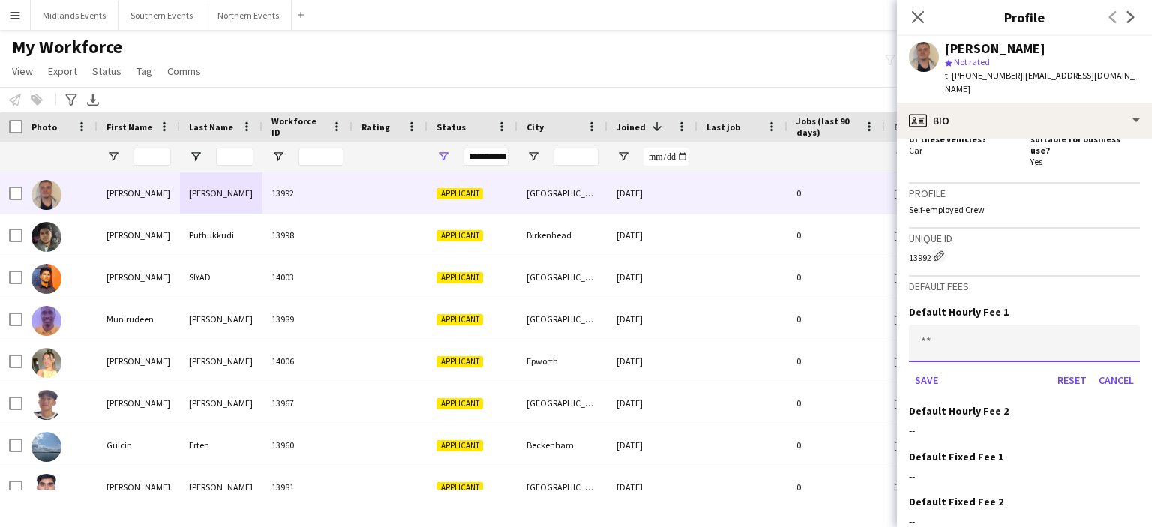
click at [948, 325] on input at bounding box center [1024, 343] width 231 height 37
type input "******"
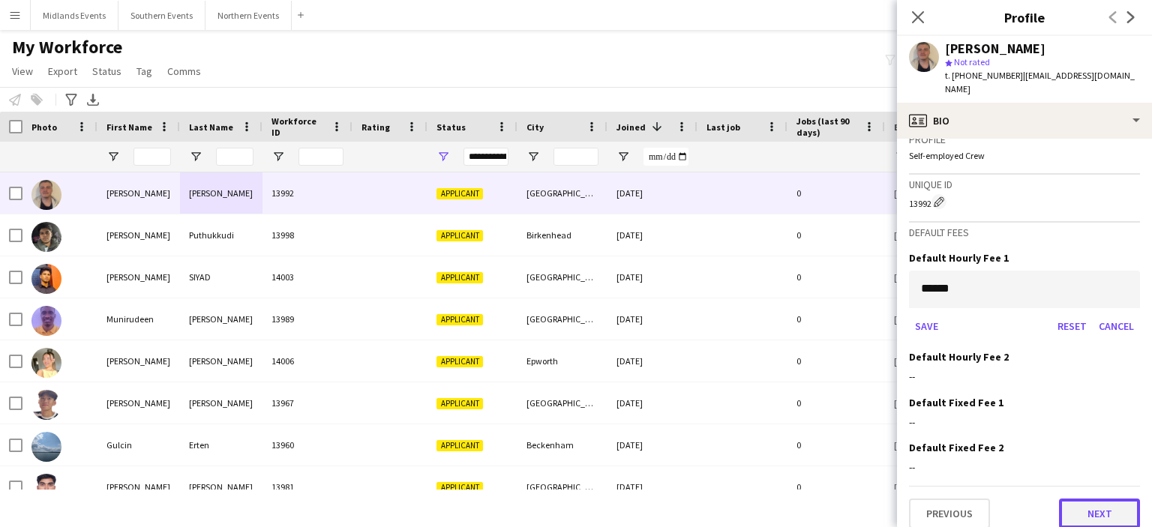
click at [1087, 502] on button "Next" at bounding box center [1099, 514] width 81 height 30
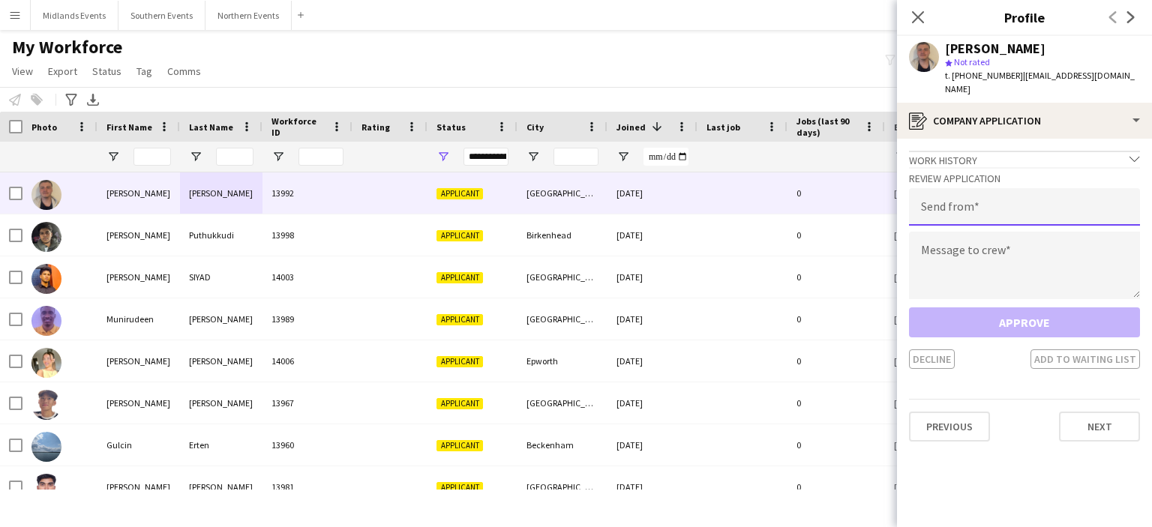
click at [981, 196] on input "email" at bounding box center [1024, 206] width 231 height 37
type input "**********"
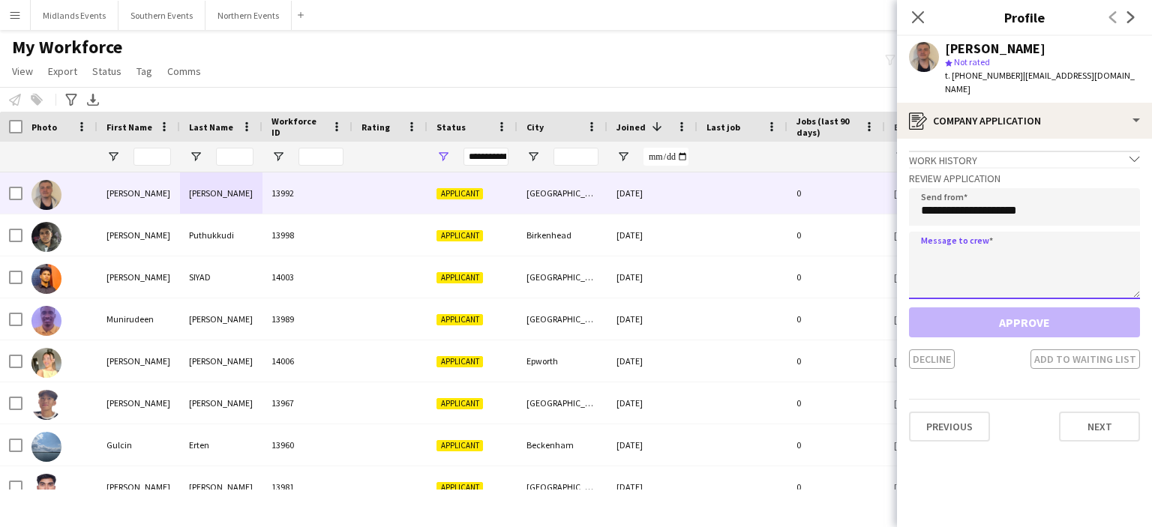
paste textarea "**********"
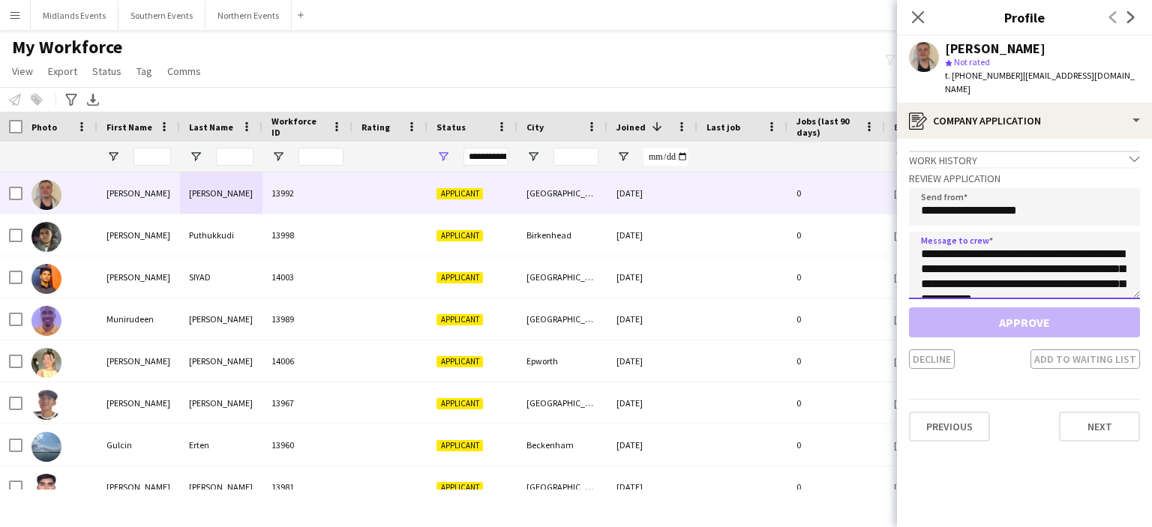
scroll to position [324, 0]
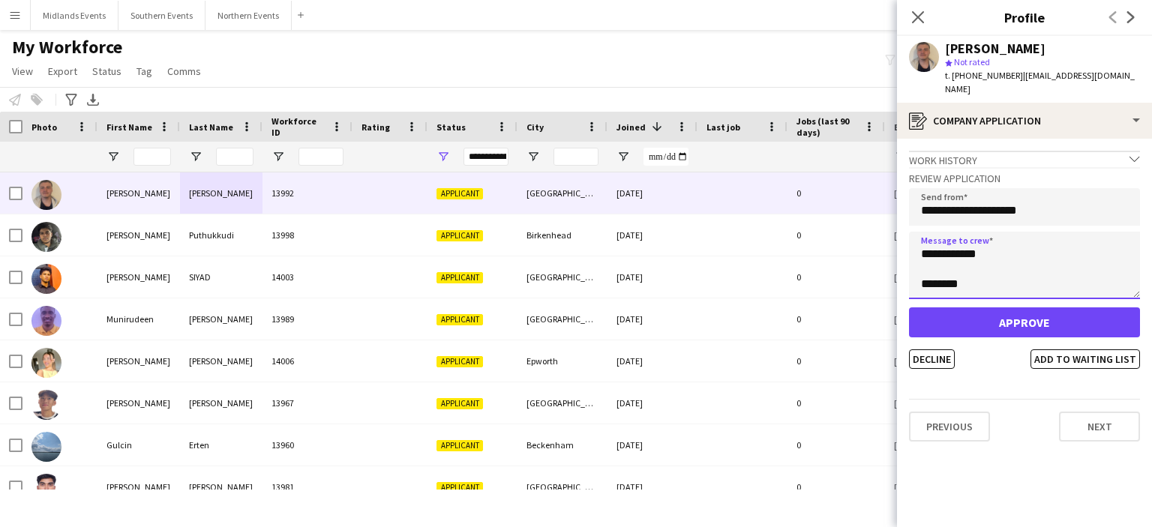
type textarea "**********"
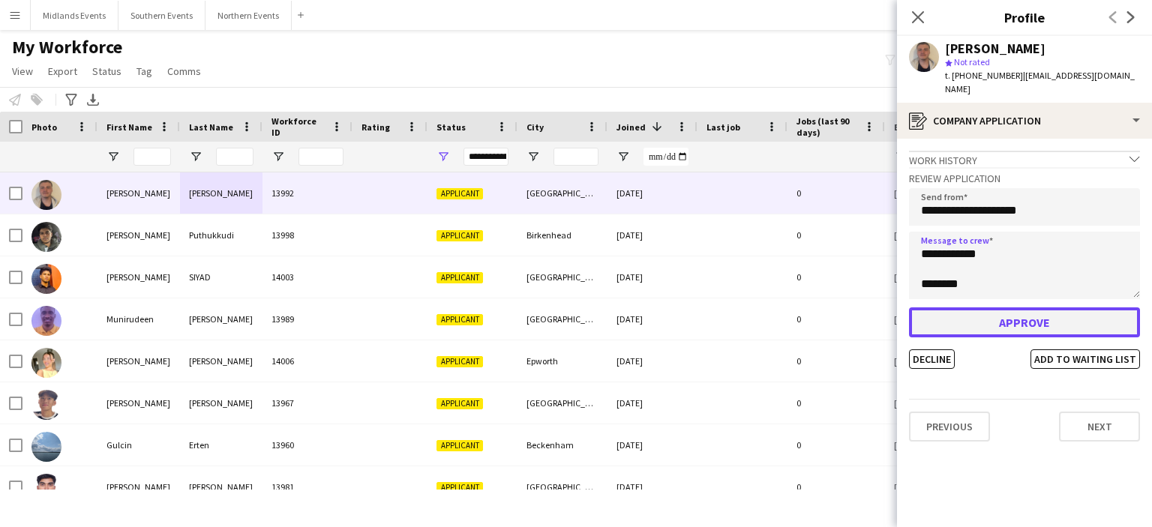
click at [986, 324] on button "Approve" at bounding box center [1024, 322] width 231 height 30
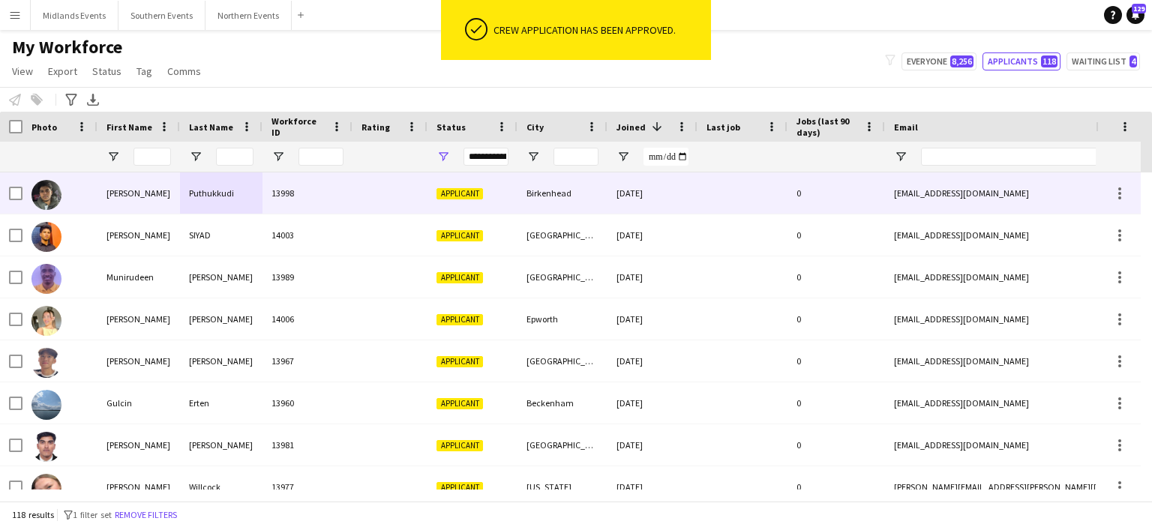
click at [226, 197] on div "Puthukkudi" at bounding box center [221, 192] width 82 height 41
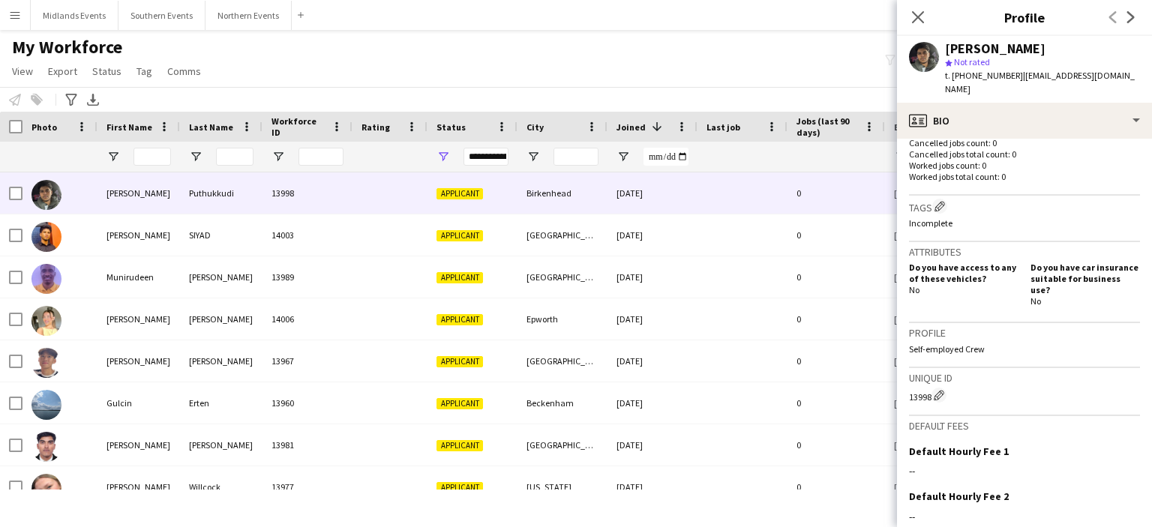
scroll to position [405, 0]
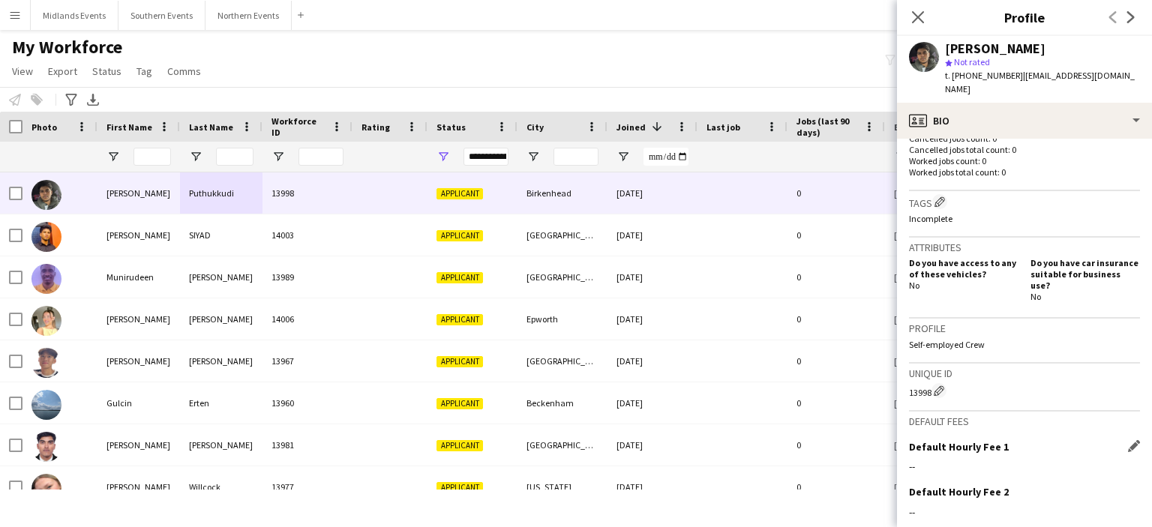
click at [990, 449] on div "Default Hourly Fee 1 Edit this field --" at bounding box center [1024, 462] width 231 height 45
click at [914, 460] on div "--" at bounding box center [1024, 466] width 231 height 13
click at [1128, 440] on app-icon "Edit this field" at bounding box center [1134, 446] width 12 height 12
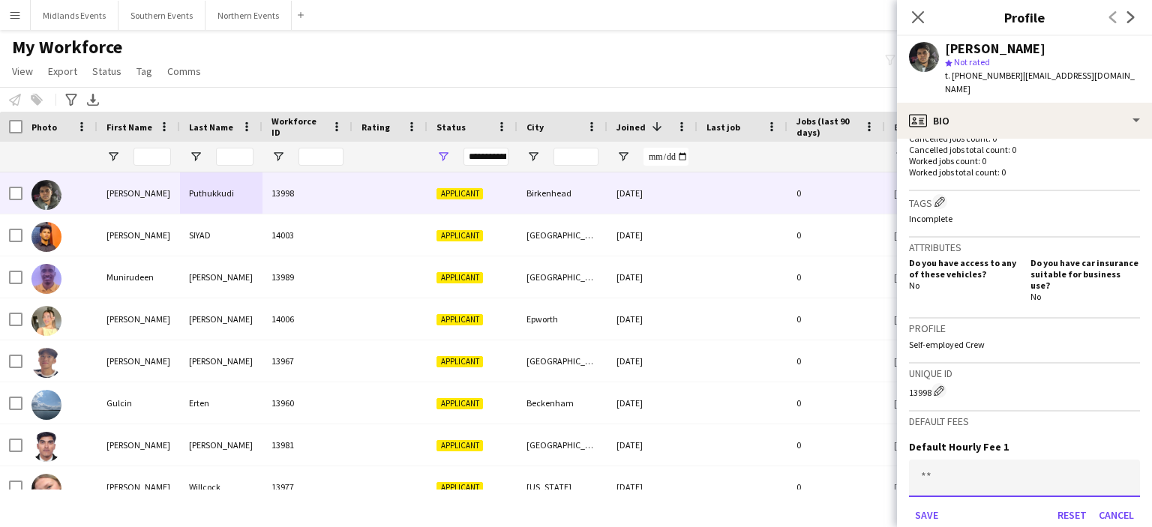
click at [927, 460] on input at bounding box center [1024, 478] width 231 height 37
type input "***"
click at [922, 503] on button "Save" at bounding box center [926, 515] width 35 height 24
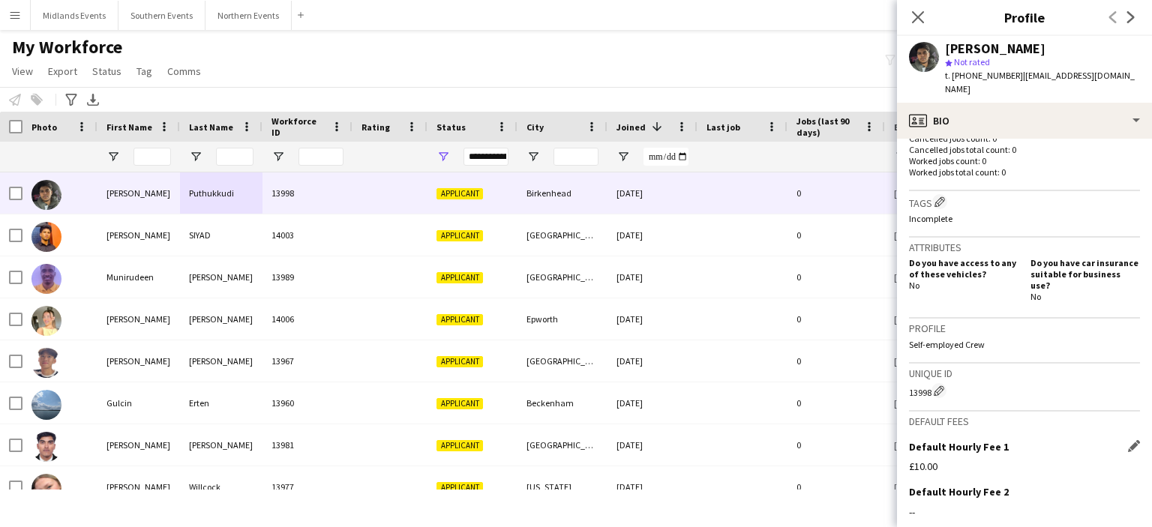
scroll to position [526, 0]
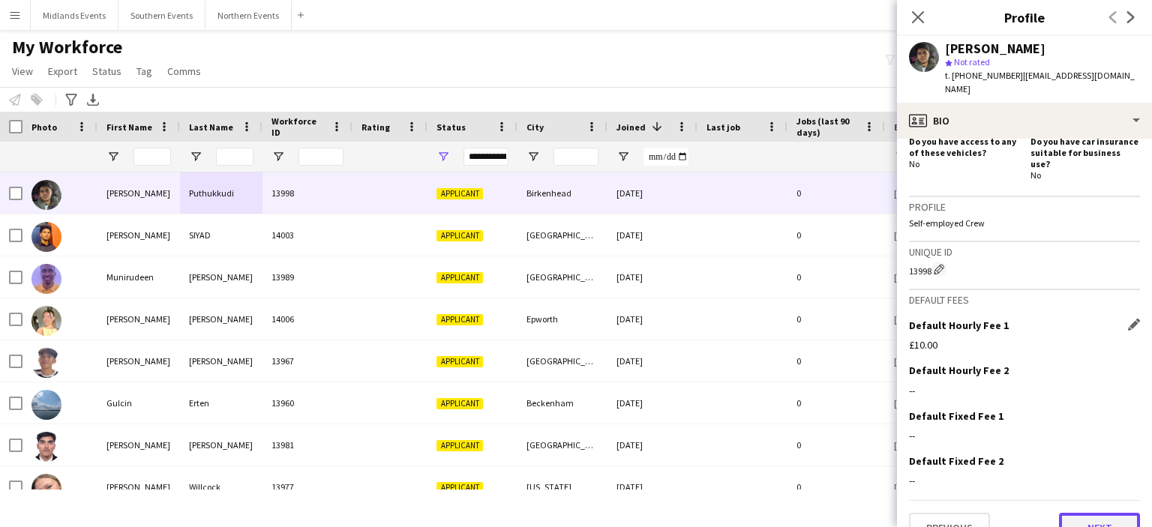
click at [1071, 513] on button "Next" at bounding box center [1099, 528] width 81 height 30
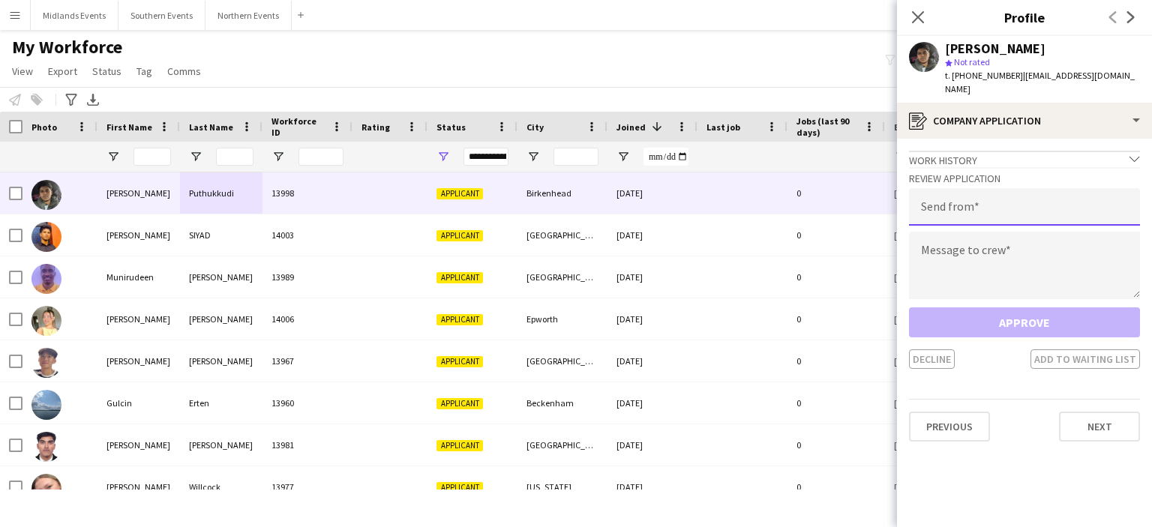
click at [978, 202] on input "email" at bounding box center [1024, 206] width 231 height 37
type input "**********"
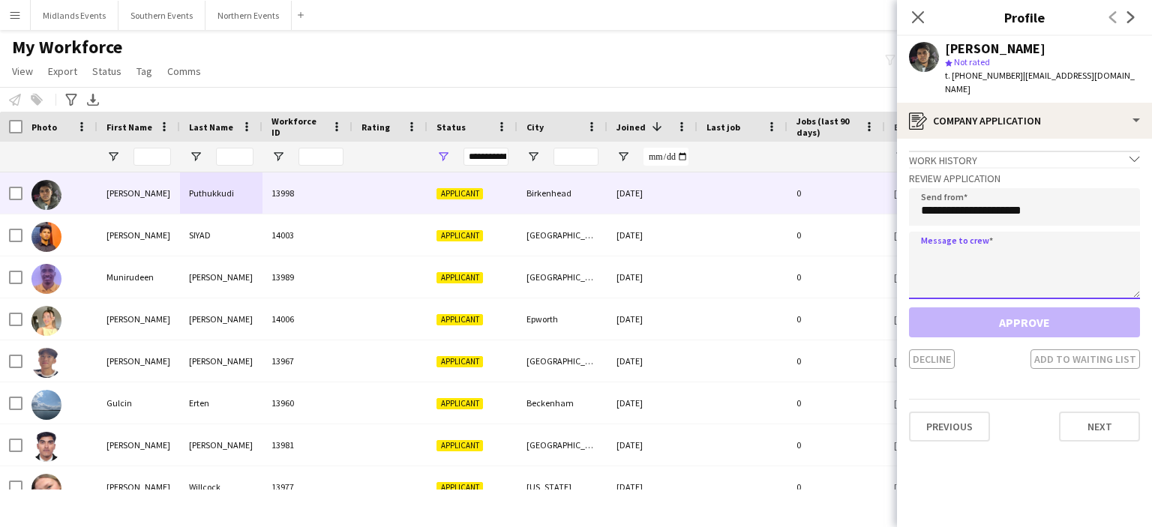
paste textarea "**********"
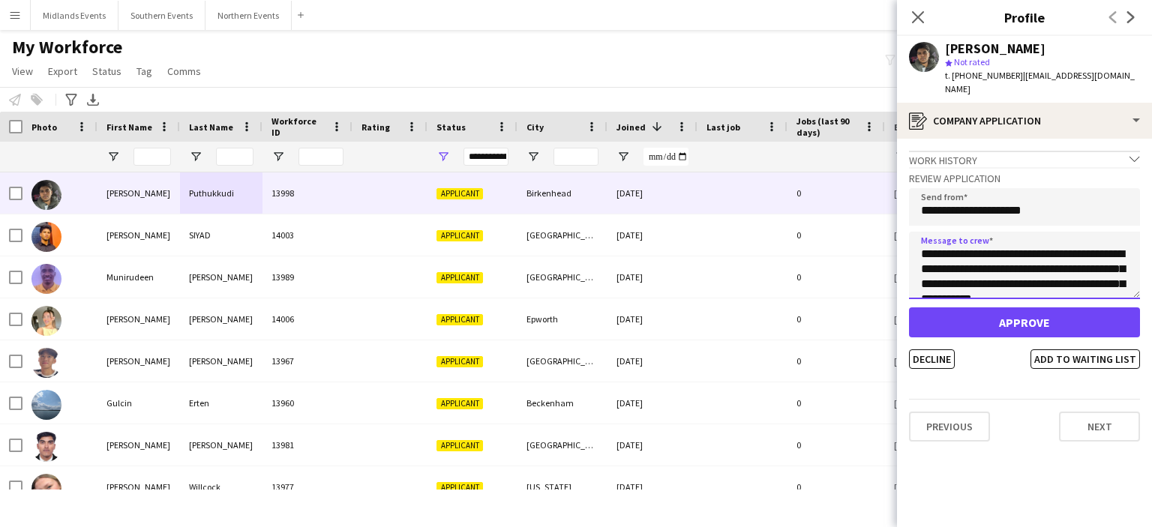
scroll to position [324, 0]
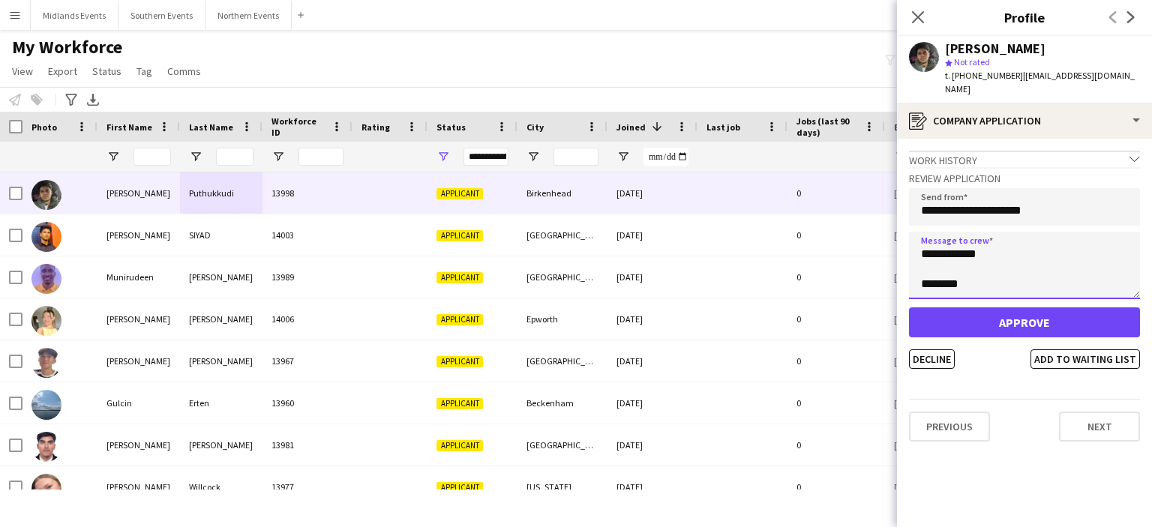
type textarea "**********"
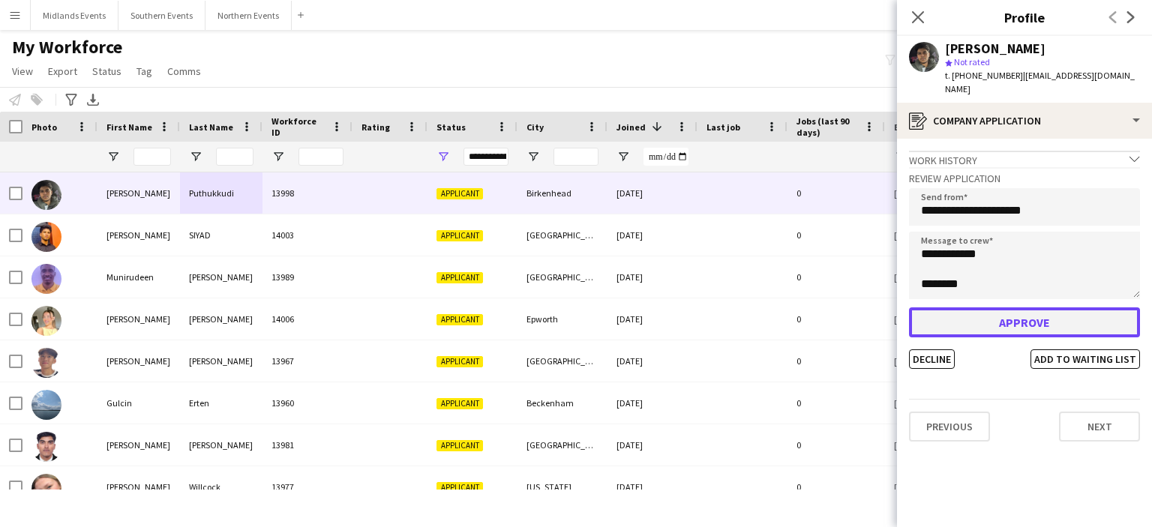
click at [1009, 307] on button "Approve" at bounding box center [1024, 322] width 231 height 30
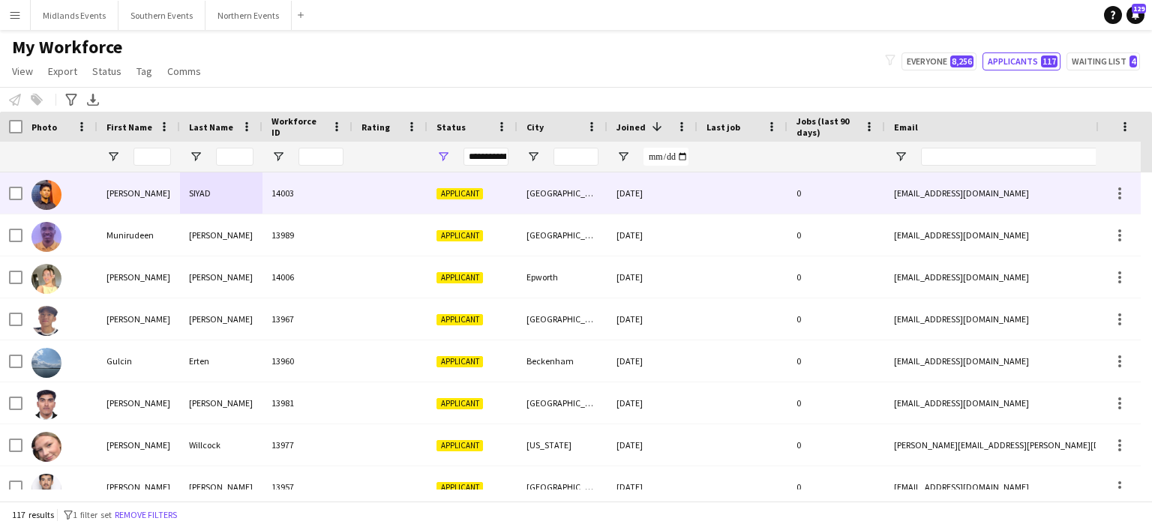
click at [210, 194] on div "SIYAD" at bounding box center [221, 192] width 82 height 41
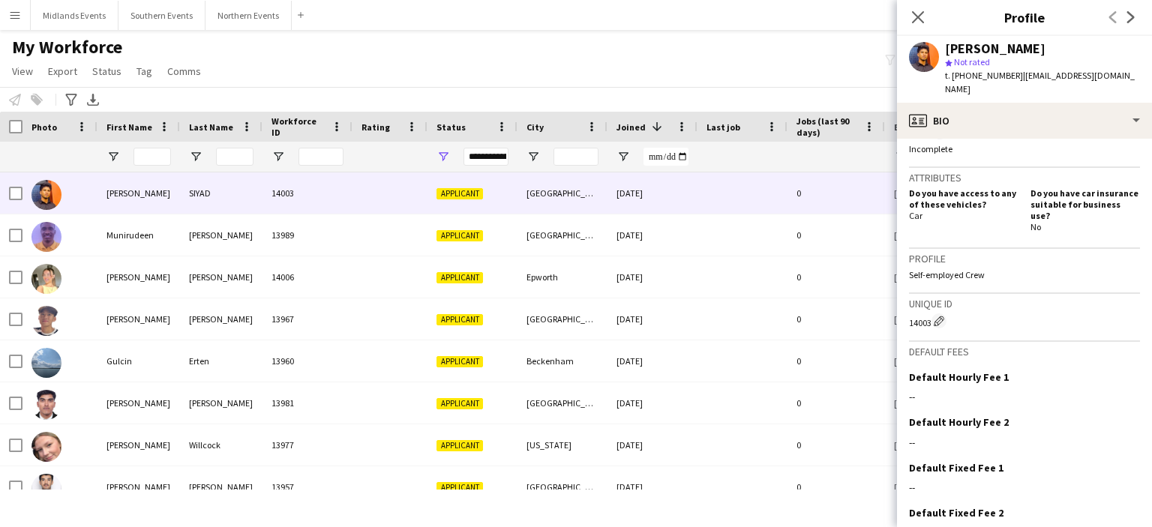
scroll to position [526, 0]
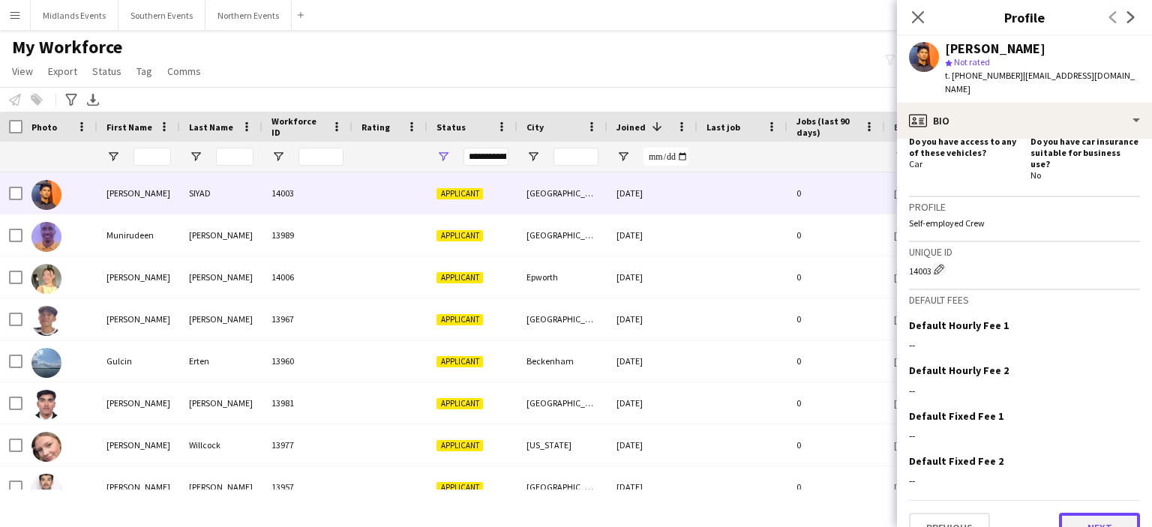
click at [1093, 513] on button "Next" at bounding box center [1099, 528] width 81 height 30
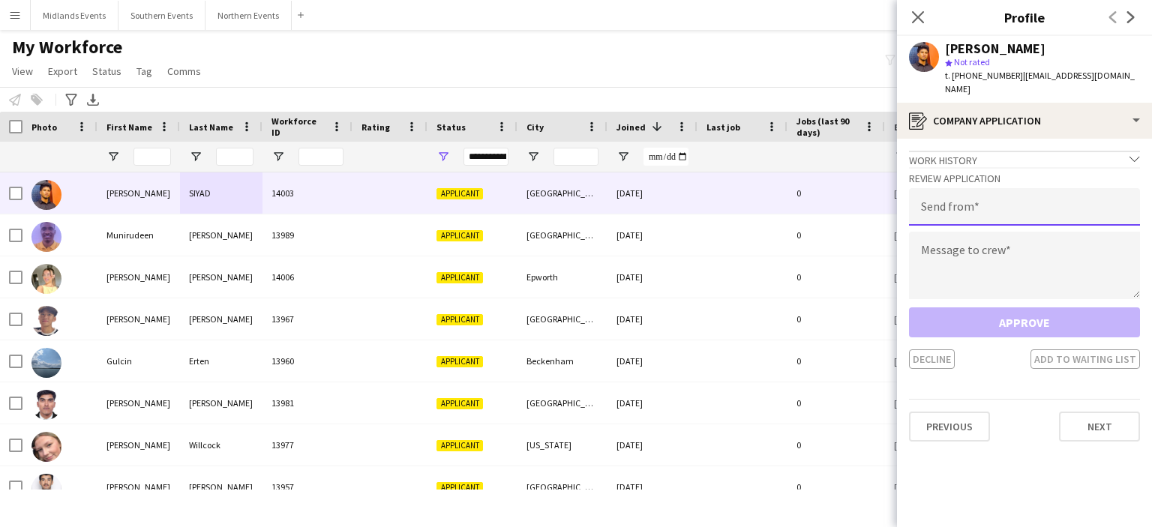
click at [951, 197] on input "email" at bounding box center [1024, 206] width 231 height 37
type input "**********"
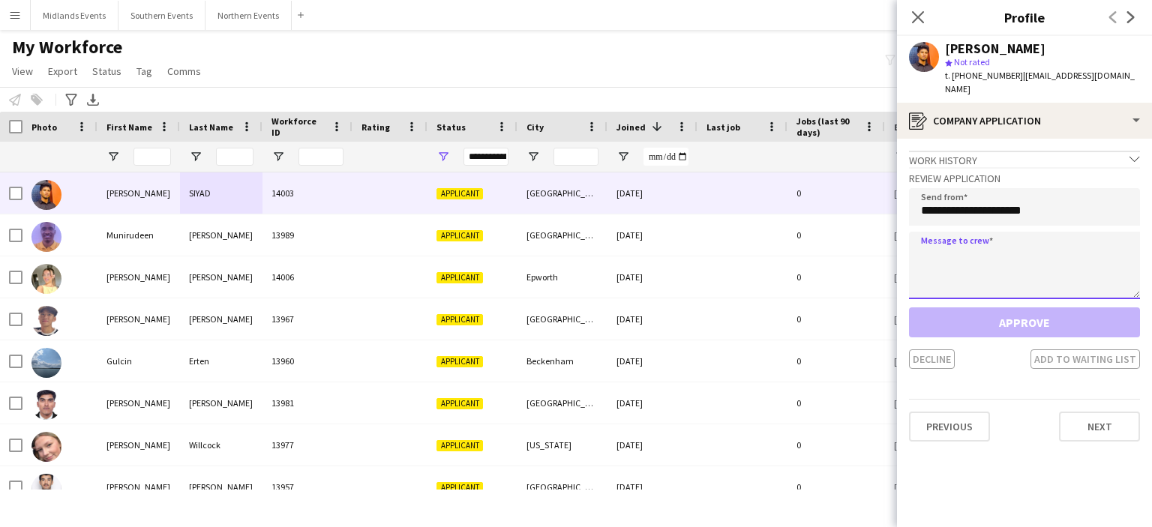
paste textarea "**********"
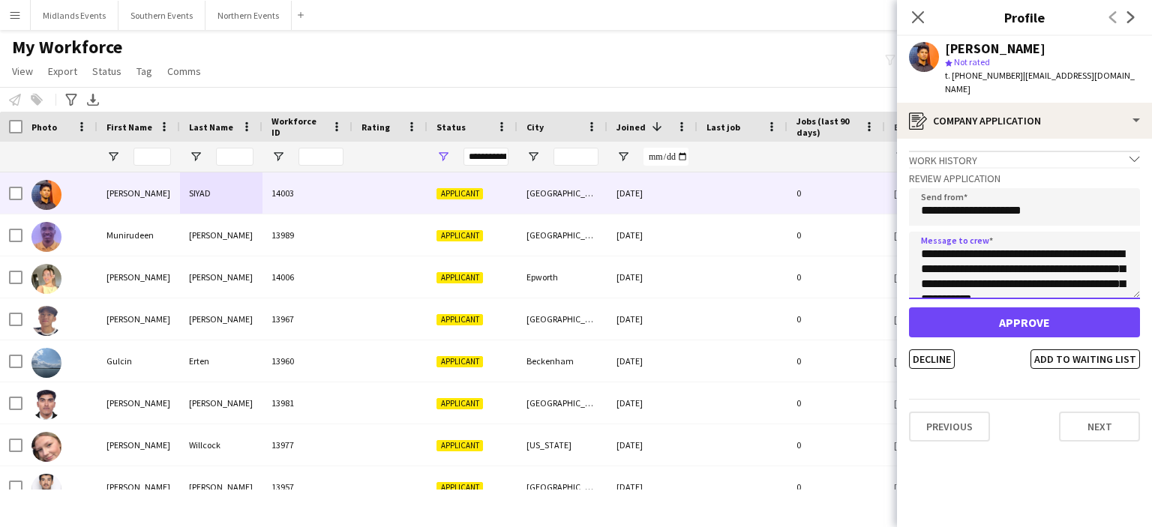
scroll to position [324, 0]
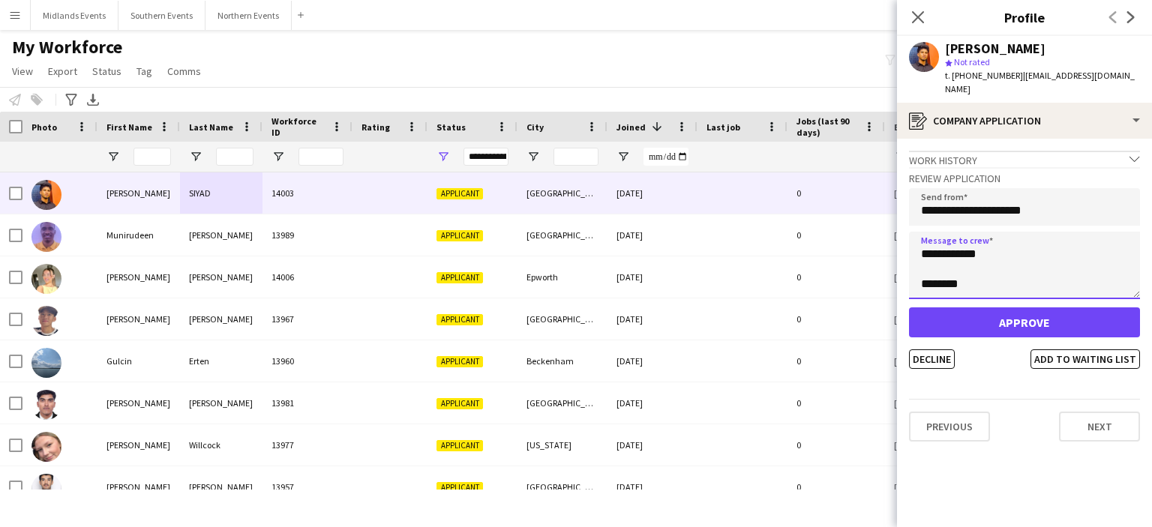
type textarea "**********"
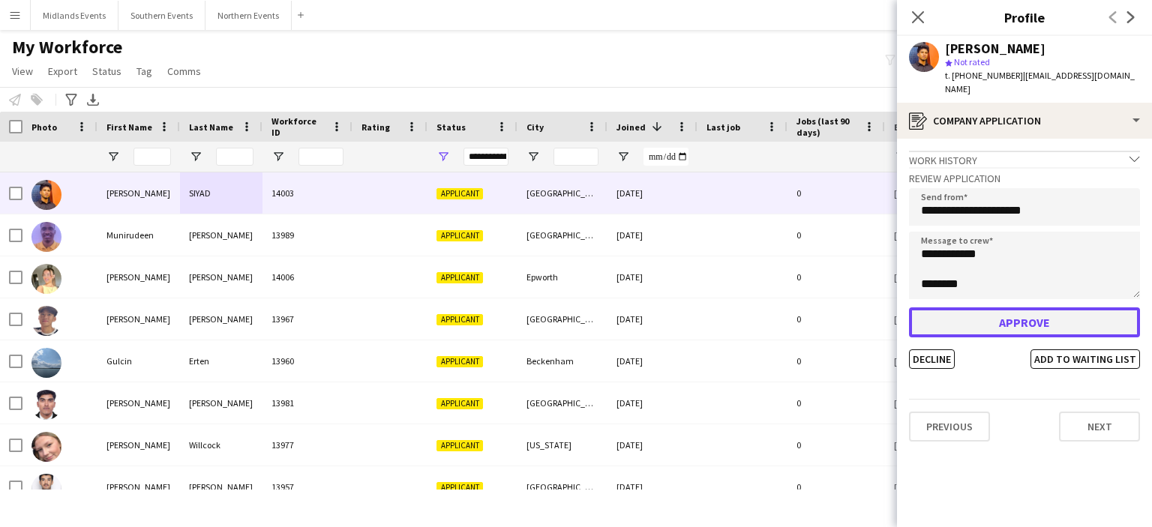
click at [990, 310] on button "Approve" at bounding box center [1024, 322] width 231 height 30
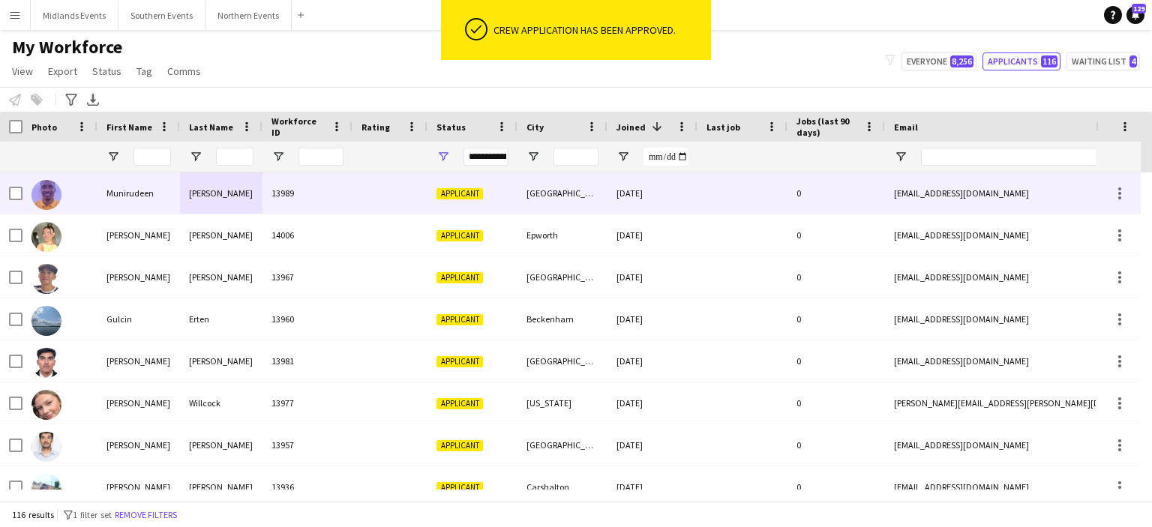
click at [219, 193] on div "[PERSON_NAME]" at bounding box center [221, 192] width 82 height 41
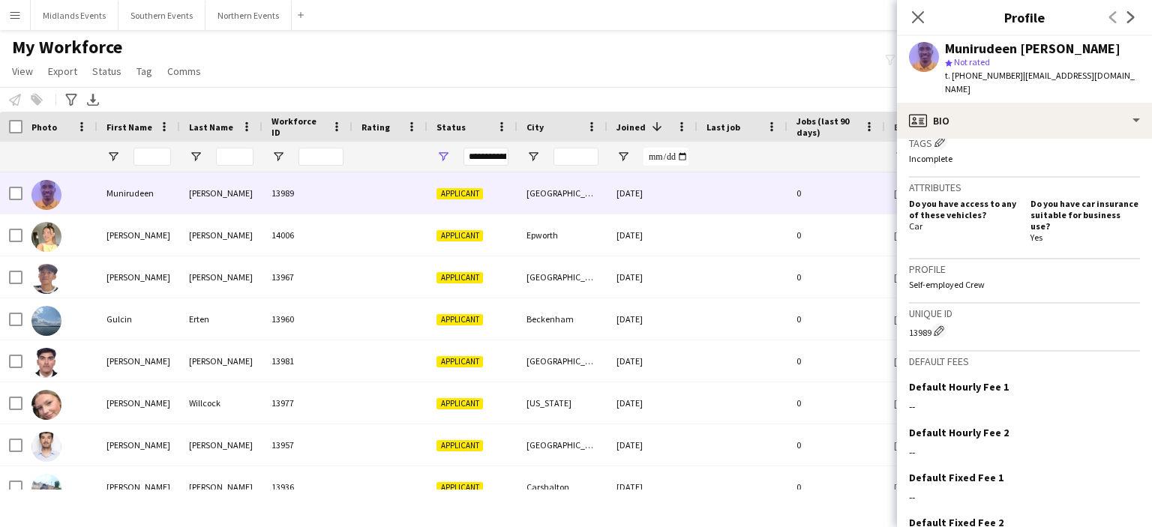
scroll to position [553, 0]
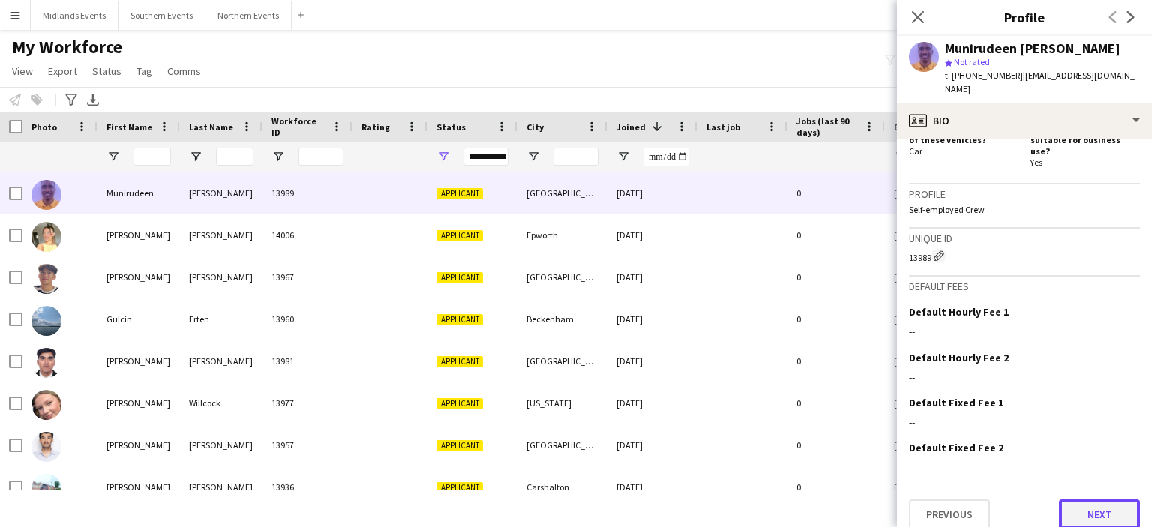
click at [1104, 499] on button "Next" at bounding box center [1099, 514] width 81 height 30
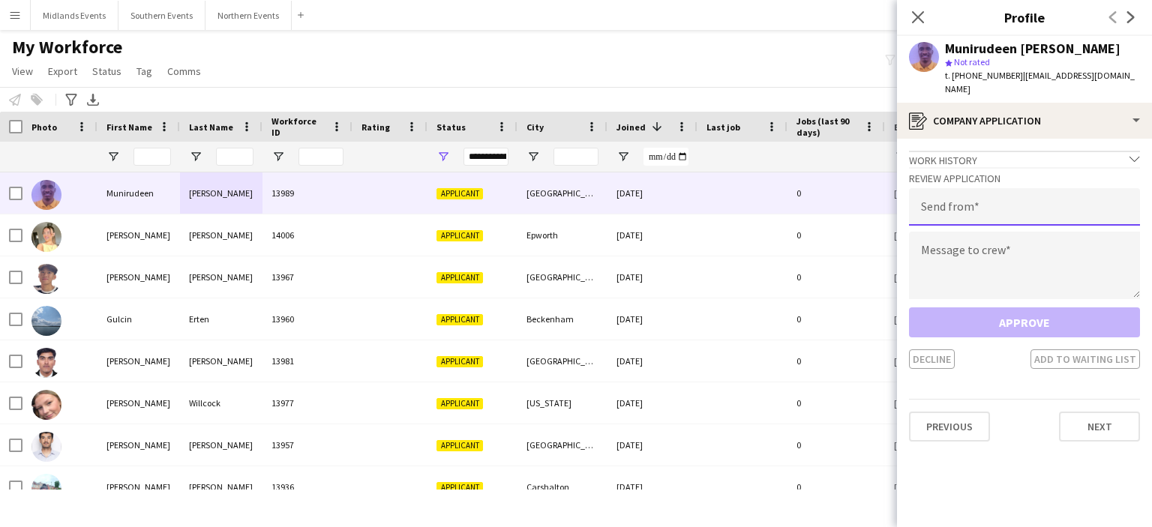
click at [984, 202] on input "email" at bounding box center [1024, 206] width 231 height 37
type input "**********"
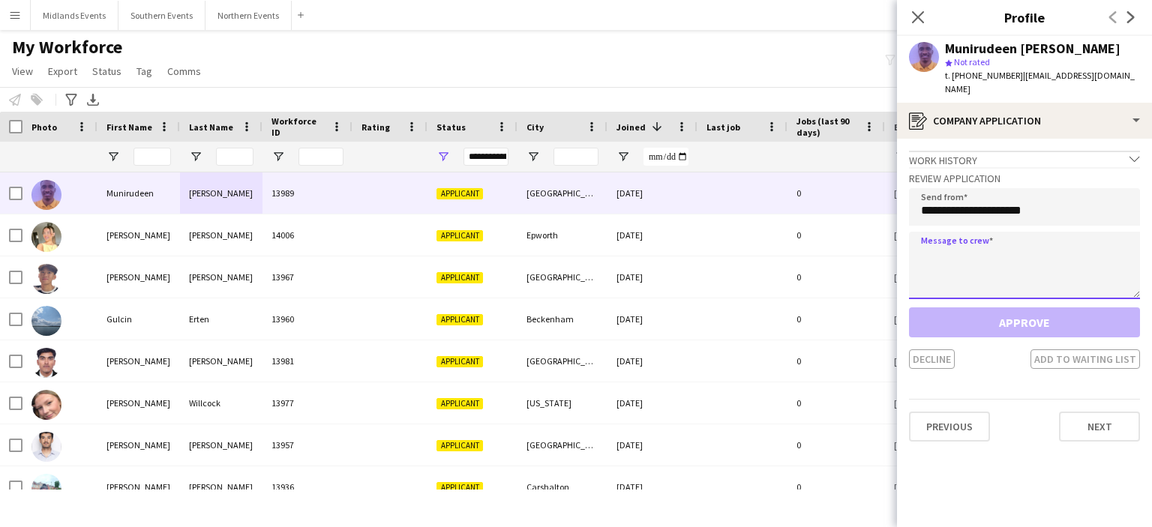
paste textarea "**********"
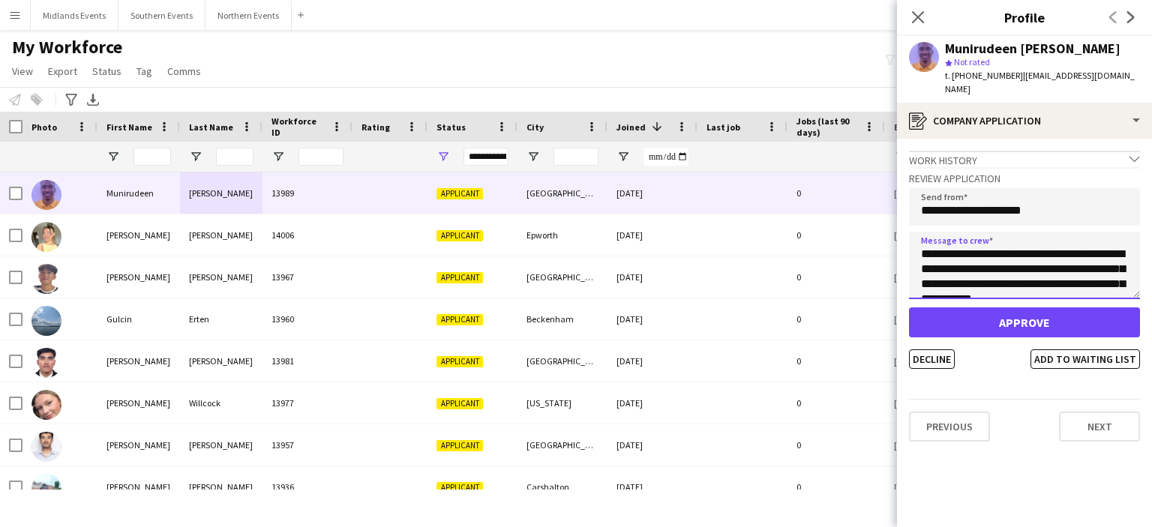
scroll to position [324, 0]
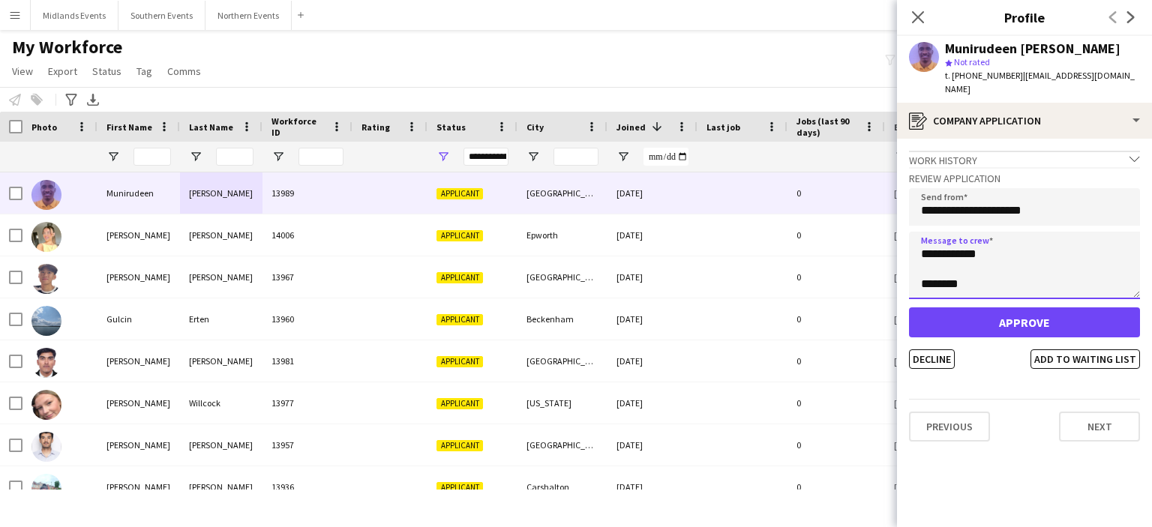
type textarea "**********"
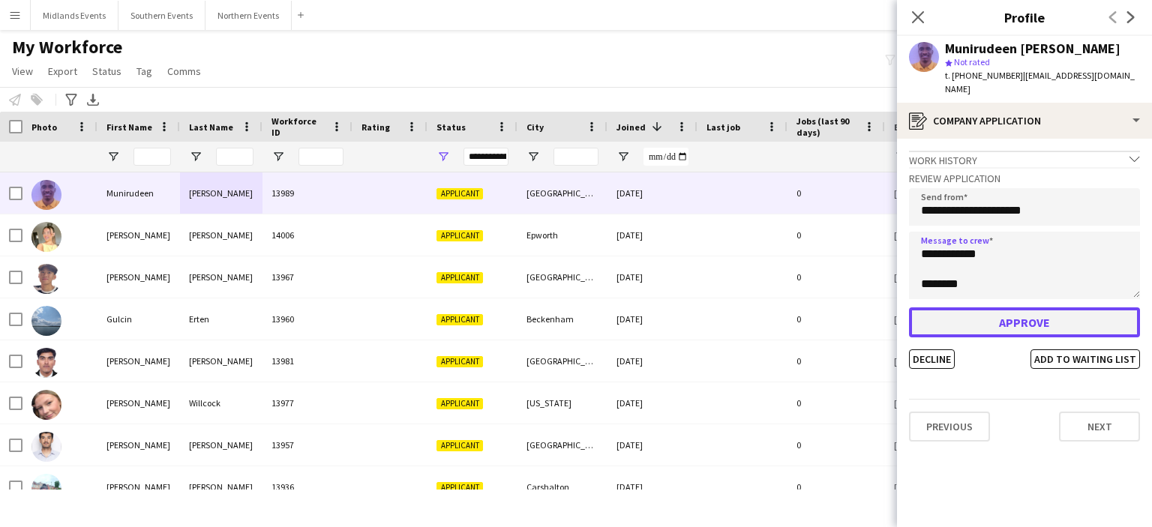
click at [982, 328] on button "Approve" at bounding box center [1024, 322] width 231 height 30
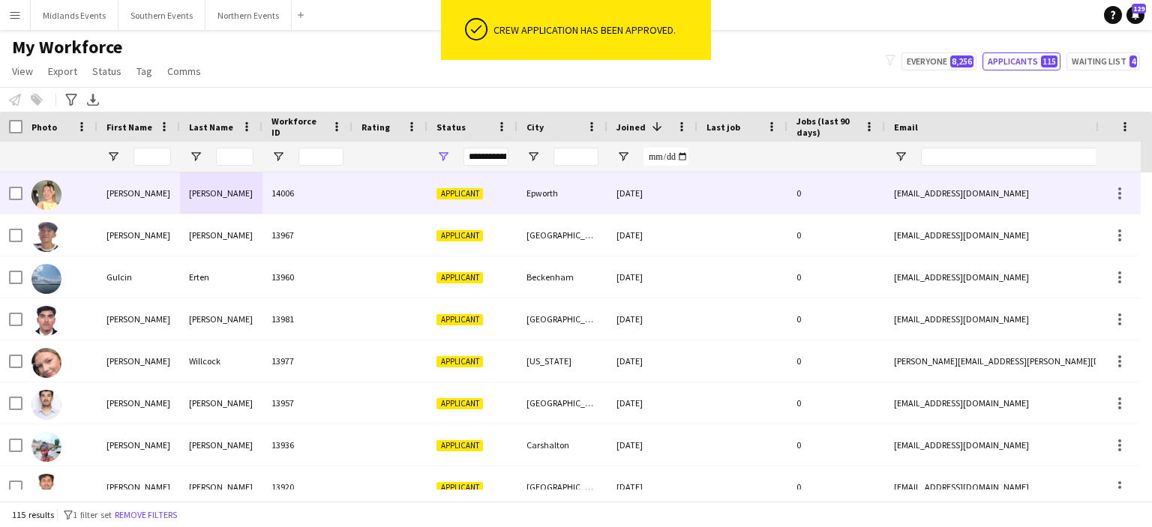
click at [227, 187] on div "[PERSON_NAME]" at bounding box center [221, 192] width 82 height 41
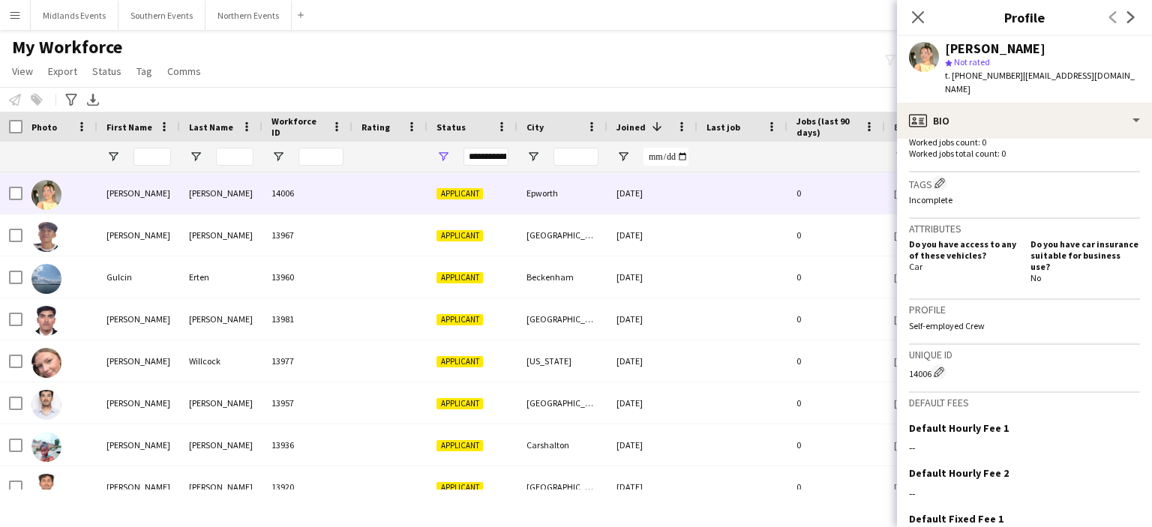
scroll to position [507, 0]
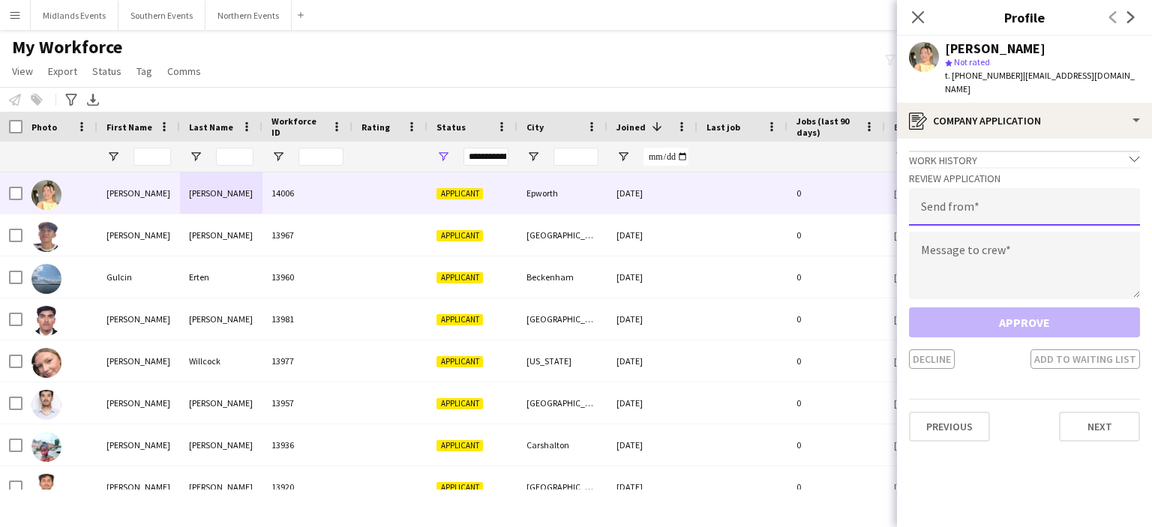
click at [961, 200] on input "email" at bounding box center [1024, 206] width 231 height 37
type input "**********"
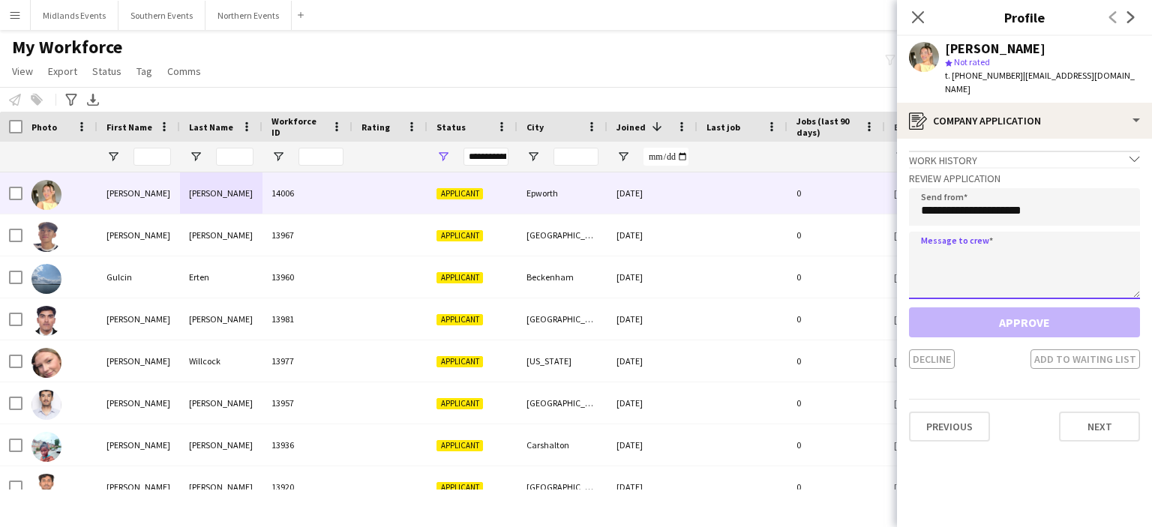
paste textarea "**********"
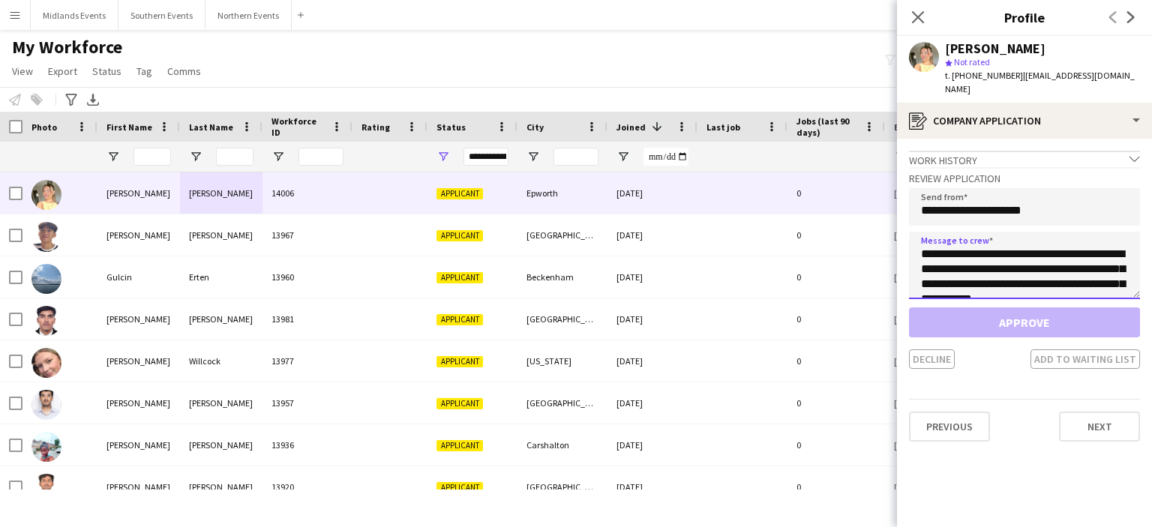
scroll to position [324, 0]
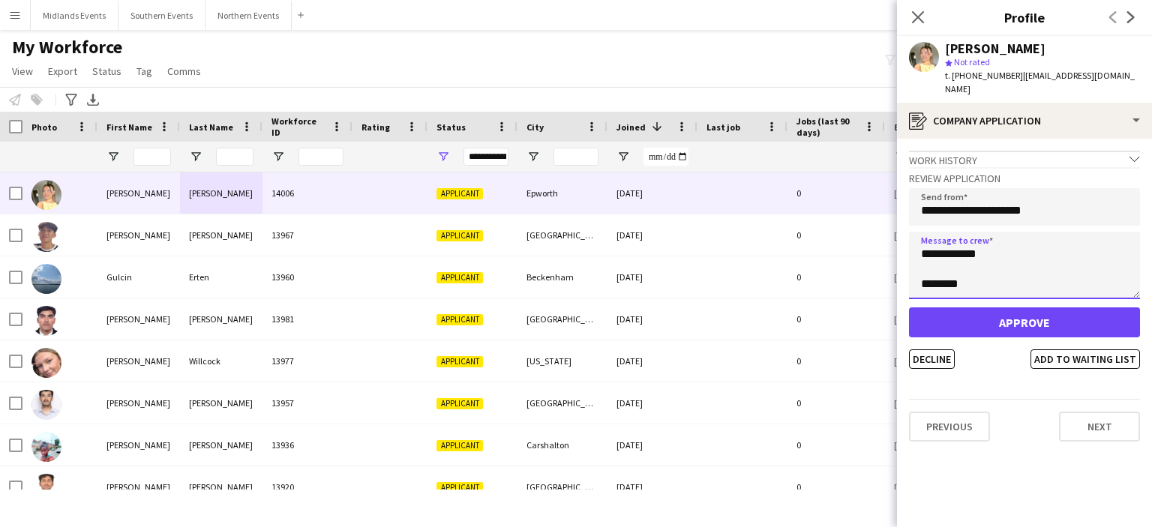
type textarea "**********"
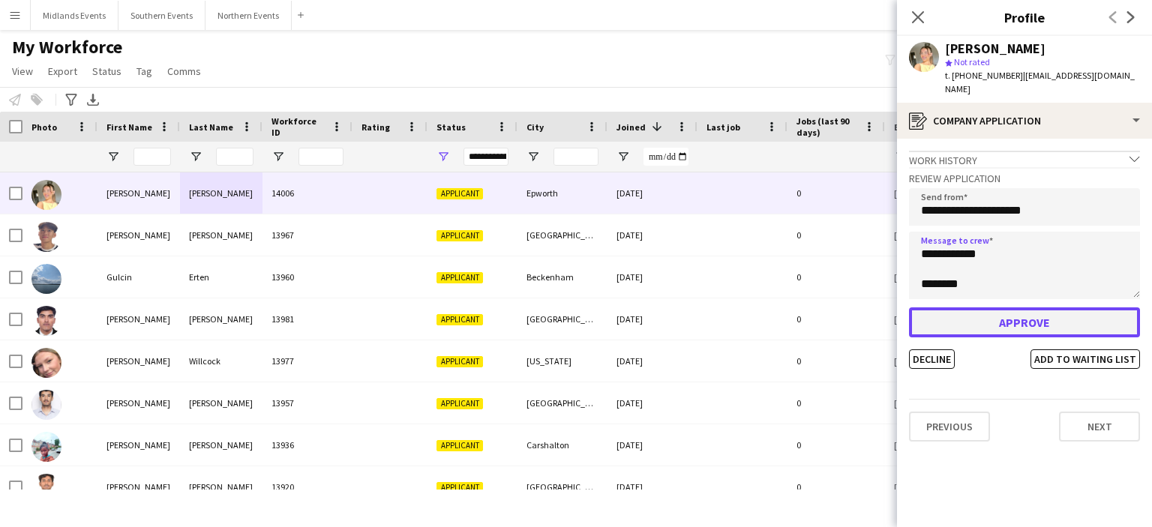
click at [1000, 308] on button "Approve" at bounding box center [1024, 322] width 231 height 30
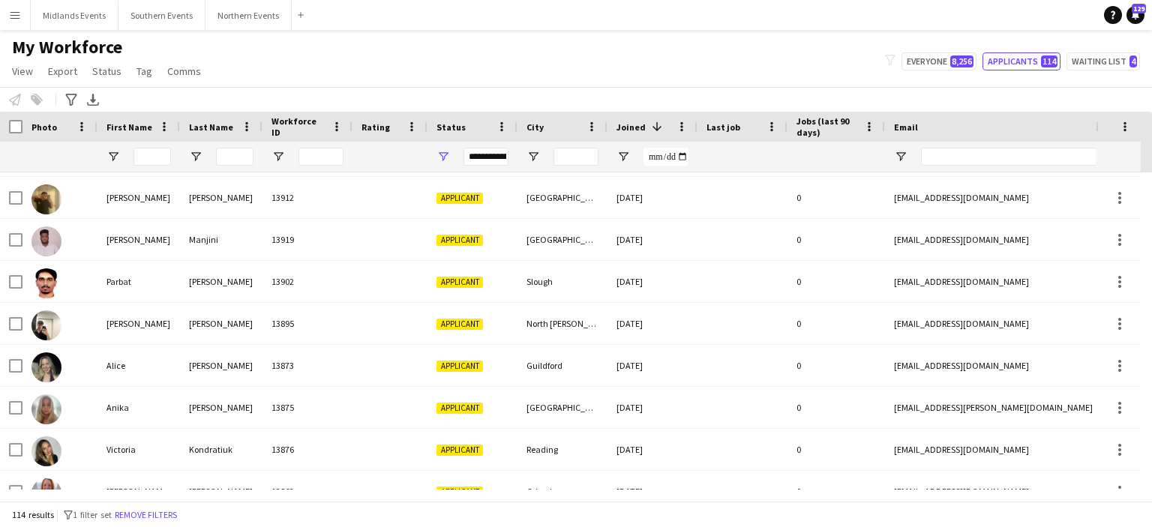
scroll to position [0, 0]
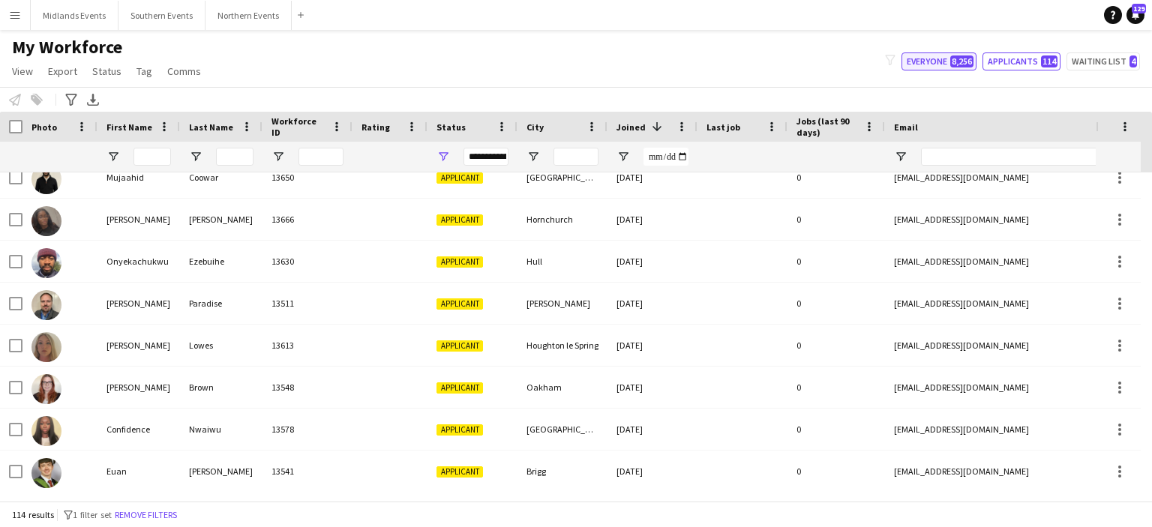
click at [925, 61] on button "Everyone 8,256" at bounding box center [938, 61] width 75 height 18
click at [237, 160] on input "Last Name Filter Input" at bounding box center [234, 157] width 37 height 18
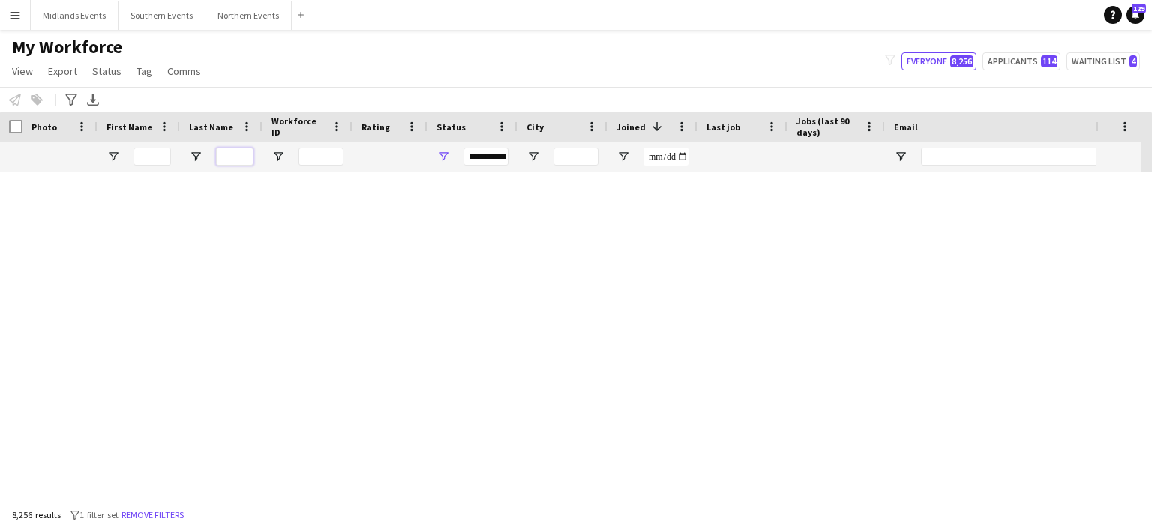
type input "**********"
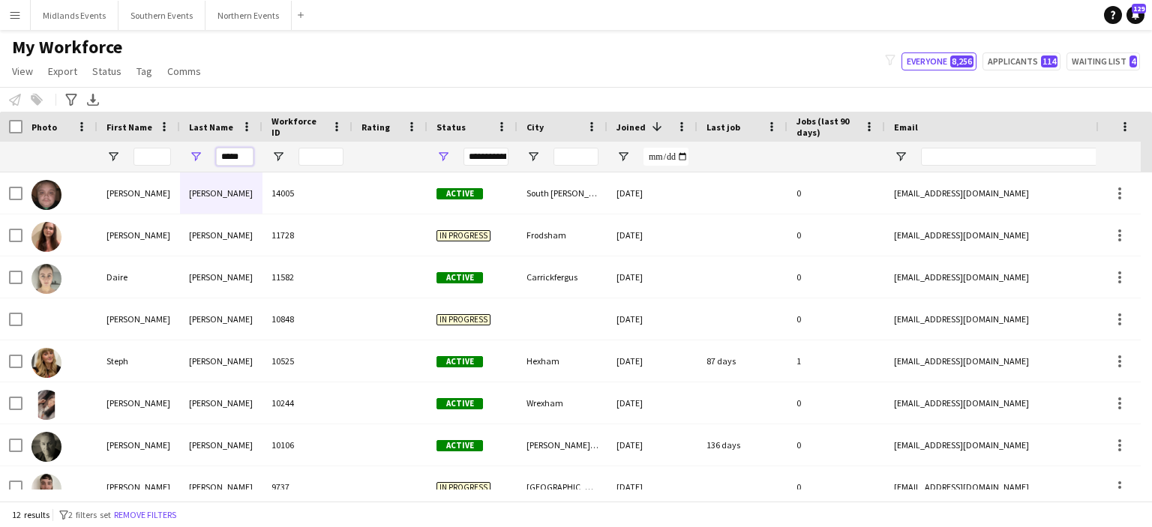
click at [242, 154] on input "*****" at bounding box center [234, 157] width 37 height 18
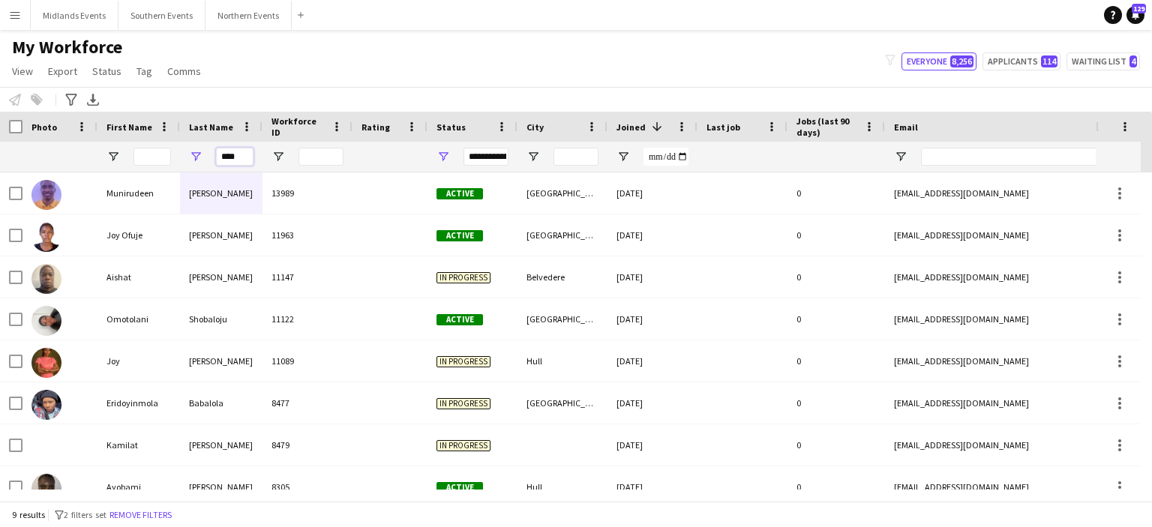
type input "****"
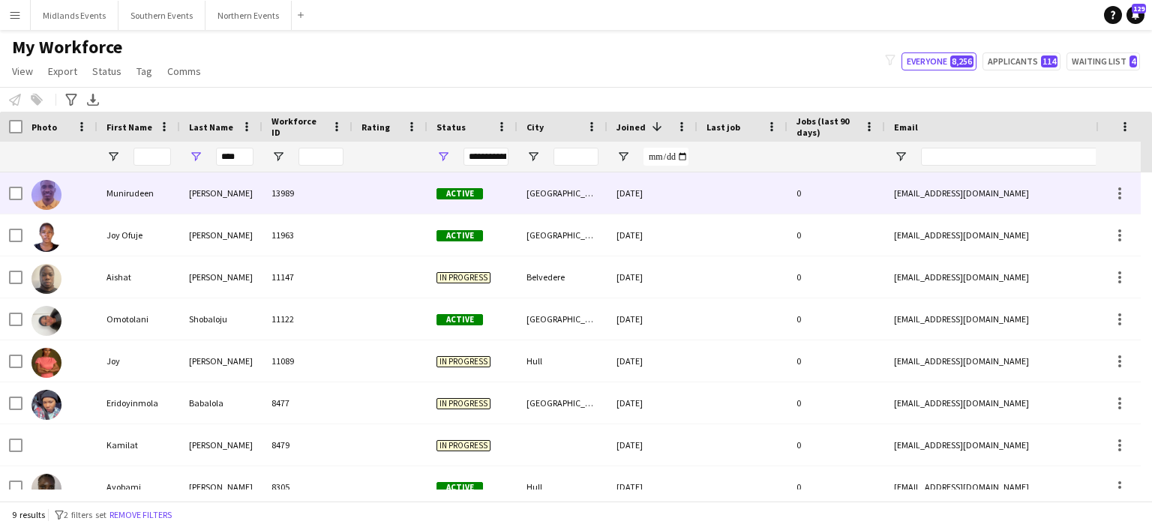
click at [211, 199] on div "[PERSON_NAME]" at bounding box center [221, 192] width 82 height 41
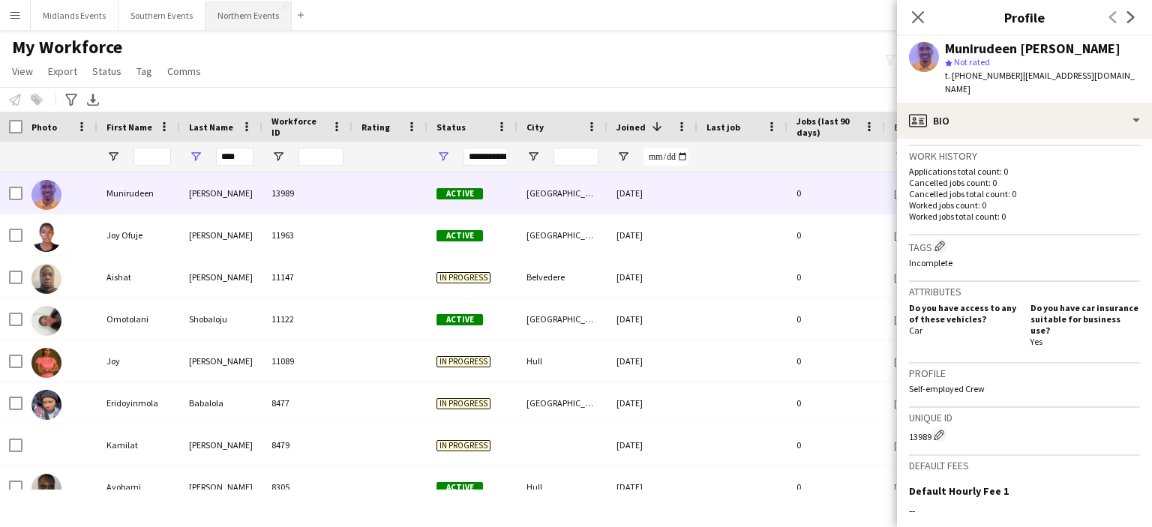
click at [222, 5] on button "Northern Events Close" at bounding box center [248, 15] width 86 height 29
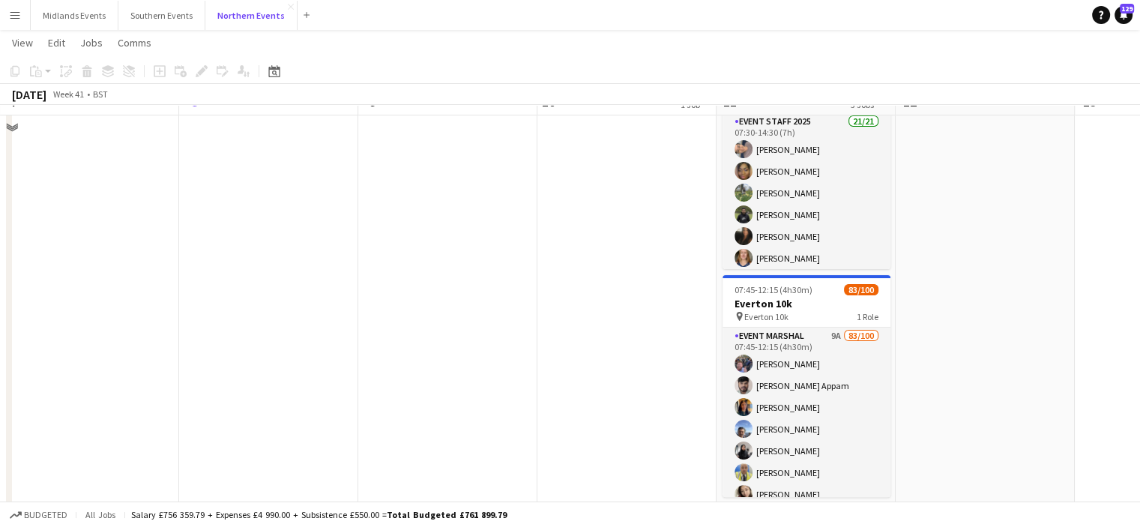
scroll to position [327, 0]
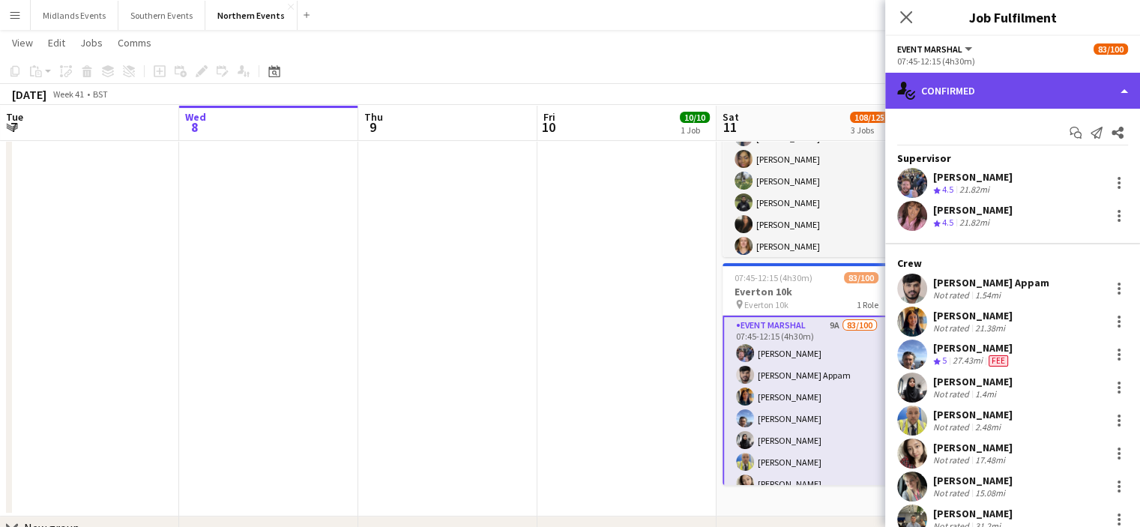
click at [1085, 98] on div "single-neutral-actions-check-2 Confirmed" at bounding box center [1013, 91] width 255 height 36
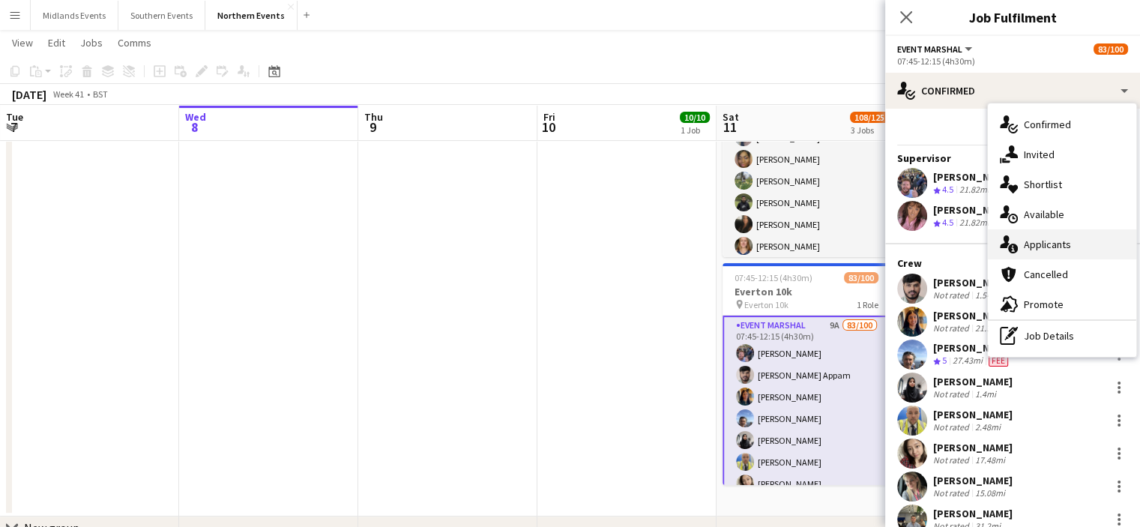
click at [1077, 245] on div "single-neutral-actions-information Applicants" at bounding box center [1062, 244] width 148 height 30
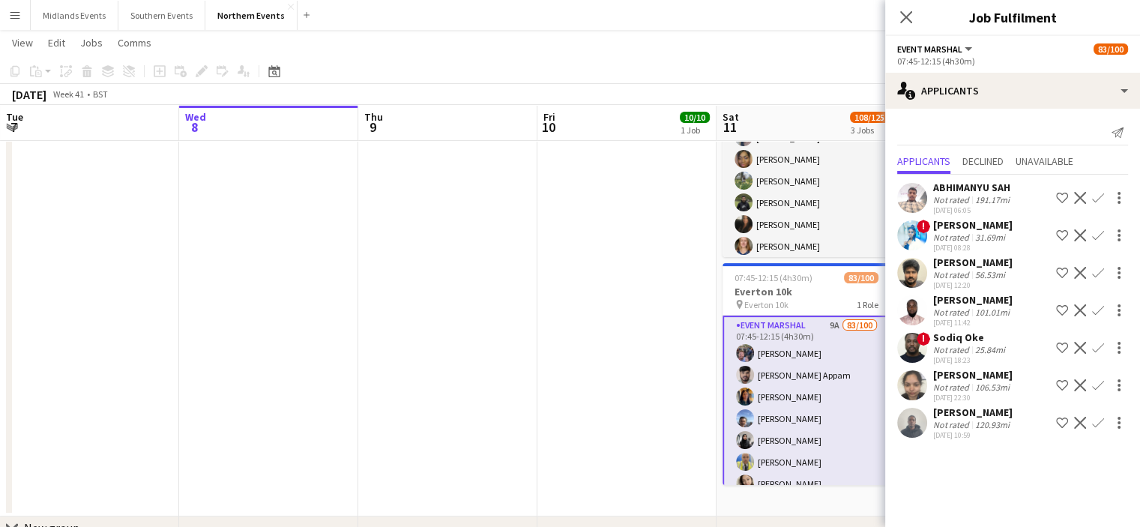
click at [981, 344] on div "Sodiq Oke" at bounding box center [970, 337] width 75 height 13
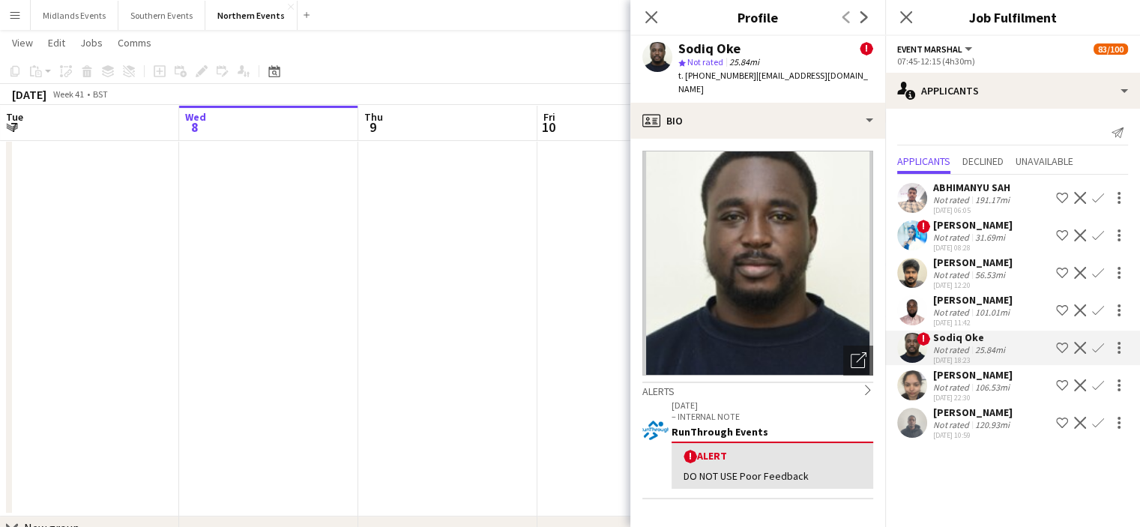
drag, startPoint x: 751, startPoint y: 52, endPoint x: 676, endPoint y: 45, distance: 75.3
click at [676, 45] on div "Sodiq Oke ! star Not rated 25.84mi t. [PHONE_NUMBER] | [EMAIL_ADDRESS][DOMAIN_N…" at bounding box center [758, 69] width 255 height 67
click at [954, 355] on div "Not rated" at bounding box center [952, 349] width 39 height 11
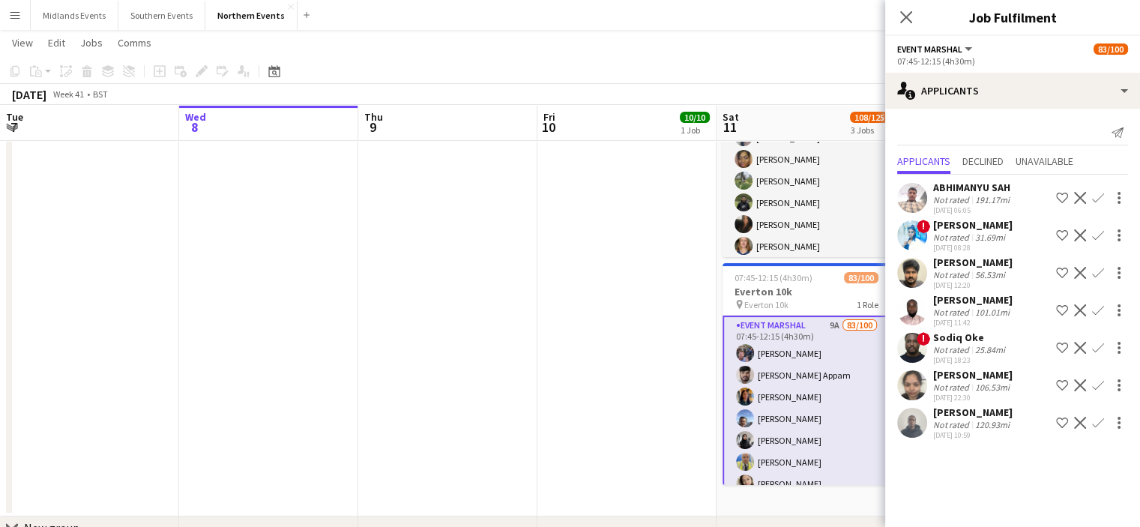
click at [954, 355] on div "Not rated" at bounding box center [952, 349] width 39 height 11
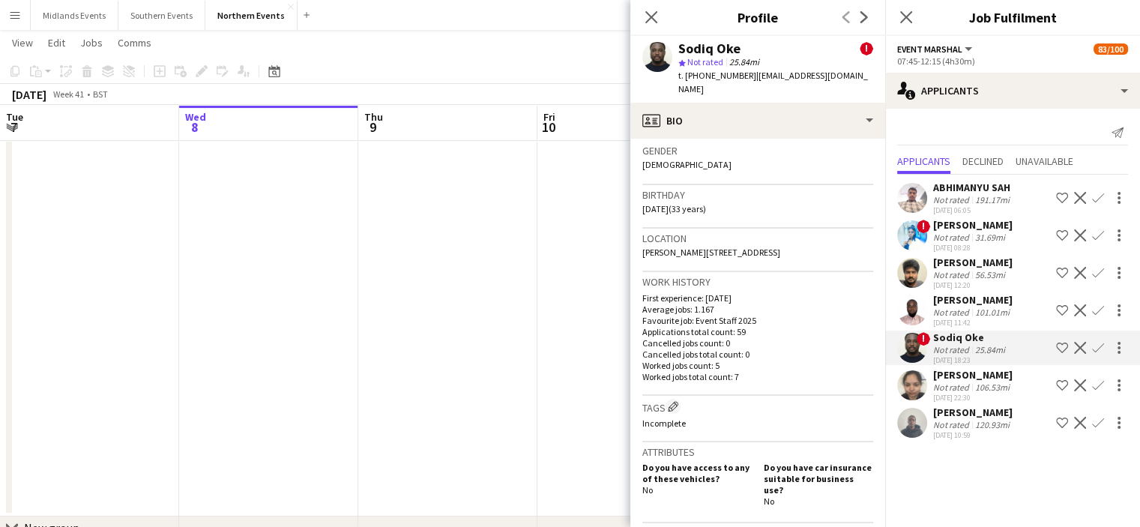
scroll to position [409, 0]
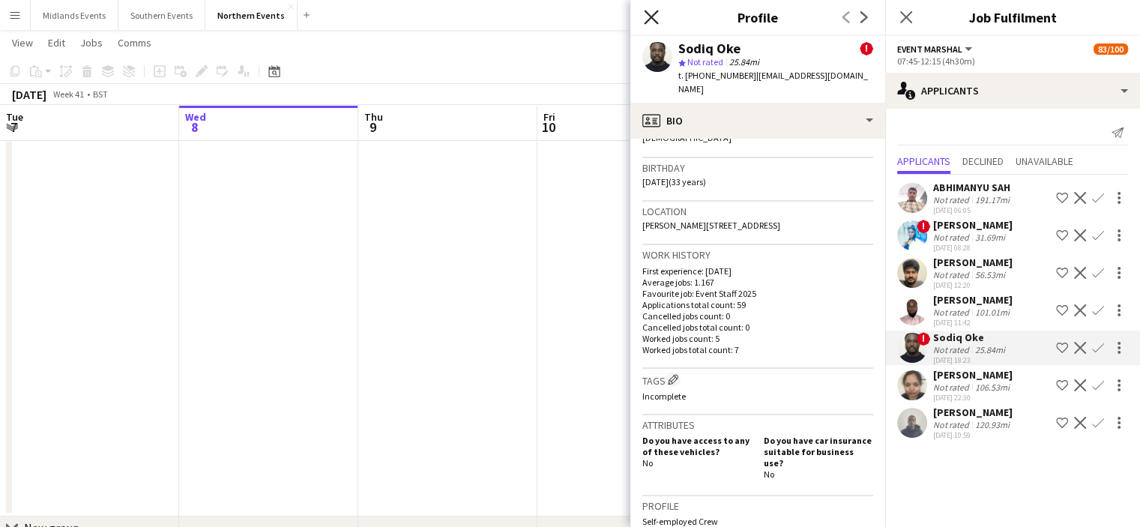
click at [645, 21] on icon "Close pop-in" at bounding box center [651, 17] width 14 height 14
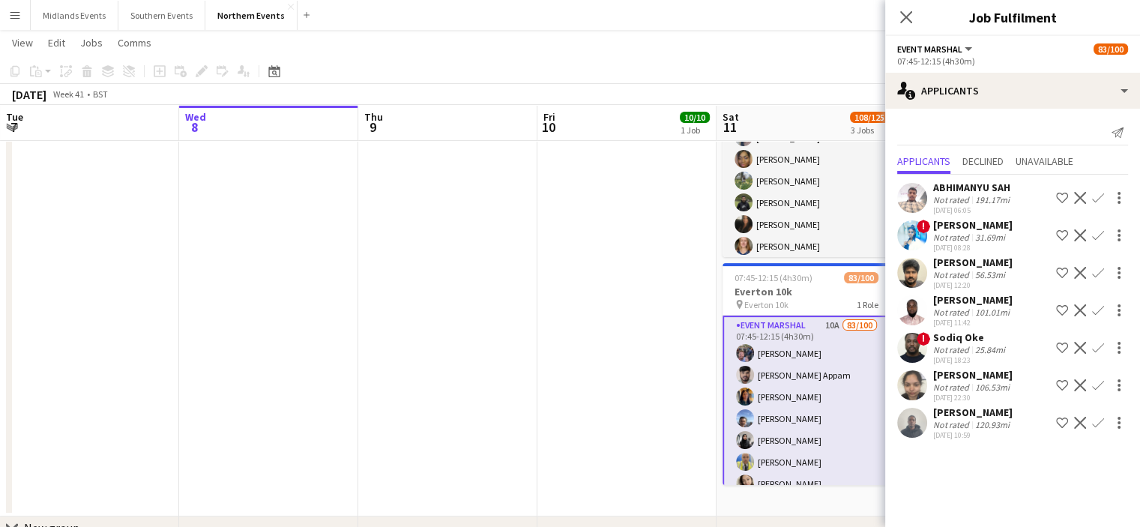
click at [957, 269] on div "[PERSON_NAME]" at bounding box center [972, 262] width 79 height 13
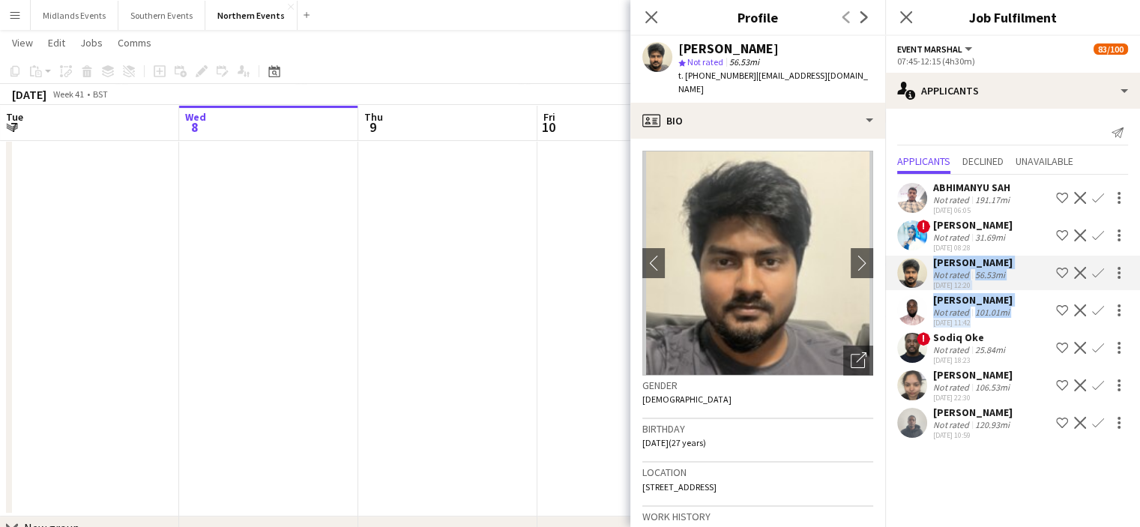
drag, startPoint x: 885, startPoint y: 259, endPoint x: 899, endPoint y: 373, distance: 114.9
click at [899, 373] on div "ABHIMANYU SAH Not rated 191.17mi [DATE] 06:05 Shortlist crew Decline Confirm ! …" at bounding box center [1013, 309] width 255 height 268
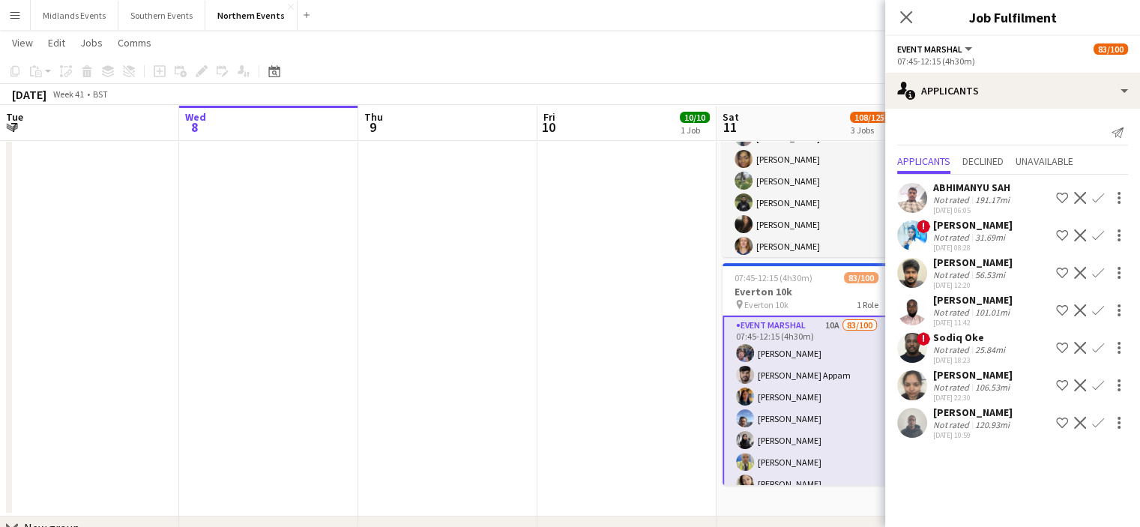
click at [967, 355] on div "Not rated" at bounding box center [952, 349] width 39 height 11
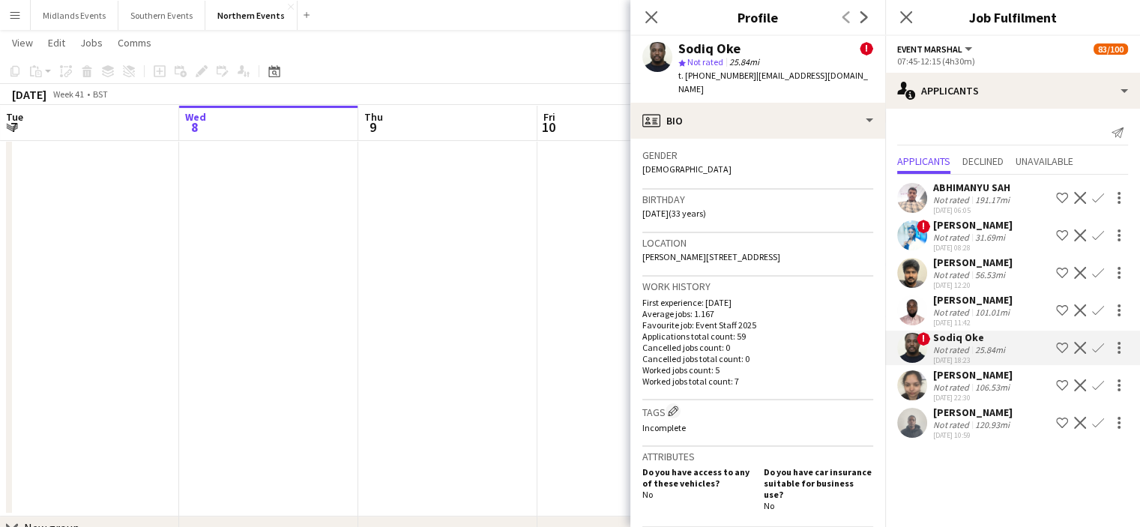
scroll to position [379, 0]
click at [966, 229] on div "[PERSON_NAME]" at bounding box center [972, 224] width 79 height 13
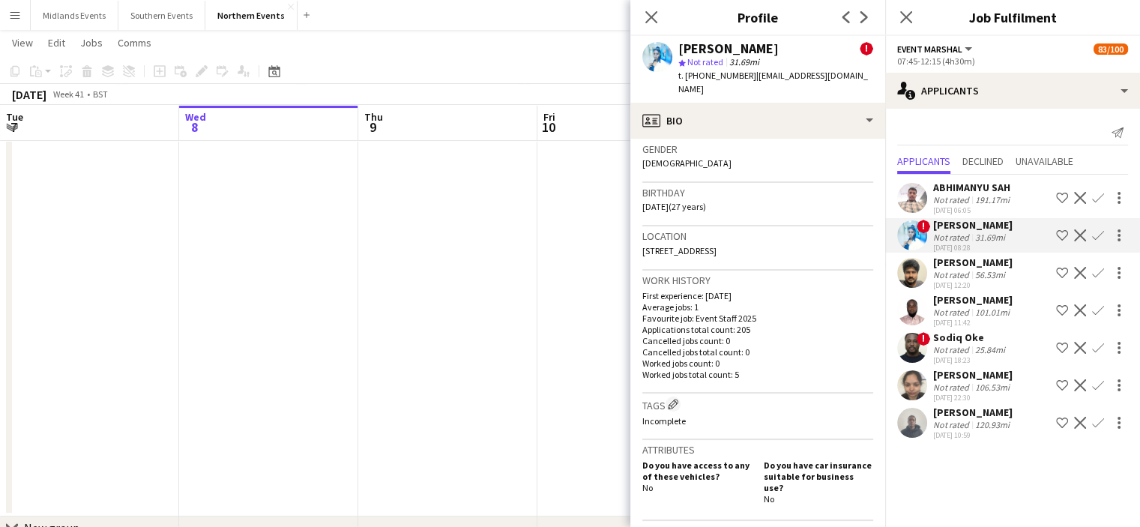
scroll to position [416, 0]
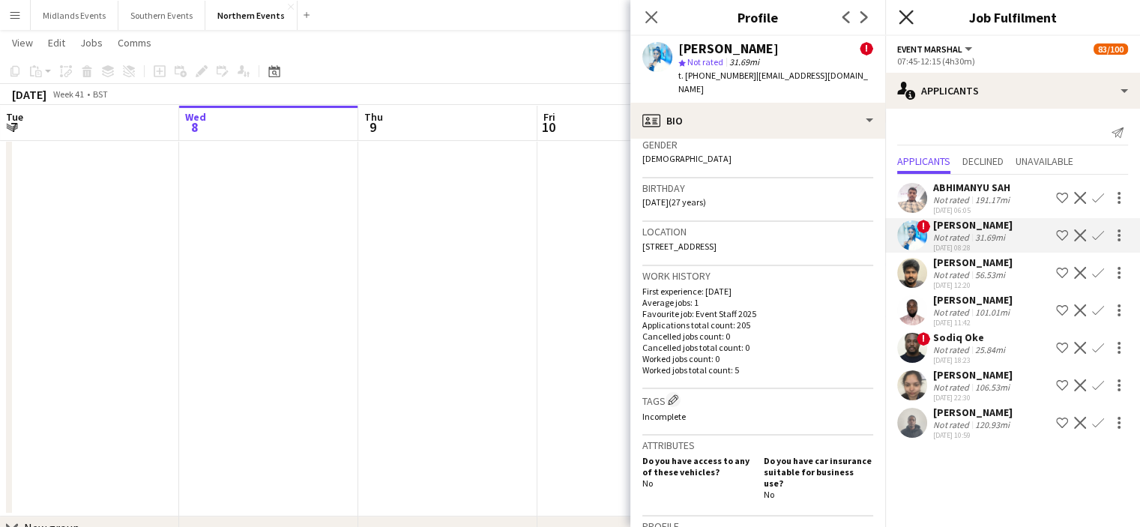
click at [901, 17] on icon "Close pop-in" at bounding box center [906, 17] width 14 height 14
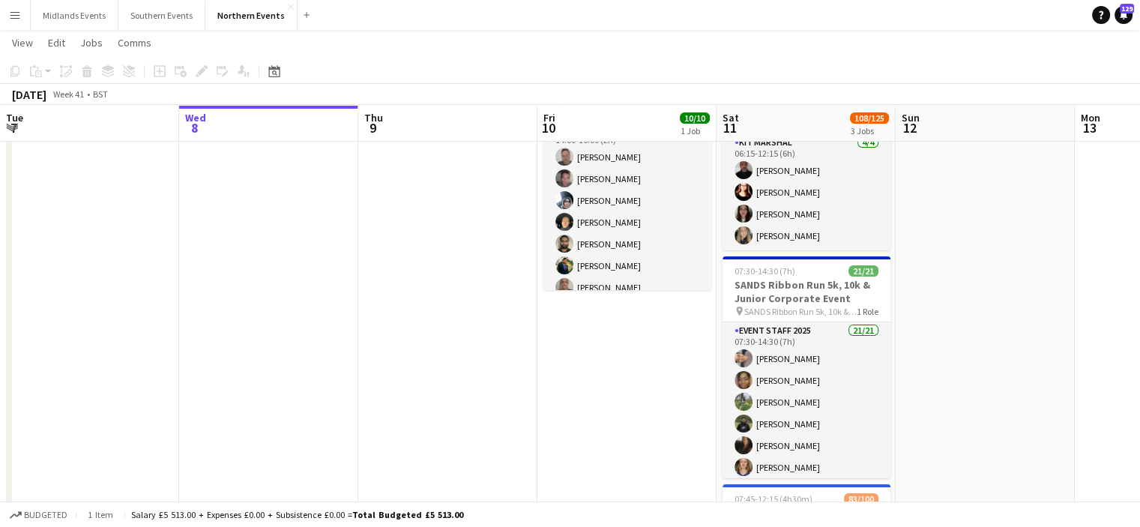
scroll to position [0, 0]
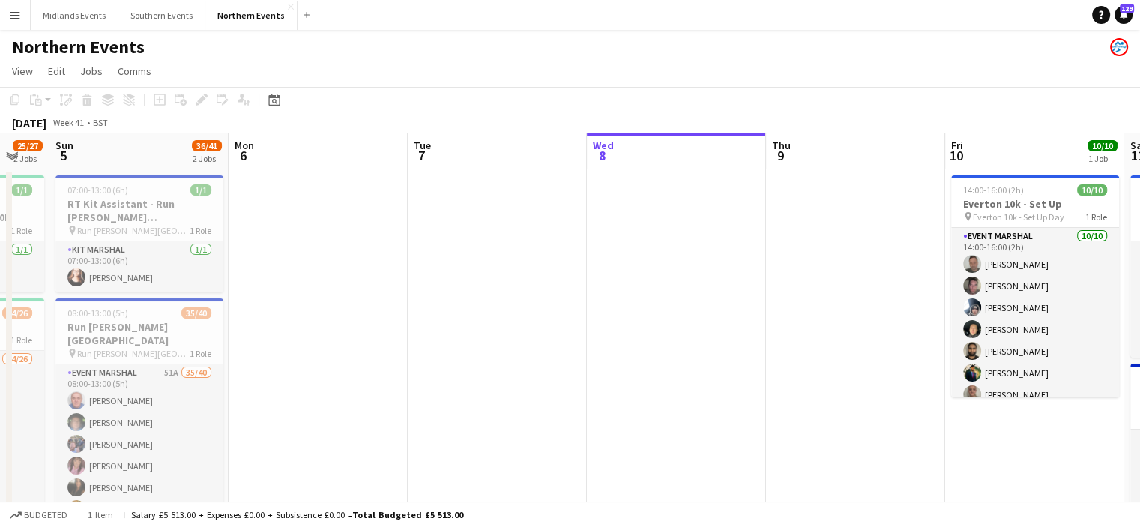
drag, startPoint x: 417, startPoint y: 228, endPoint x: 745, endPoint y: 224, distance: 327.7
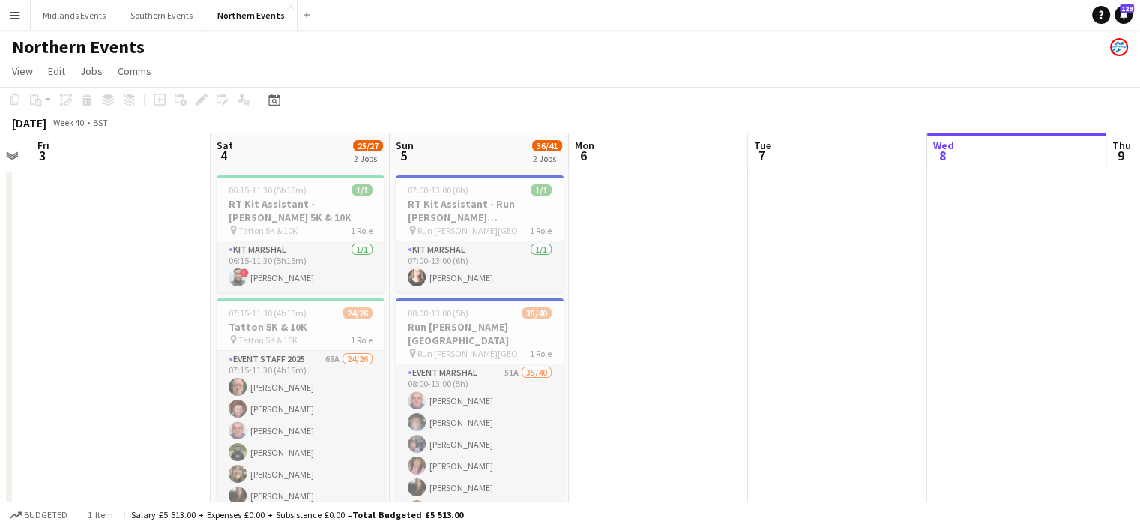
drag, startPoint x: 574, startPoint y: 219, endPoint x: 764, endPoint y: 255, distance: 193.1
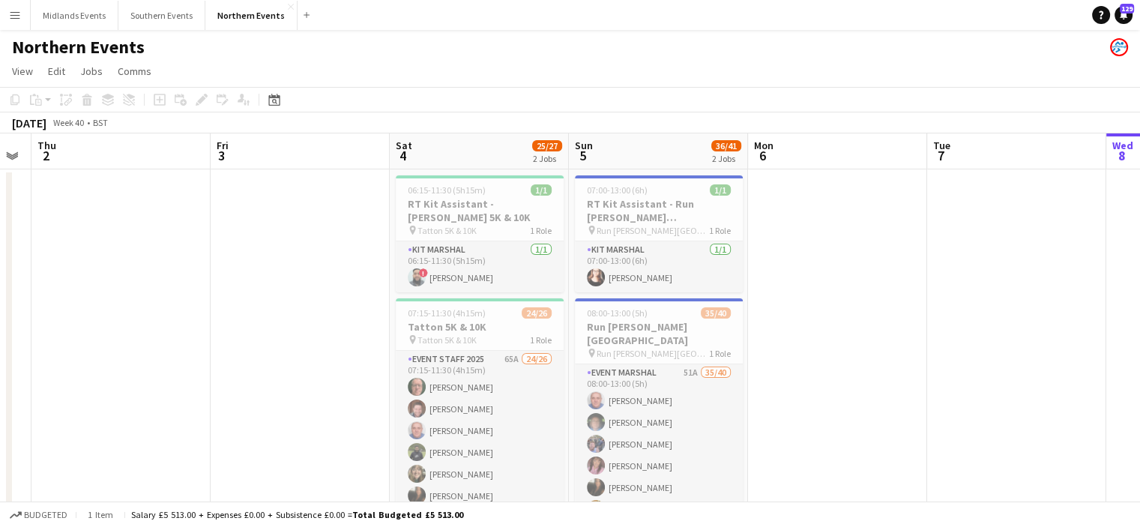
drag, startPoint x: 620, startPoint y: 190, endPoint x: 826, endPoint y: 212, distance: 206.7
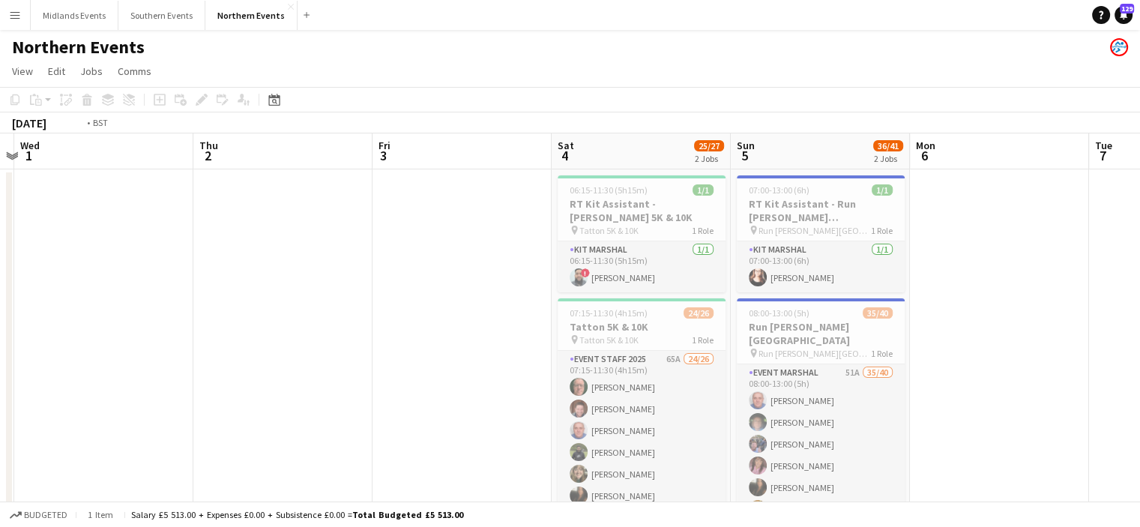
drag, startPoint x: 282, startPoint y: 205, endPoint x: 642, endPoint y: 185, distance: 360.5
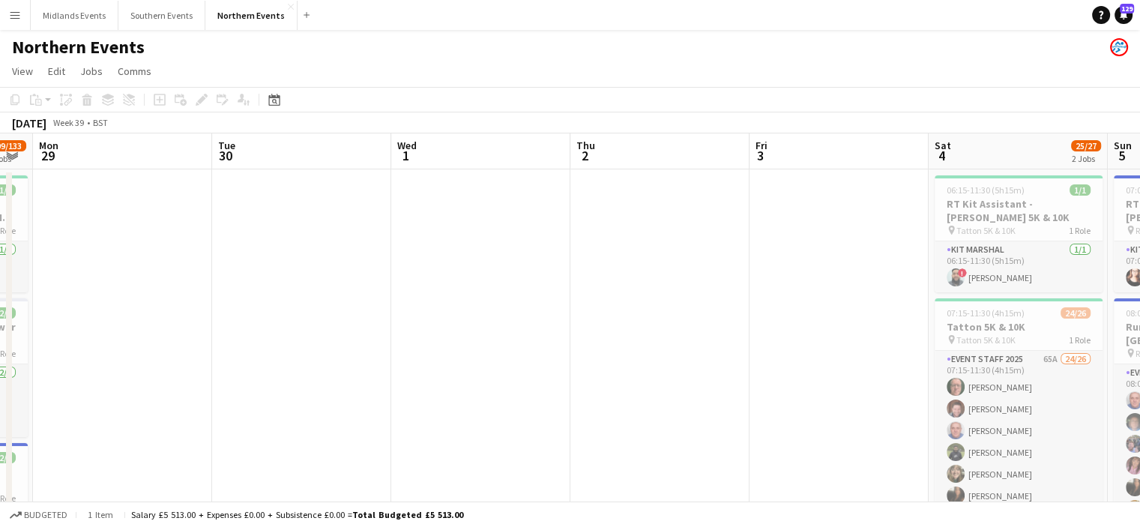
drag, startPoint x: 493, startPoint y: 202, endPoint x: 541, endPoint y: 205, distance: 48.1
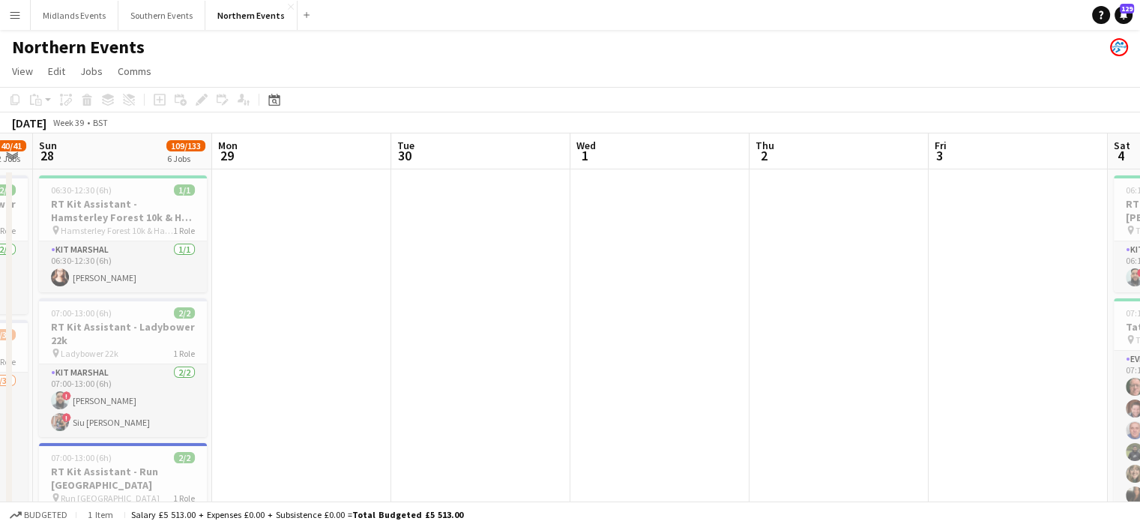
scroll to position [0, 405]
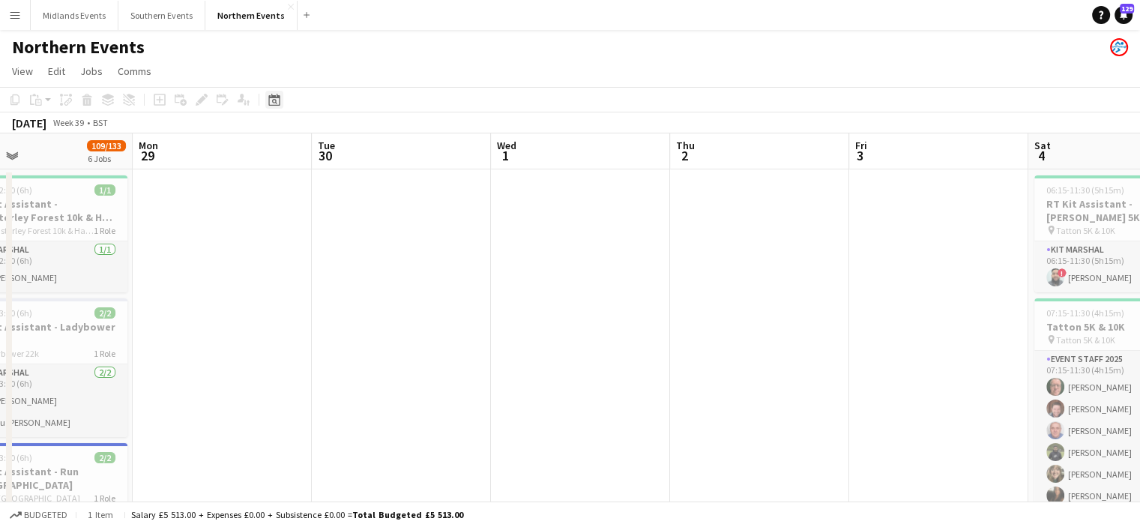
click at [276, 107] on div "Date picker" at bounding box center [274, 100] width 18 height 18
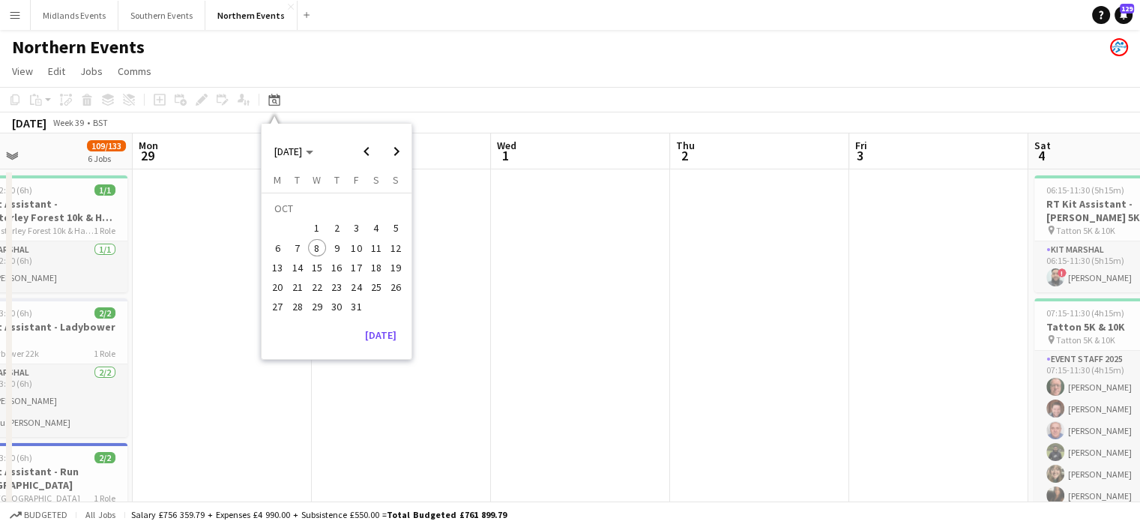
click at [318, 247] on span "8" at bounding box center [317, 248] width 18 height 18
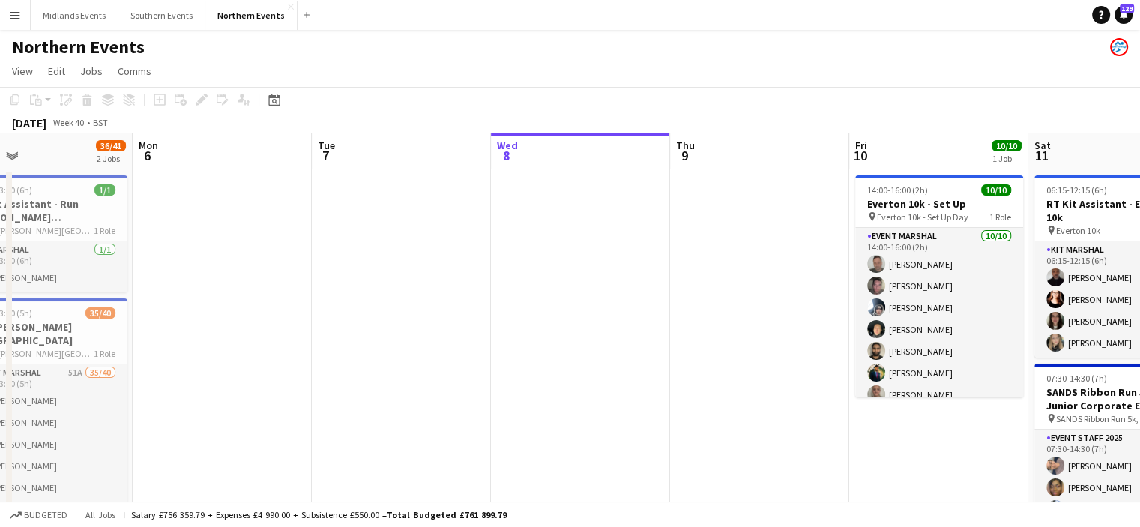
scroll to position [0, 516]
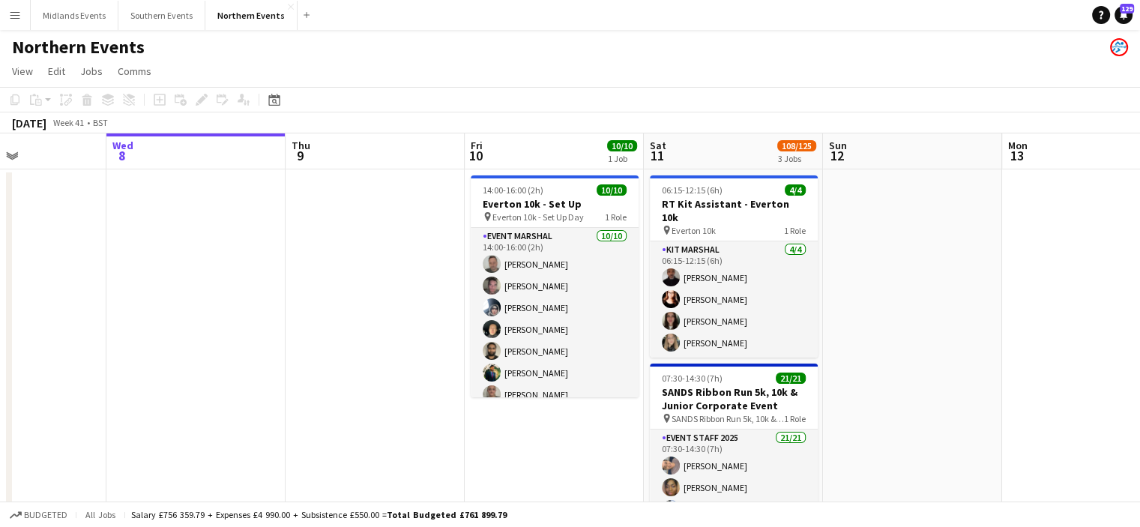
drag, startPoint x: 774, startPoint y: 334, endPoint x: 681, endPoint y: 335, distance: 93.0
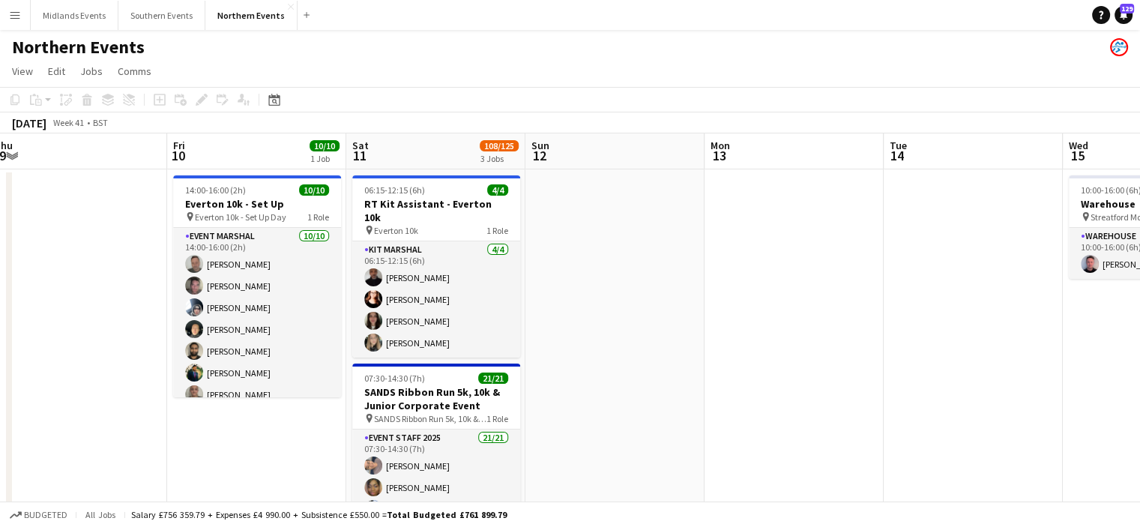
drag, startPoint x: 781, startPoint y: 352, endPoint x: 453, endPoint y: 347, distance: 328.4
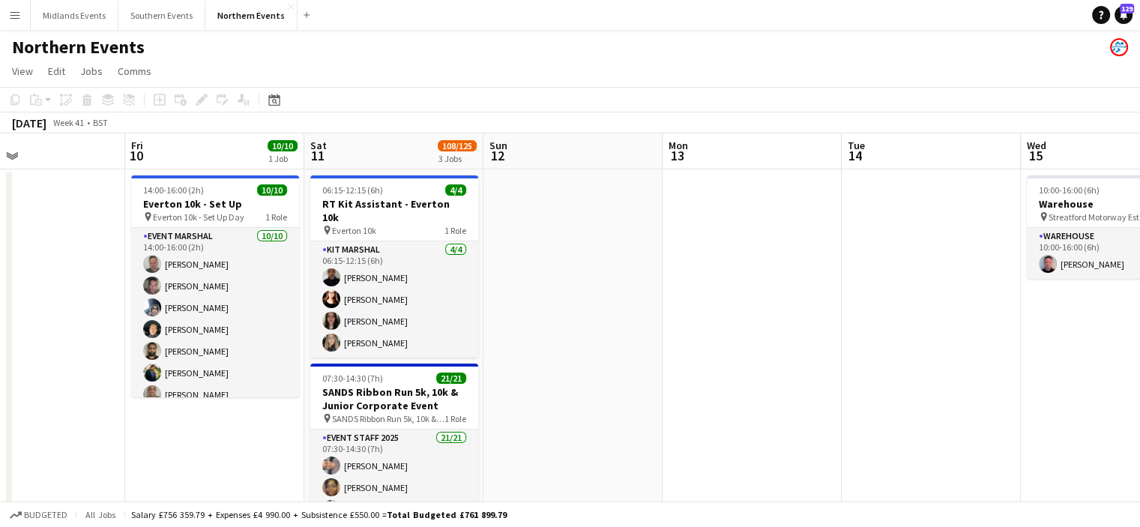
drag, startPoint x: 747, startPoint y: 391, endPoint x: 660, endPoint y: 389, distance: 87.0
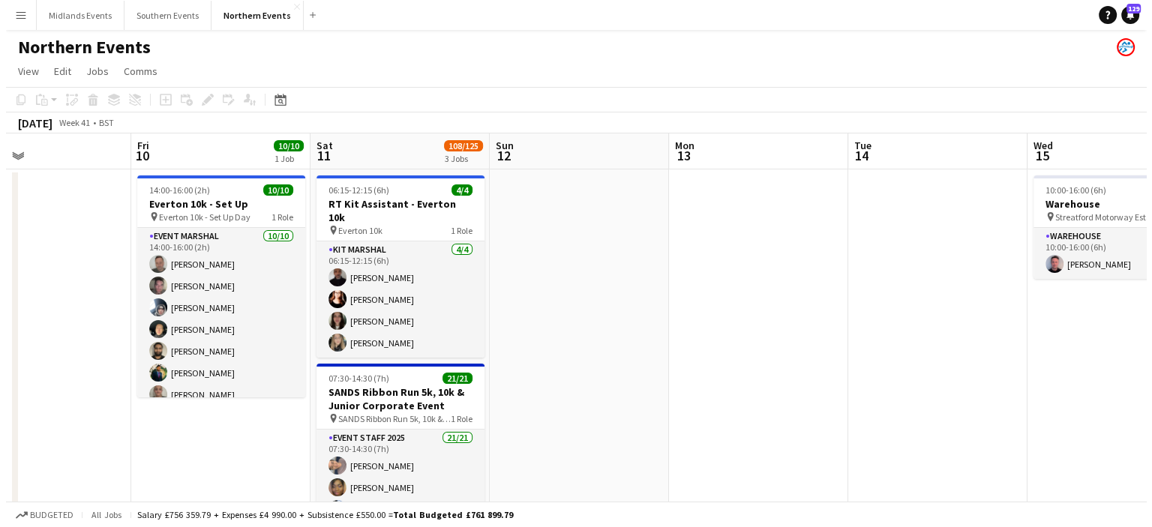
scroll to position [0, 499]
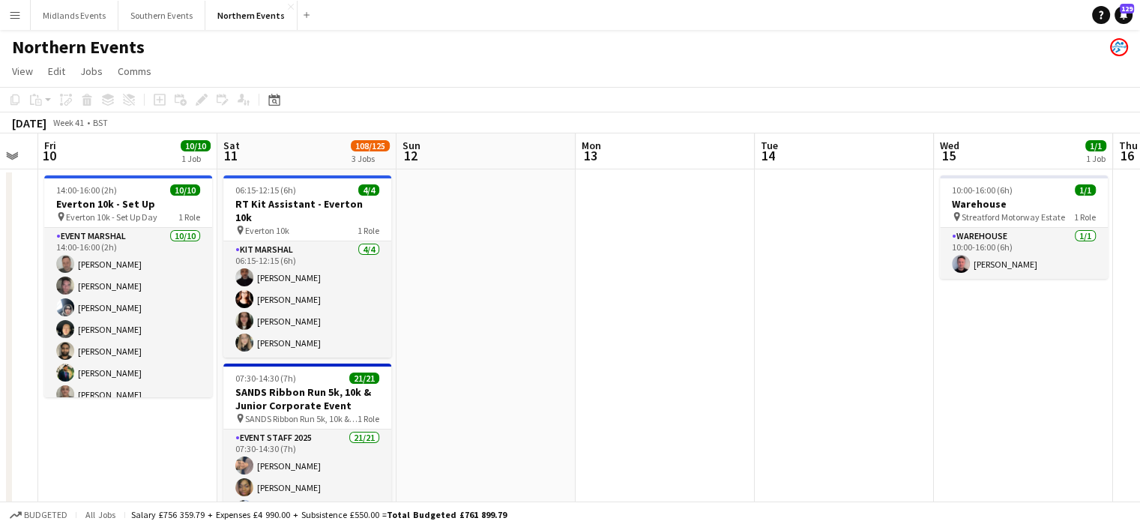
click at [12, 10] on app-icon "Menu" at bounding box center [15, 15] width 12 height 12
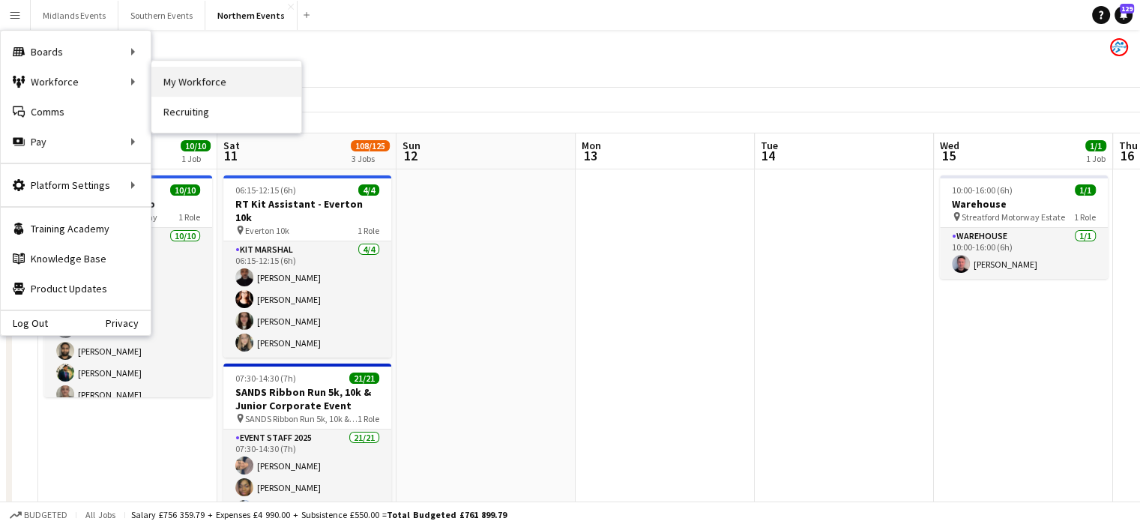
click at [166, 78] on link "My Workforce" at bounding box center [226, 82] width 150 height 30
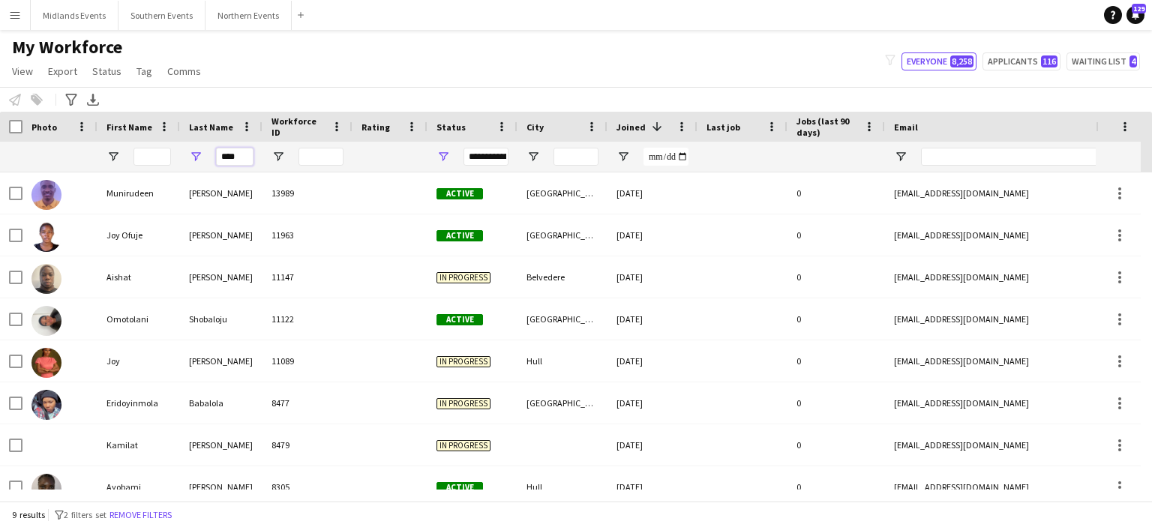
click at [222, 155] on input "****" at bounding box center [234, 157] width 37 height 18
paste input "***"
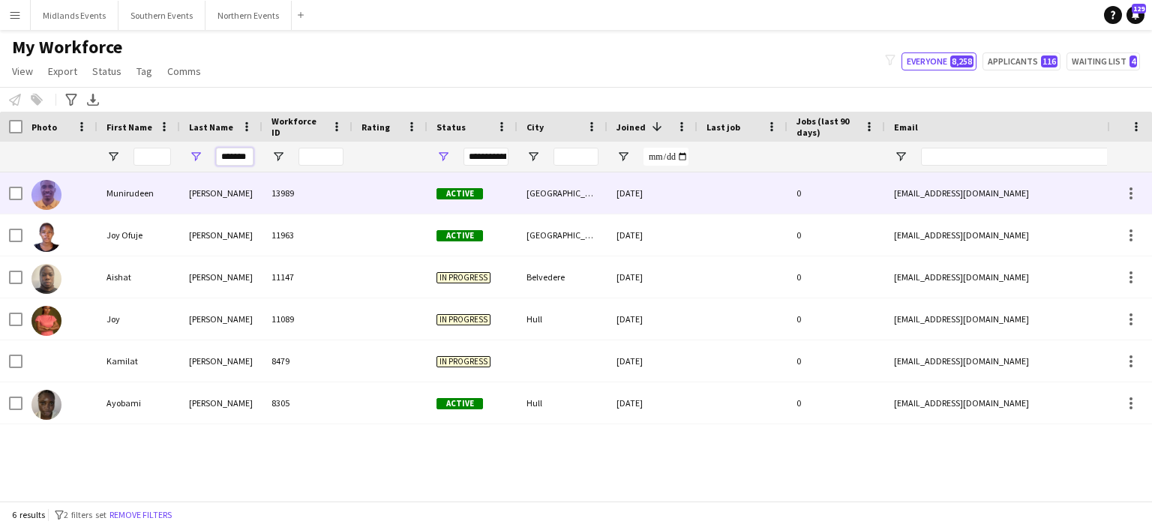
type input "*******"
click at [210, 189] on div "[PERSON_NAME]" at bounding box center [221, 192] width 82 height 41
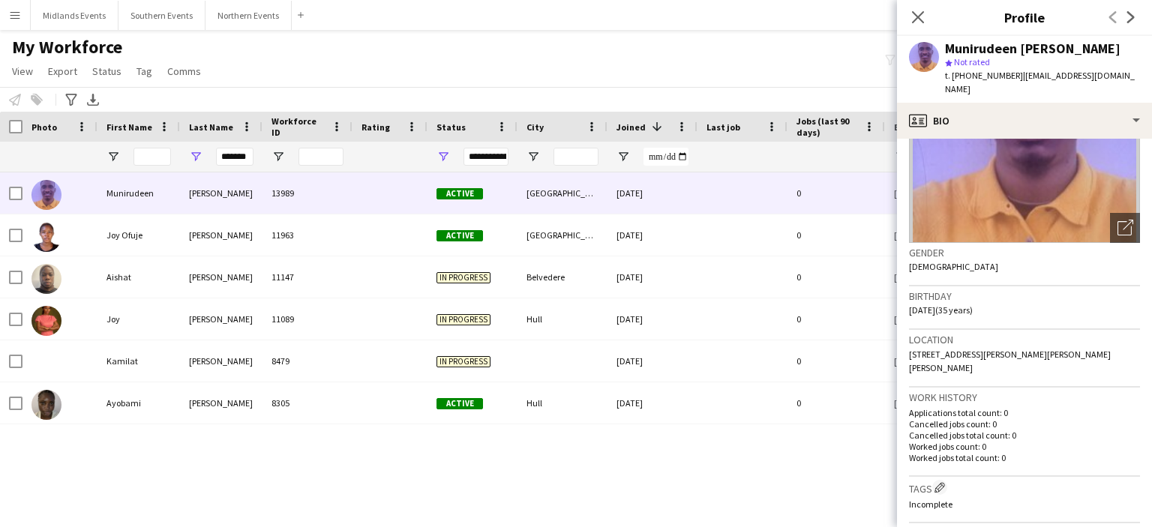
scroll to position [0, 0]
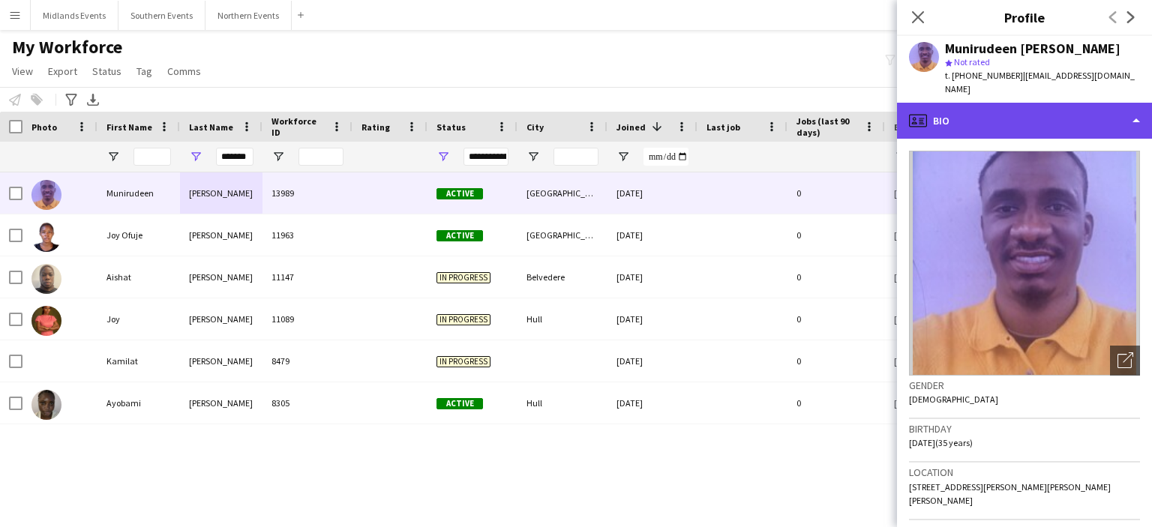
drag, startPoint x: 1060, startPoint y: 125, endPoint x: 1110, endPoint y: 118, distance: 49.9
click at [1110, 118] on div "profile Bio" at bounding box center [1024, 121] width 255 height 36
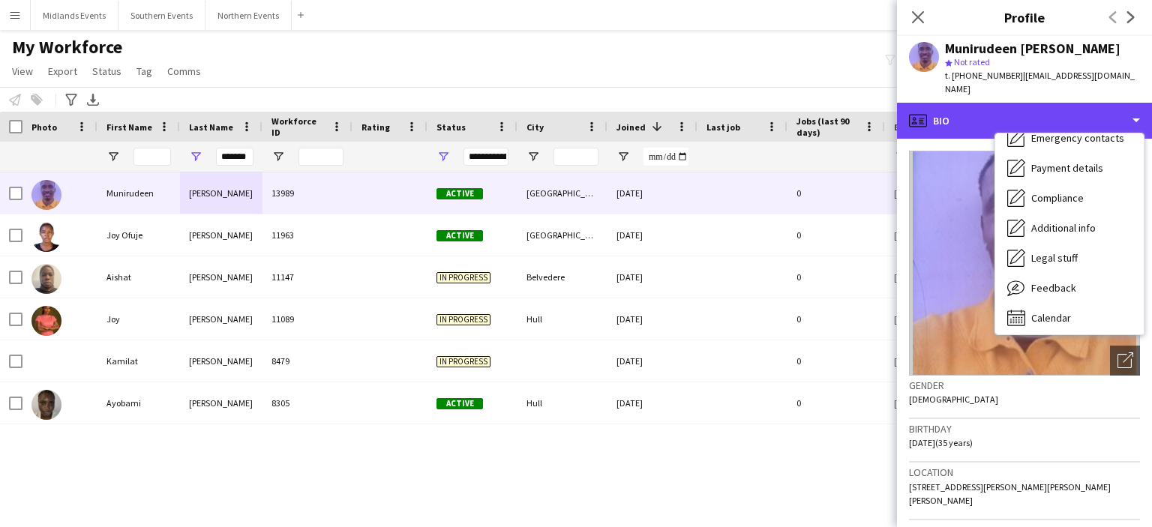
scroll to position [141, 0]
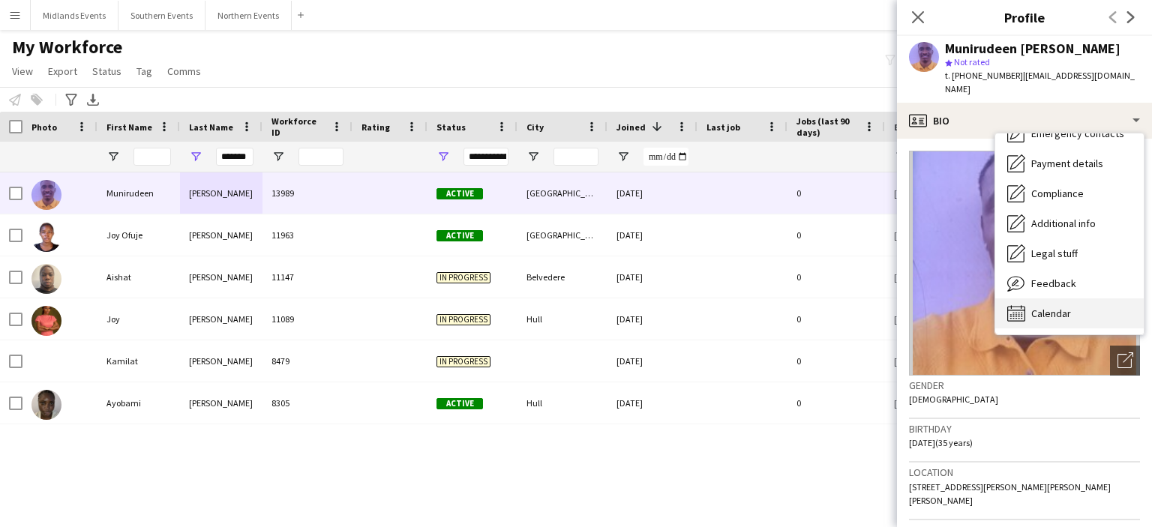
click at [1079, 310] on div "Calendar Calendar" at bounding box center [1069, 313] width 148 height 30
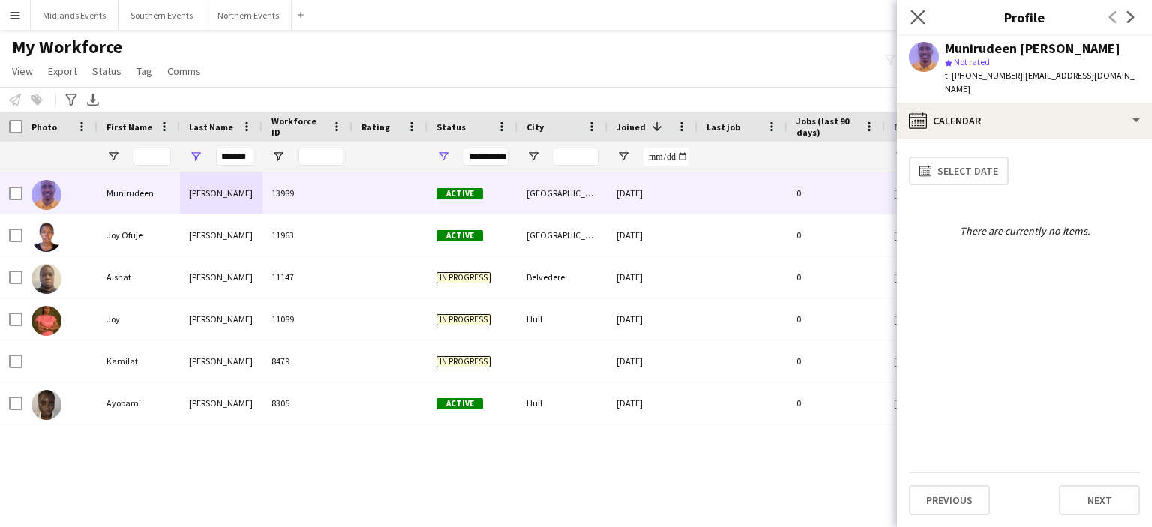
click at [917, 9] on app-icon "Close pop-in" at bounding box center [918, 18] width 22 height 22
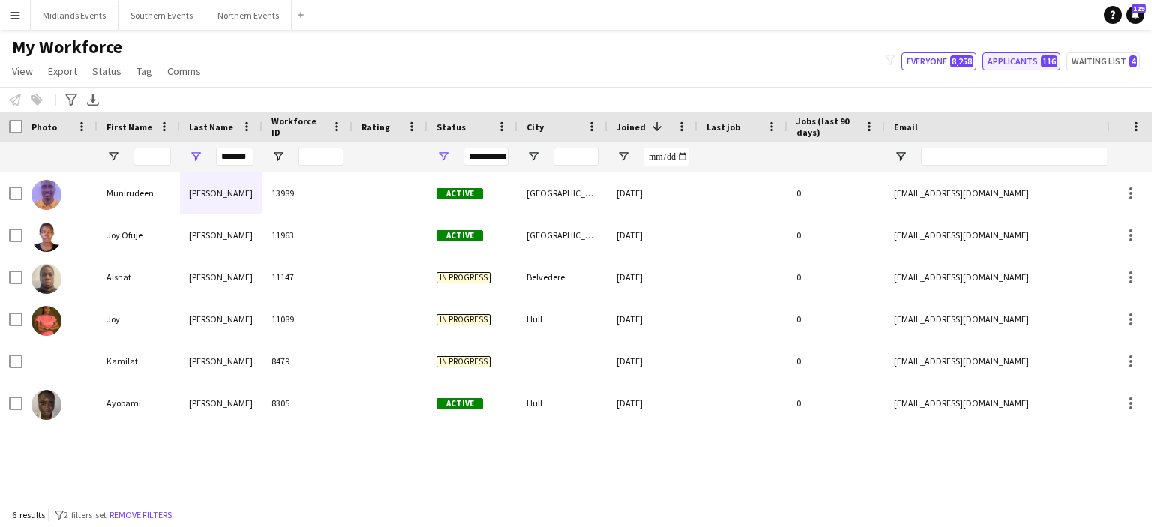
click at [1018, 65] on button "Applicants 116" at bounding box center [1021, 61] width 78 height 18
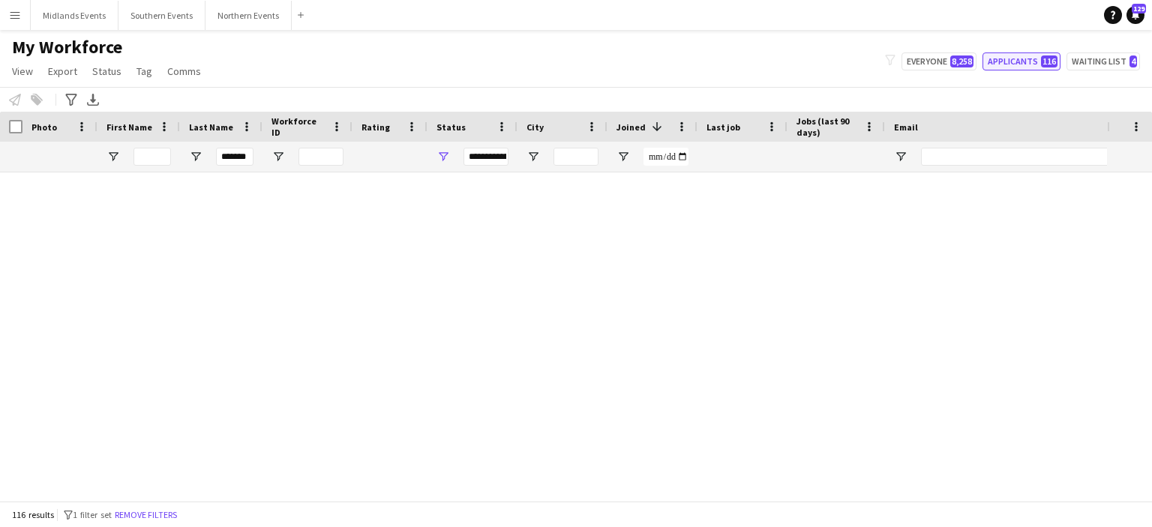
type input "**********"
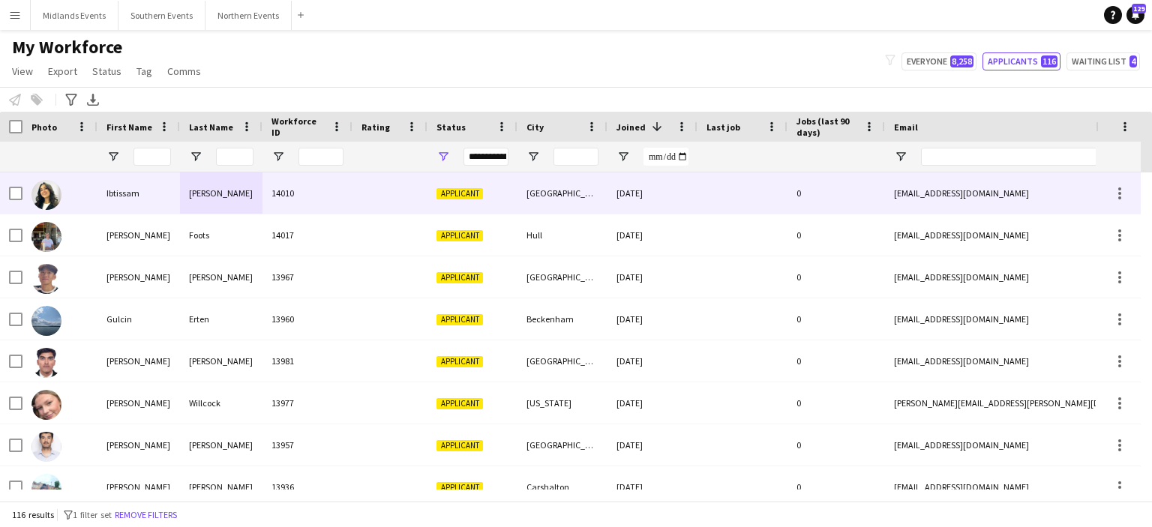
click at [204, 196] on div "[PERSON_NAME]" at bounding box center [221, 192] width 82 height 41
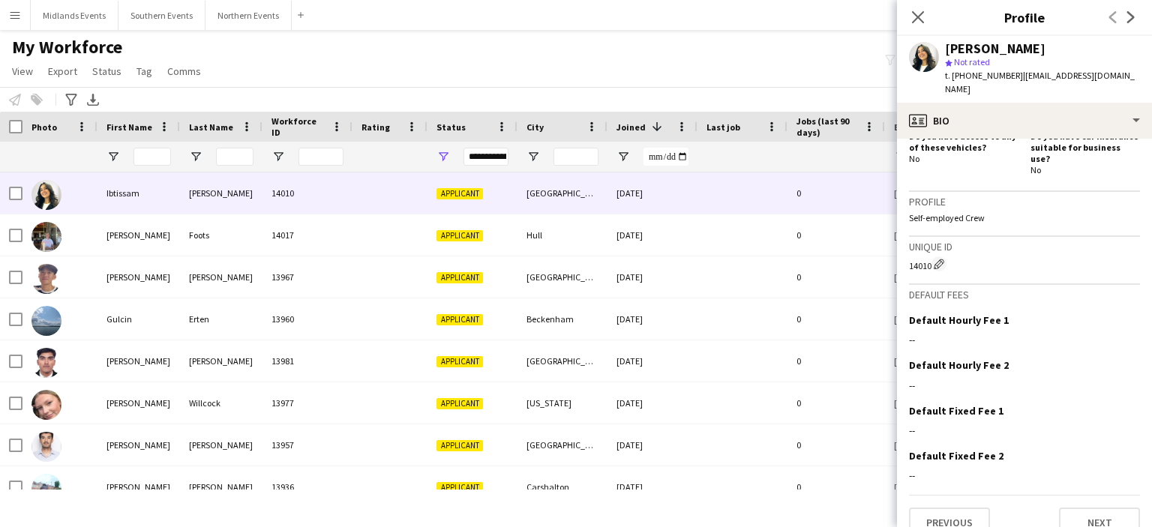
scroll to position [536, 0]
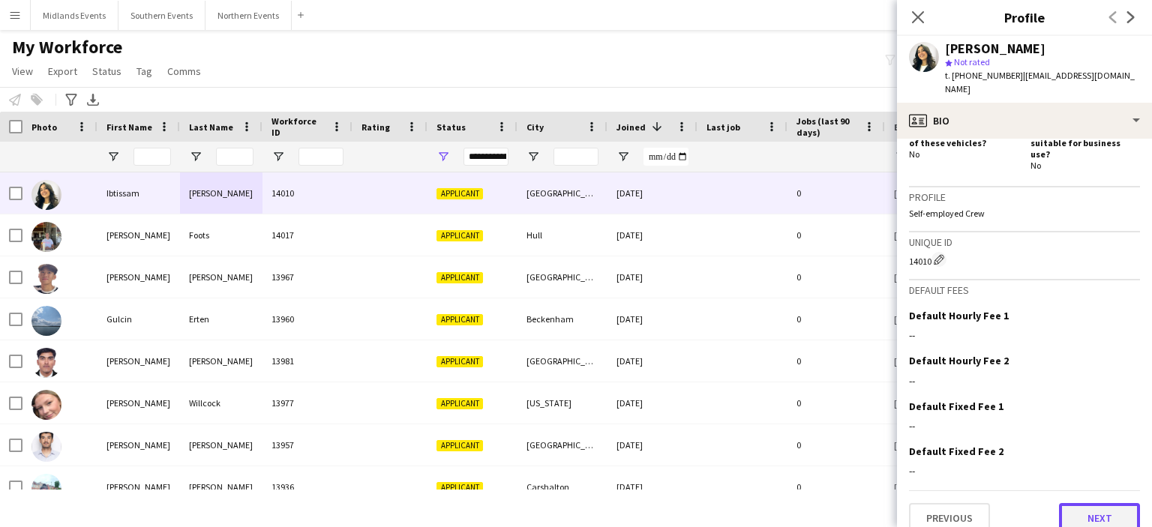
click at [1101, 503] on button "Next" at bounding box center [1099, 518] width 81 height 30
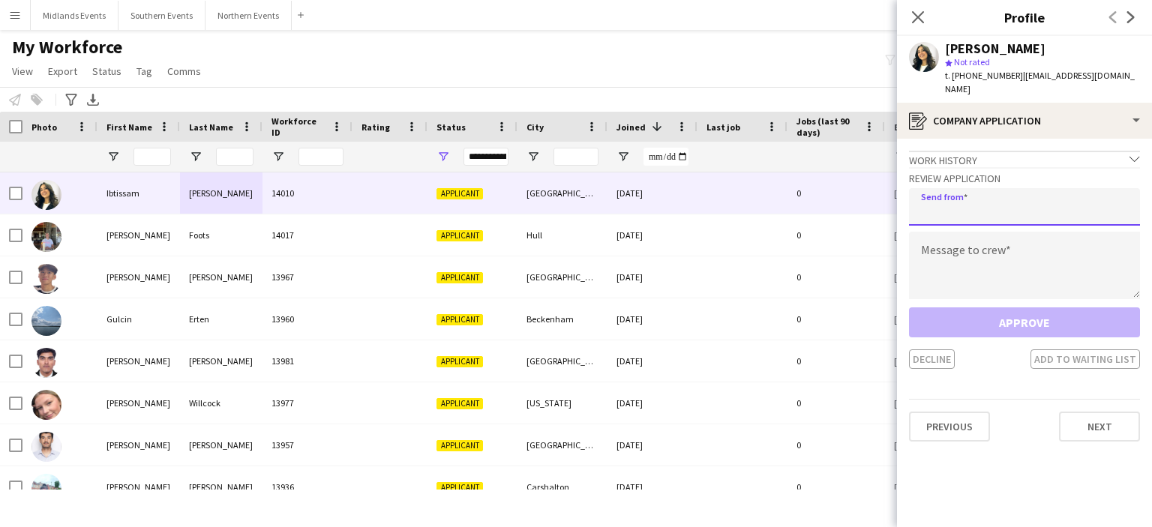
click at [928, 189] on input "email" at bounding box center [1024, 206] width 231 height 37
type input "**********"
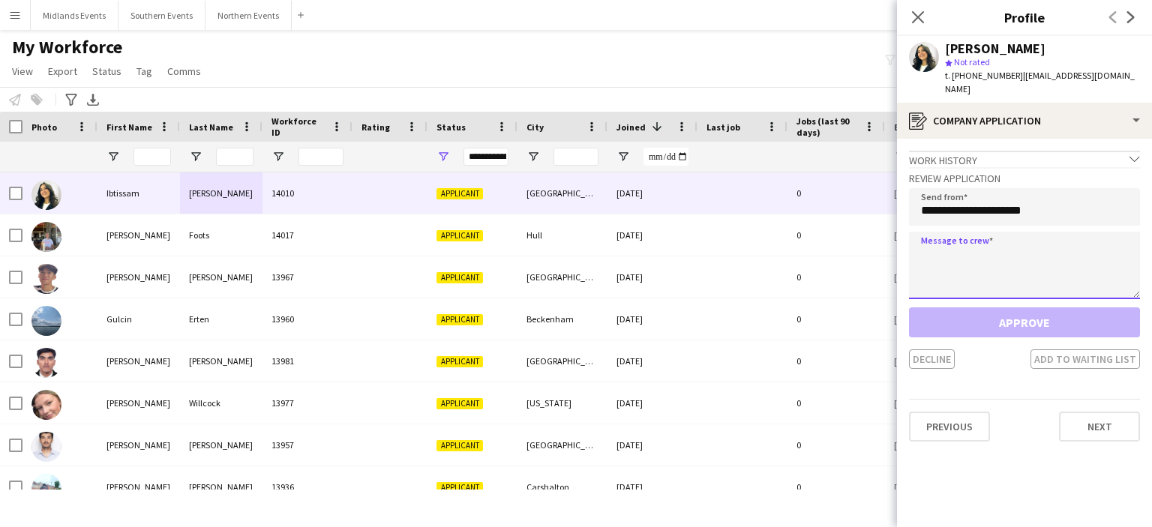
paste textarea "**********"
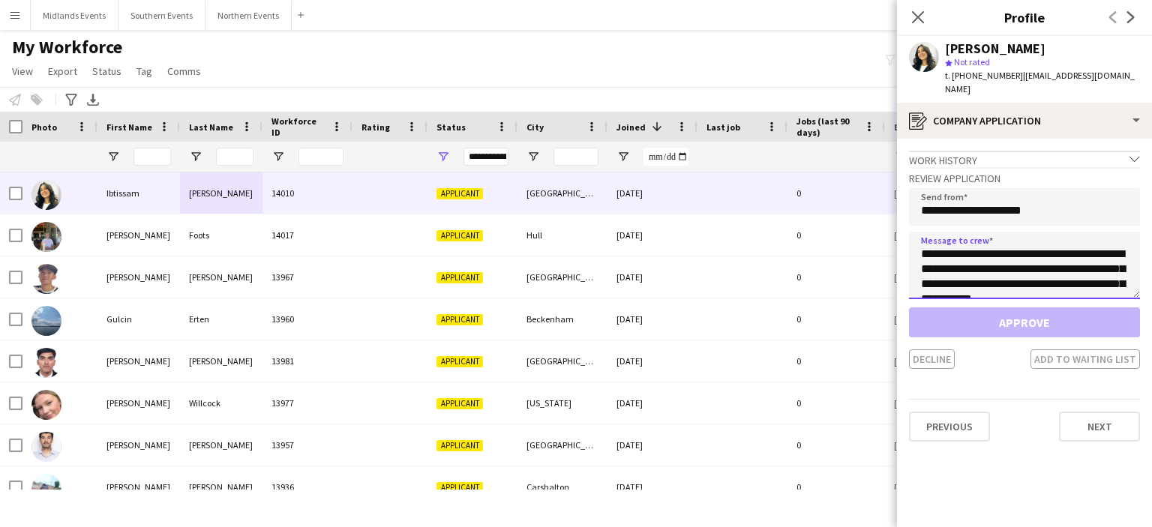
scroll to position [324, 0]
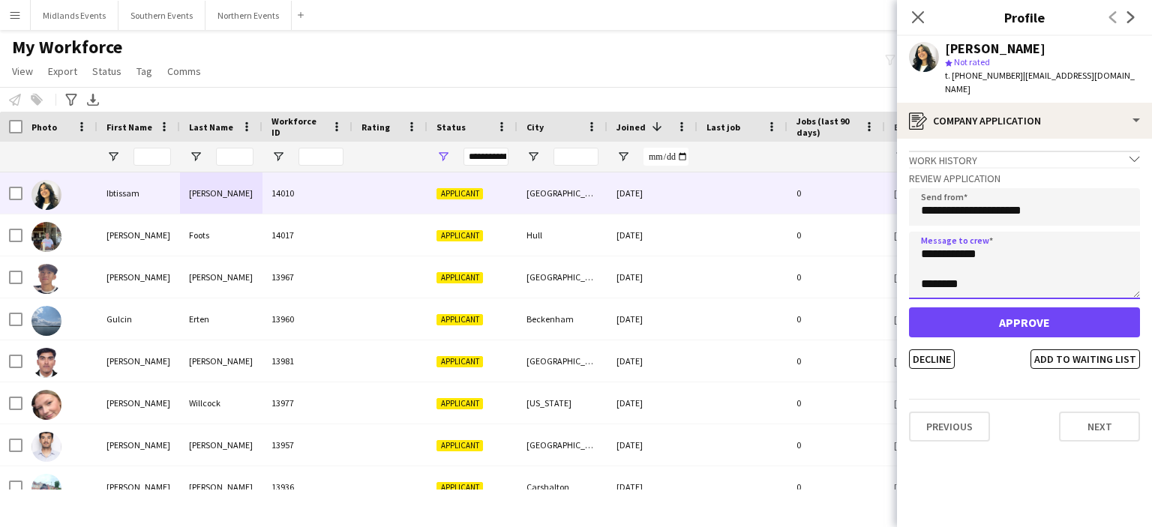
type textarea "**********"
click at [953, 292] on div "**********" at bounding box center [1024, 268] width 231 height 202
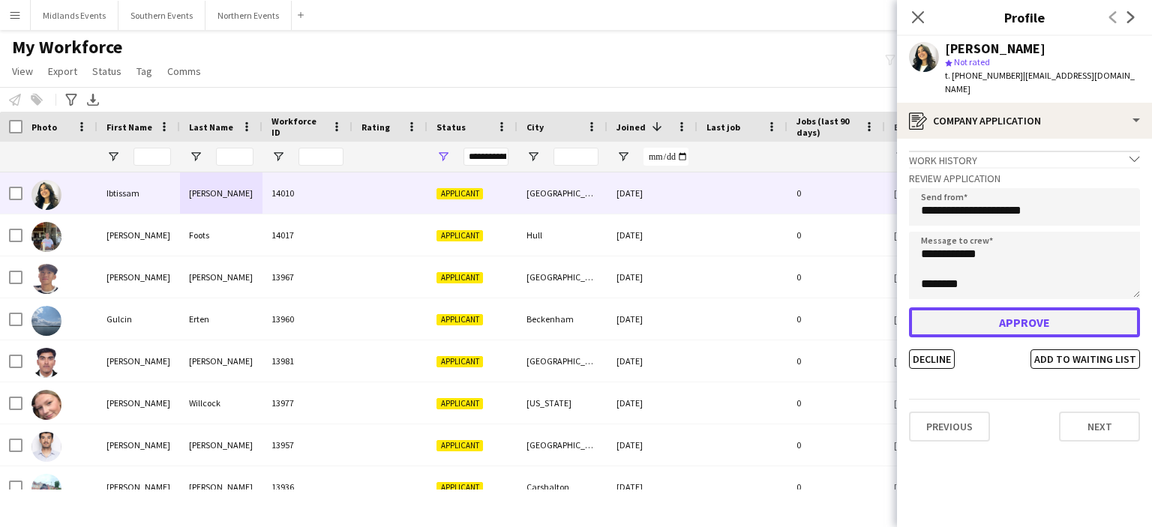
click at [954, 314] on button "Approve" at bounding box center [1024, 322] width 231 height 30
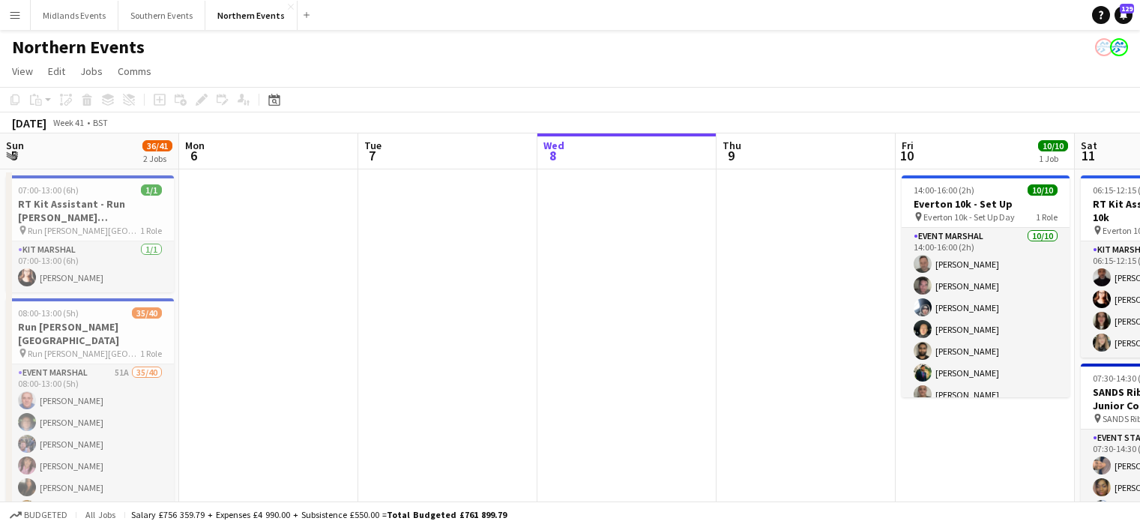
click at [21, 16] on button "Menu" at bounding box center [15, 15] width 30 height 30
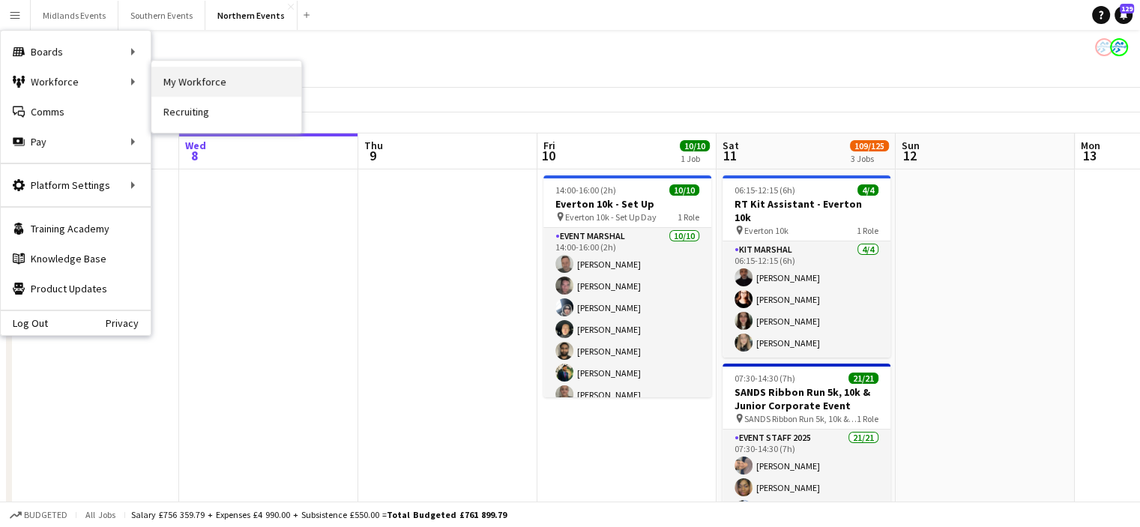
click at [178, 80] on link "My Workforce" at bounding box center [226, 82] width 150 height 30
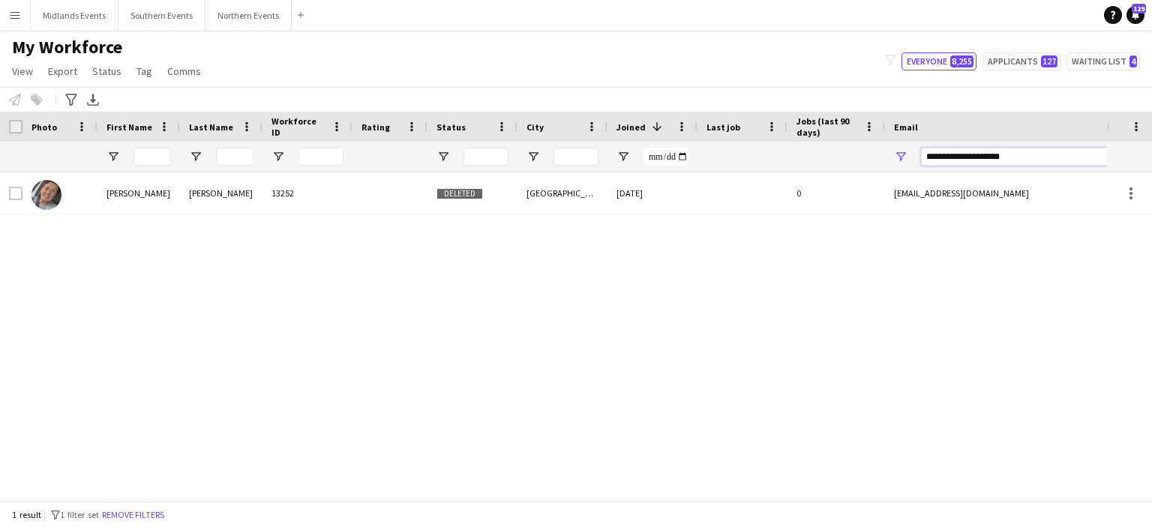
click at [968, 161] on input "**********" at bounding box center [1048, 157] width 255 height 18
paste input "*****"
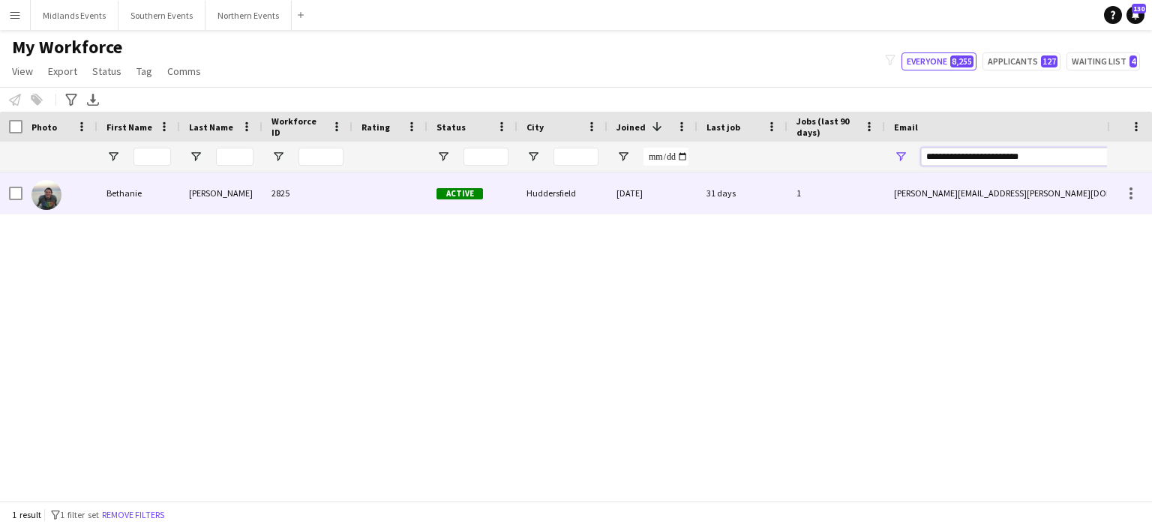
type input "**********"
click at [132, 189] on div "Bethanie" at bounding box center [138, 192] width 82 height 41
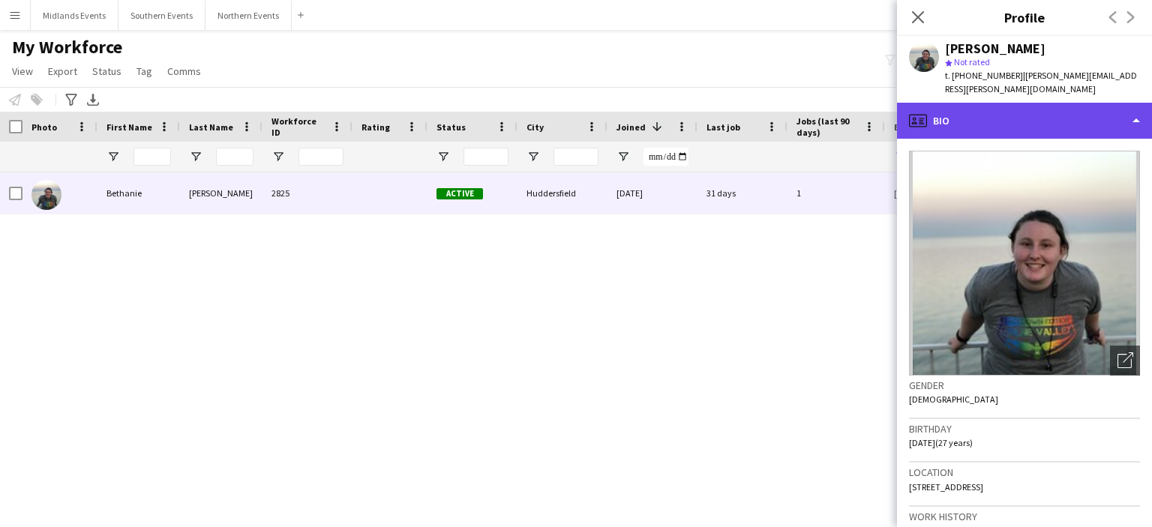
click at [1093, 108] on div "profile Bio" at bounding box center [1024, 121] width 255 height 36
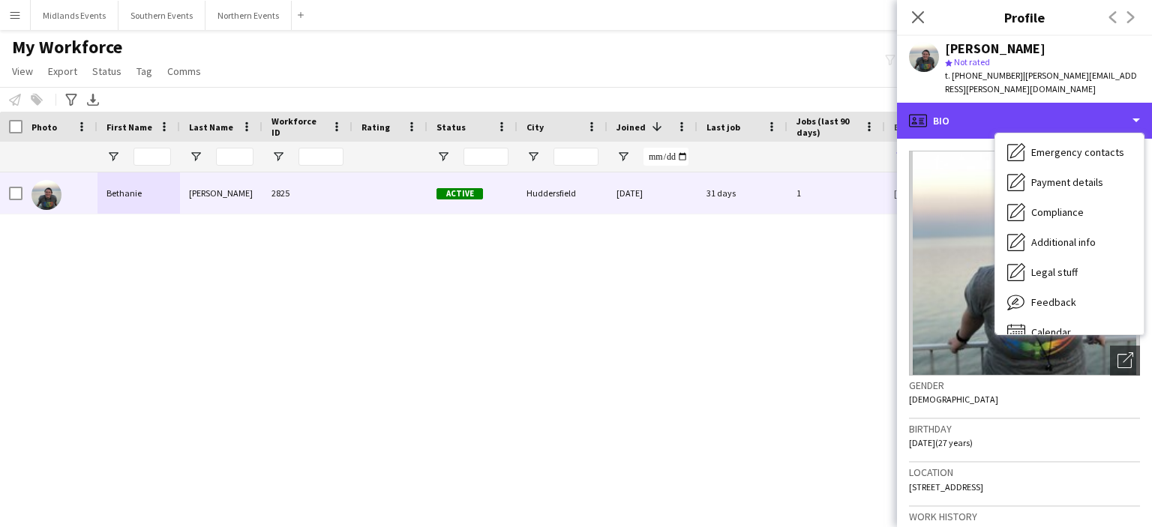
scroll to position [141, 0]
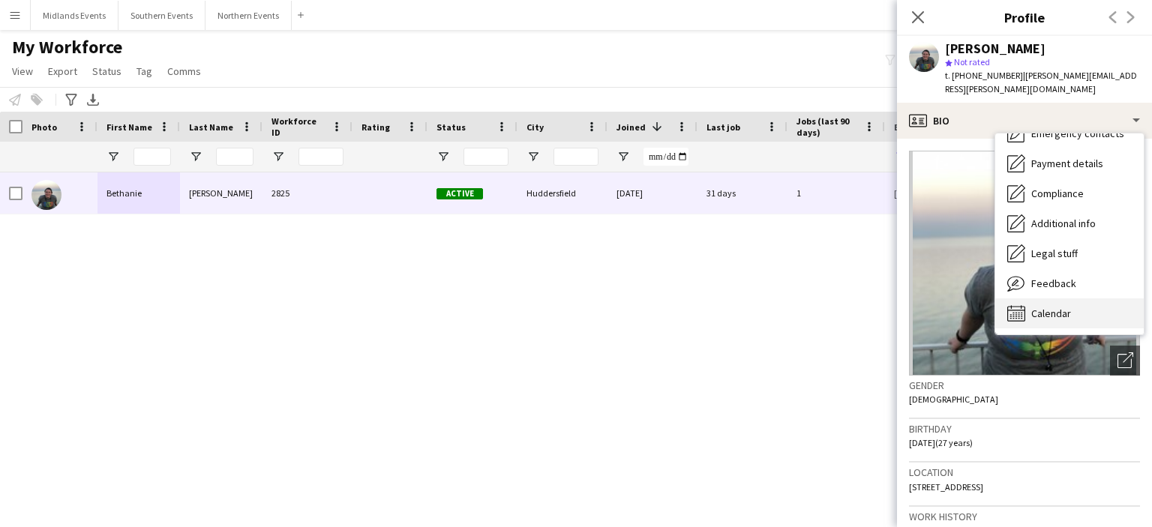
click at [1088, 298] on div "Calendar Calendar" at bounding box center [1069, 313] width 148 height 30
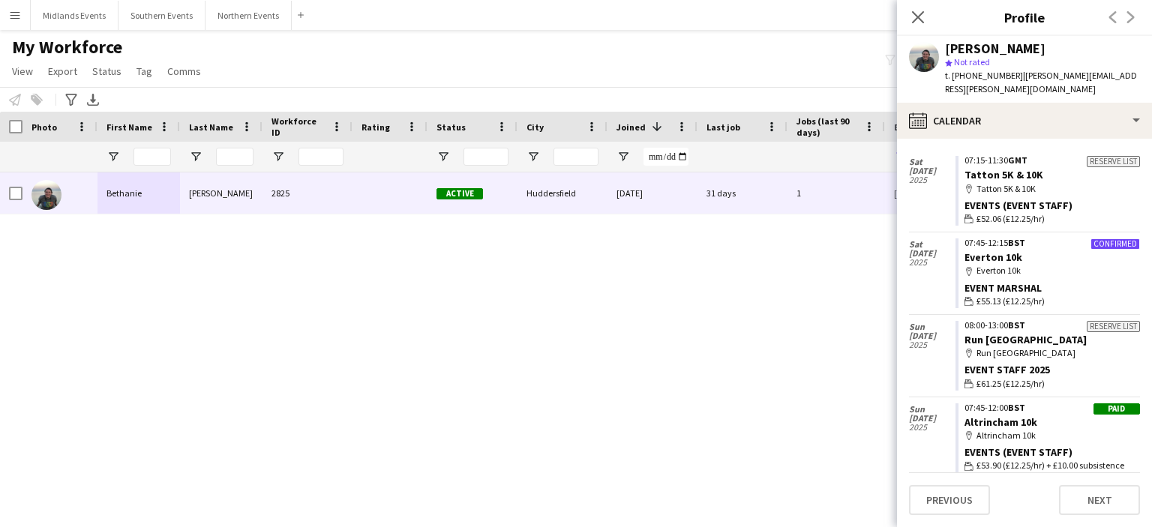
scroll to position [129, 0]
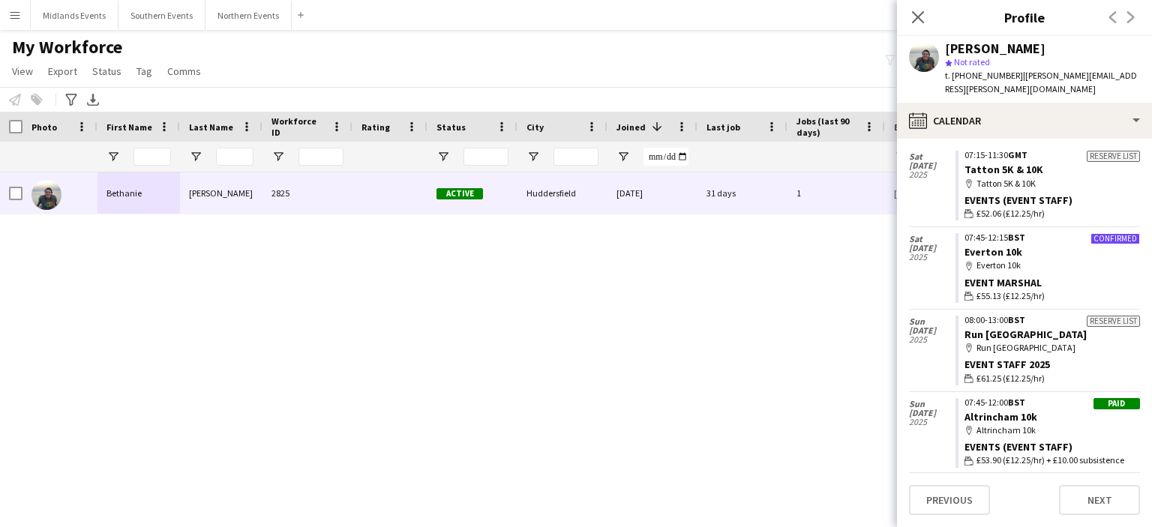
click at [1014, 259] on div "map-marker Everton 10k" at bounding box center [1051, 265] width 175 height 13
